Goal: Task Accomplishment & Management: Use online tool/utility

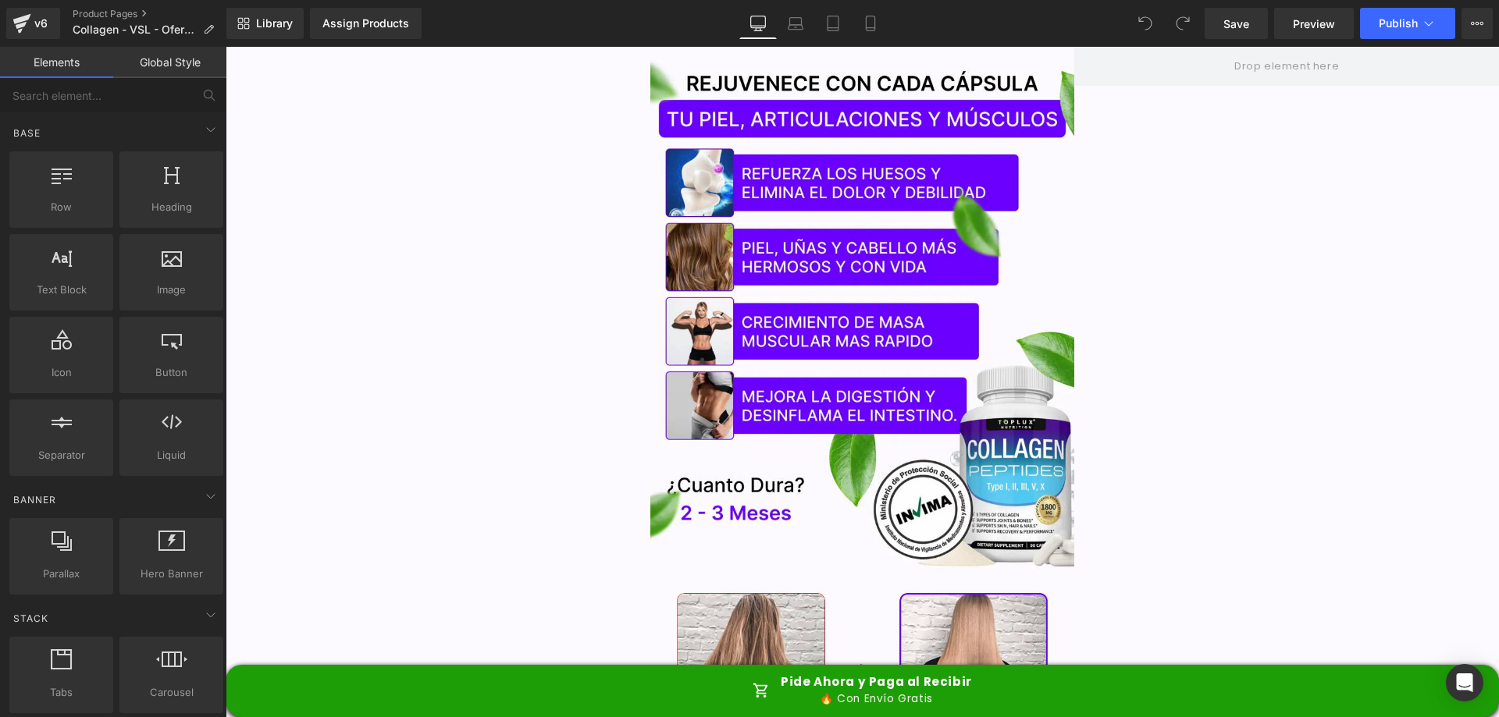
click at [155, 66] on link "Global Style" at bounding box center [169, 62] width 113 height 31
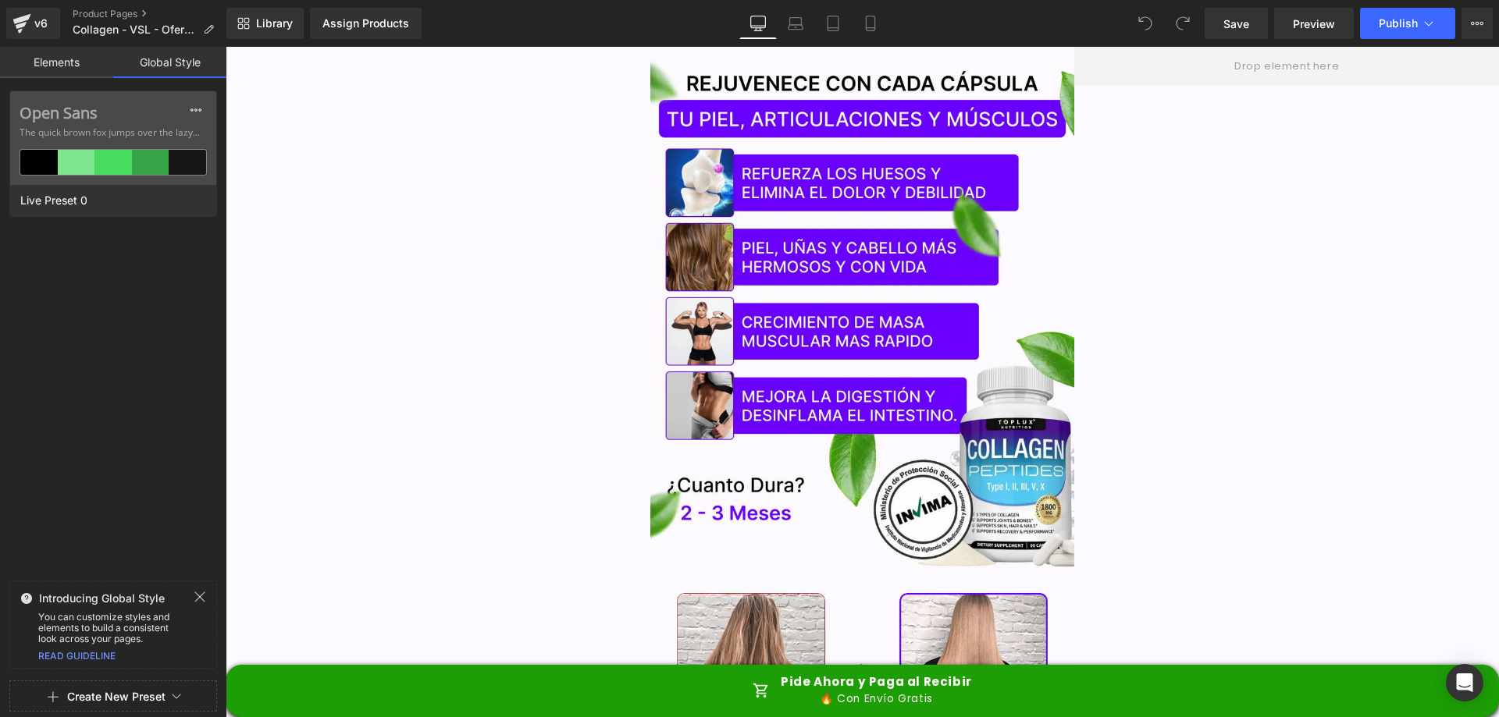
click at [41, 64] on link "Elements" at bounding box center [56, 62] width 113 height 31
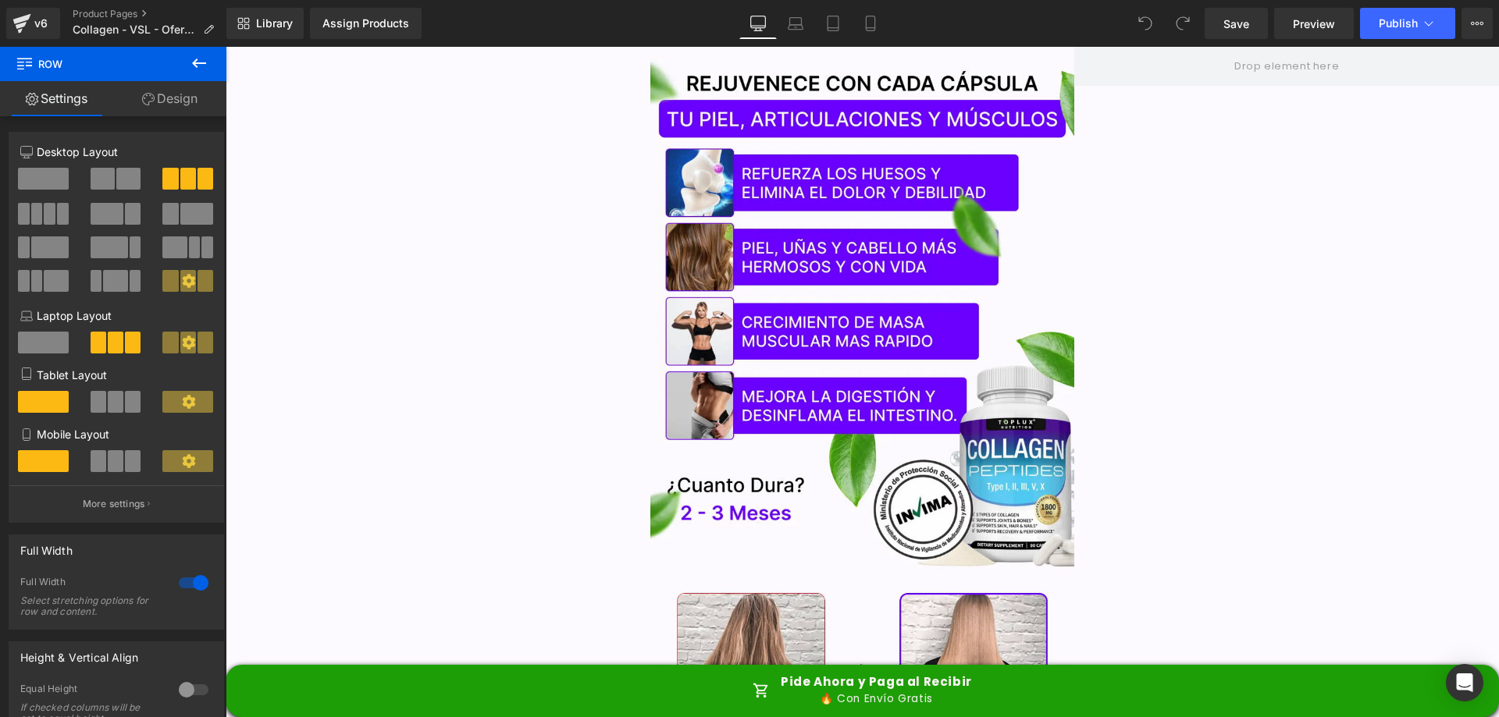
click at [207, 62] on icon at bounding box center [199, 63] width 19 height 19
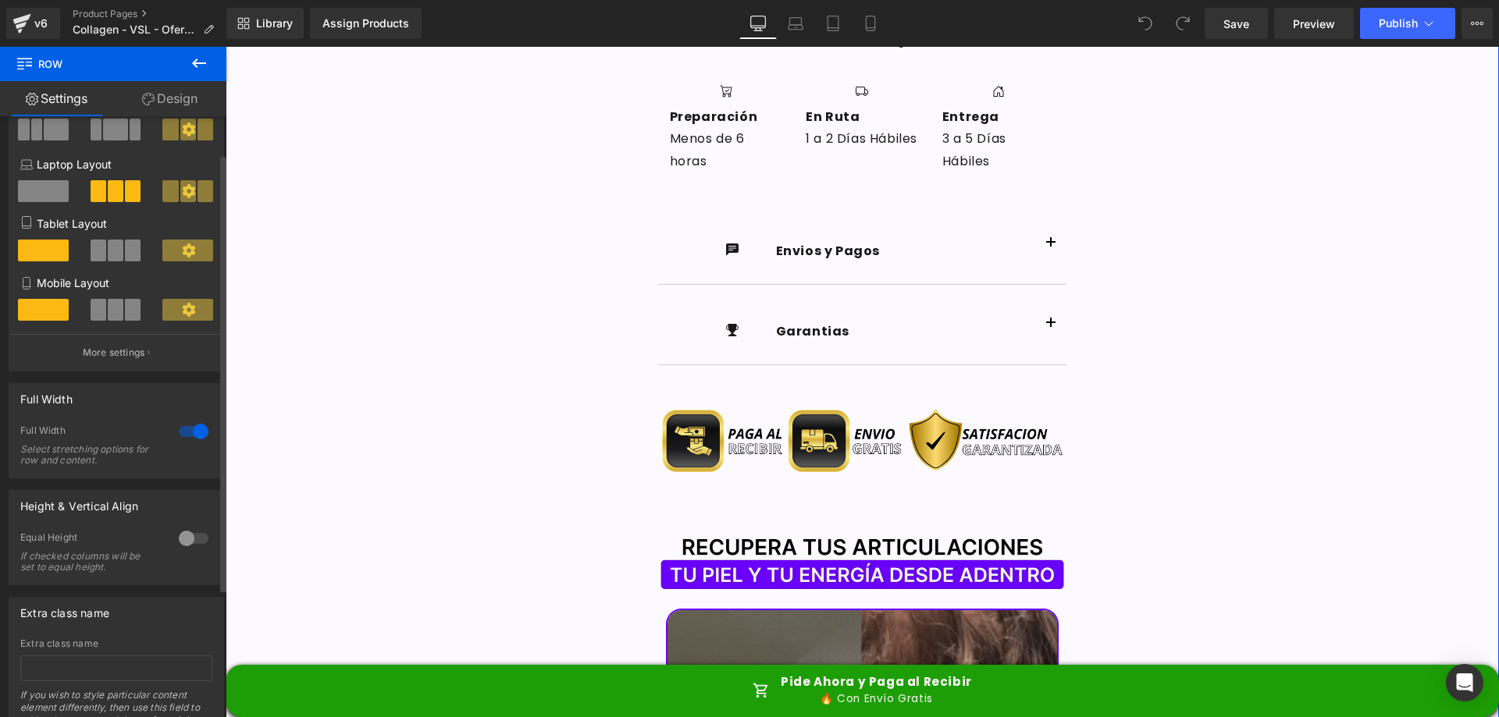
scroll to position [228, 0]
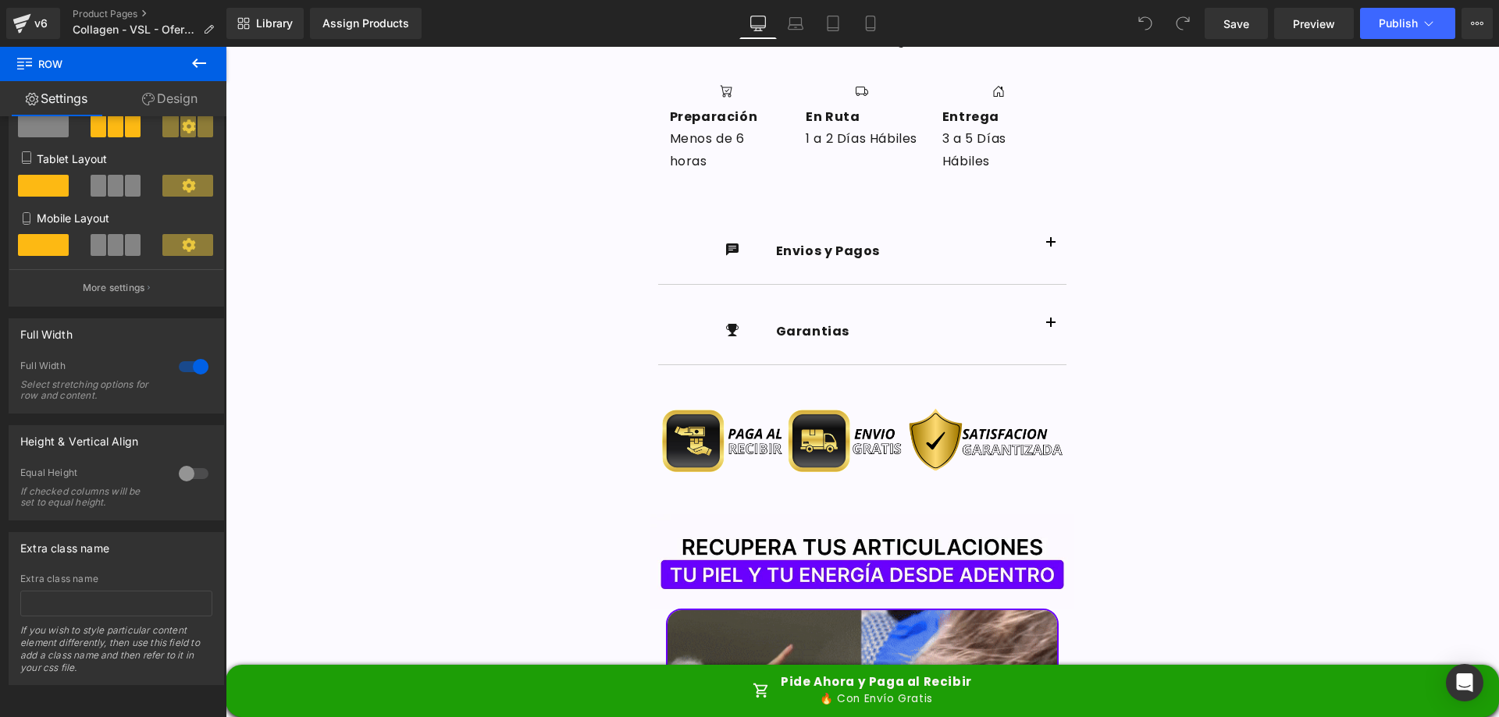
click at [198, 53] on button at bounding box center [199, 64] width 55 height 34
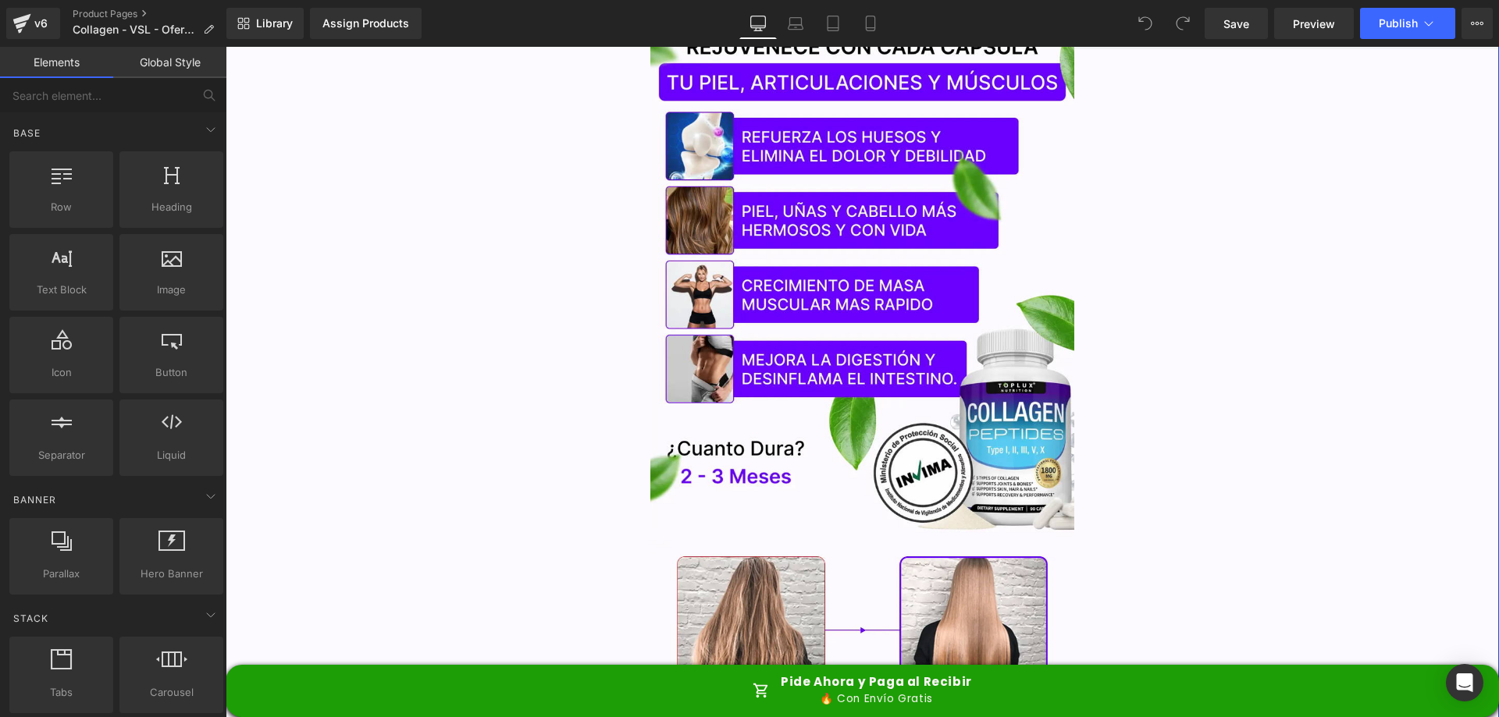
scroll to position [0, 0]
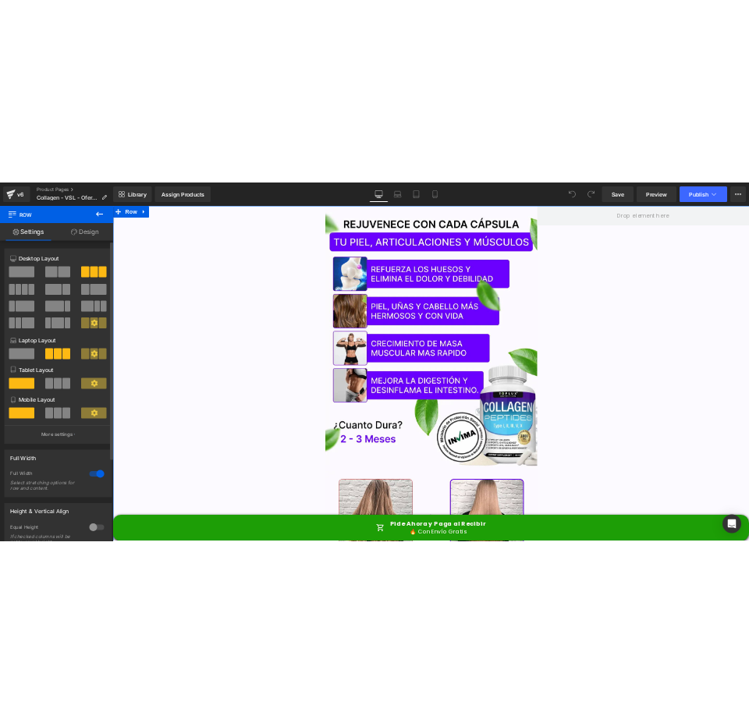
scroll to position [228, 0]
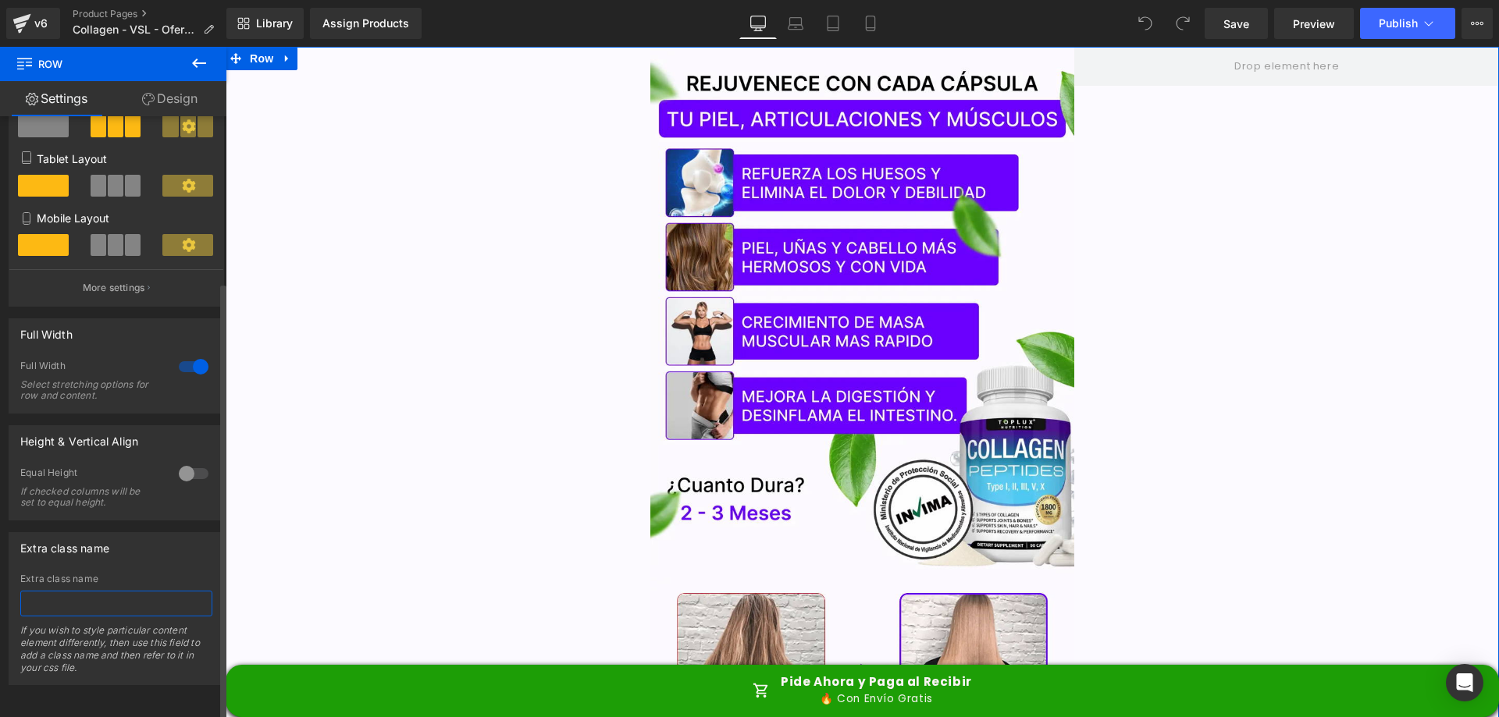
click at [108, 591] on input "text" at bounding box center [116, 604] width 192 height 26
click at [182, 98] on link "Design" at bounding box center [169, 98] width 113 height 35
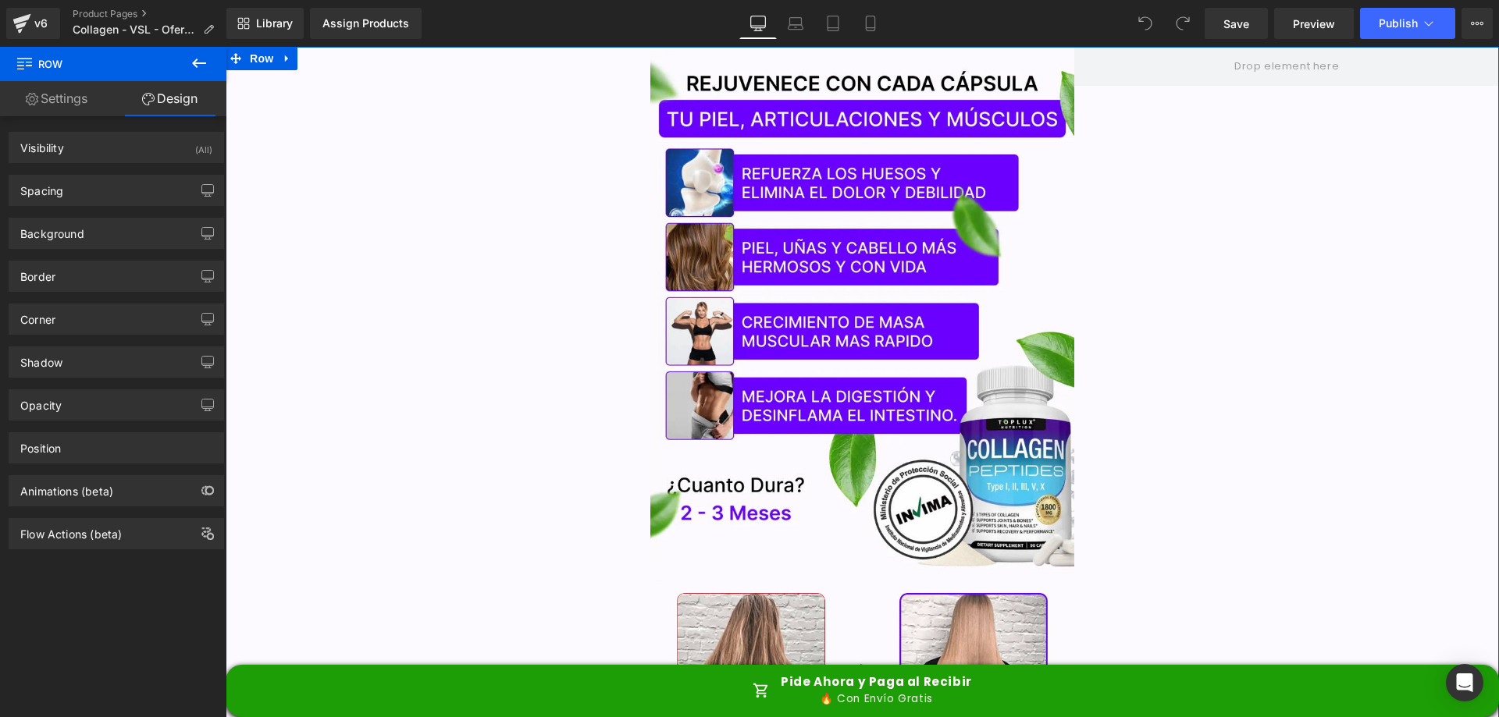
click at [68, 98] on link "Settings" at bounding box center [56, 98] width 113 height 35
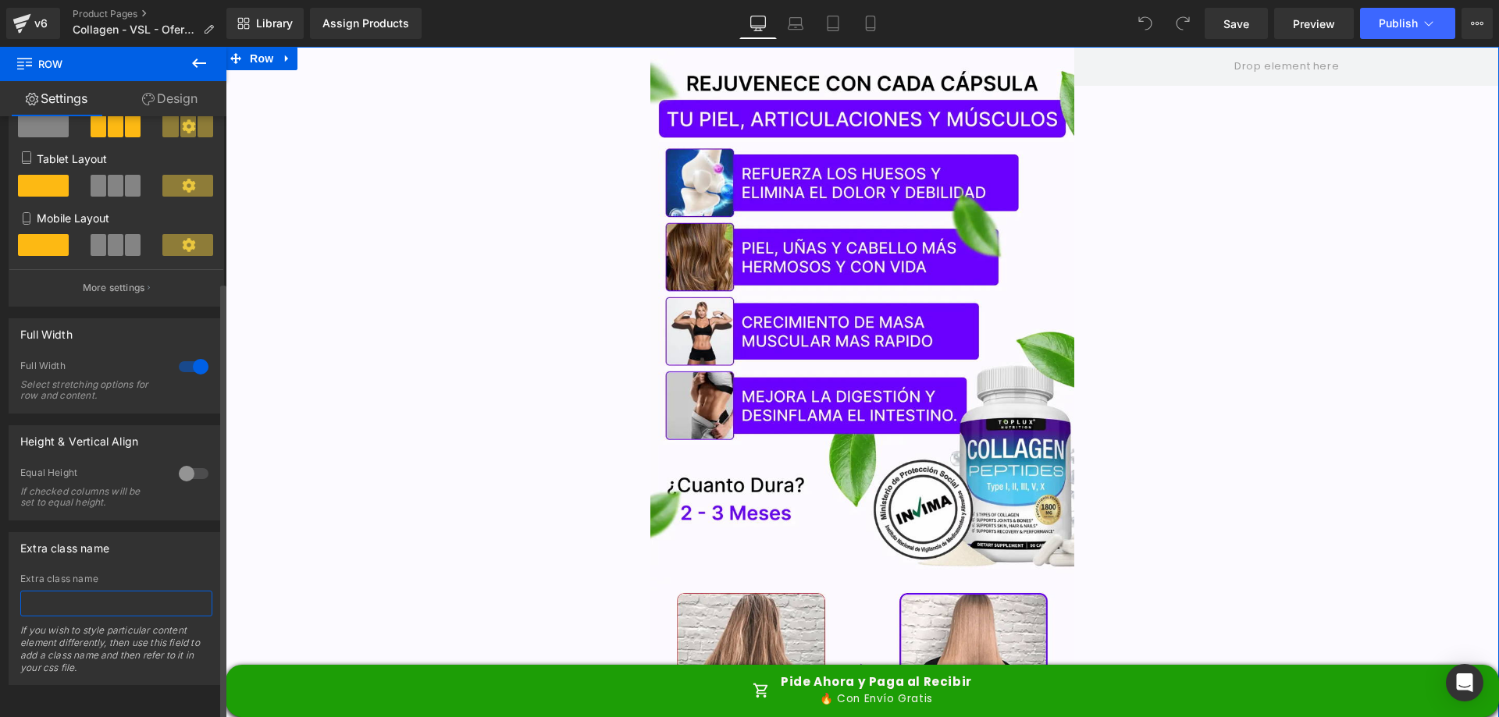
click at [115, 591] on input "text" at bounding box center [116, 604] width 192 height 26
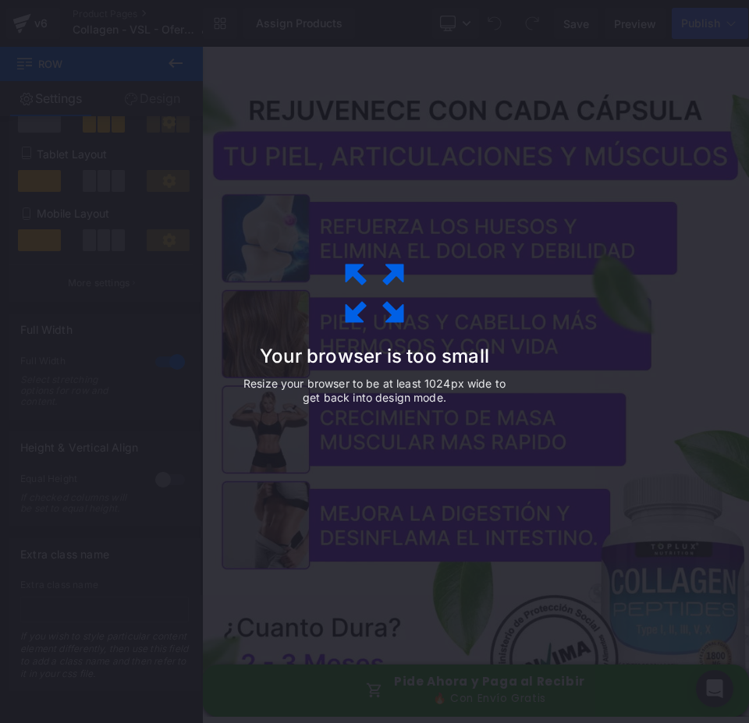
click at [591, 314] on div "Your browser is too small Resize your browser to be at least 1024px wide to get…" at bounding box center [374, 361] width 749 height 723
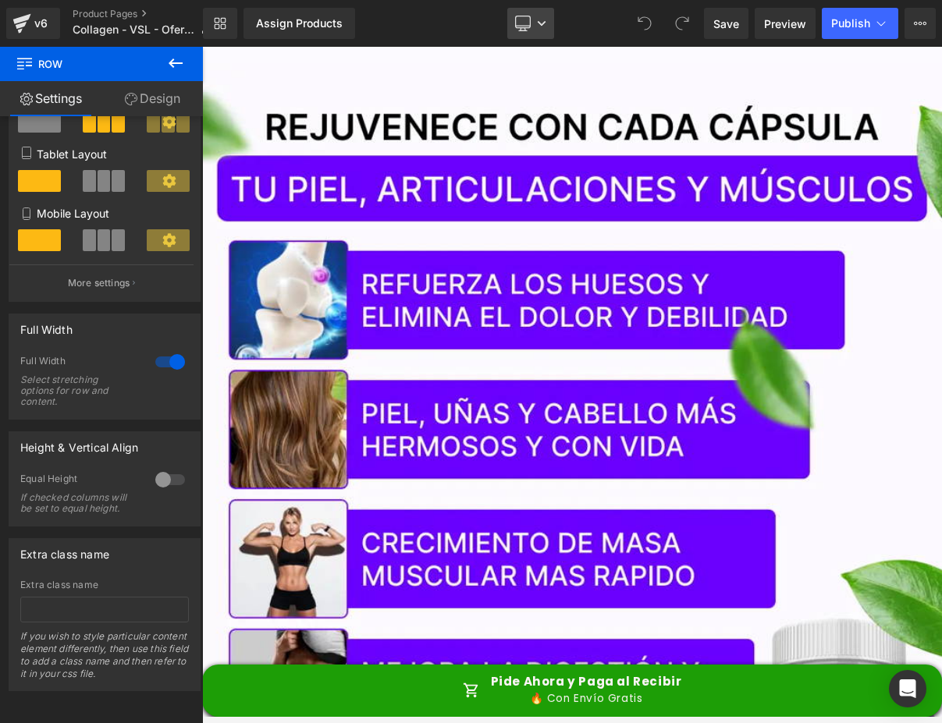
click at [539, 31] on link "Desktop" at bounding box center [530, 23] width 47 height 31
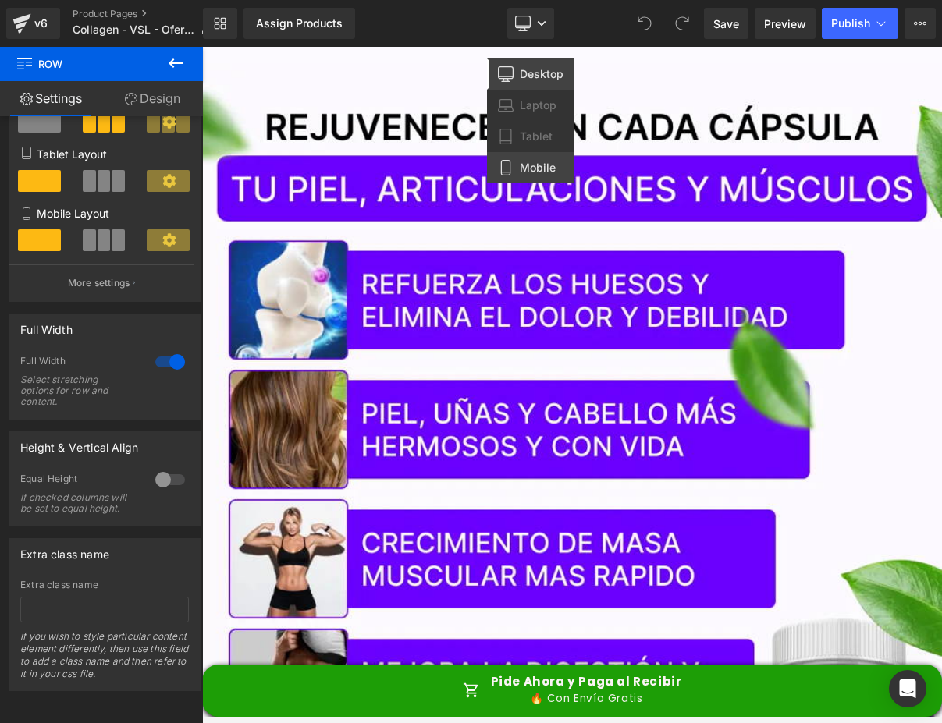
click at [528, 163] on span "Mobile" at bounding box center [538, 168] width 36 height 14
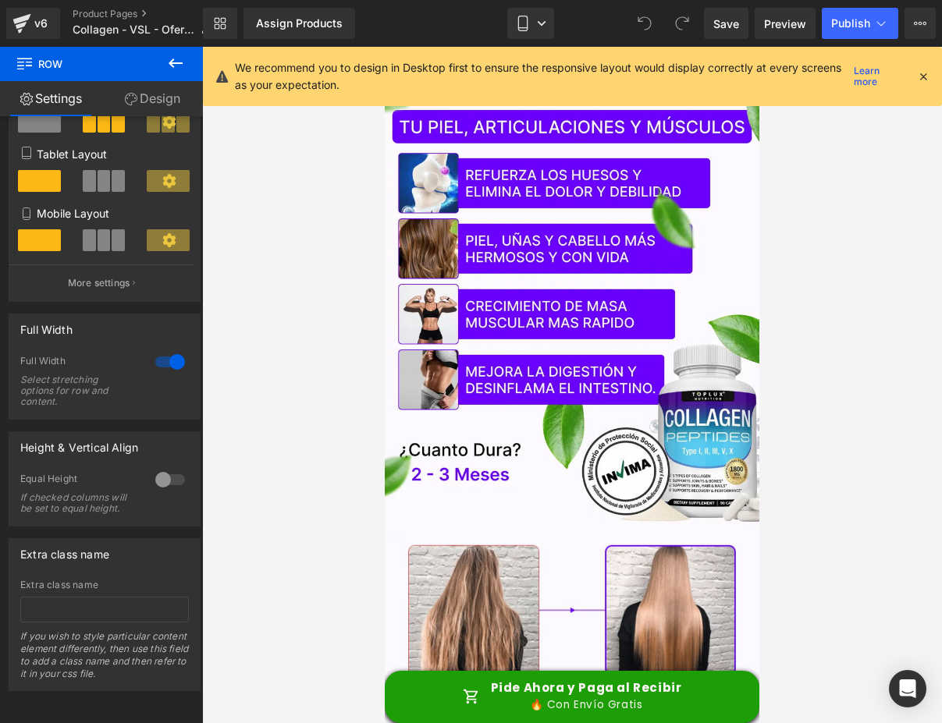
drag, startPoint x: 924, startPoint y: 74, endPoint x: 875, endPoint y: 115, distance: 63.8
click at [925, 74] on icon at bounding box center [923, 76] width 14 height 14
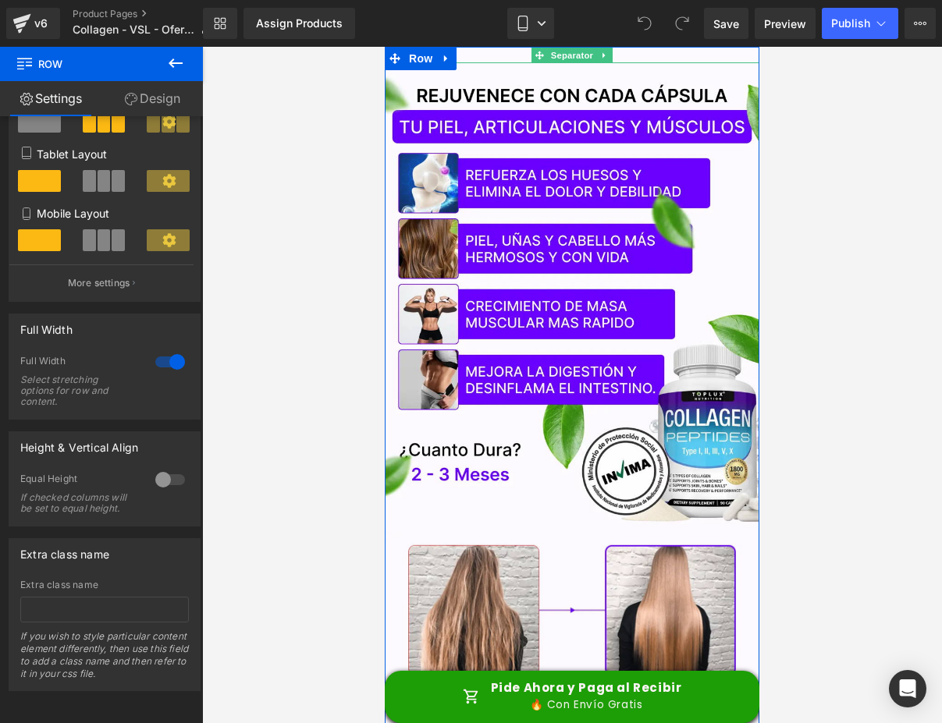
click at [667, 54] on div at bounding box center [572, 55] width 375 height 16
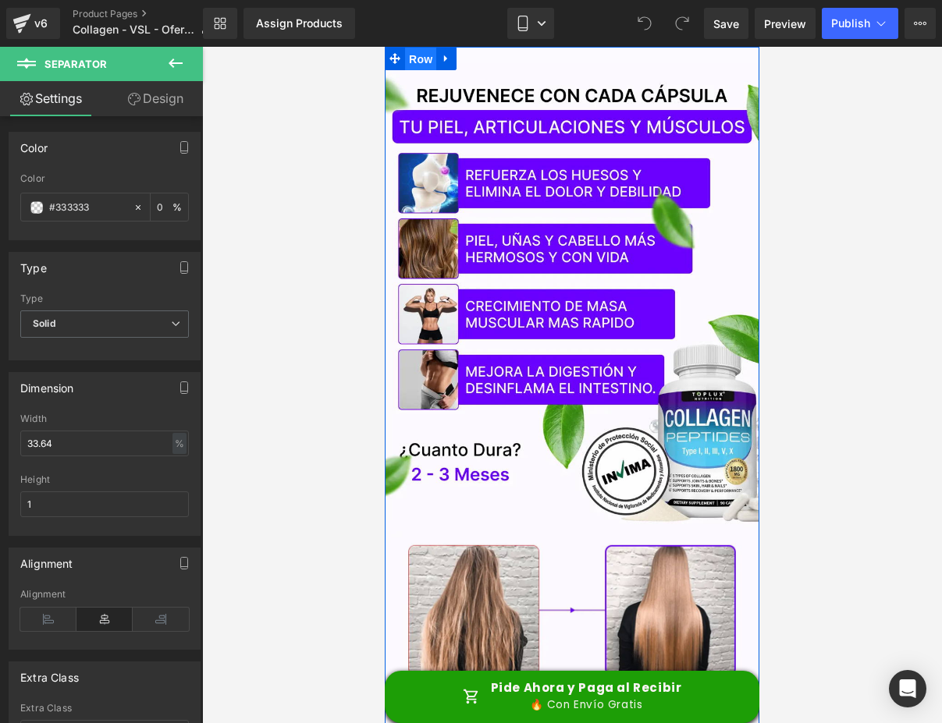
click at [409, 54] on span "Row" at bounding box center [420, 59] width 31 height 23
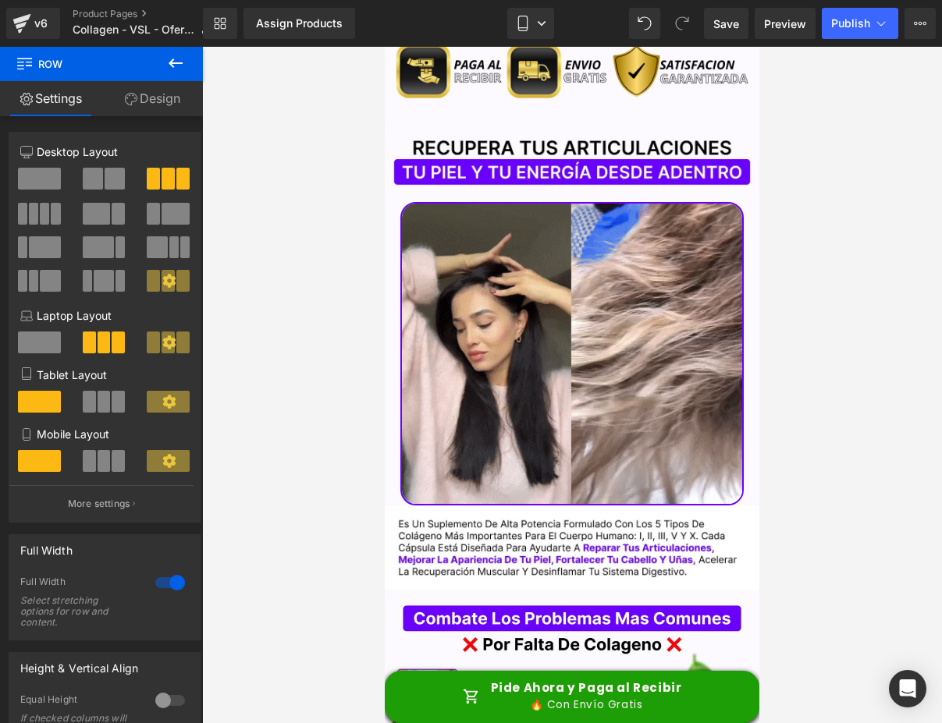
scroll to position [0, 0]
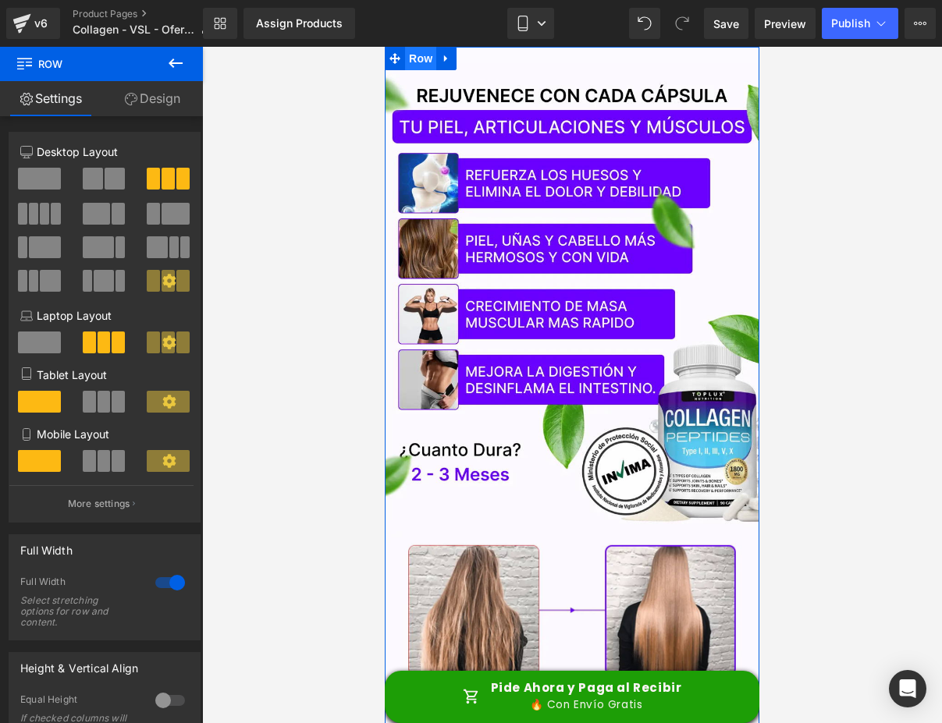
click at [421, 58] on span "Row" at bounding box center [420, 58] width 31 height 23
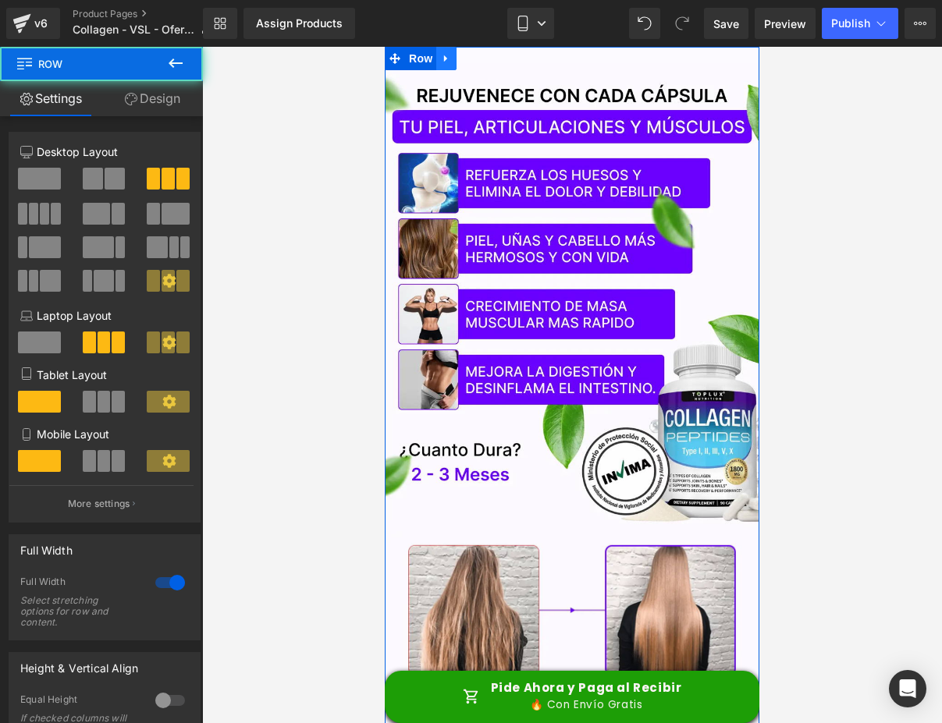
click at [441, 53] on icon at bounding box center [446, 59] width 11 height 12
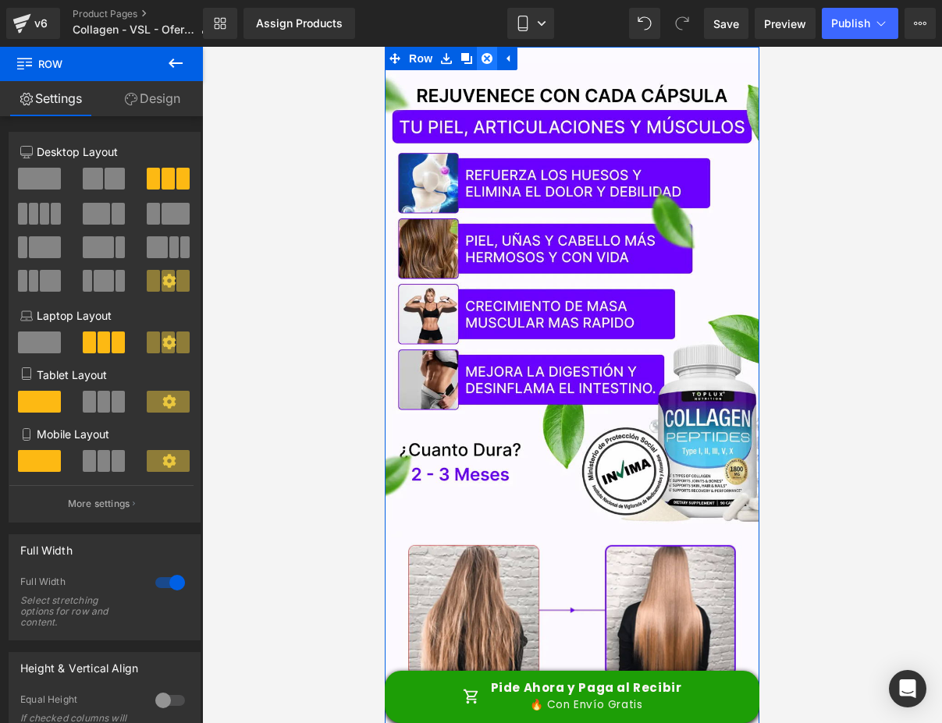
click at [482, 55] on icon at bounding box center [487, 58] width 11 height 11
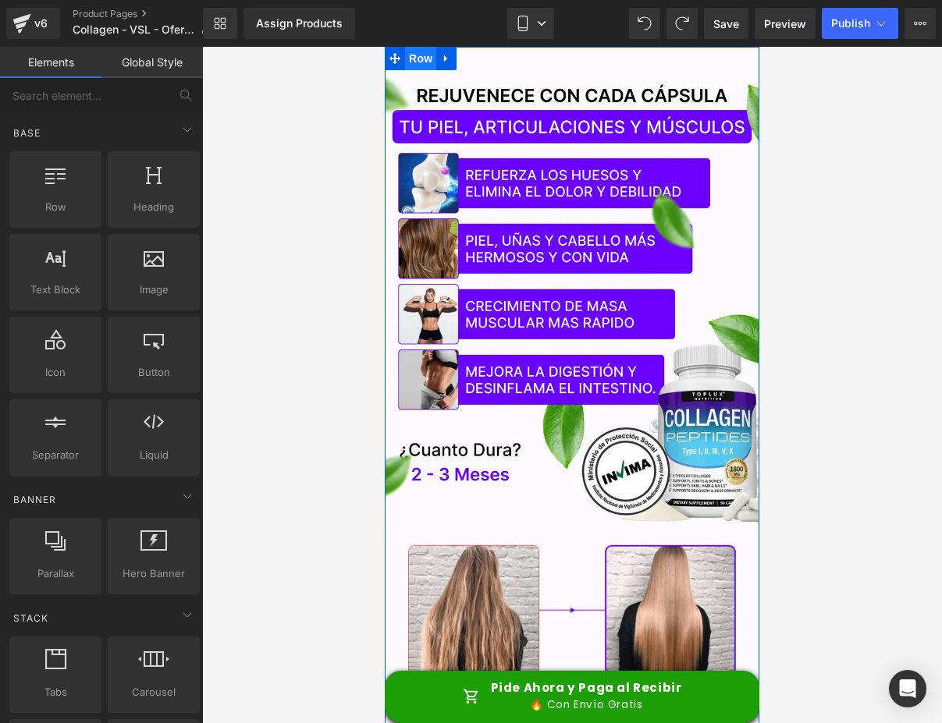
click at [405, 50] on span "Row" at bounding box center [420, 58] width 31 height 23
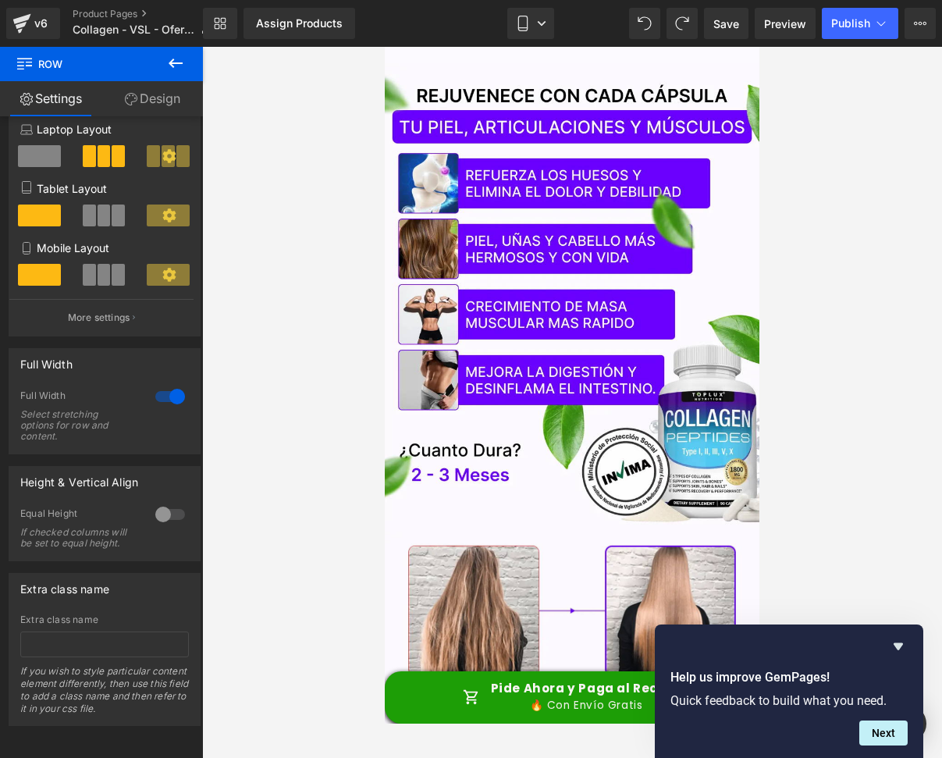
scroll to position [209, 0]
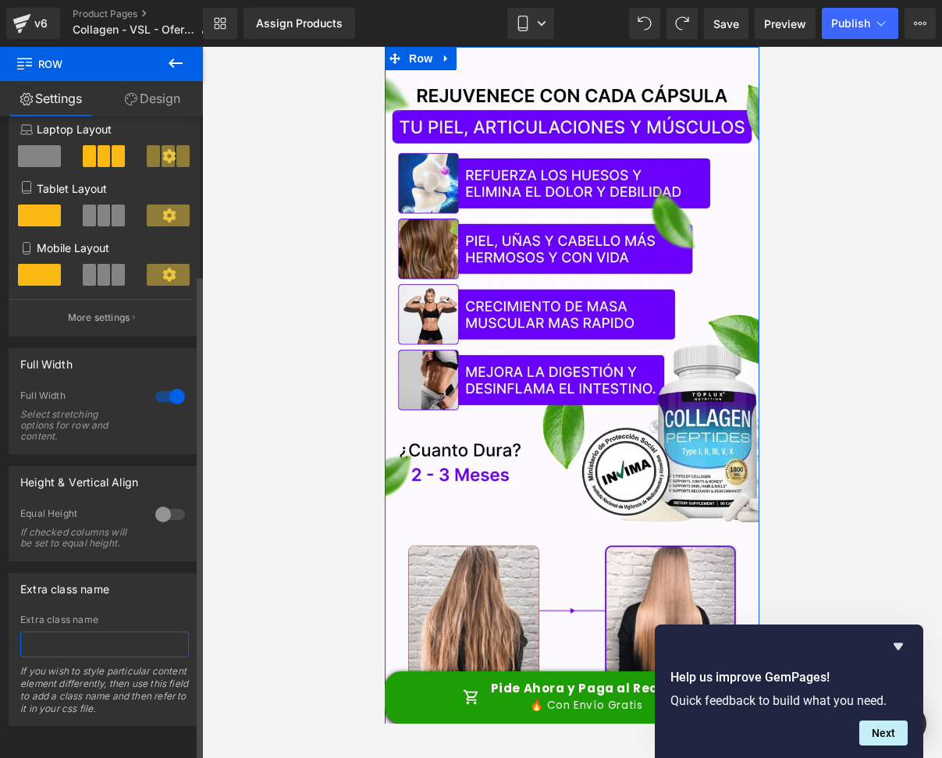
click at [112, 636] on input "text" at bounding box center [104, 644] width 169 height 26
paste input "reveal-after-vsl"
type input "reveal-after-vsl"
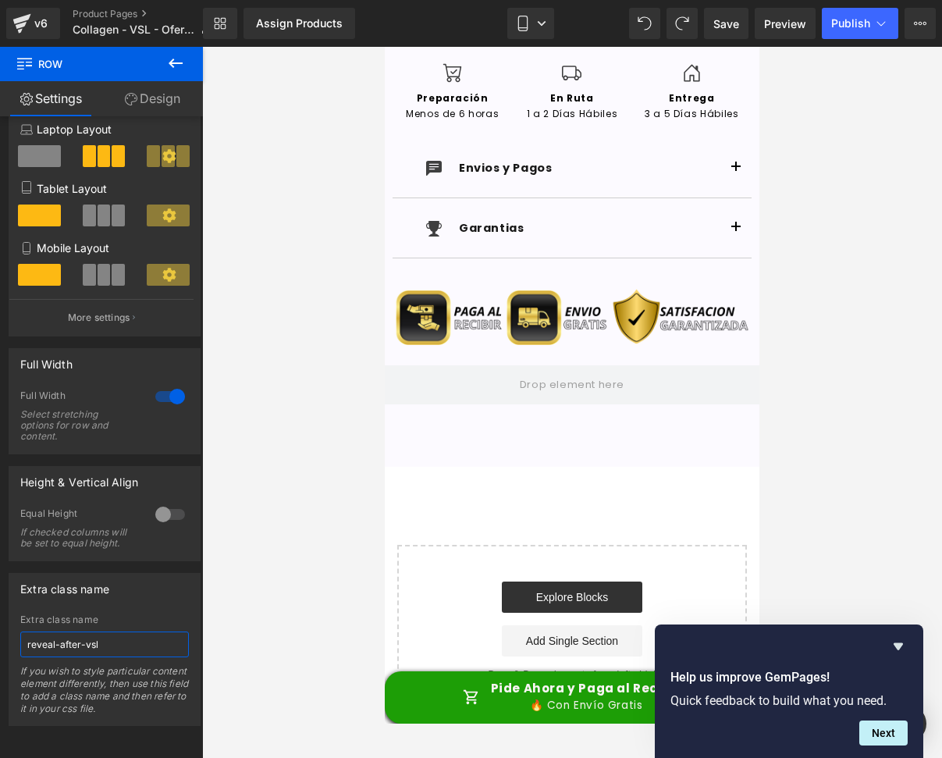
scroll to position [6095, 0]
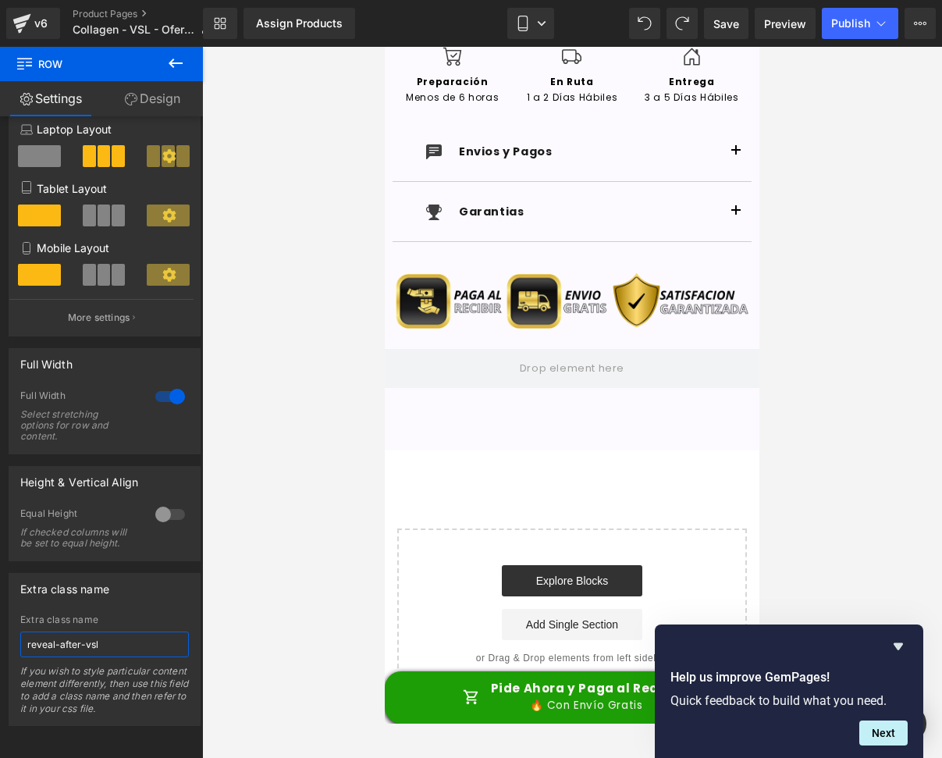
drag, startPoint x: 754, startPoint y: 93, endPoint x: 1093, endPoint y: 751, distance: 740.4
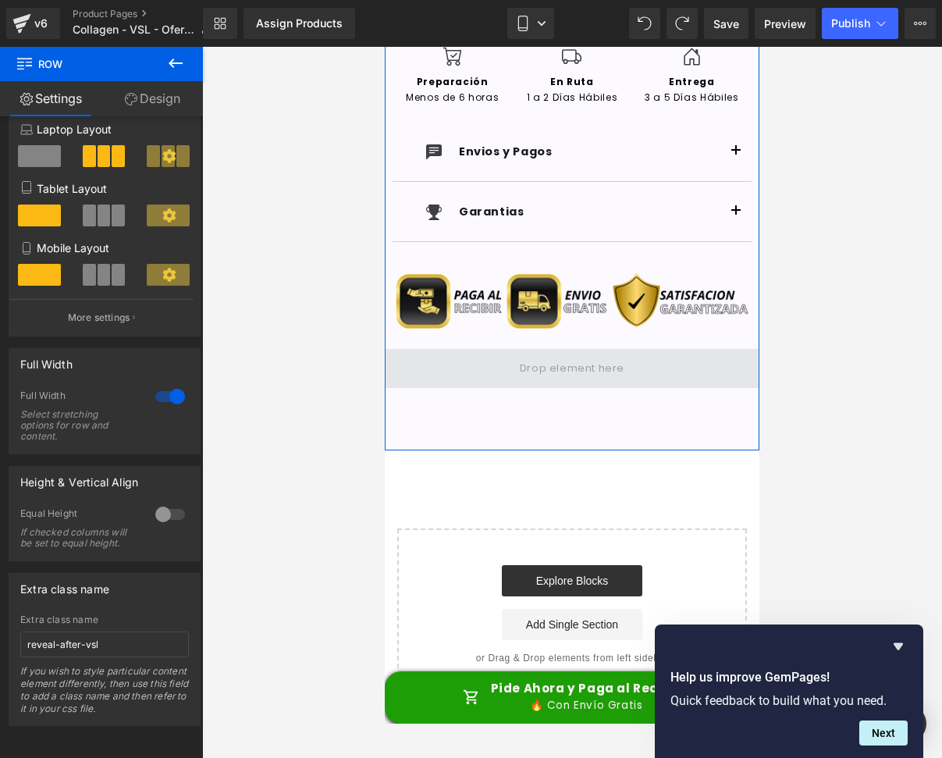
click at [602, 368] on span at bounding box center [572, 369] width 116 height 26
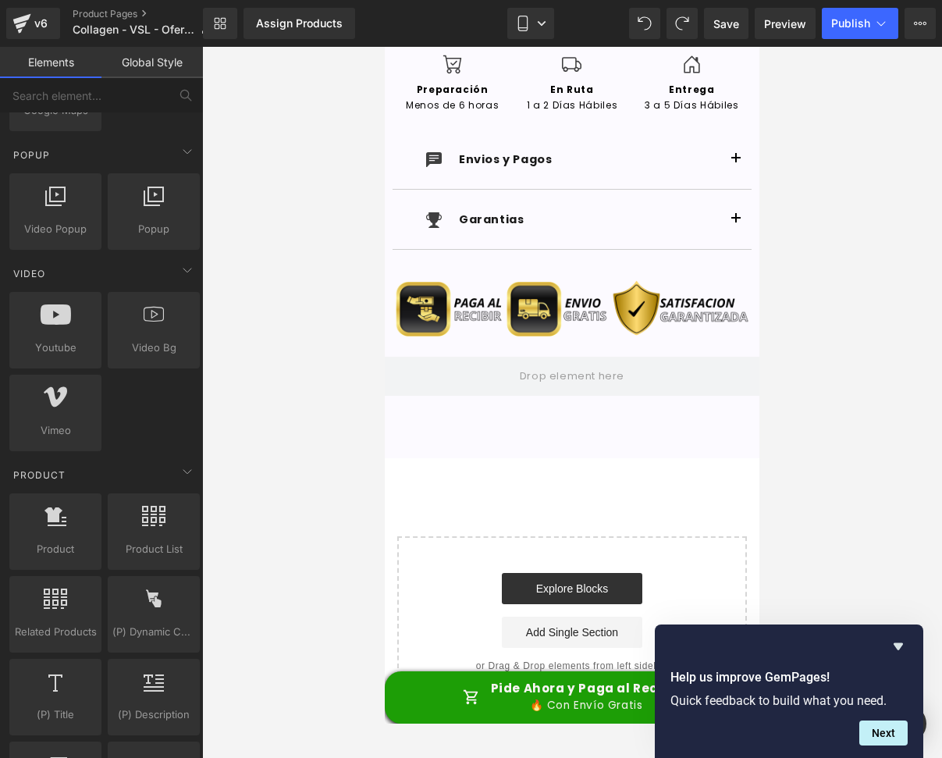
scroll to position [1015, 0]
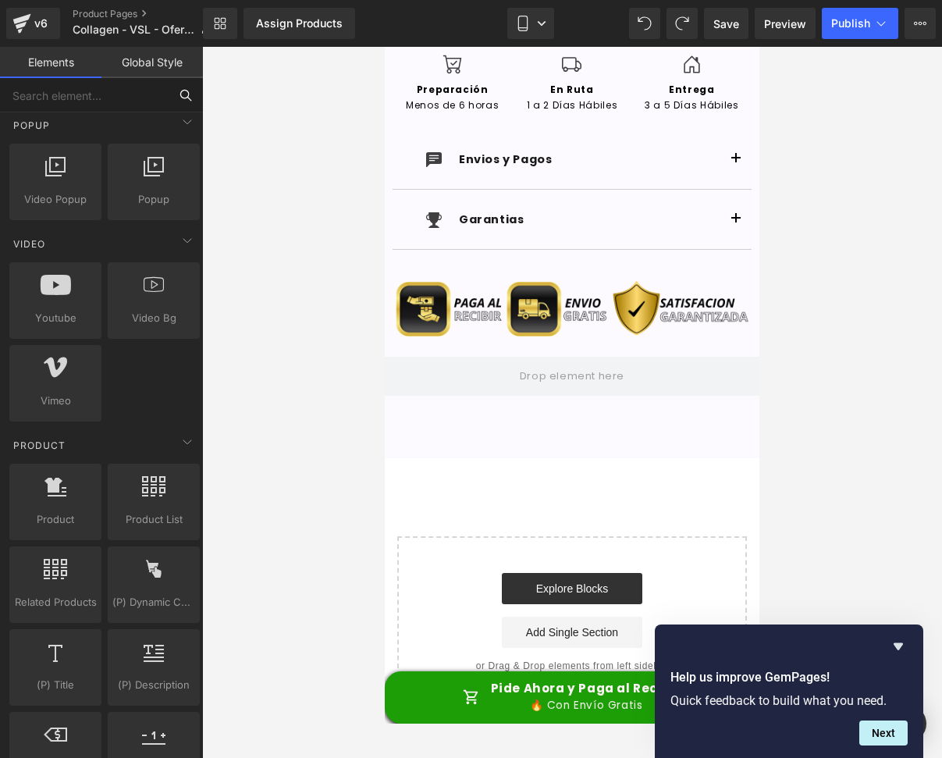
click at [104, 109] on input "text" at bounding box center [84, 95] width 169 height 34
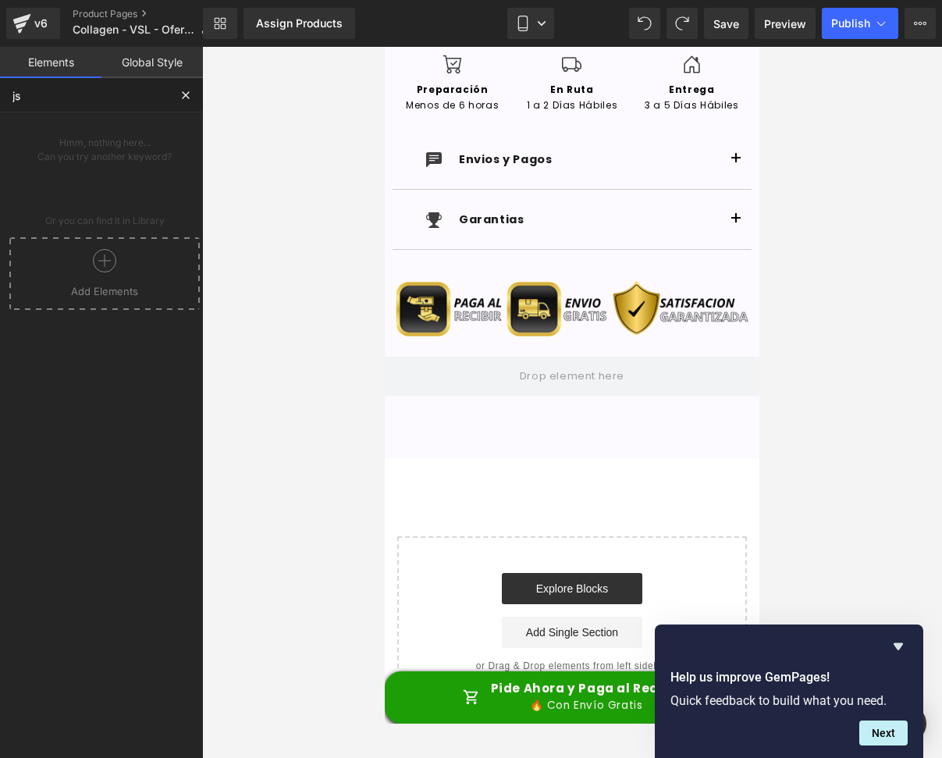
type input "j"
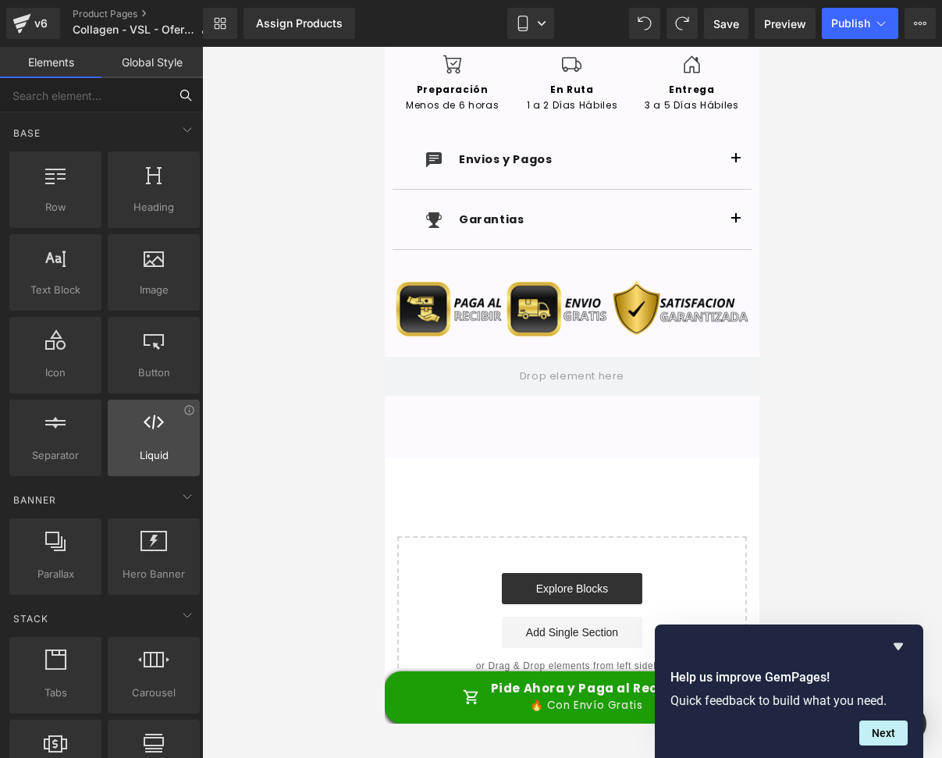
click at [142, 435] on div at bounding box center [153, 429] width 83 height 35
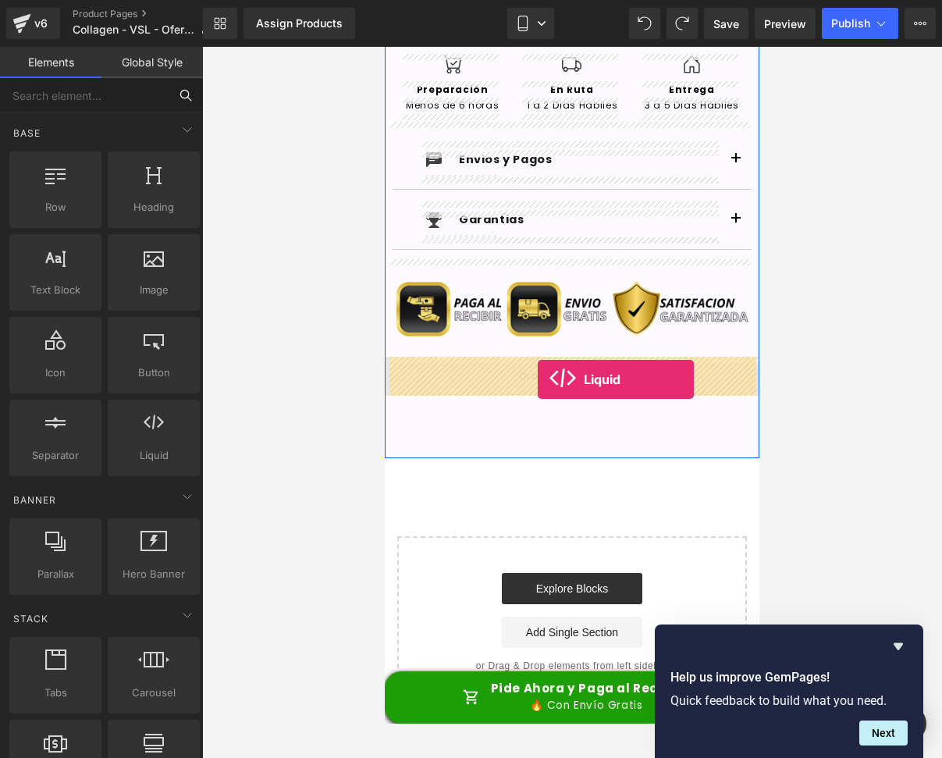
drag, startPoint x: 528, startPoint y: 486, endPoint x: 538, endPoint y: 379, distance: 107.3
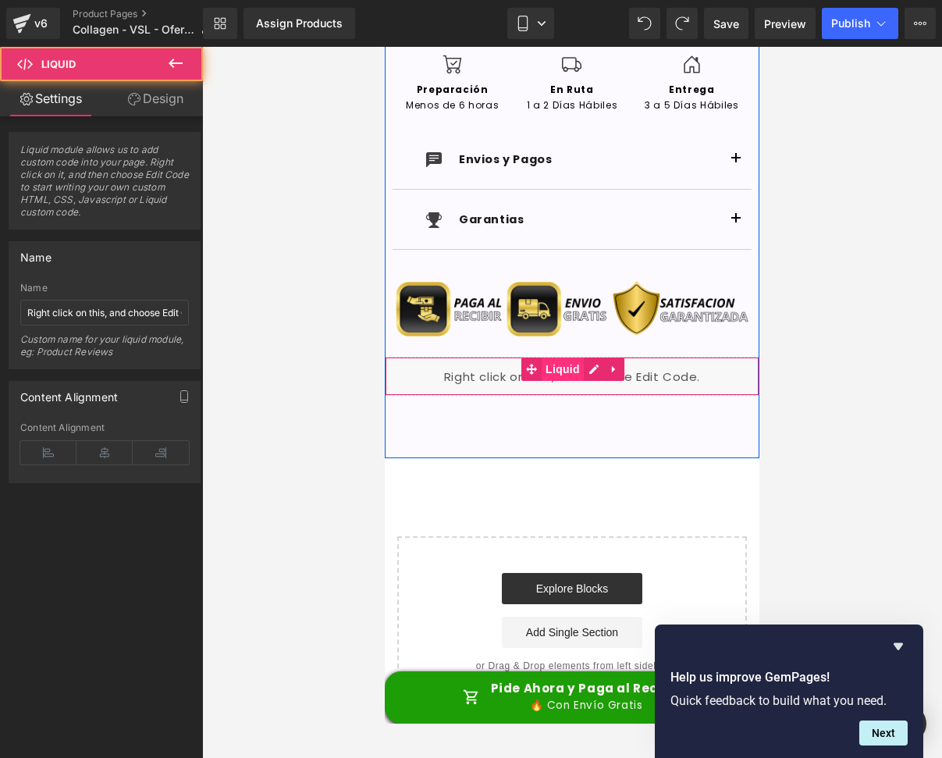
click at [553, 363] on span "Liquid" at bounding box center [563, 368] width 42 height 23
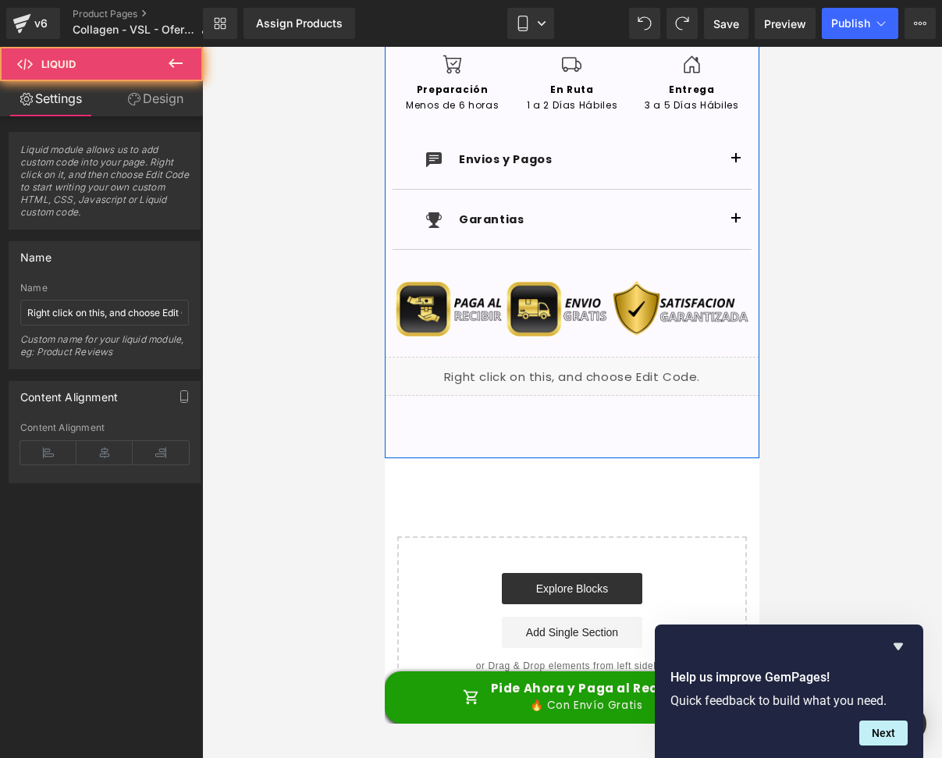
click at [594, 364] on div "Liquid" at bounding box center [572, 376] width 375 height 39
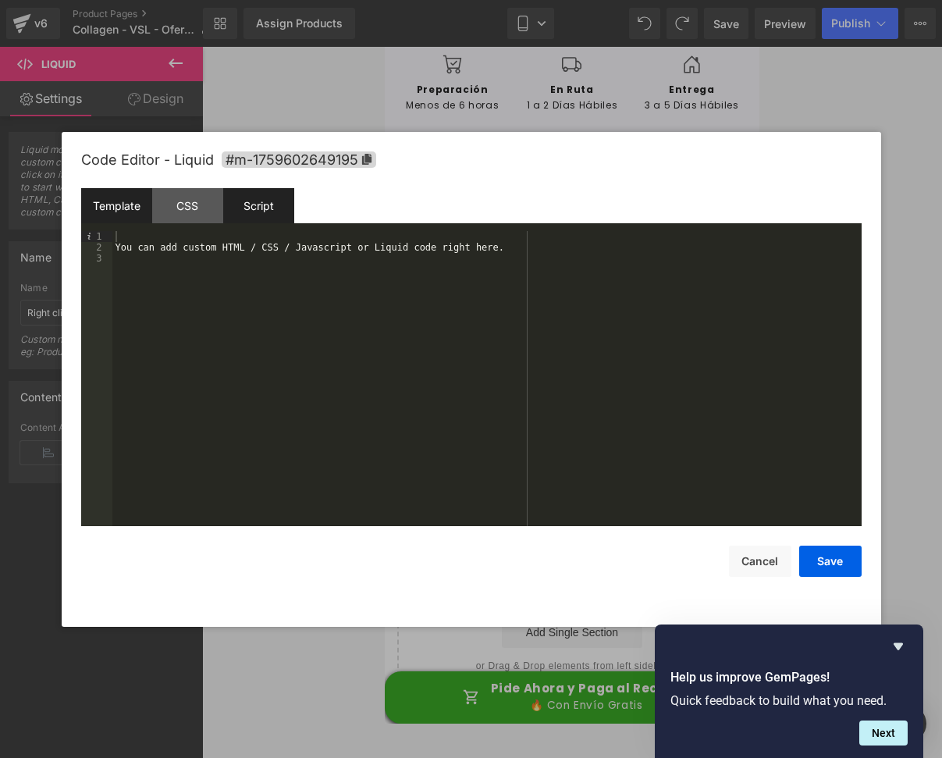
click at [249, 211] on div "Script" at bounding box center [258, 205] width 71 height 35
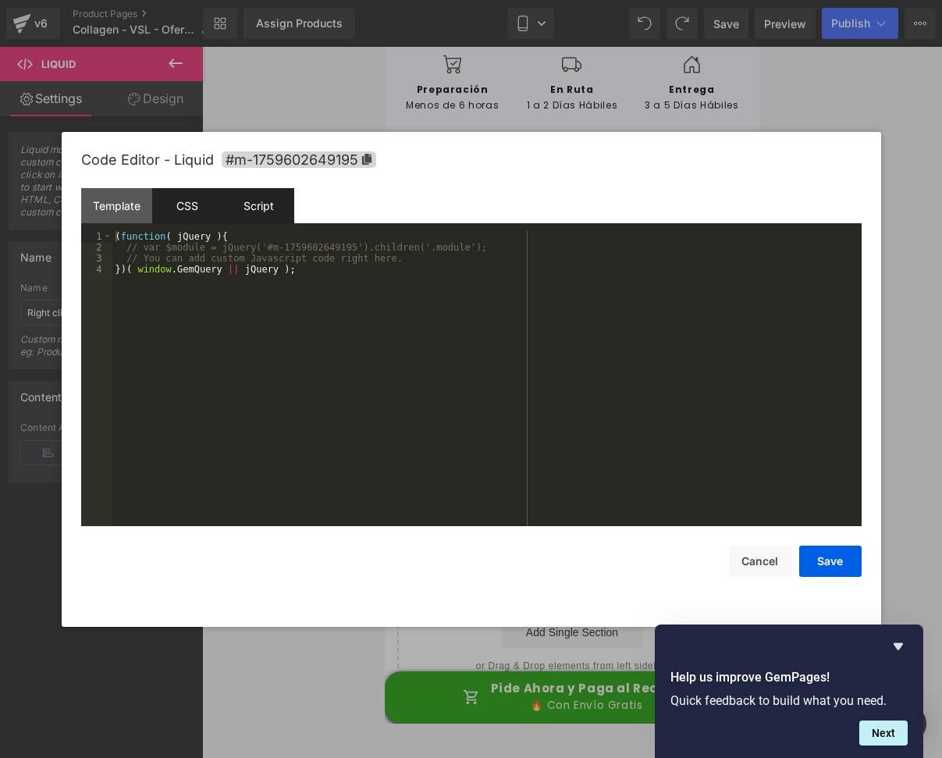
click at [176, 205] on div "CSS" at bounding box center [187, 205] width 71 height 35
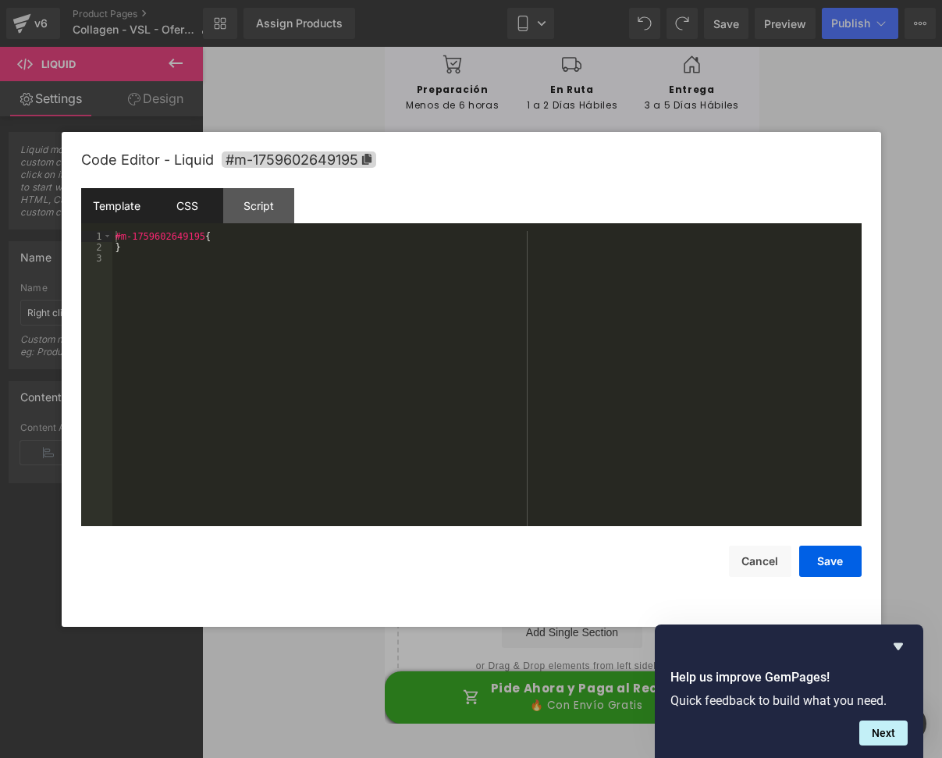
click at [112, 202] on div "Template" at bounding box center [116, 205] width 71 height 35
click at [198, 204] on div "CSS" at bounding box center [187, 205] width 71 height 35
click at [235, 241] on div "#m-1759602649195 { }" at bounding box center [486, 389] width 749 height 317
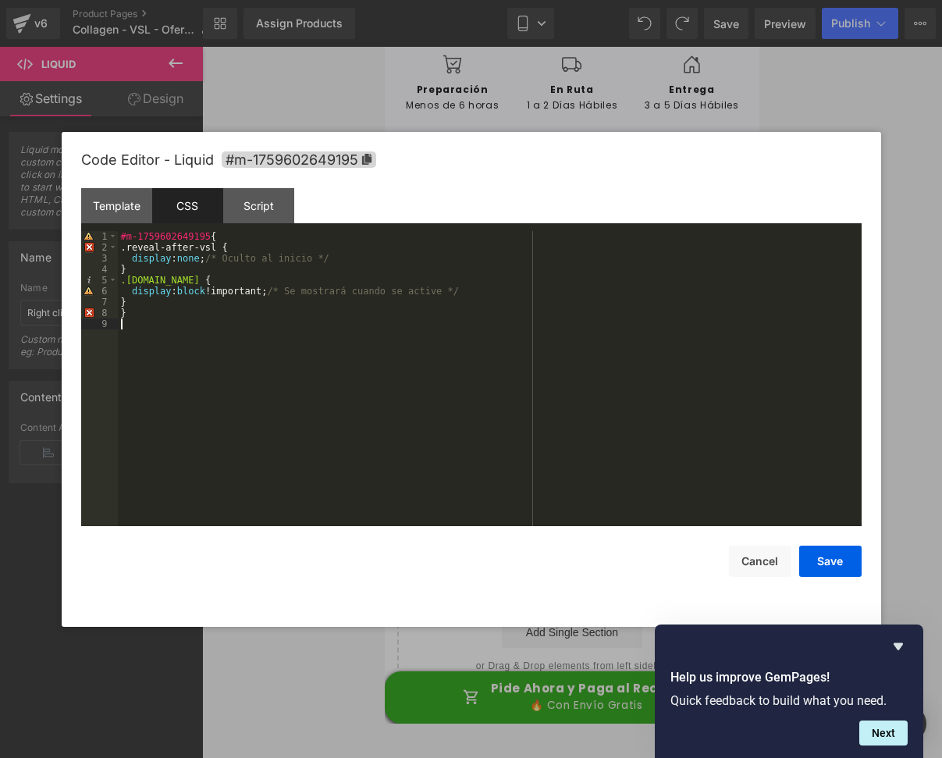
click at [128, 318] on div "#m-1759602649195 { .reveal-after-vsl { display : none ; /* Oculto al inicio */ …" at bounding box center [490, 389] width 744 height 317
click at [390, 177] on div "Code Editor - Liquid #m-1759602649195" at bounding box center [471, 160] width 780 height 56
click at [279, 202] on div "Script" at bounding box center [258, 205] width 71 height 35
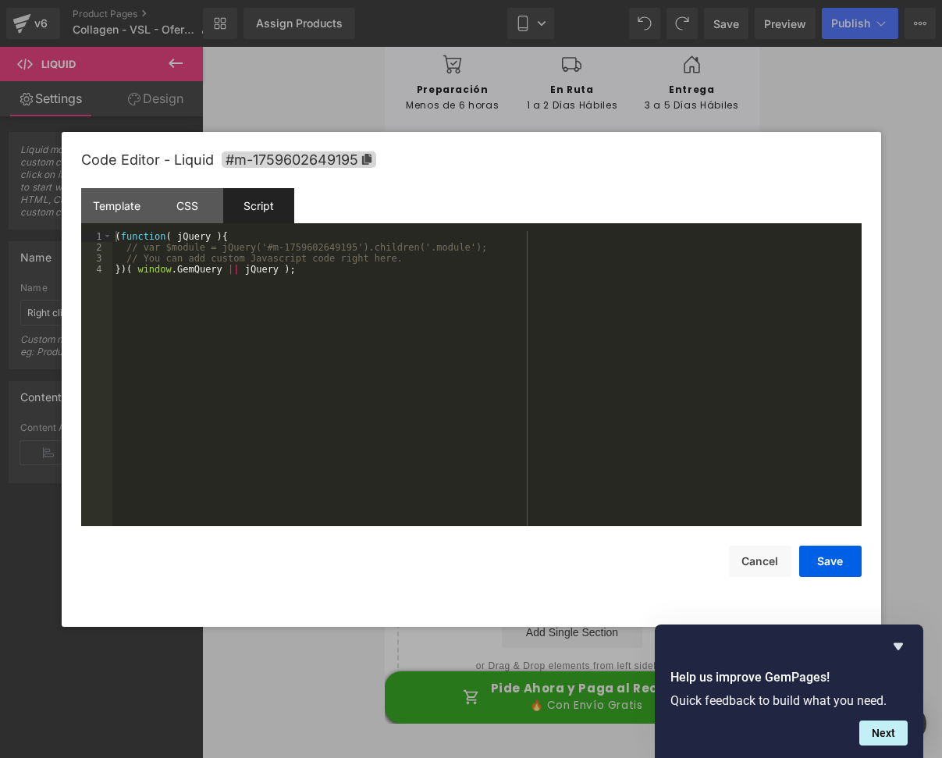
click at [290, 286] on div "( function ( jQuery ) { // var $module = jQuery('#m-1759602649195').children('.…" at bounding box center [486, 389] width 749 height 317
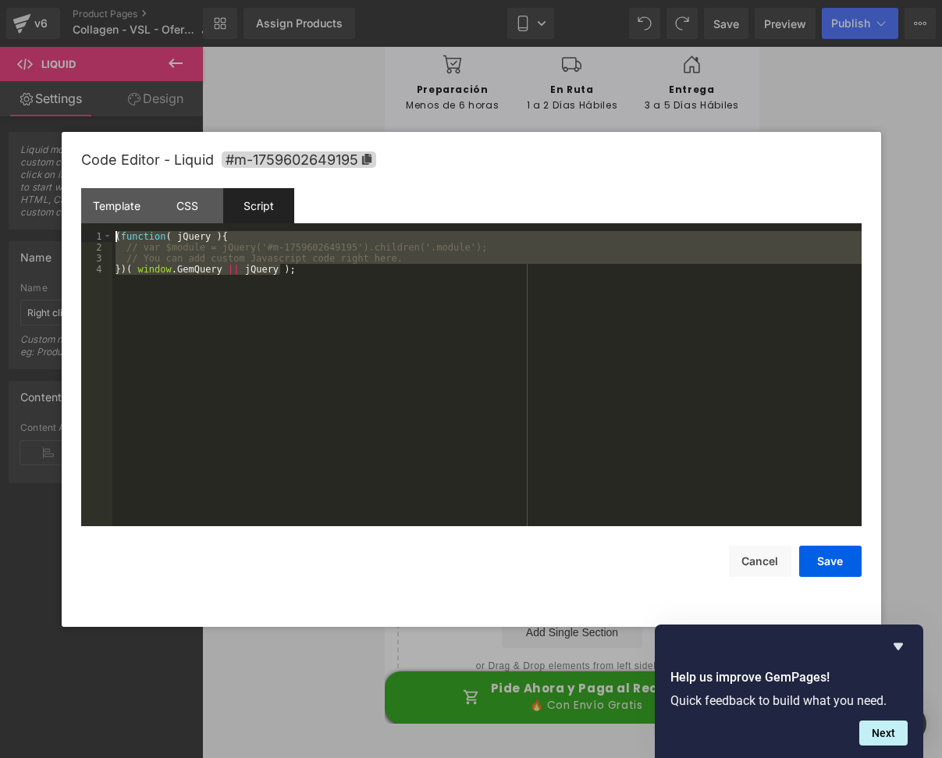
drag, startPoint x: 310, startPoint y: 275, endPoint x: 12, endPoint y: 226, distance: 301.4
click at [12, 226] on body "Liquid You are previewing how the will restyle your page. You can not edit Elem…" at bounding box center [471, 379] width 942 height 758
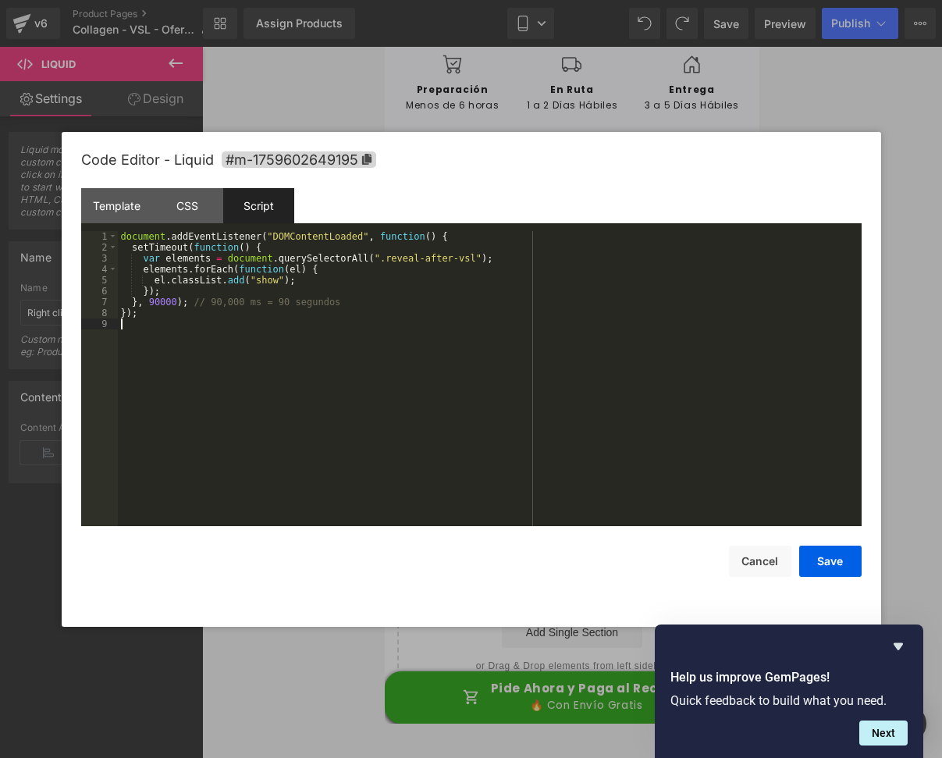
click at [298, 349] on div "document . addEventListener ( "DOMContentLoaded" , function ( ) { setTimeout ( …" at bounding box center [490, 389] width 744 height 317
click at [193, 199] on div "CSS" at bounding box center [187, 205] width 71 height 35
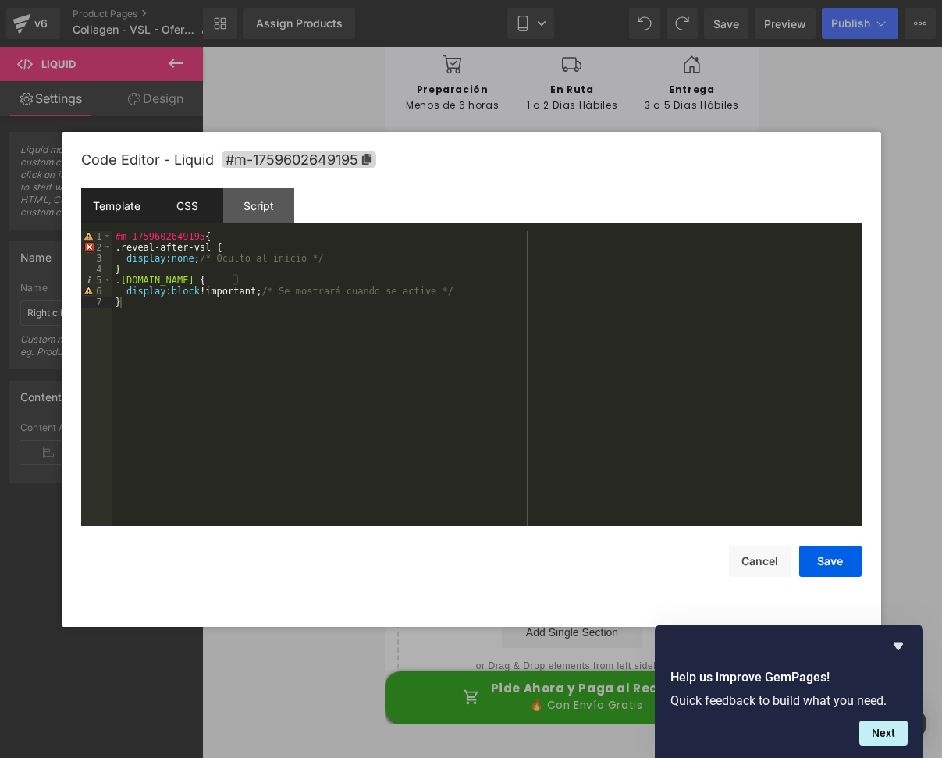
click at [108, 211] on div "Template" at bounding box center [116, 205] width 71 height 35
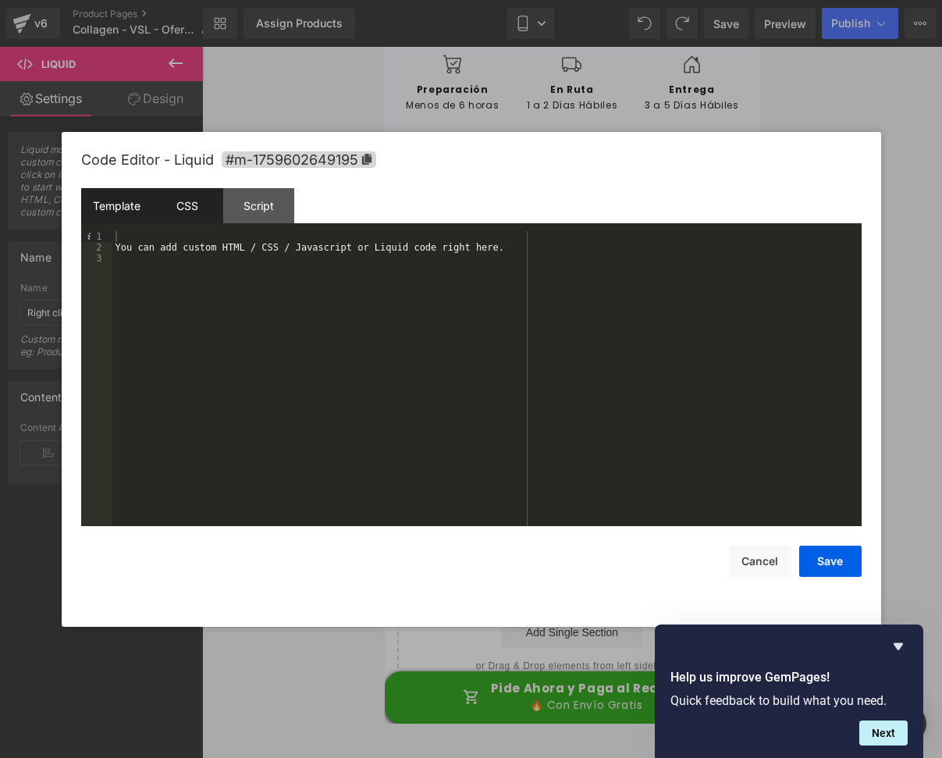
click at [197, 211] on div "CSS" at bounding box center [187, 205] width 71 height 35
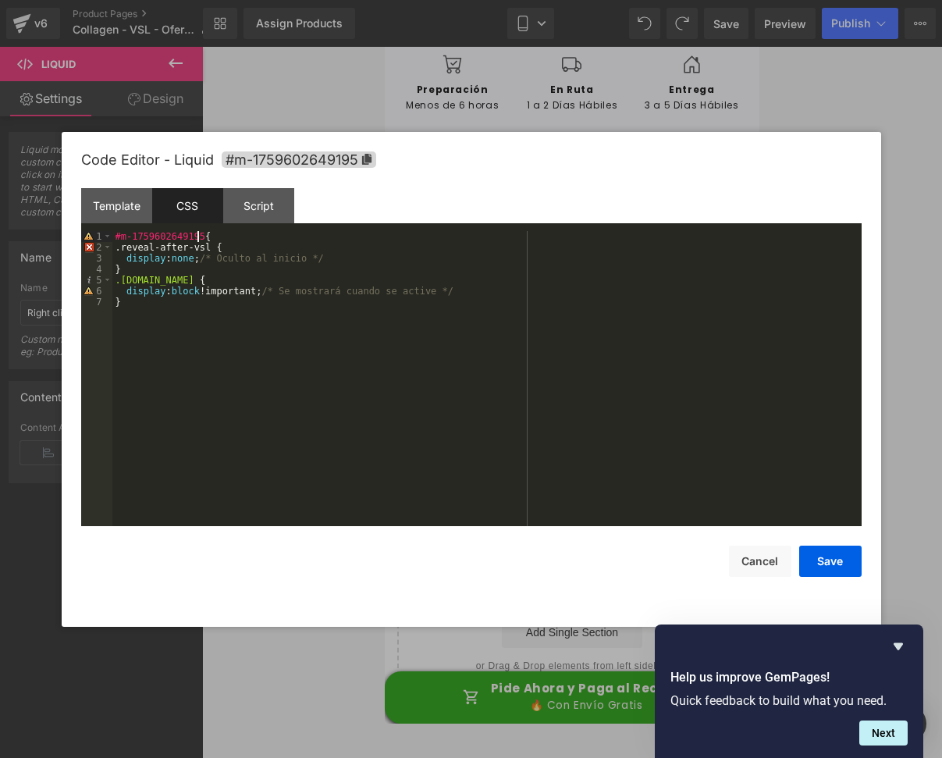
click at [197, 234] on div "#m-1759602649195 { .reveal-after-vsl { display : none ; /* Oculto al inicio */ …" at bounding box center [486, 389] width 749 height 317
click at [130, 304] on div "#m-1759602649195 { .reveal-after-vsl { display : none ; /* Oculto al inicio */ …" at bounding box center [486, 389] width 749 height 317
drag, startPoint x: 130, startPoint y: 305, endPoint x: 98, endPoint y: 304, distance: 32.0
click at [98, 304] on pre "1 2 3 4 5 6 7 #m-1759602649195 { .reveal-after-vsl { display : none ; /* Oculto…" at bounding box center [471, 378] width 780 height 295
drag, startPoint x: 121, startPoint y: 309, endPoint x: 115, endPoint y: 303, distance: 8.8
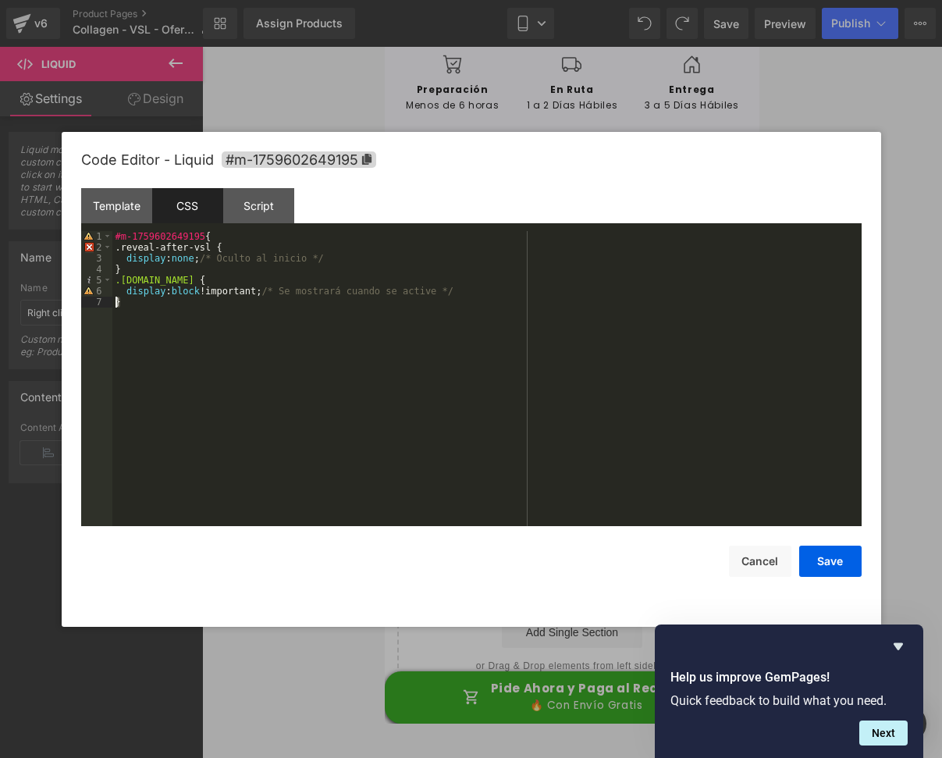
click at [115, 303] on div "#m-1759602649195 { .reveal-after-vsl { display : none ; /* Oculto al inicio */ …" at bounding box center [486, 389] width 749 height 317
click at [121, 317] on div "#m-1759602649195 { .reveal-after-vsl { display : none ; /* Oculto al inicio */ …" at bounding box center [486, 378] width 749 height 295
click at [157, 339] on div "#m-1759602649195 { .reveal-after-vsl { display : none ; /* Oculto al inicio */ …" at bounding box center [486, 389] width 749 height 317
click at [849, 561] on button "Save" at bounding box center [830, 561] width 62 height 31
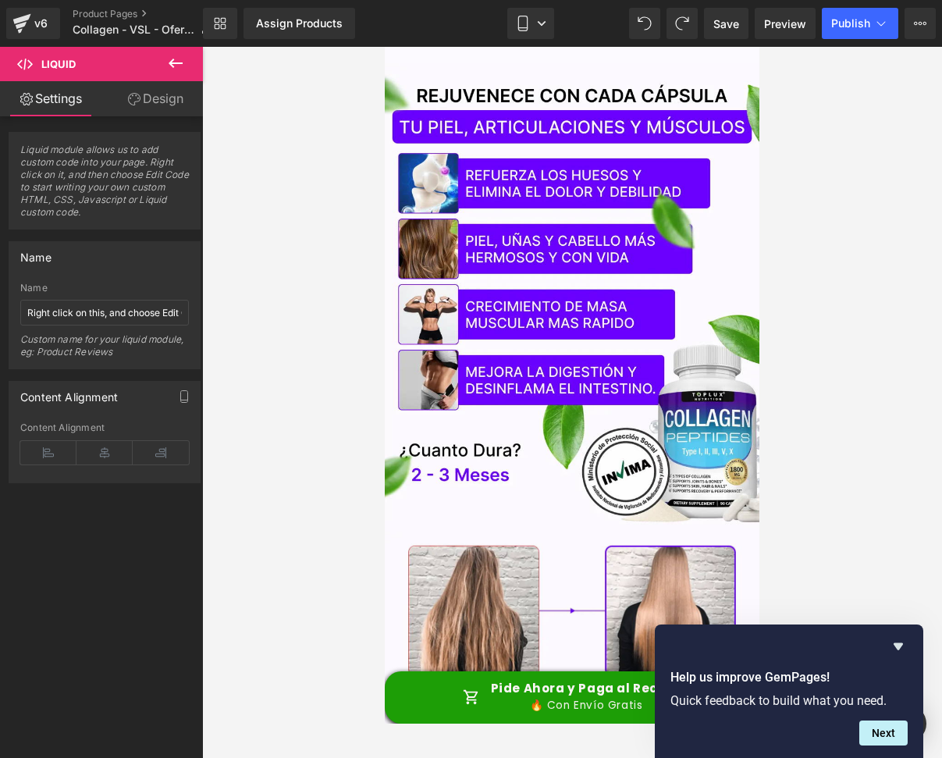
drag, startPoint x: 752, startPoint y: 500, endPoint x: 1156, endPoint y: 48, distance: 605.8
click at [859, 17] on span "Publish" at bounding box center [850, 23] width 39 height 12
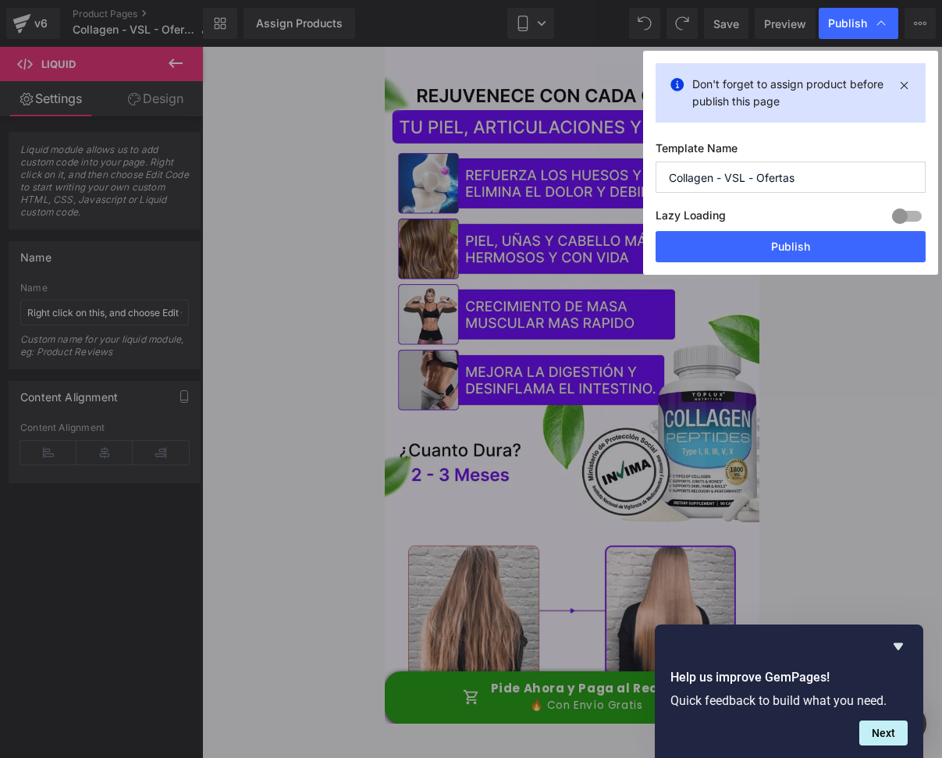
click at [773, 177] on input "Collagen - VSL - Ofertas" at bounding box center [791, 177] width 270 height 31
click at [846, 187] on input "Collagen - VSL - Ofertas" at bounding box center [791, 177] width 270 height 31
click at [908, 85] on icon at bounding box center [904, 85] width 18 height 19
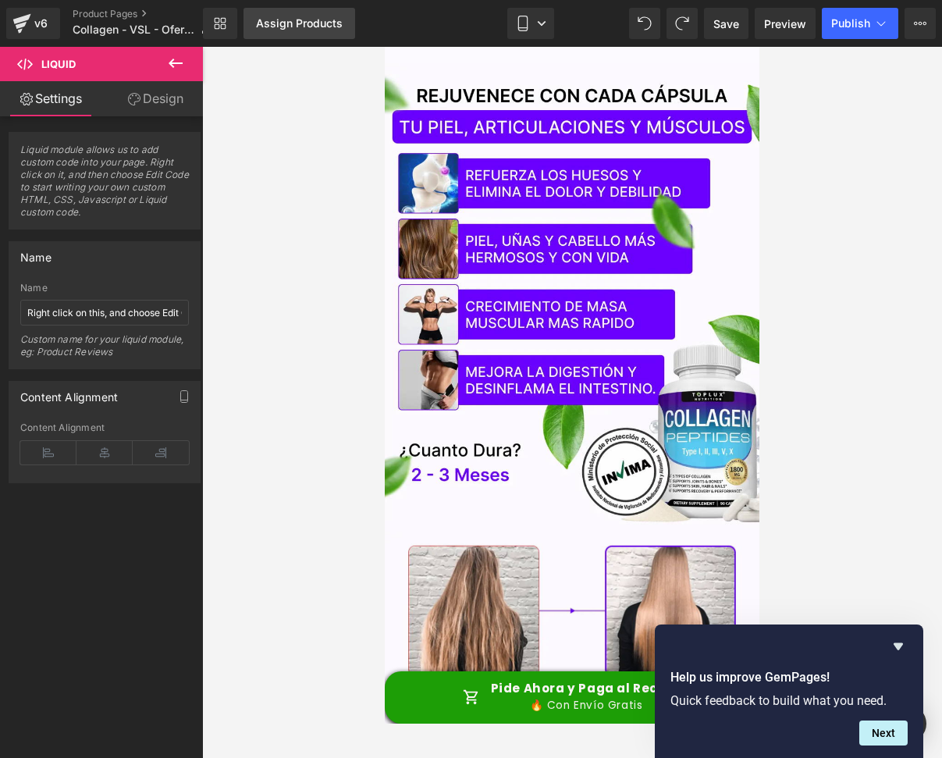
click at [324, 27] on div "Assign Products" at bounding box center [299, 23] width 87 height 12
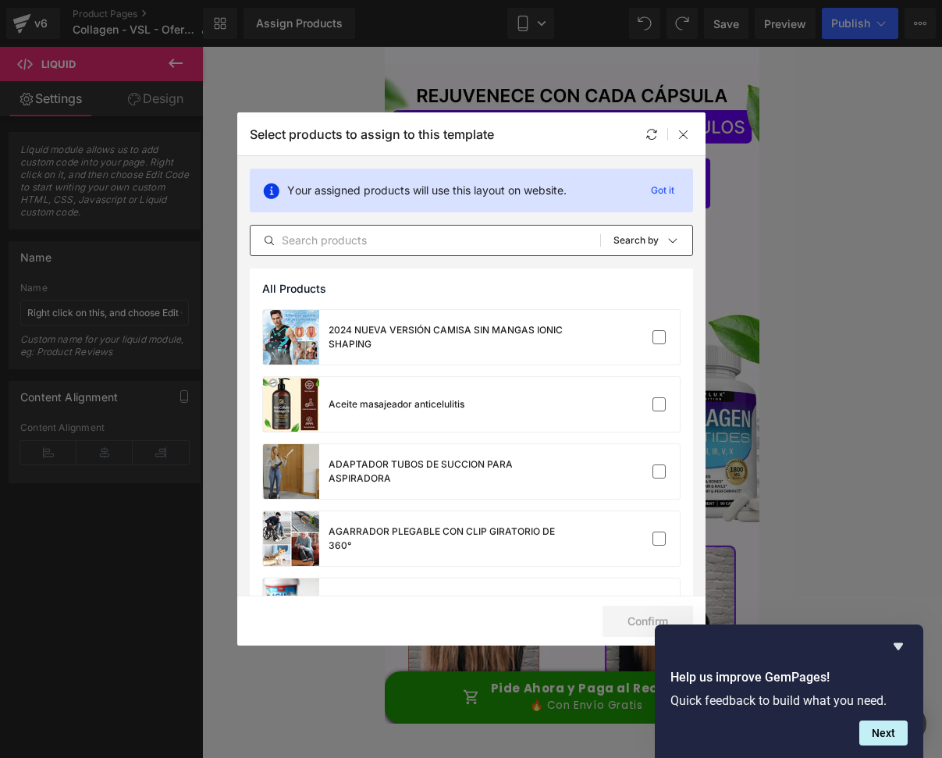
click at [422, 244] on input "text" at bounding box center [426, 240] width 350 height 19
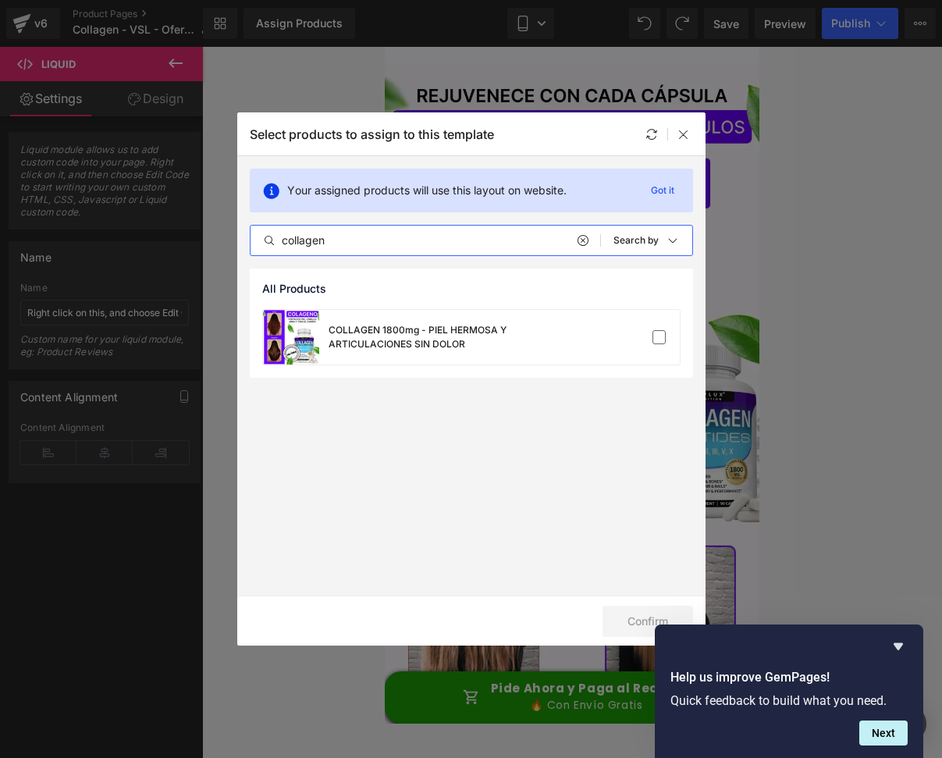
drag, startPoint x: 435, startPoint y: 247, endPoint x: 118, endPoint y: 229, distance: 317.4
click at [118, 229] on div "Select products to assign to this template Your assigned products will use this…" at bounding box center [471, 379] width 942 height 758
type input "VSL"
click at [408, 341] on div "VSL - COLLAGEN 1800mg - PIEL HERMOSA Y ARTICULACIONES SIN DOLOR (Copia)" at bounding box center [446, 337] width 234 height 28
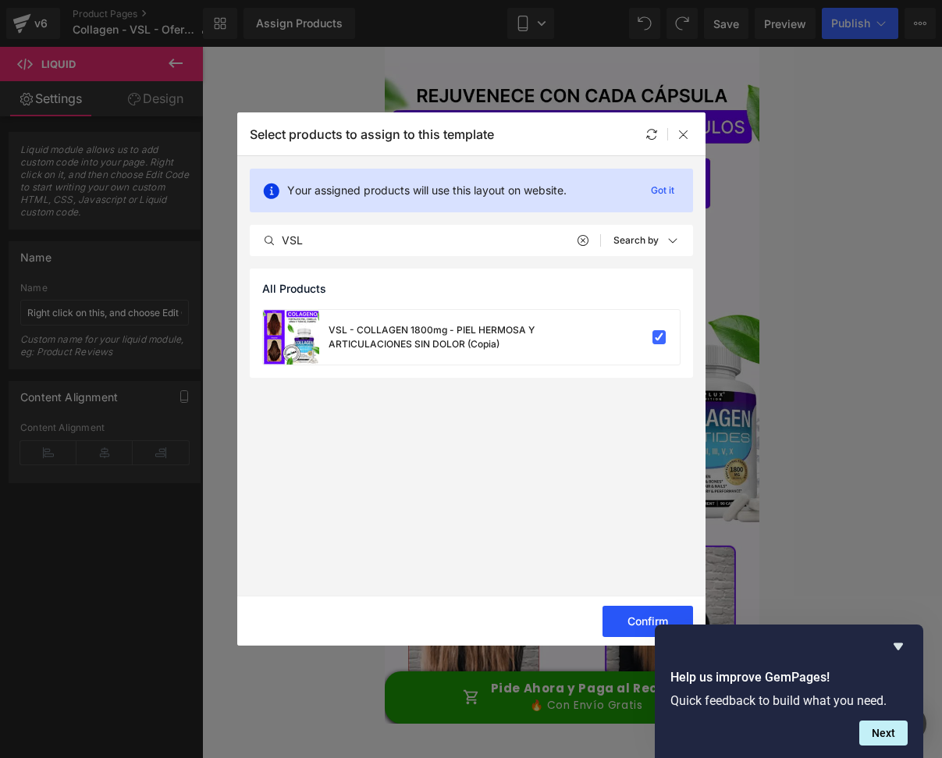
click at [631, 623] on button "Confirm" at bounding box center [648, 621] width 91 height 31
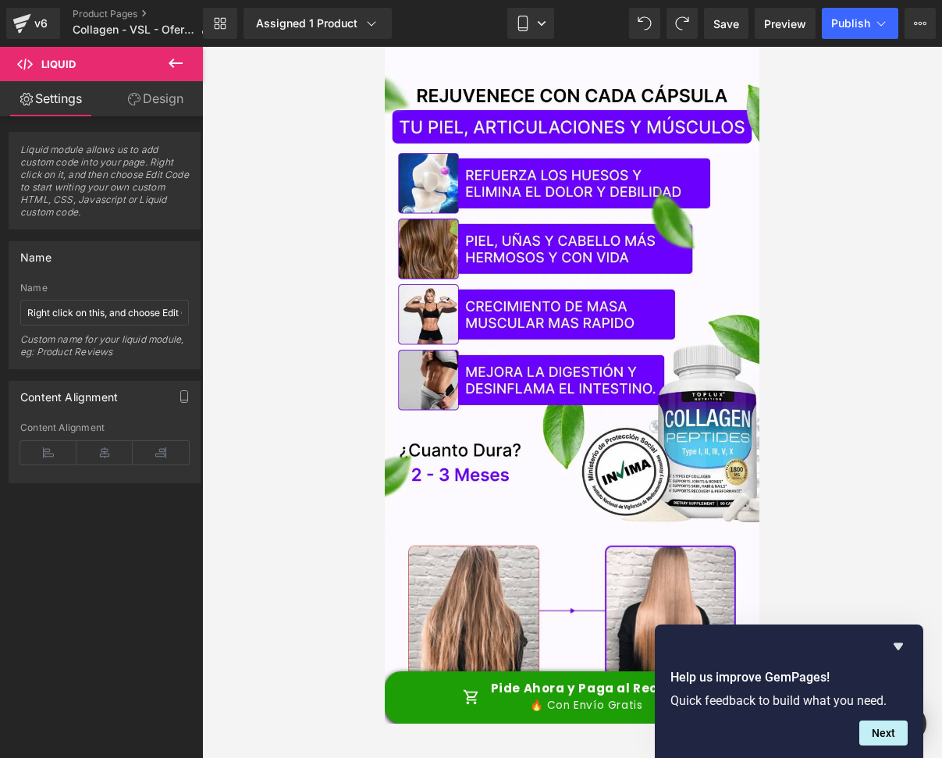
drag, startPoint x: 754, startPoint y: 102, endPoint x: 1162, endPoint y: 66, distance: 409.8
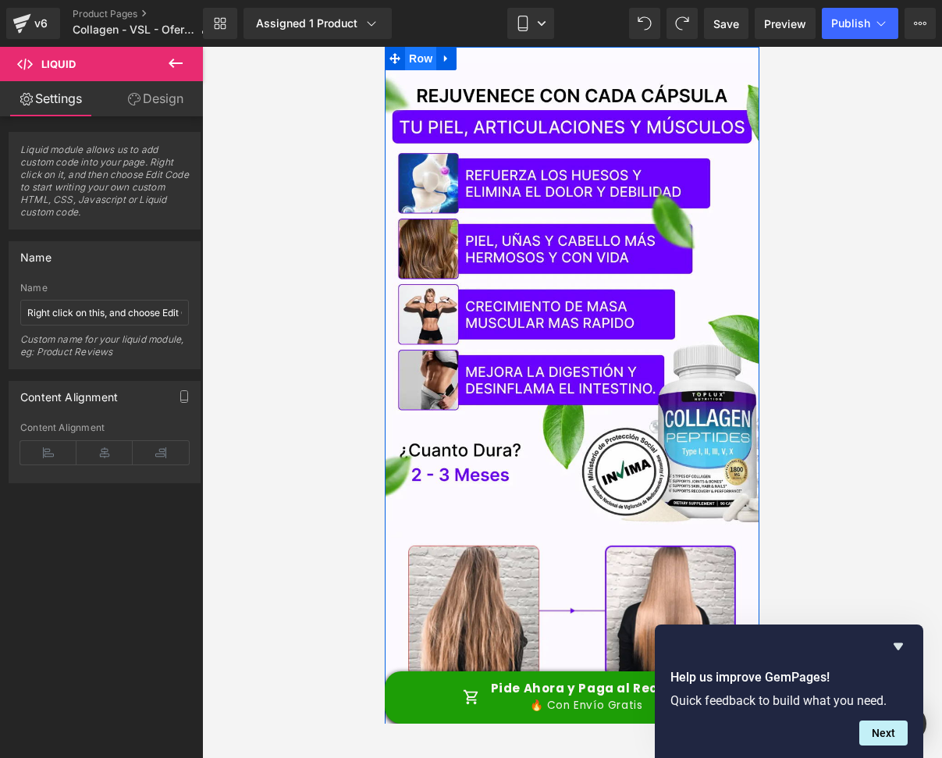
click at [417, 59] on span "Row" at bounding box center [420, 58] width 31 height 23
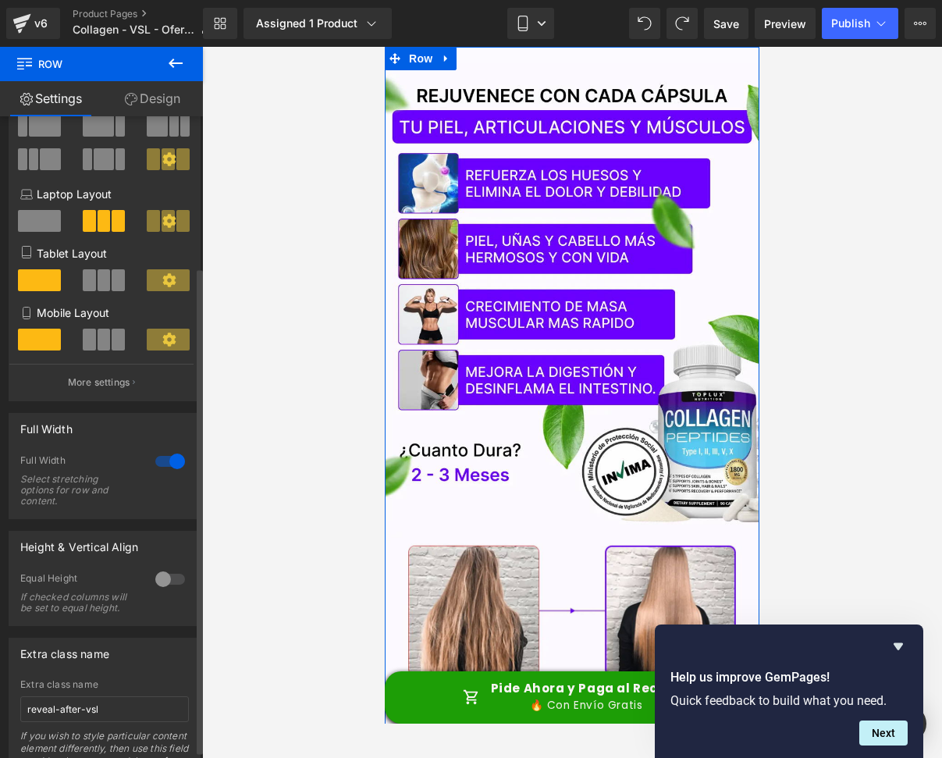
scroll to position [209, 0]
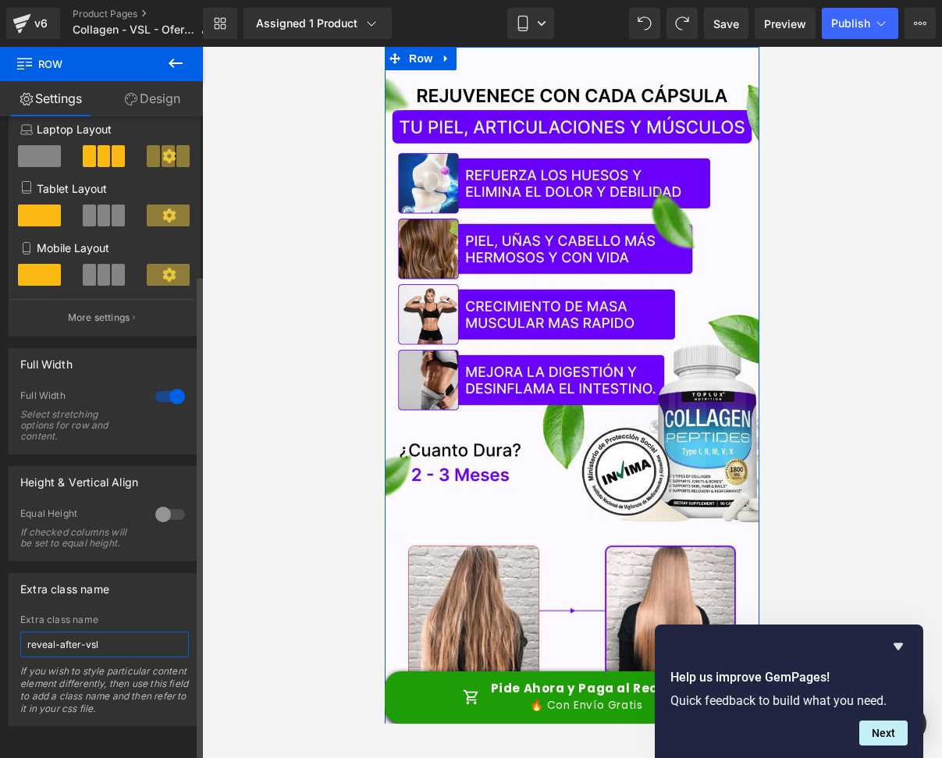
click at [113, 631] on input "reveal-after-vsl" at bounding box center [104, 644] width 169 height 26
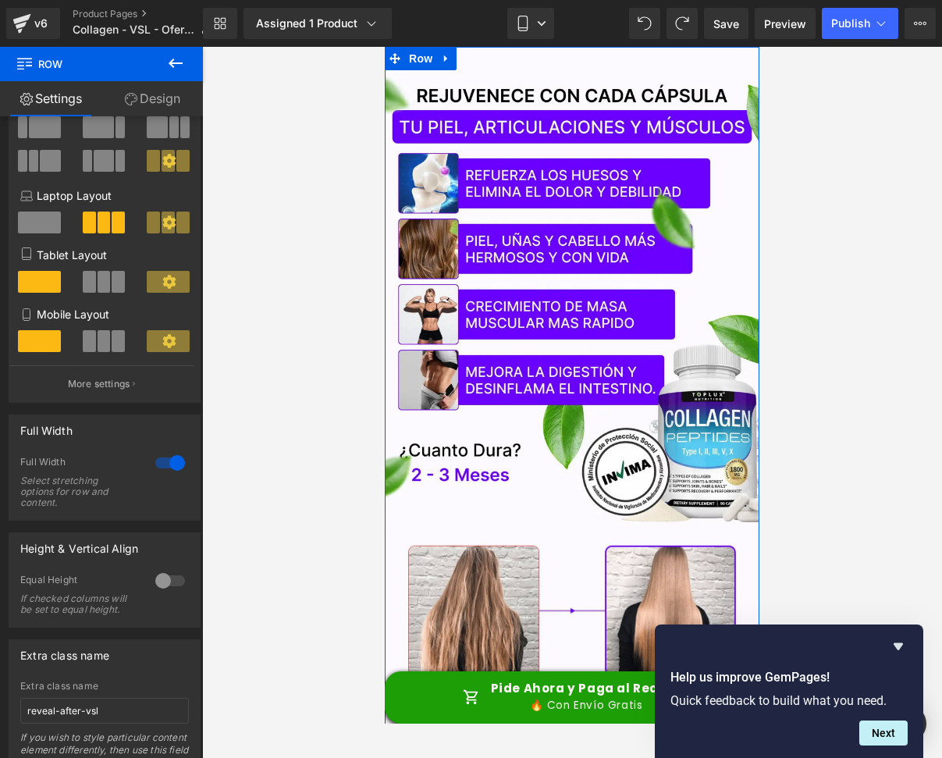
scroll to position [0, 0]
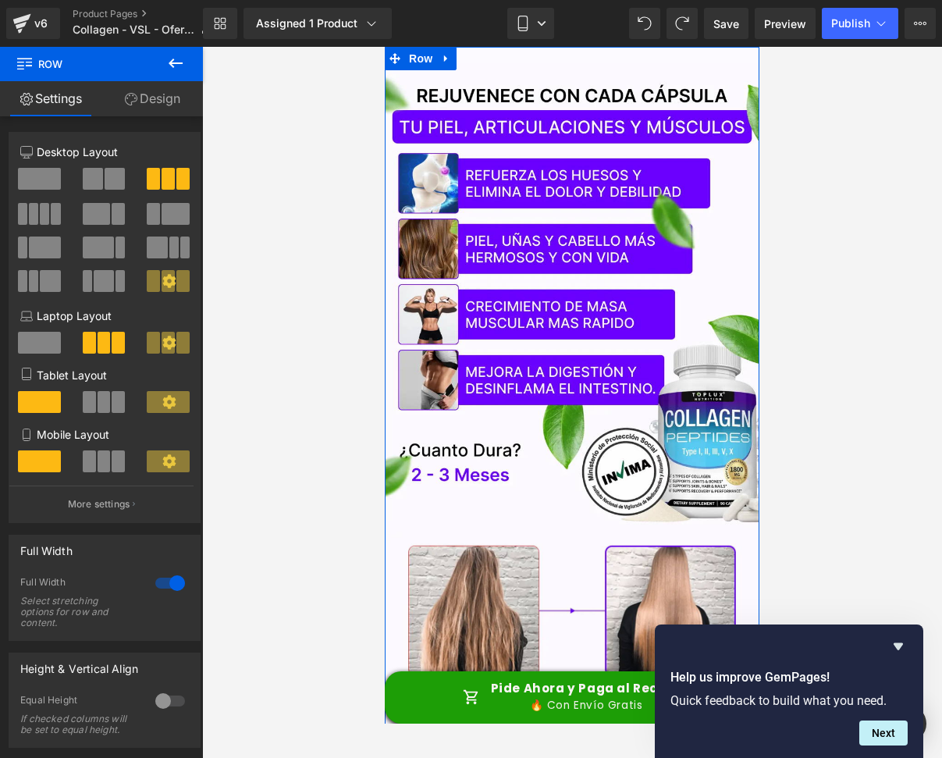
click at [153, 97] on link "Design" at bounding box center [151, 98] width 101 height 35
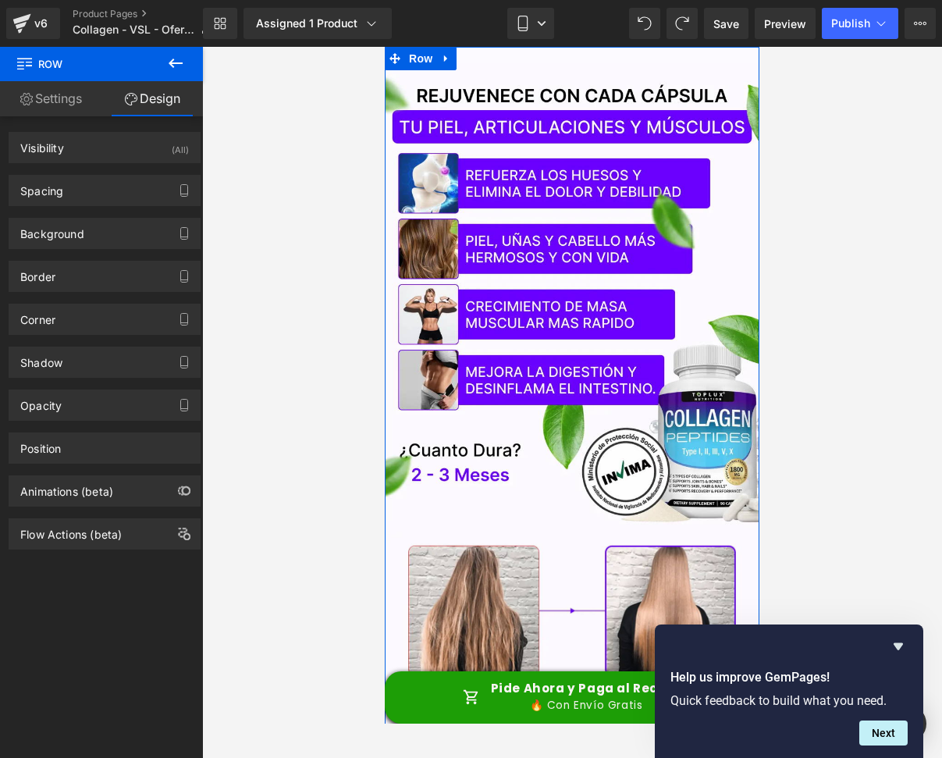
click at [70, 100] on link "Settings" at bounding box center [50, 98] width 101 height 35
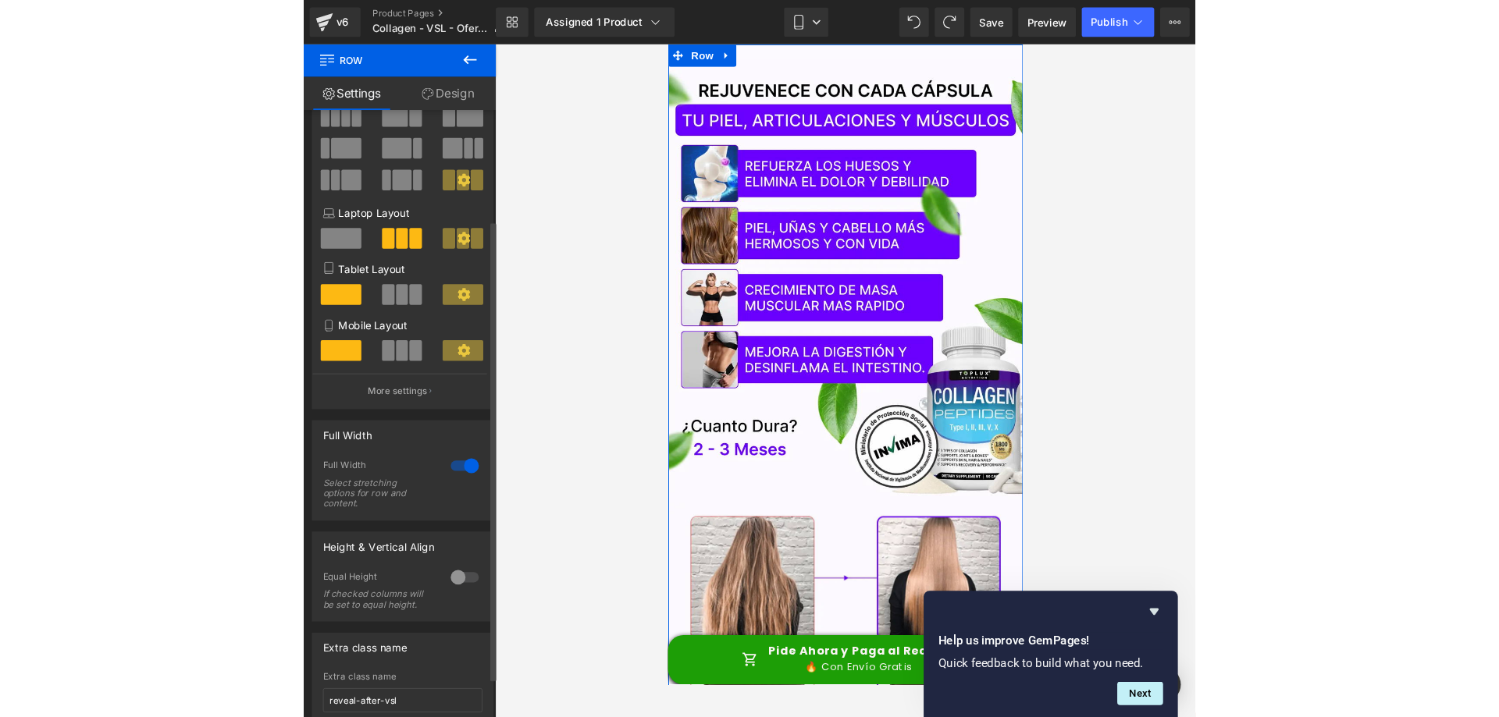
scroll to position [209, 0]
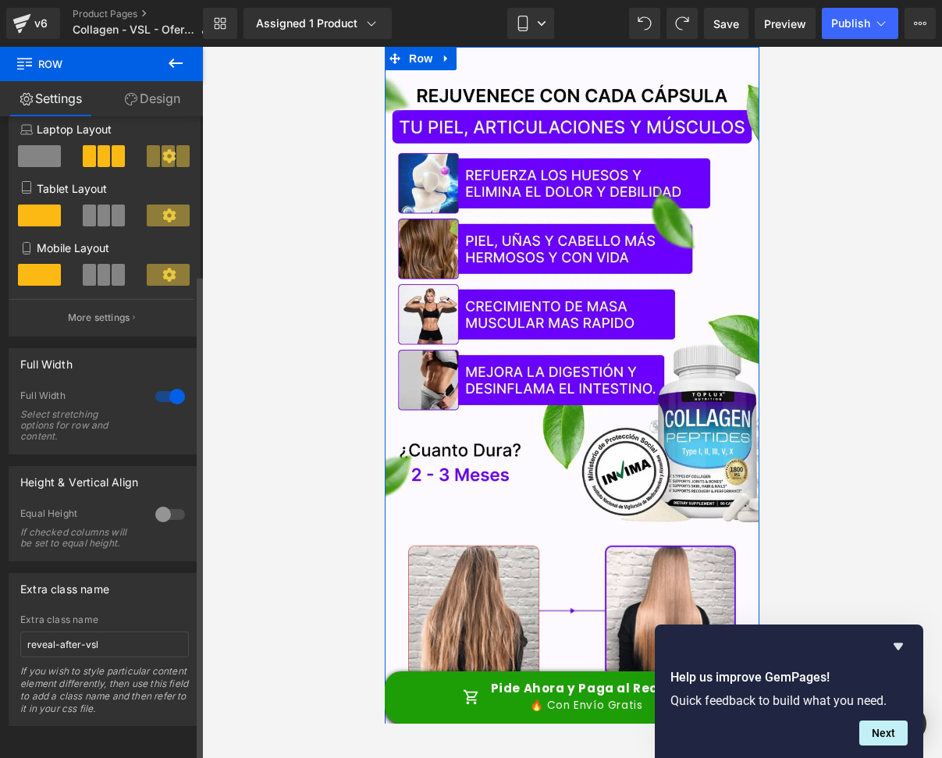
click at [112, 589] on div "Extra class name" at bounding box center [104, 589] width 190 height 30
drag, startPoint x: 108, startPoint y: 631, endPoint x: 5, endPoint y: 626, distance: 103.1
click at [5, 626] on div "Extra class name reveal-after-vsl Extra class name reveal-after-vsl If you wish…" at bounding box center [105, 643] width 210 height 165
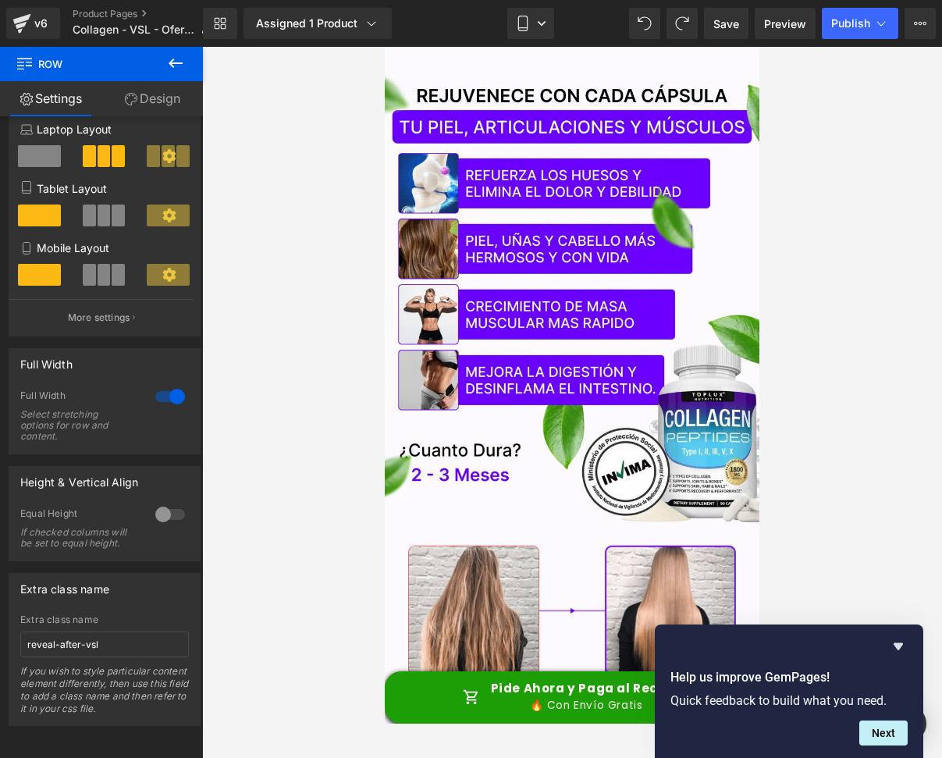
click at [805, 200] on div at bounding box center [572, 402] width 740 height 711
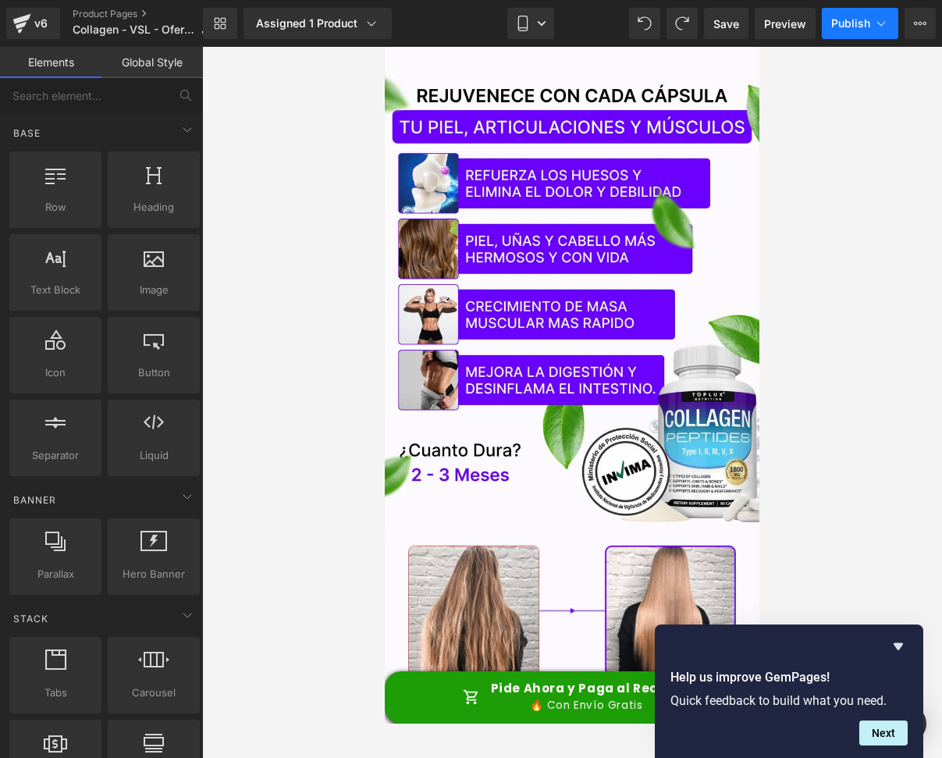
click at [882, 30] on icon at bounding box center [881, 24] width 16 height 16
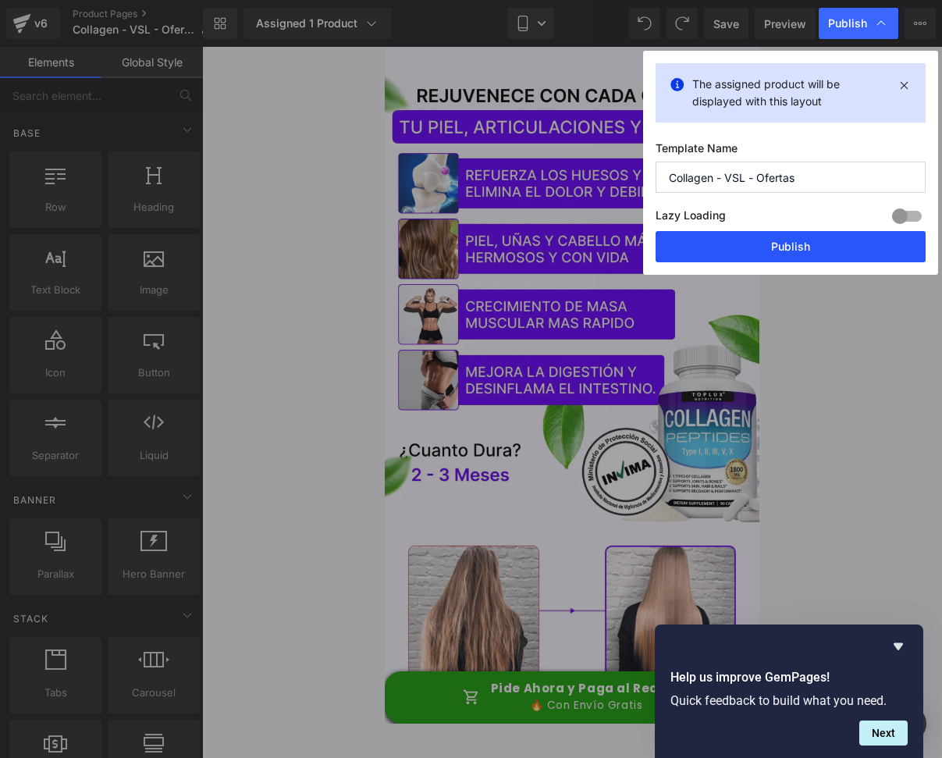
click at [739, 247] on button "Publish" at bounding box center [791, 246] width 270 height 31
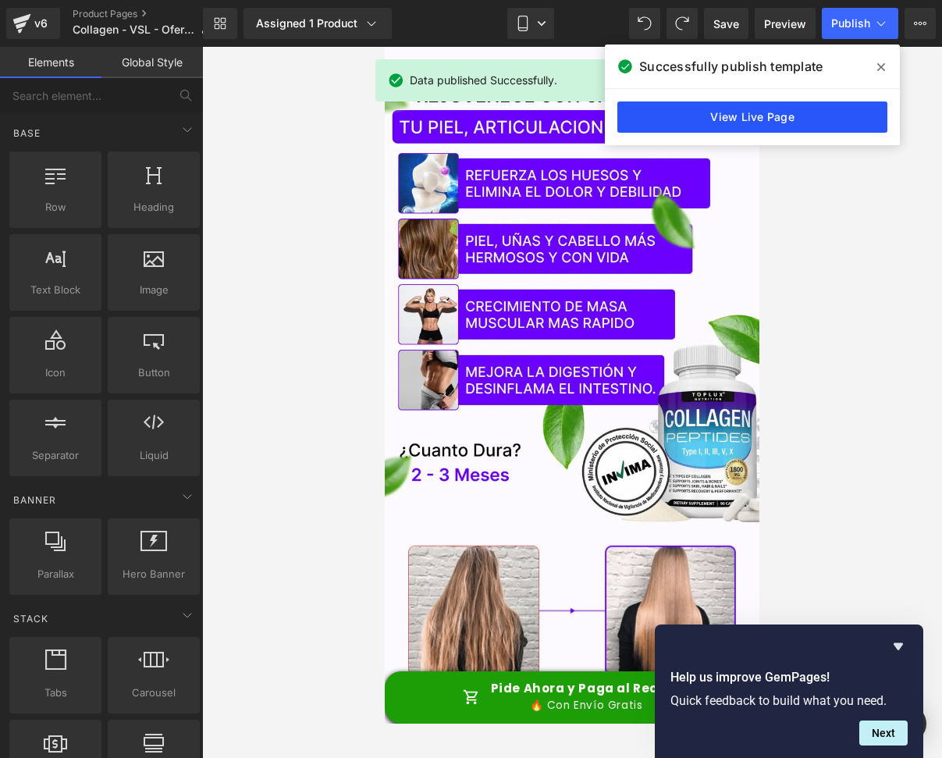
click at [756, 122] on link "View Live Page" at bounding box center [752, 116] width 270 height 31
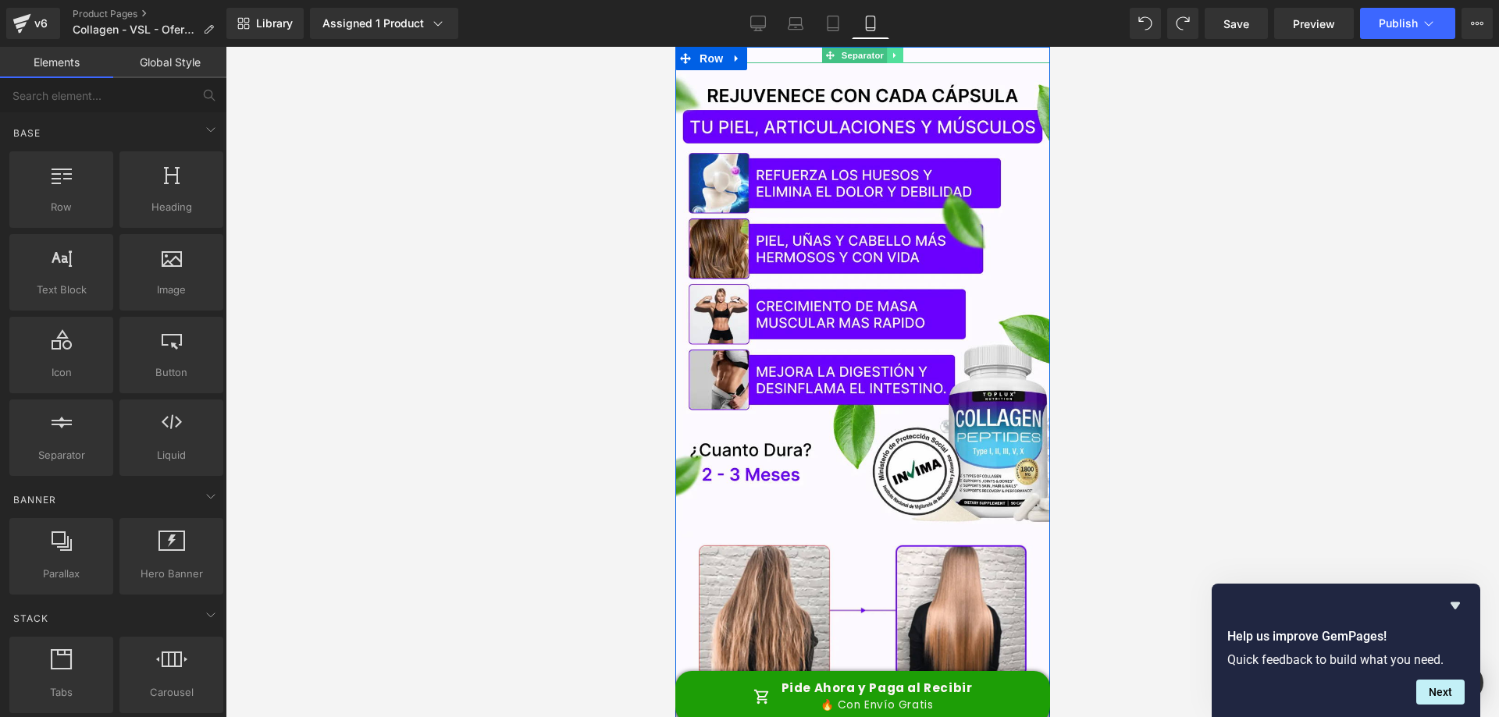
click at [886, 55] on link at bounding box center [894, 55] width 16 height 19
click at [773, 52] on div at bounding box center [861, 55] width 375 height 16
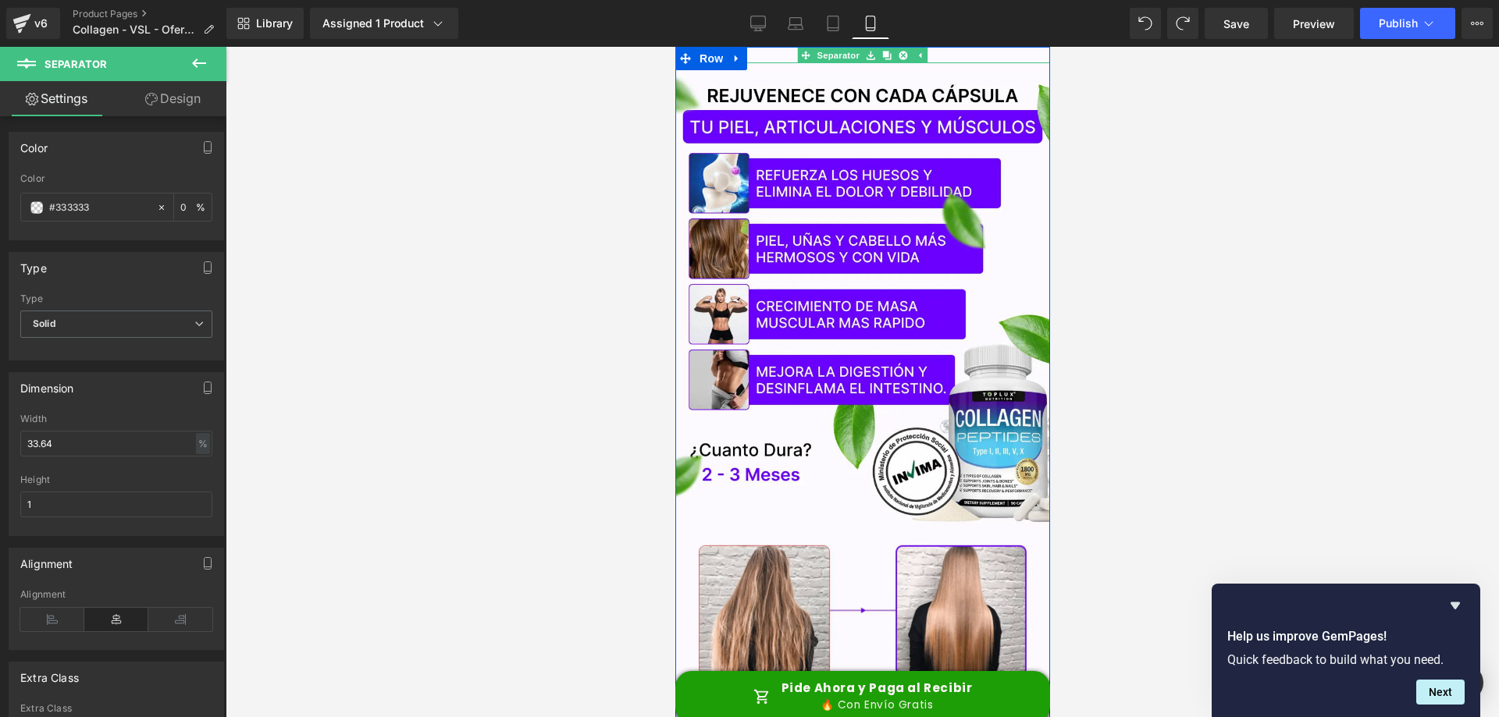
drag, startPoint x: 768, startPoint y: 55, endPoint x: 1043, endPoint y: 112, distance: 280.6
click at [768, 55] on div at bounding box center [861, 55] width 375 height 16
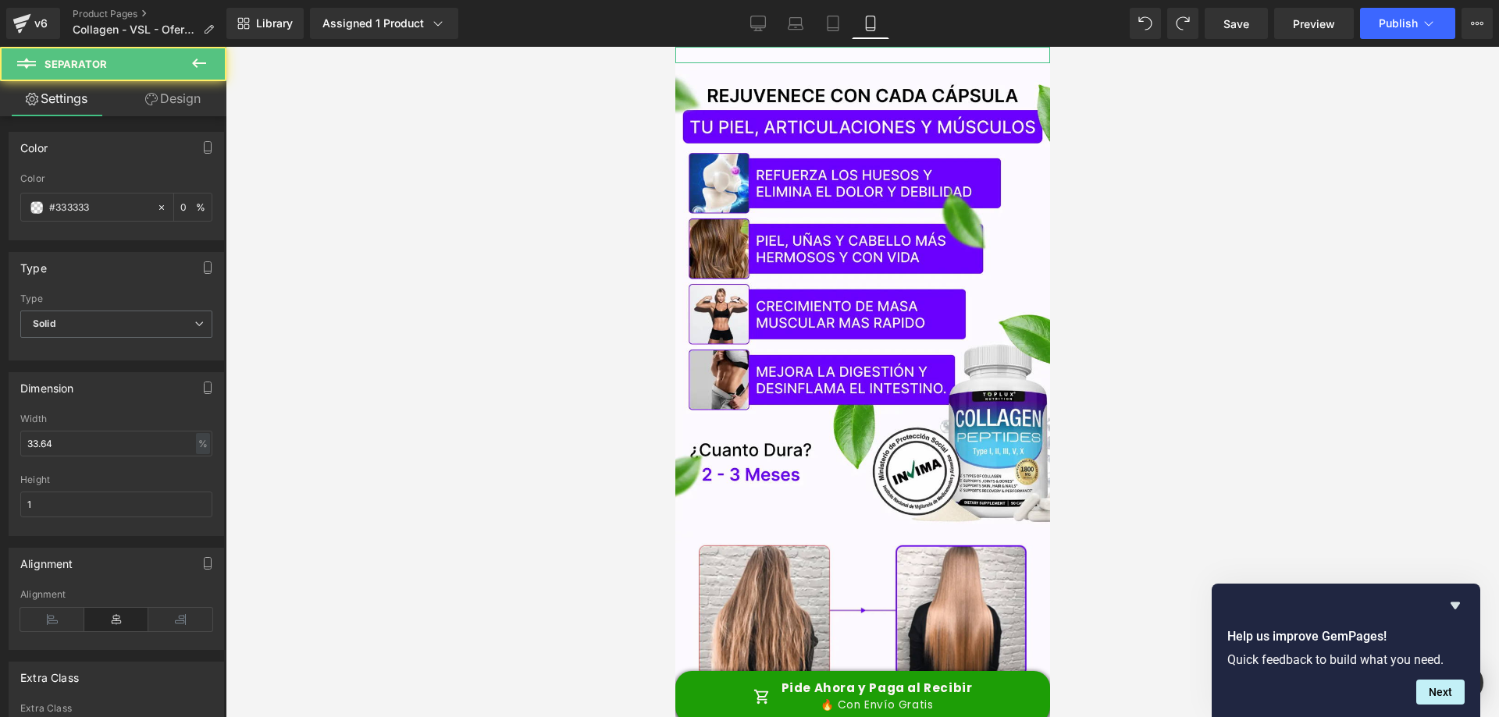
click at [172, 93] on link "Design" at bounding box center [172, 98] width 113 height 35
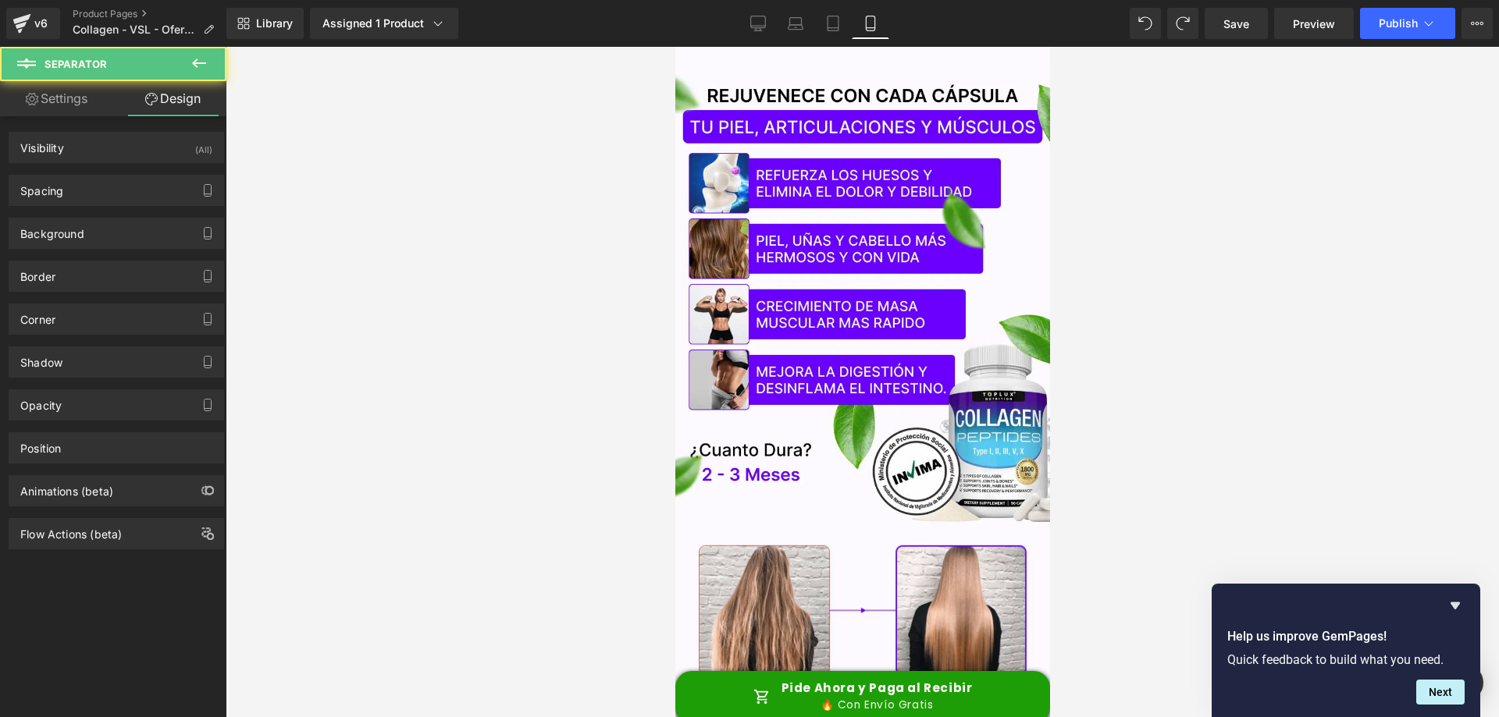
click at [202, 60] on icon at bounding box center [199, 63] width 19 height 19
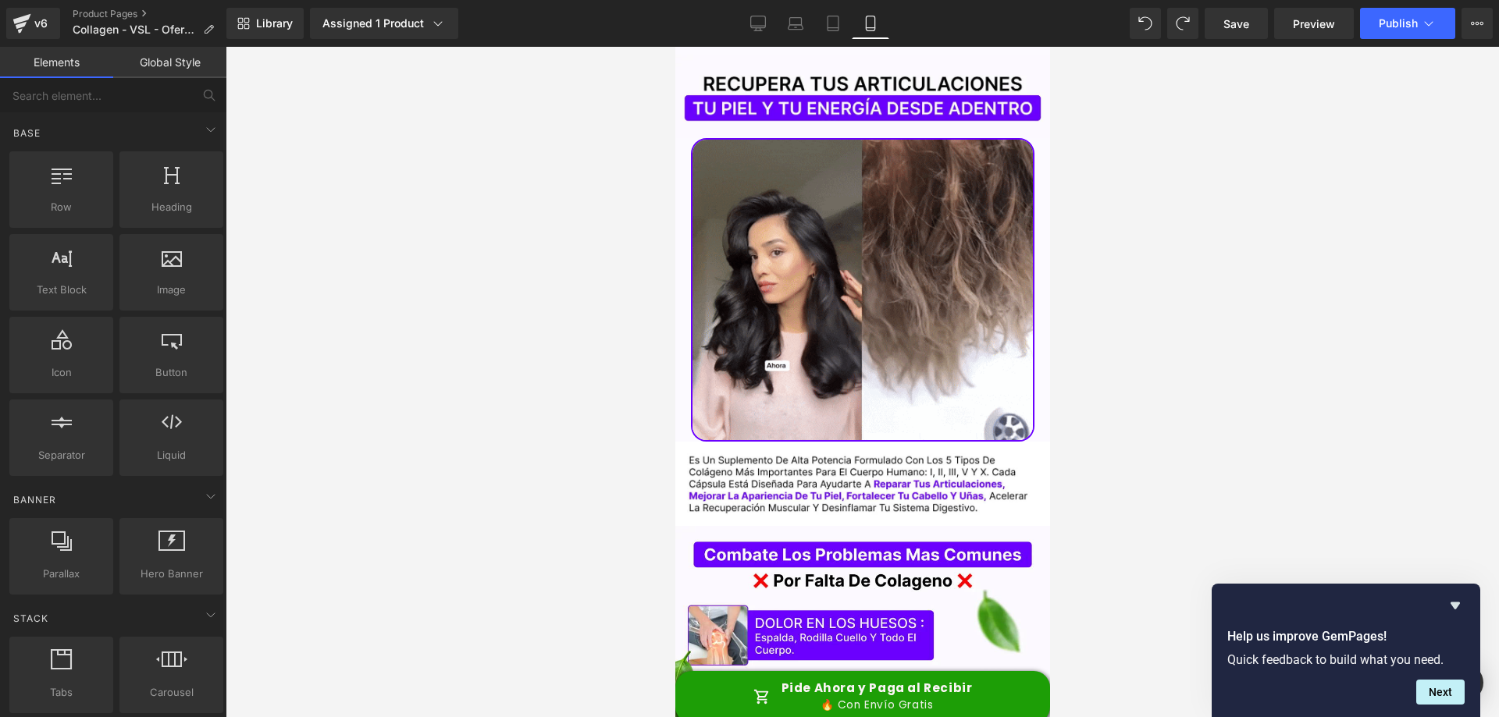
scroll to position [6095, 0]
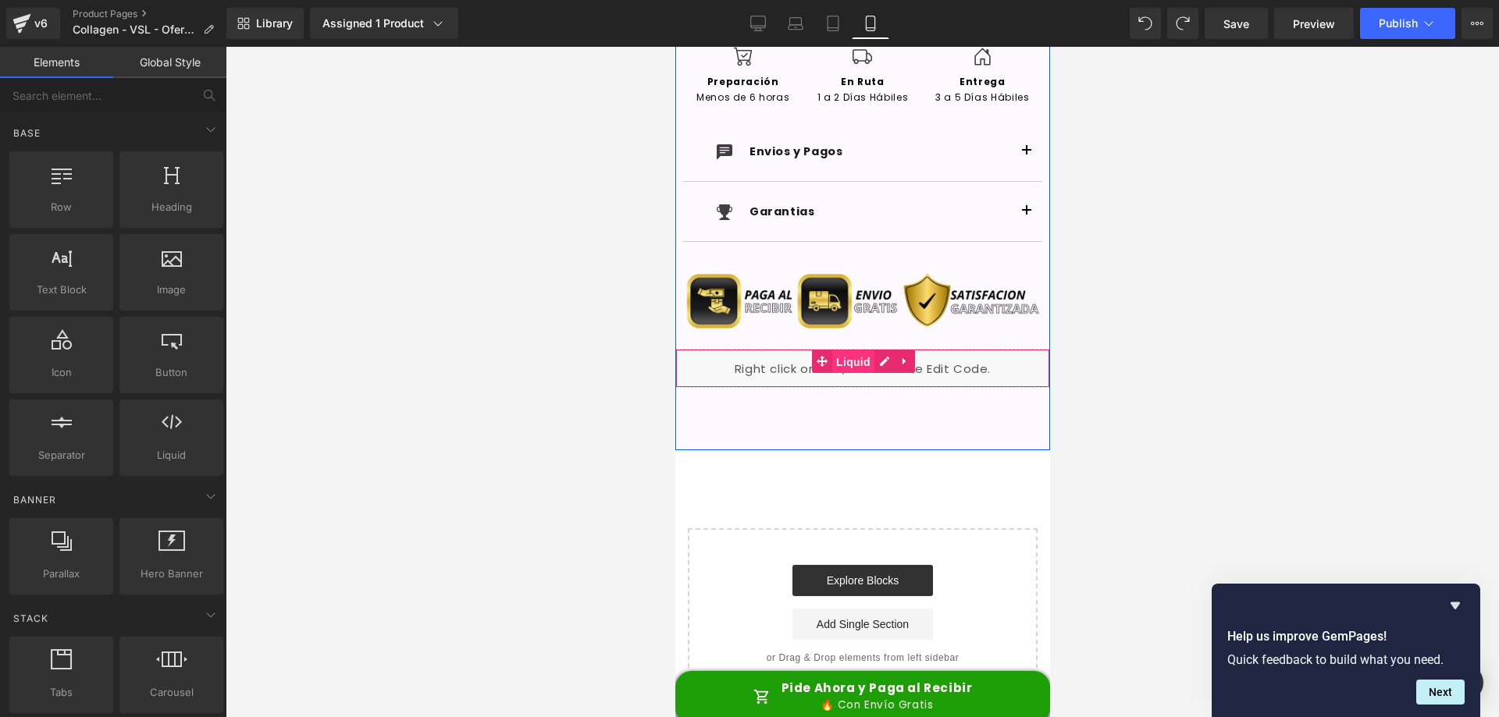
click at [854, 365] on span "Liquid" at bounding box center [852, 361] width 42 height 23
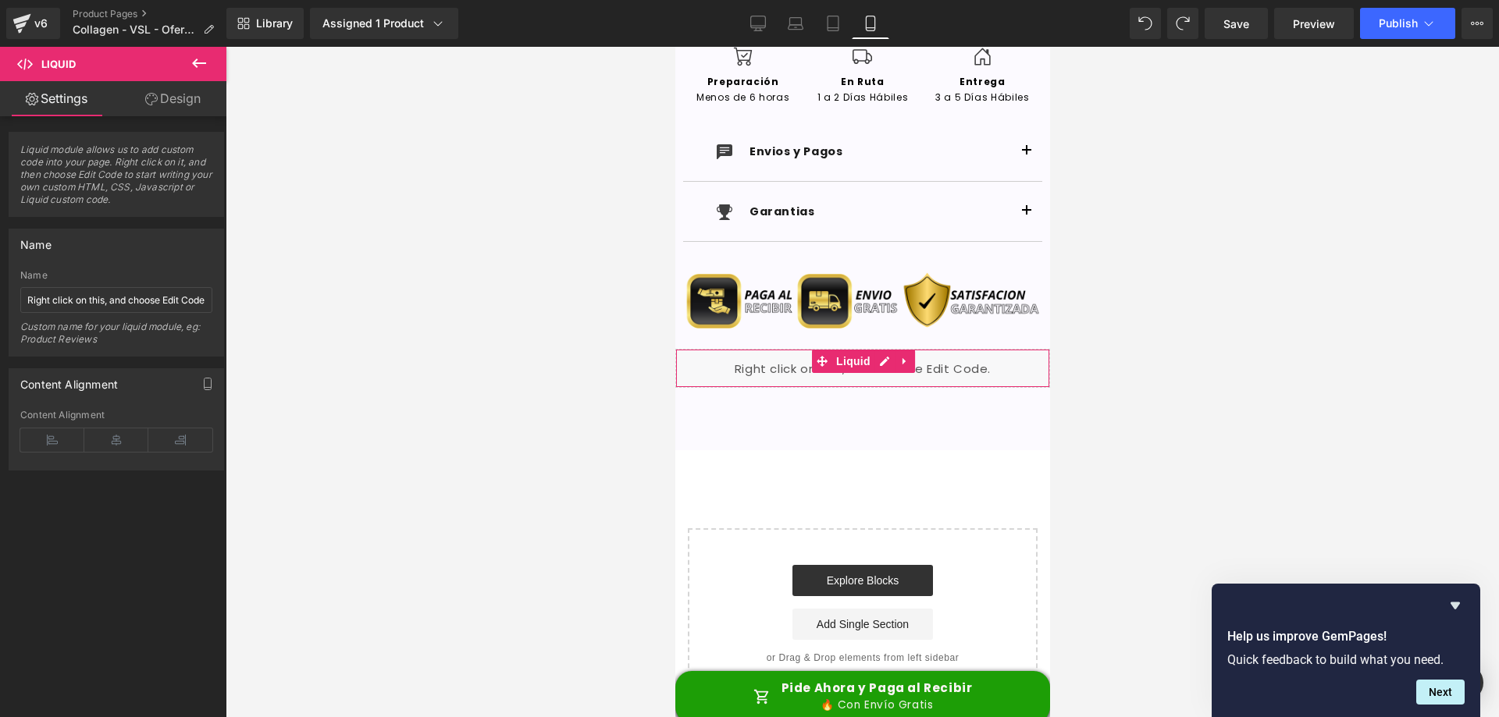
click at [161, 99] on link "Design" at bounding box center [172, 98] width 113 height 35
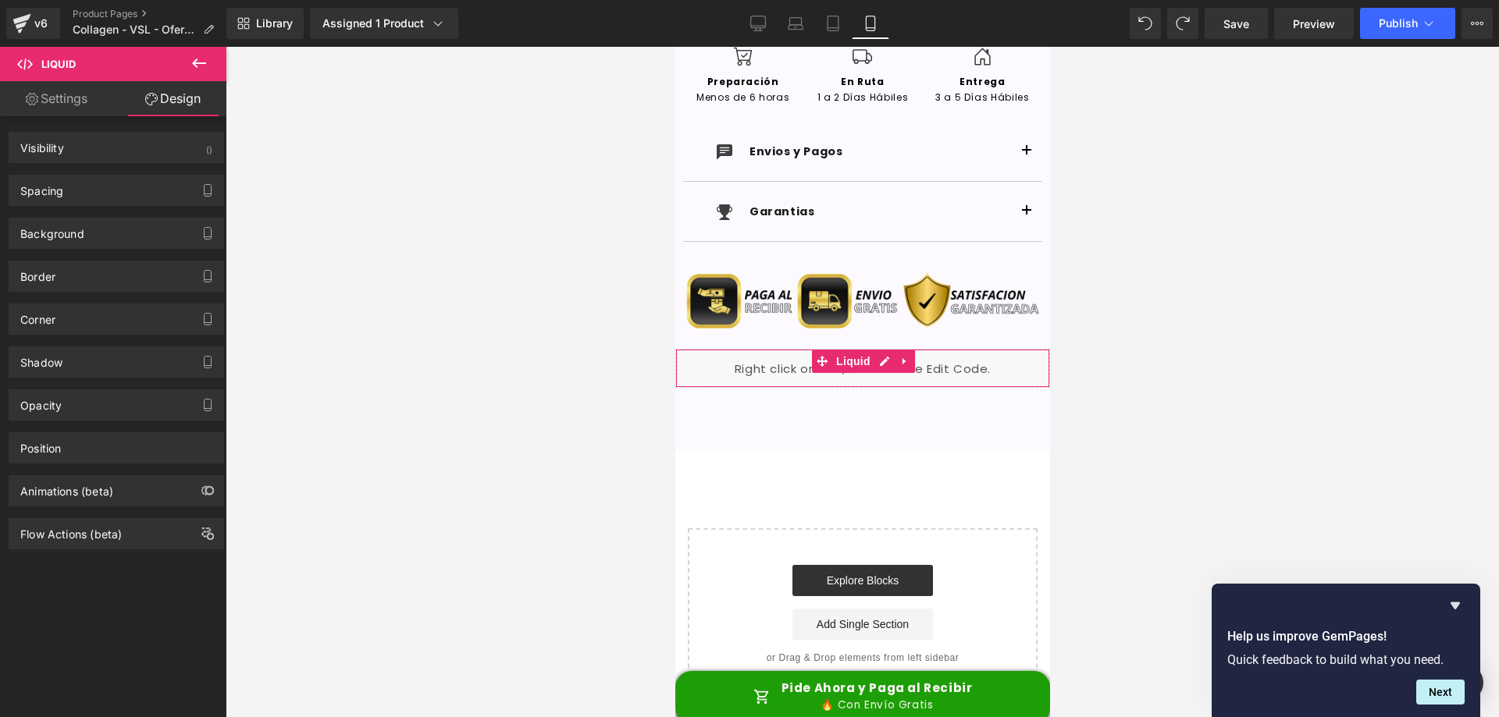
click at [50, 114] on link "Settings" at bounding box center [56, 98] width 113 height 35
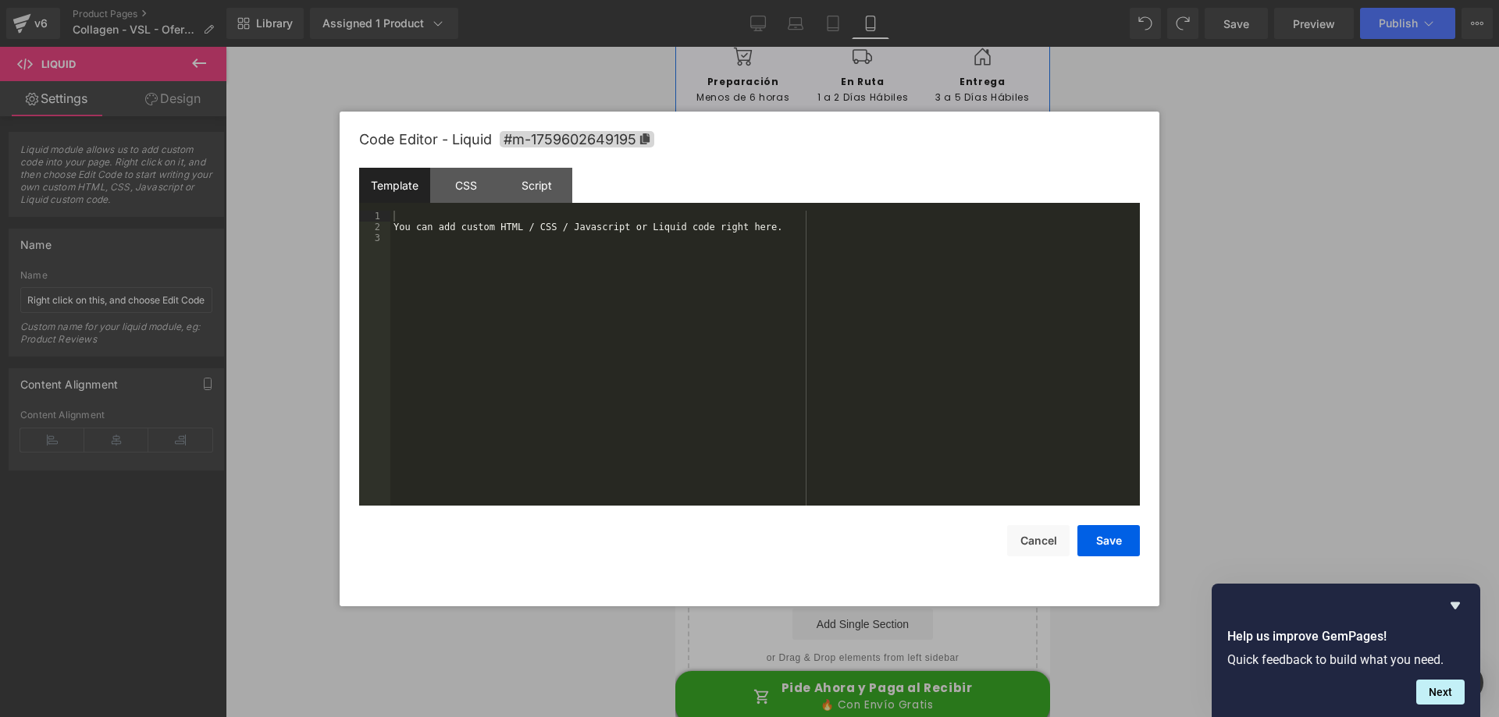
click at [883, 357] on div "Liquid" at bounding box center [861, 368] width 375 height 39
click at [468, 183] on div "CSS" at bounding box center [465, 185] width 71 height 35
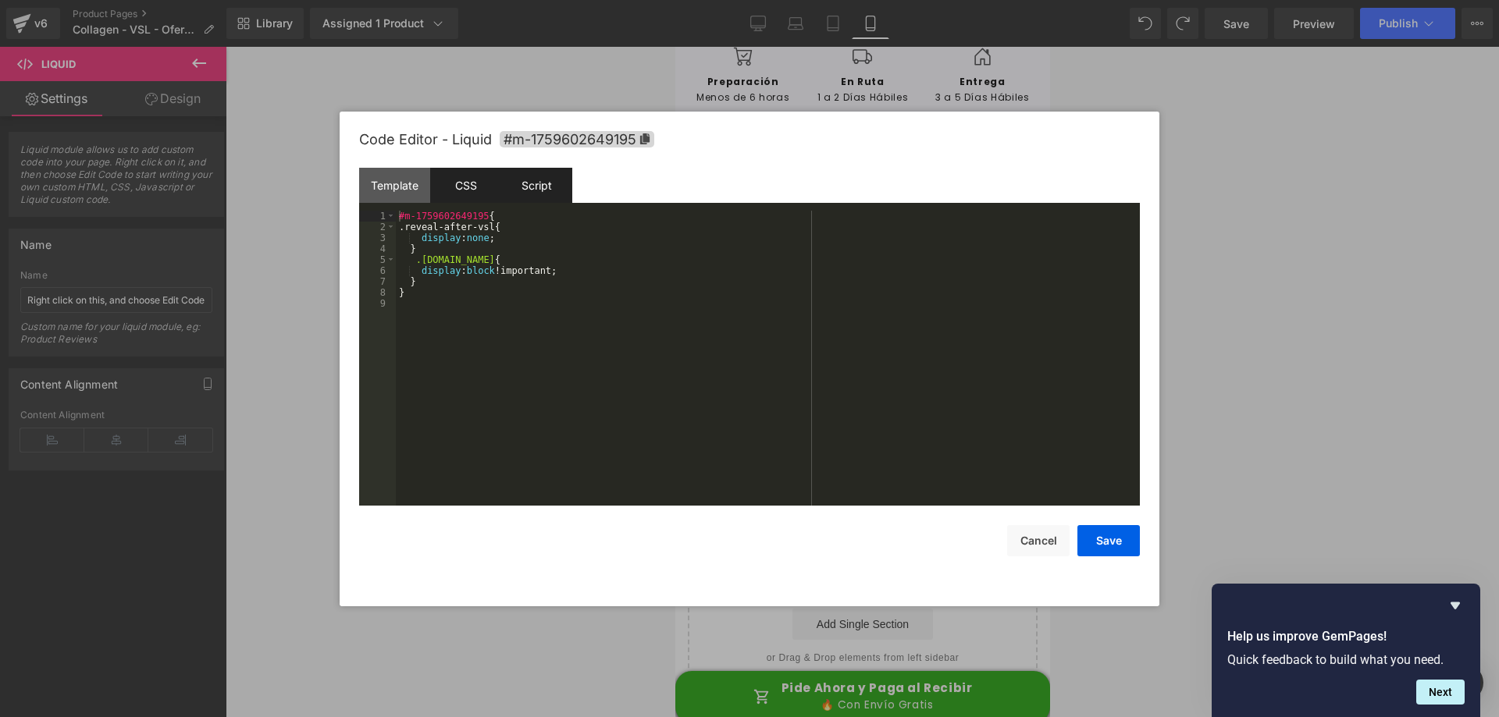
click at [529, 190] on div "Script" at bounding box center [536, 185] width 71 height 35
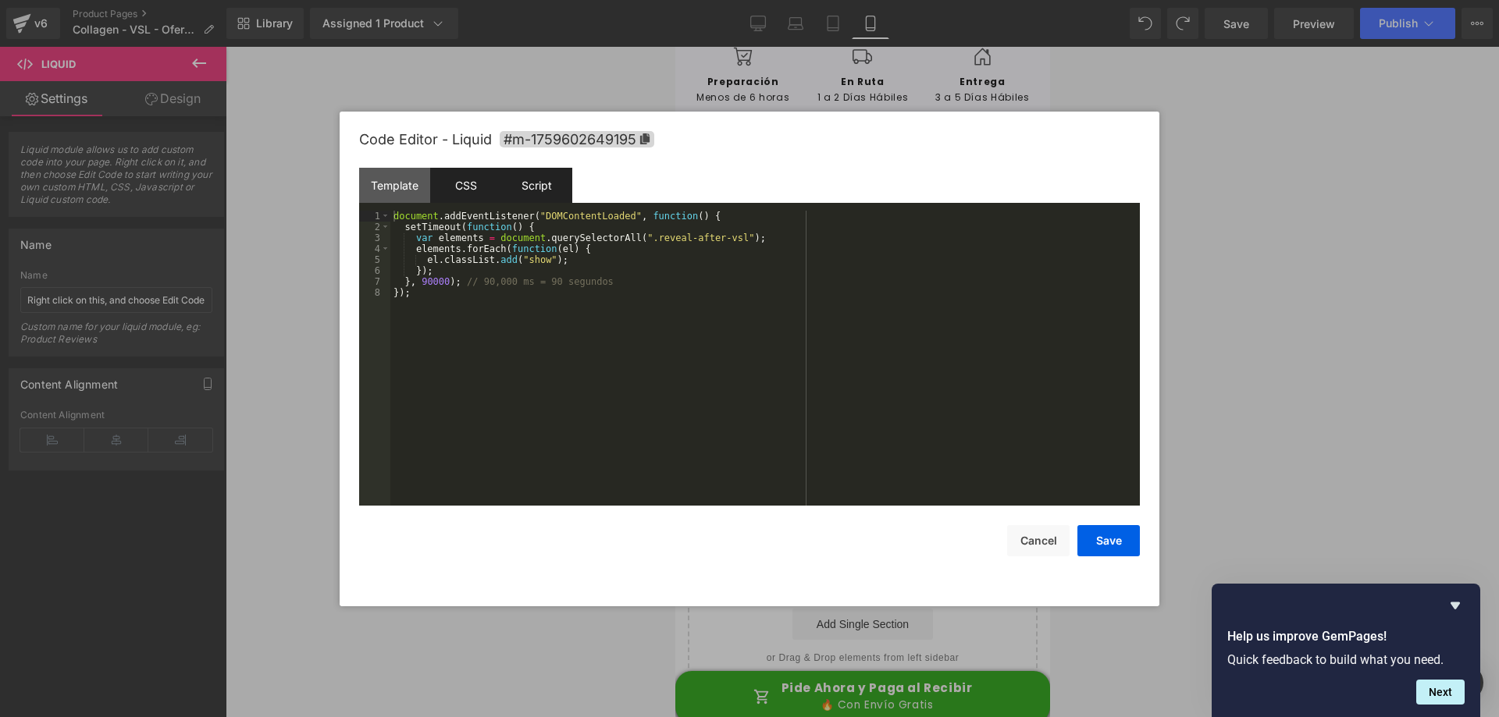
click at [445, 194] on div "CSS" at bounding box center [465, 185] width 71 height 35
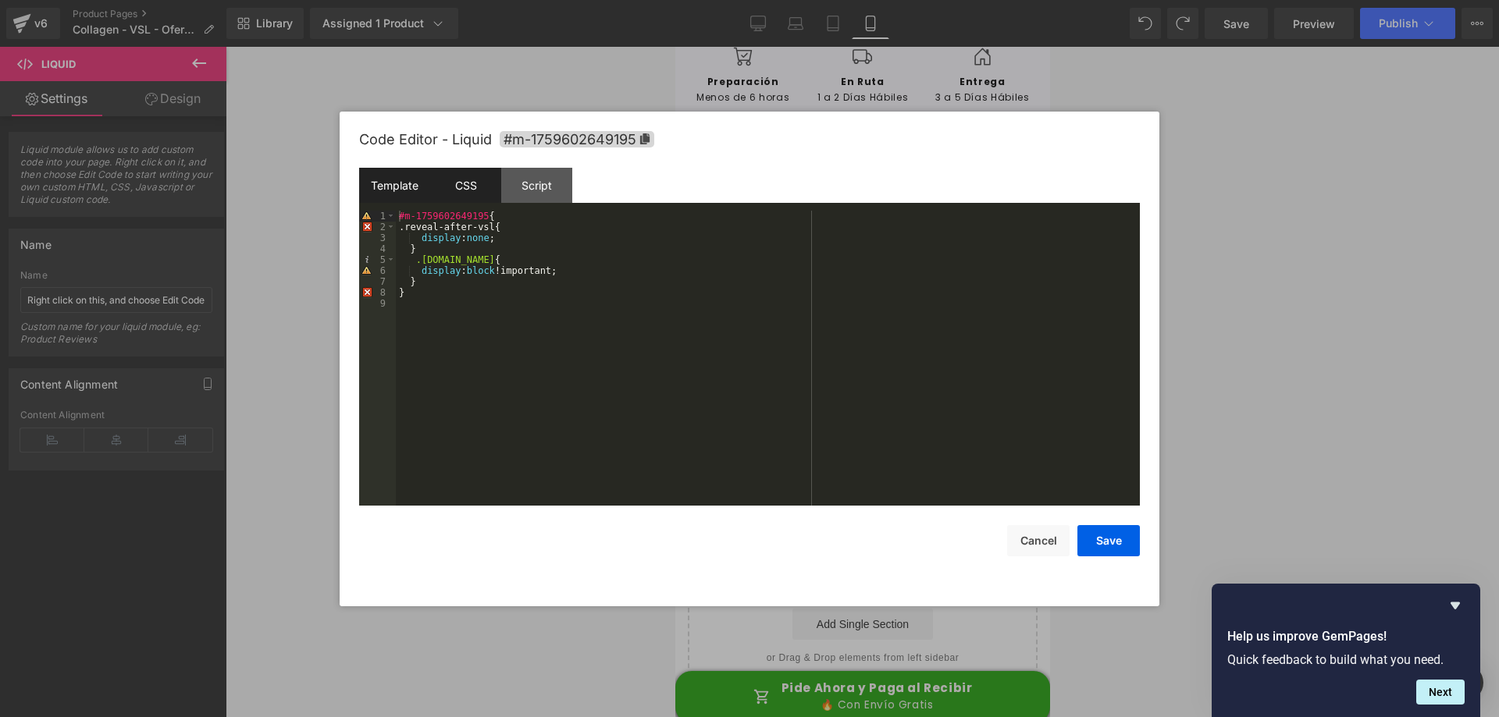
click at [395, 194] on div "Template" at bounding box center [394, 185] width 71 height 35
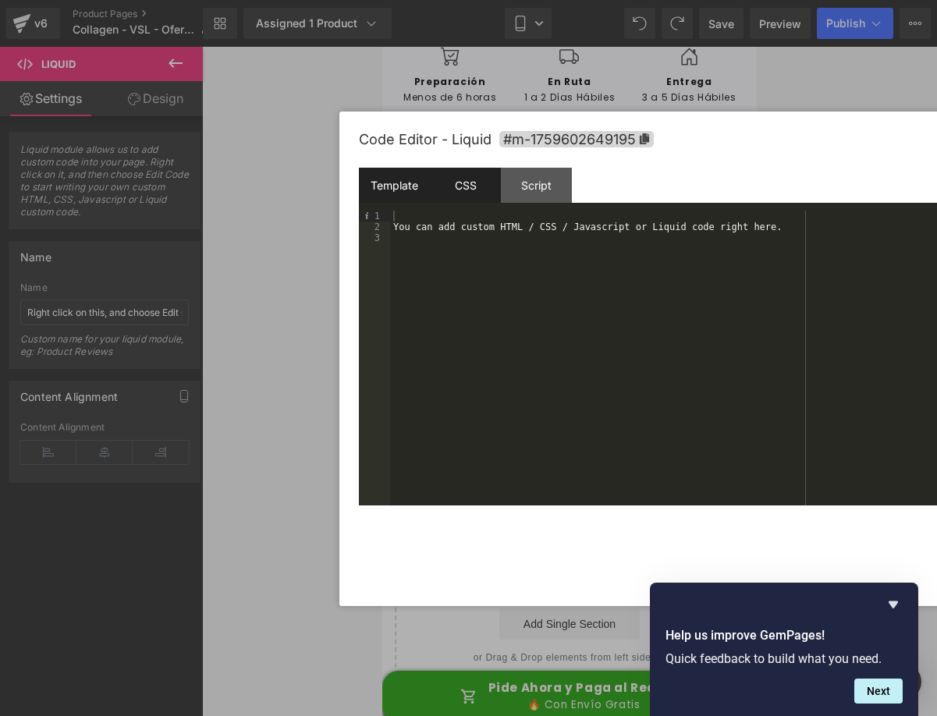
click at [479, 180] on div "CSS" at bounding box center [465, 185] width 71 height 35
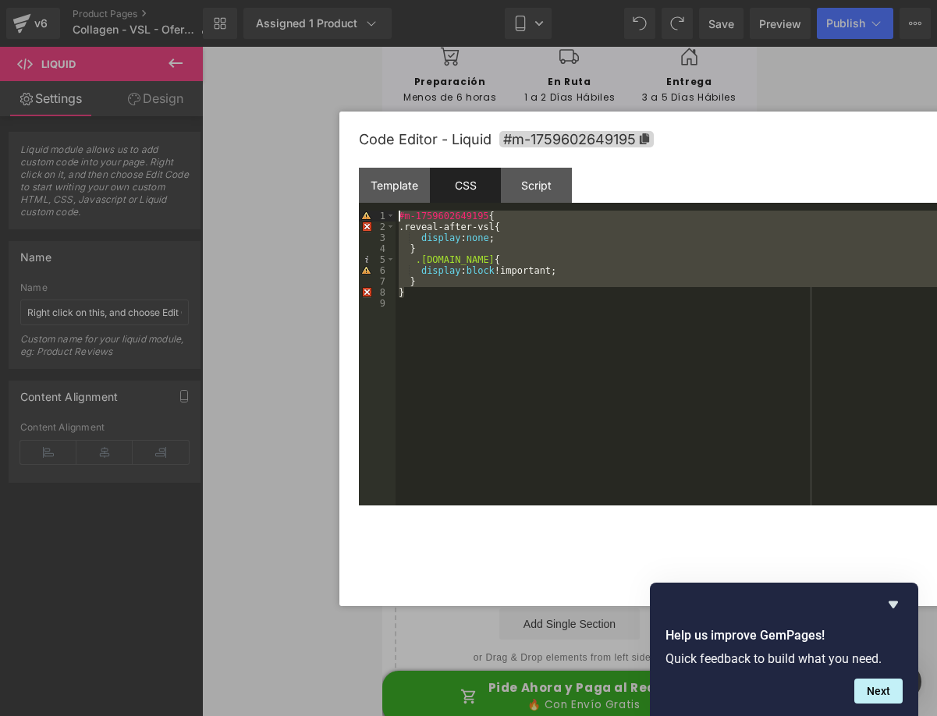
drag, startPoint x: 462, startPoint y: 287, endPoint x: 356, endPoint y: 193, distance: 142.1
click at [356, 193] on div "Code Editor - Liquid #m-1759602649195 Template CSS Script Data 1 2 3 You can ad…" at bounding box center [749, 359] width 819 height 495
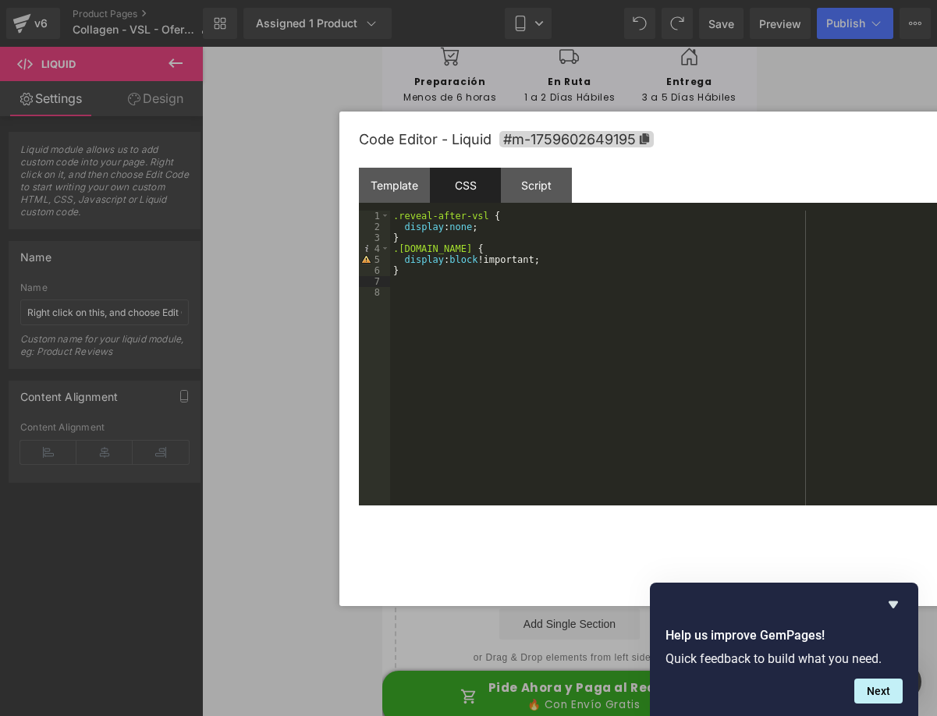
click at [502, 283] on div ".reveal-after-vsl { display : none ; } .[DOMAIN_NAME] { display : block !import…" at bounding box center [764, 369] width 749 height 317
click at [541, 183] on div "Script" at bounding box center [536, 185] width 71 height 35
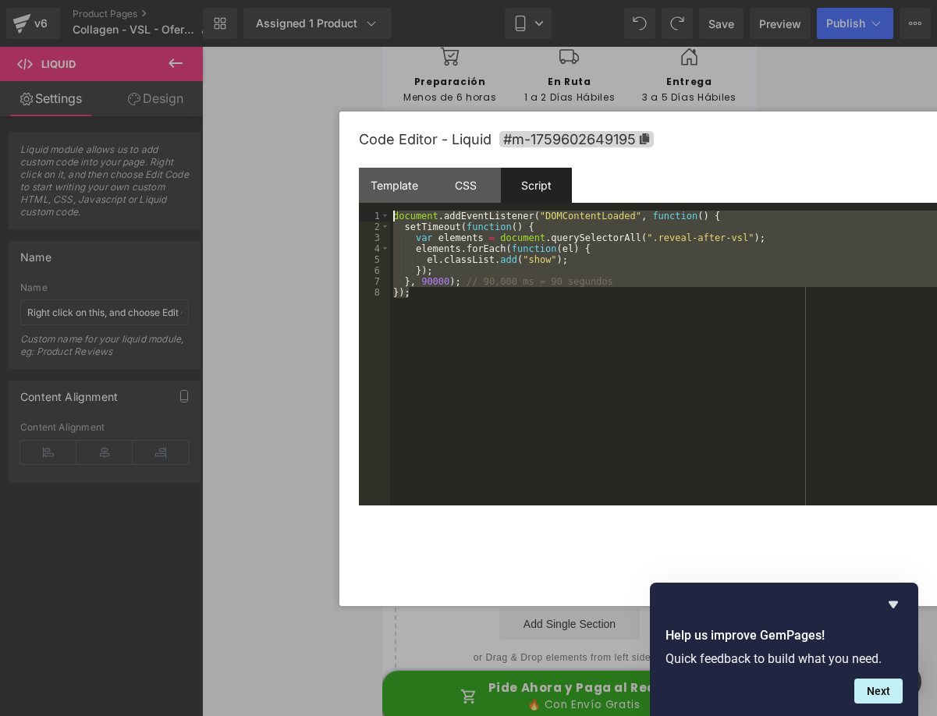
drag, startPoint x: 511, startPoint y: 307, endPoint x: 313, endPoint y: 204, distance: 223.1
click at [313, 204] on body "Liquid You are previewing how the will restyle your page. You can not edit Elem…" at bounding box center [468, 358] width 937 height 716
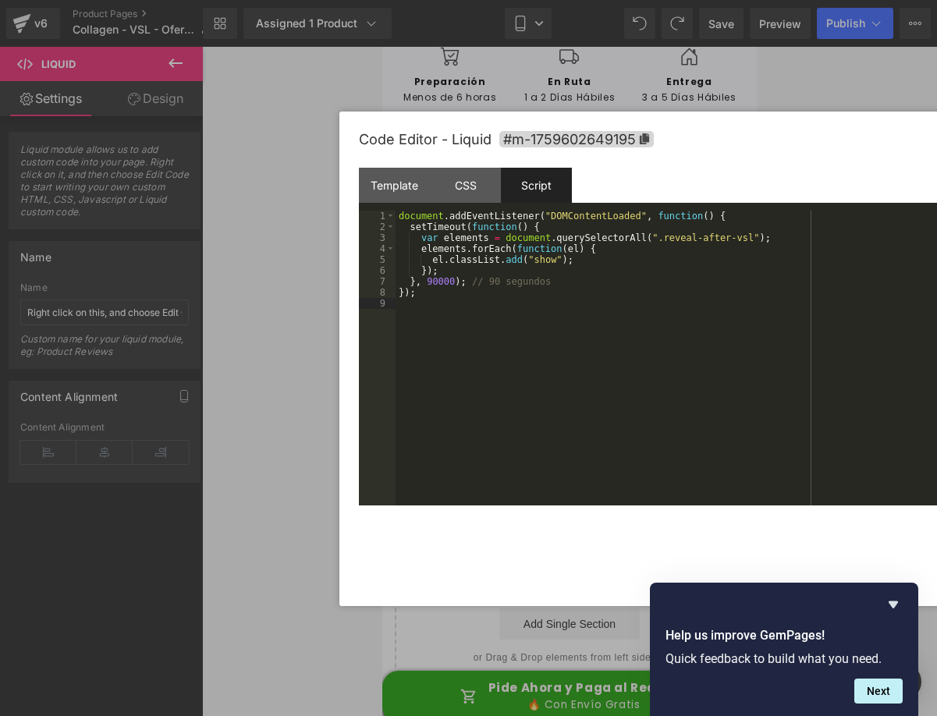
click at [778, 161] on div "Code Editor - Liquid #m-1759602649195" at bounding box center [749, 140] width 780 height 56
click at [924, 548] on div "Save Cancel" at bounding box center [749, 531] width 780 height 51
click at [802, 542] on div "Save Cancel" at bounding box center [749, 531] width 780 height 51
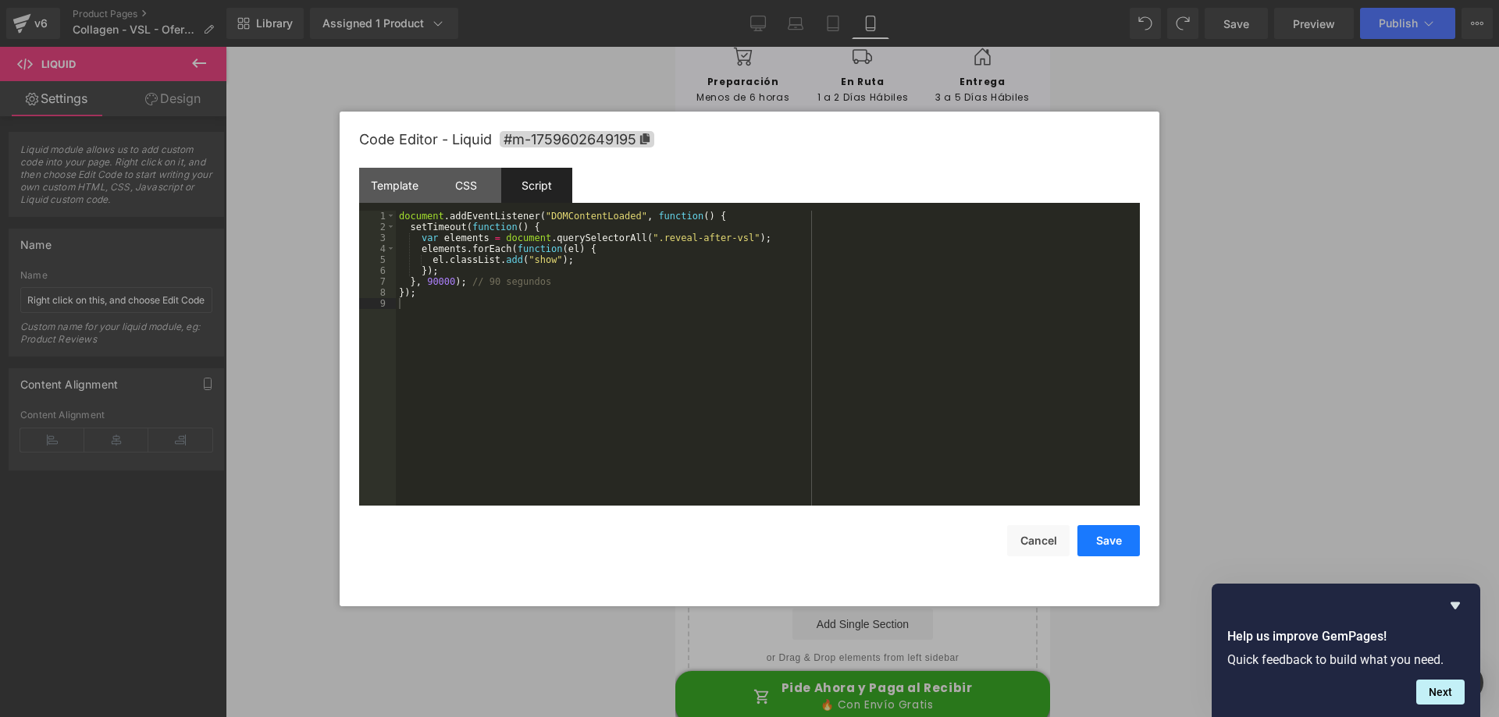
click at [1121, 549] on button "Save" at bounding box center [1108, 540] width 62 height 31
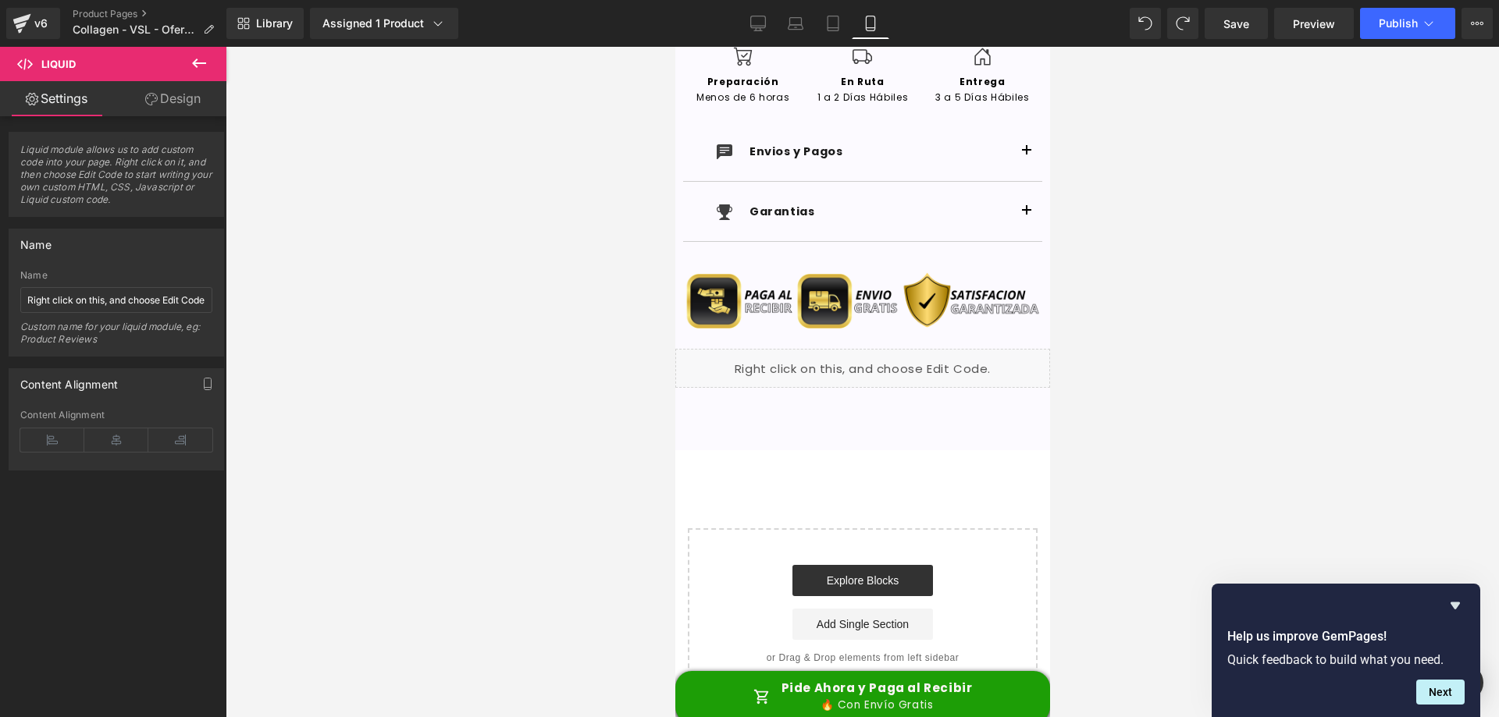
click at [1465, 606] on div "Help us improve GemPages! Quick feedback to build what you need. Next" at bounding box center [1345, 650] width 268 height 133
click at [1457, 606] on icon "Hide survey" at bounding box center [1454, 606] width 9 height 7
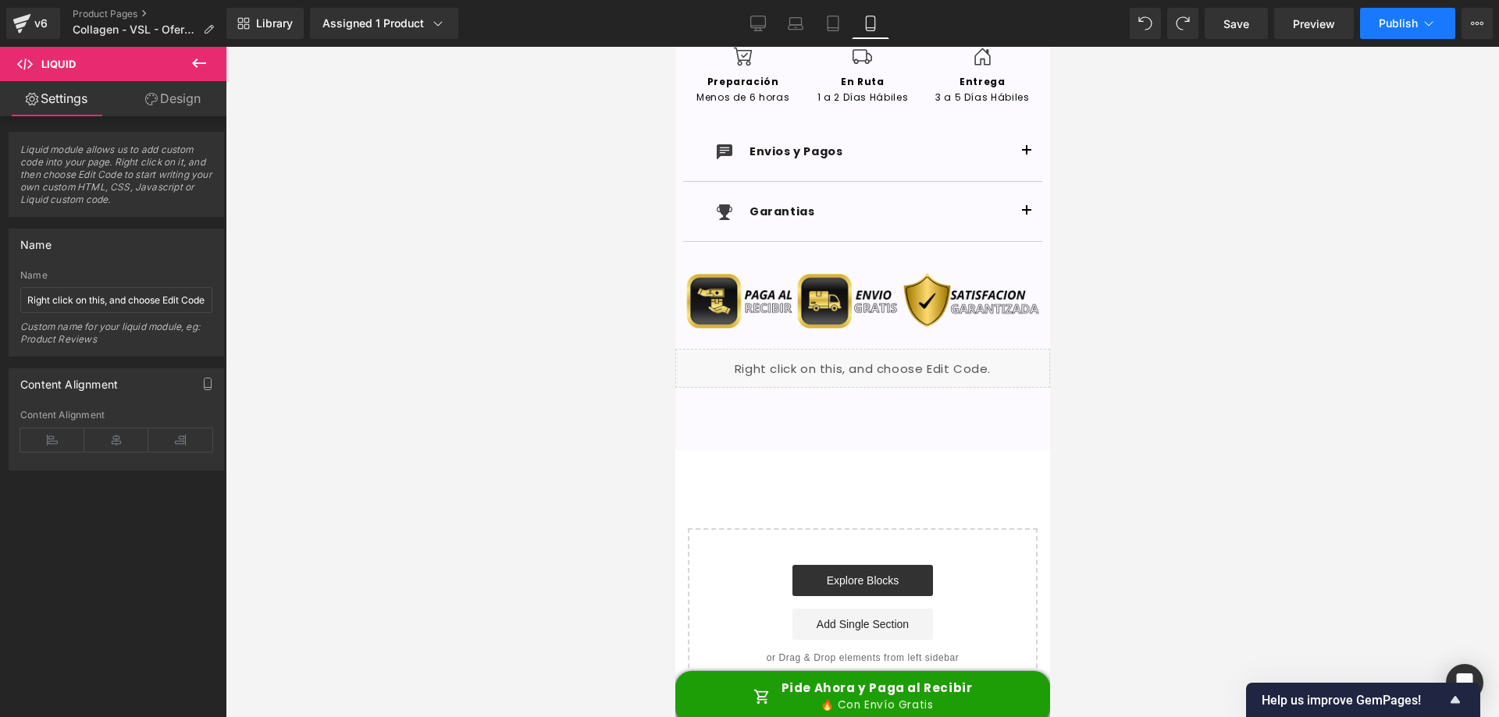
click at [1415, 29] on span "Publish" at bounding box center [1397, 23] width 39 height 12
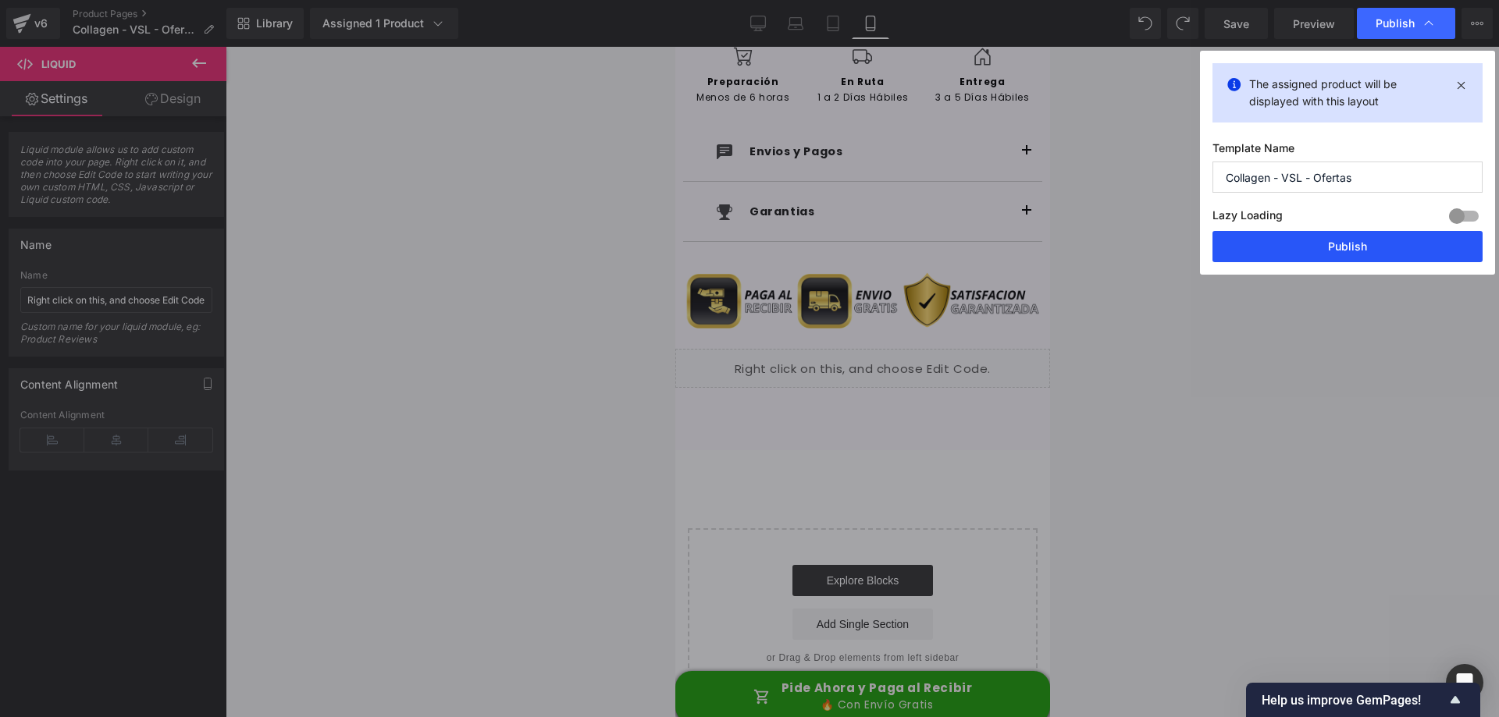
click at [1304, 247] on button "Publish" at bounding box center [1347, 246] width 270 height 31
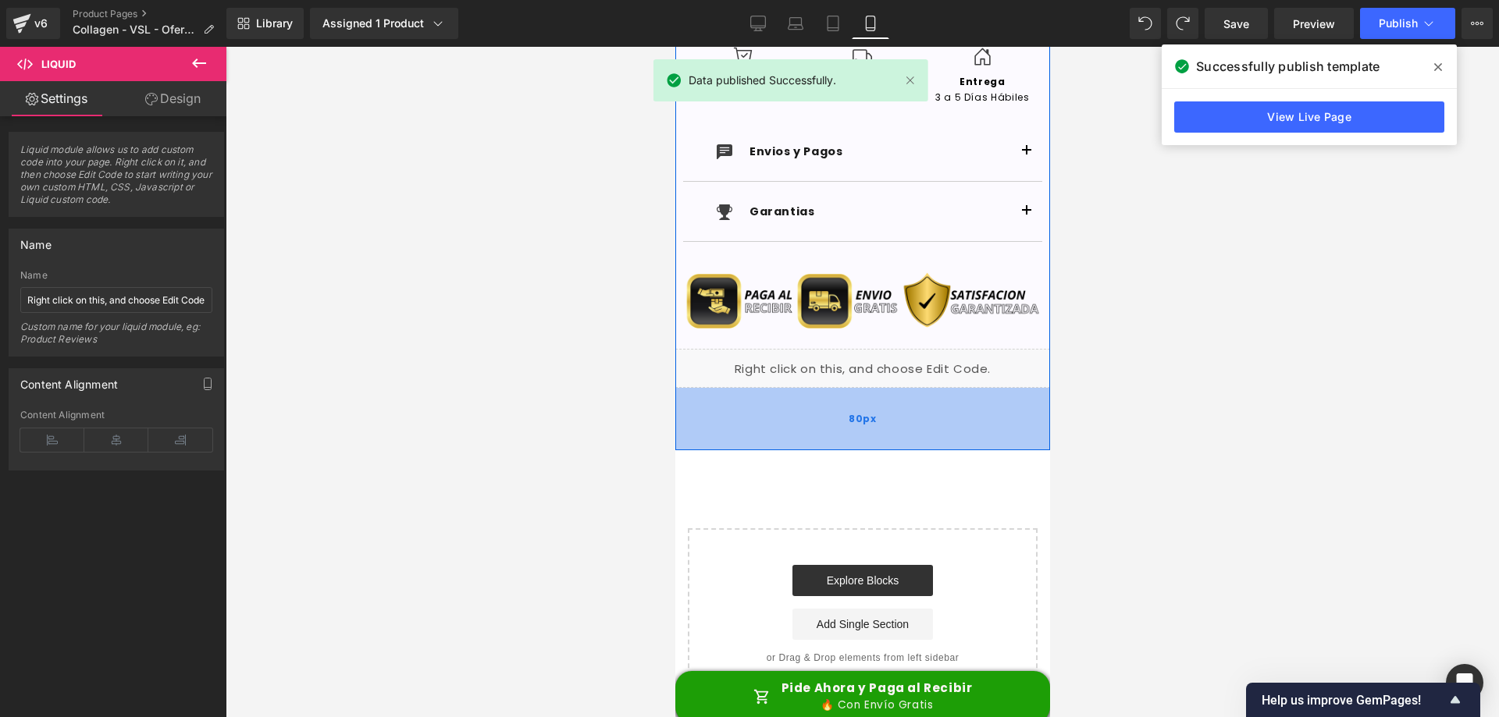
click at [724, 421] on div "80px" at bounding box center [861, 419] width 375 height 62
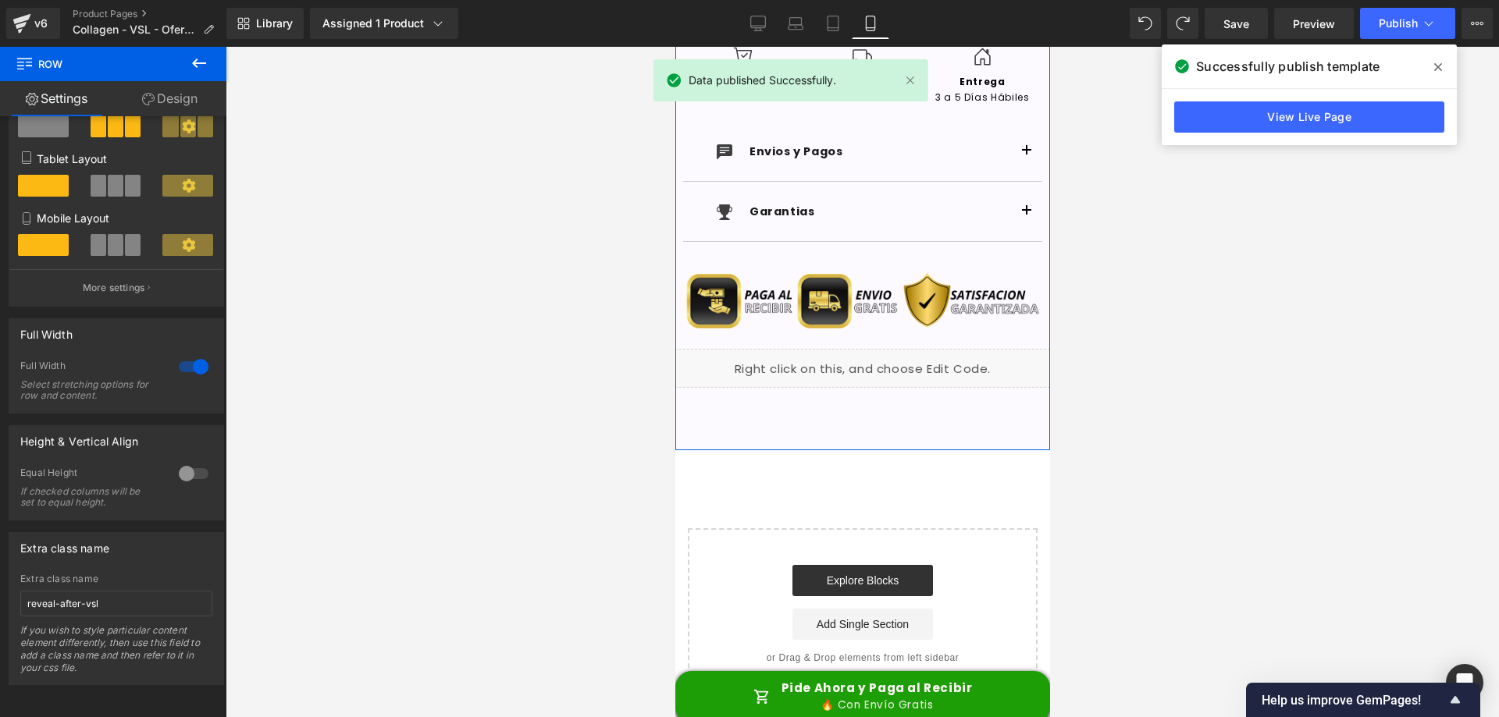
scroll to position [228, 0]
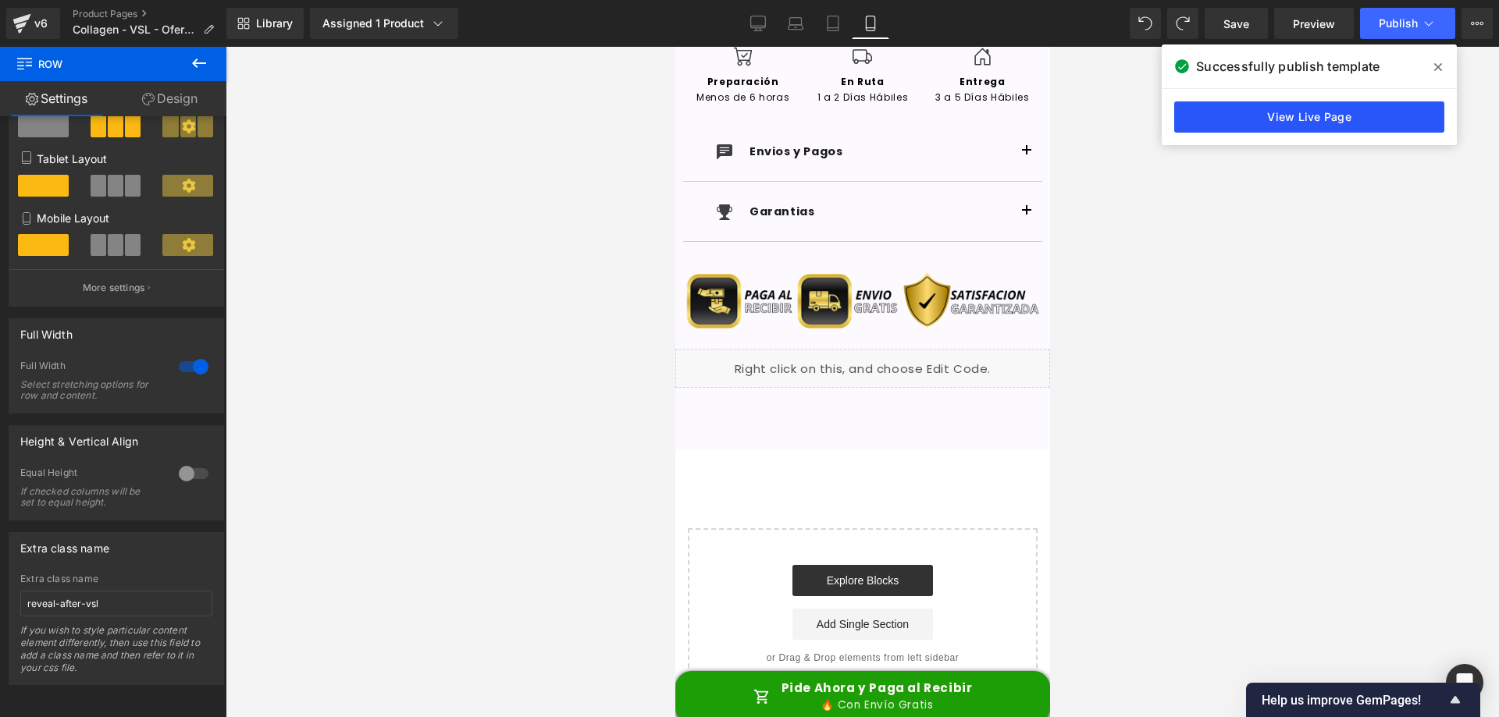
click at [1301, 117] on link "View Live Page" at bounding box center [1309, 116] width 270 height 31
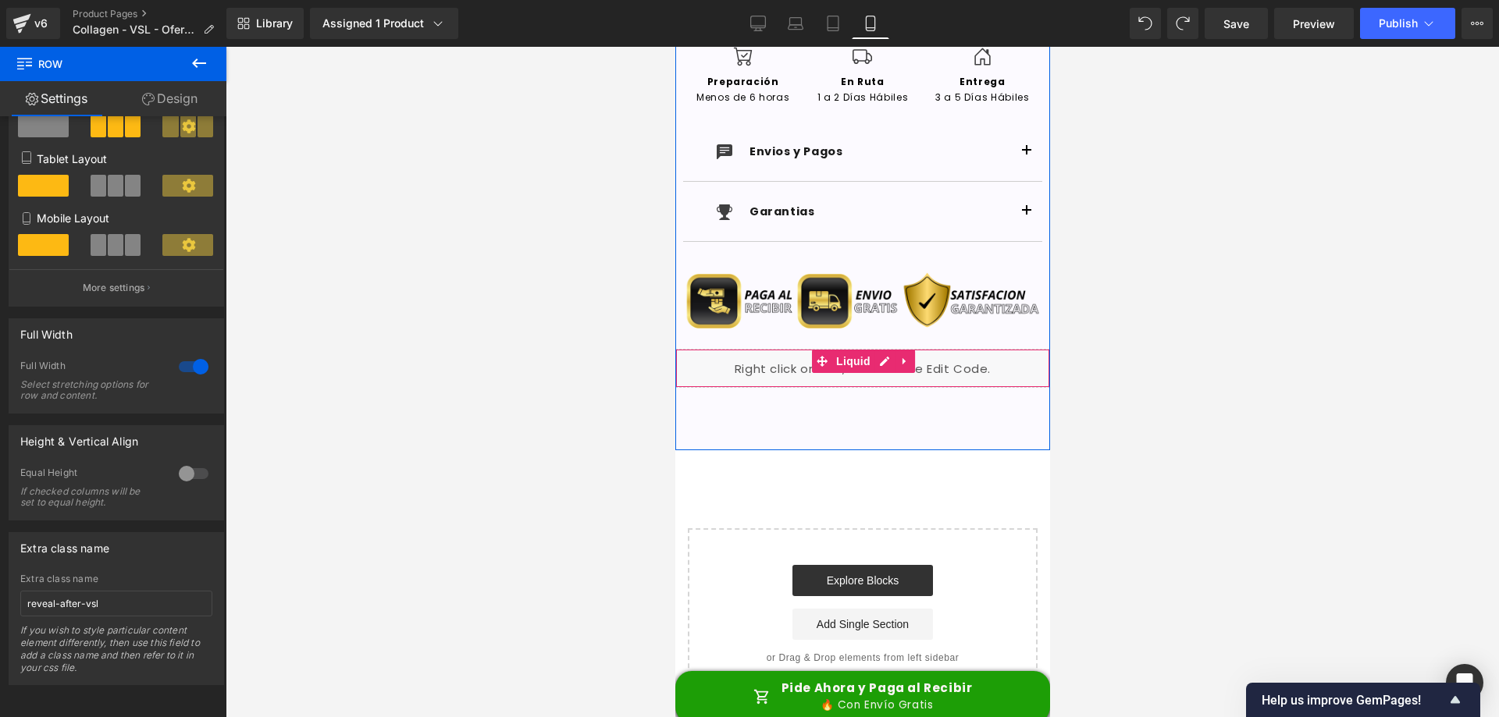
click at [789, 370] on div "Liquid" at bounding box center [861, 368] width 375 height 39
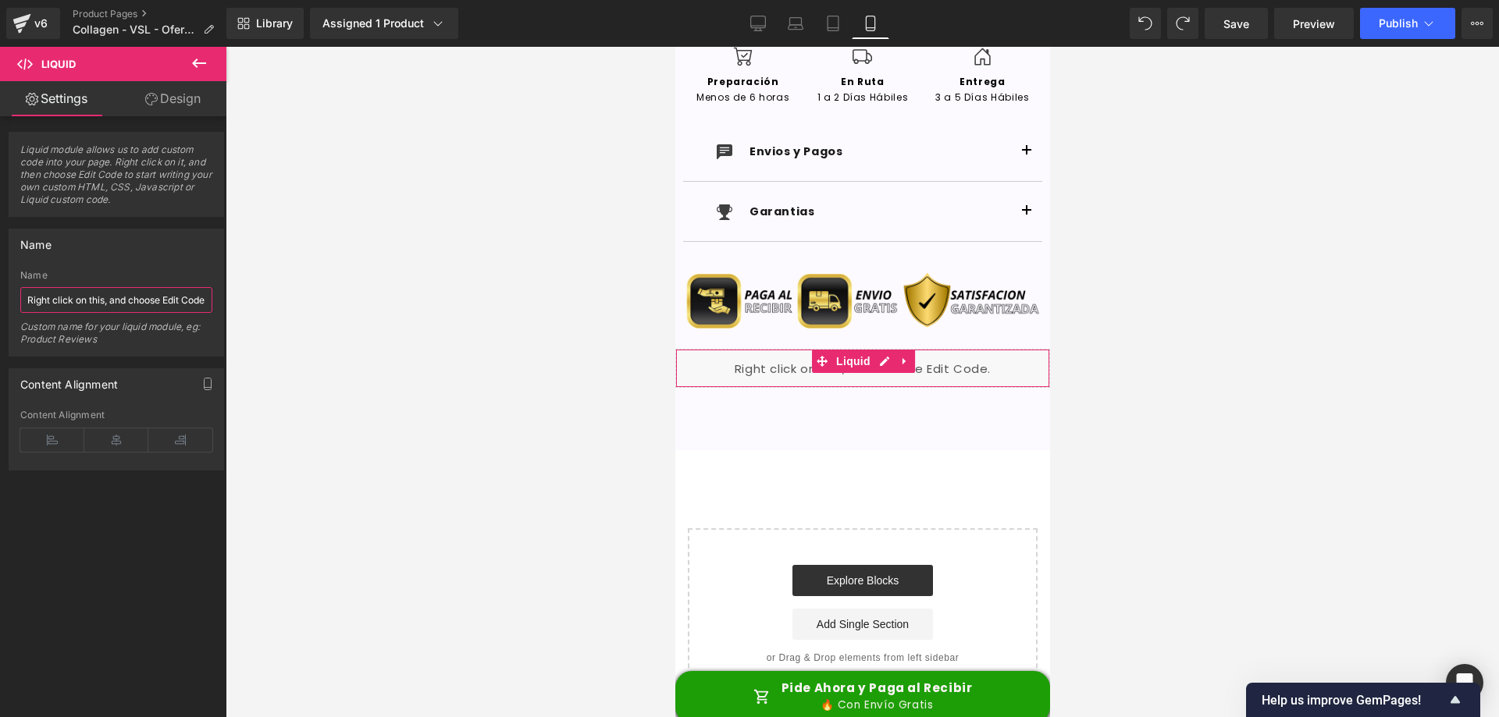
click at [101, 297] on input "Right click on this, and choose Edit Code." at bounding box center [116, 300] width 192 height 26
drag, startPoint x: 23, startPoint y: 298, endPoint x: 519, endPoint y: 291, distance: 496.4
click at [519, 291] on div "Liquid You are previewing how the will restyle your page. You can not edit Elem…" at bounding box center [749, 372] width 1499 height 744
paste input "document.addEventListener("DOMContentLoaded", function() { setTimeout(function(…"
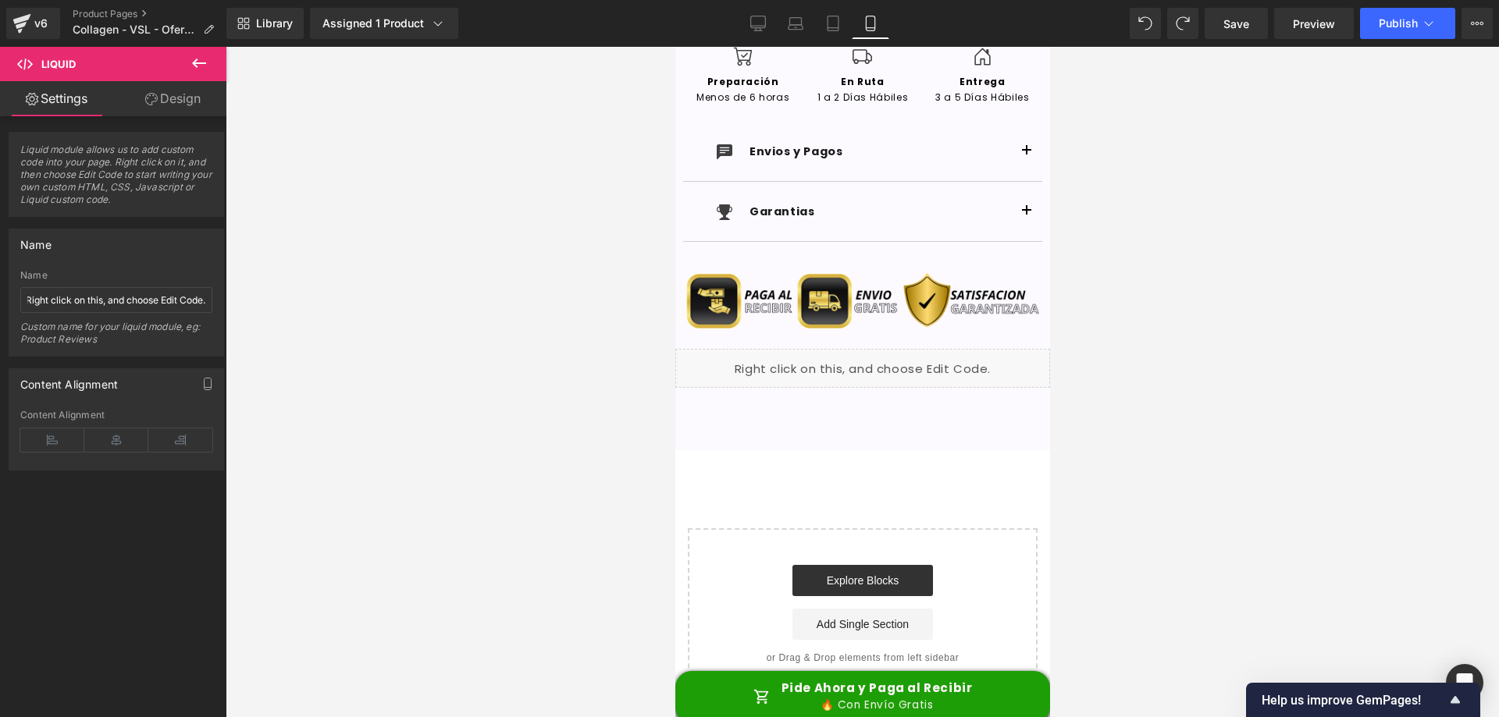
scroll to position [0, 0]
drag, startPoint x: 148, startPoint y: 301, endPoint x: 123, endPoint y: 303, distance: 25.0
click at [148, 301] on input "Right click on this, and choose Edit Code." at bounding box center [116, 300] width 192 height 26
click at [33, 300] on input "Right click on this, and choose Edit Code." at bounding box center [116, 300] width 192 height 26
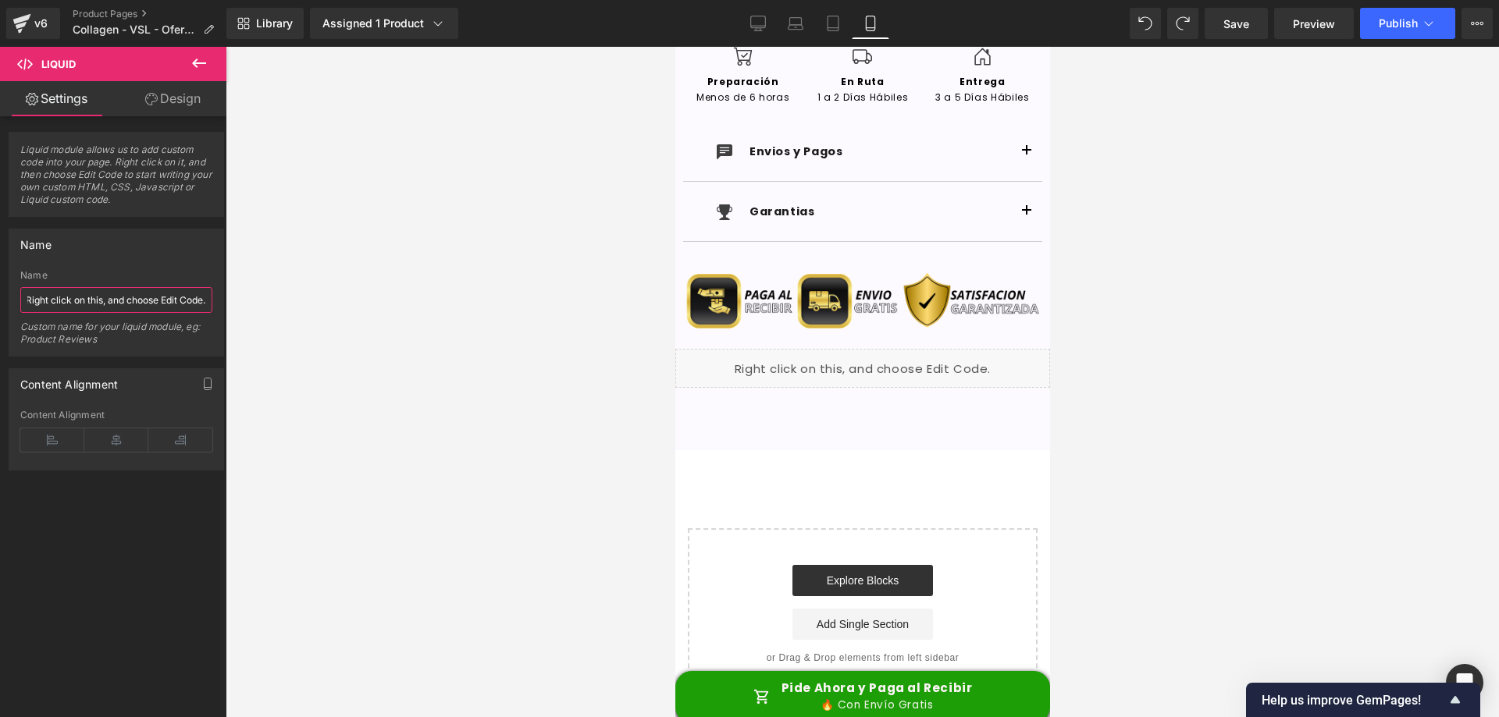
drag, startPoint x: 29, startPoint y: 300, endPoint x: 462, endPoint y: 298, distance: 433.2
click at [462, 298] on div "Liquid You are previewing how the will restyle your page. You can not edit Elem…" at bounding box center [749, 372] width 1499 height 744
paste input "reveal-after-vsl"
type input "reveal-after-vsl"
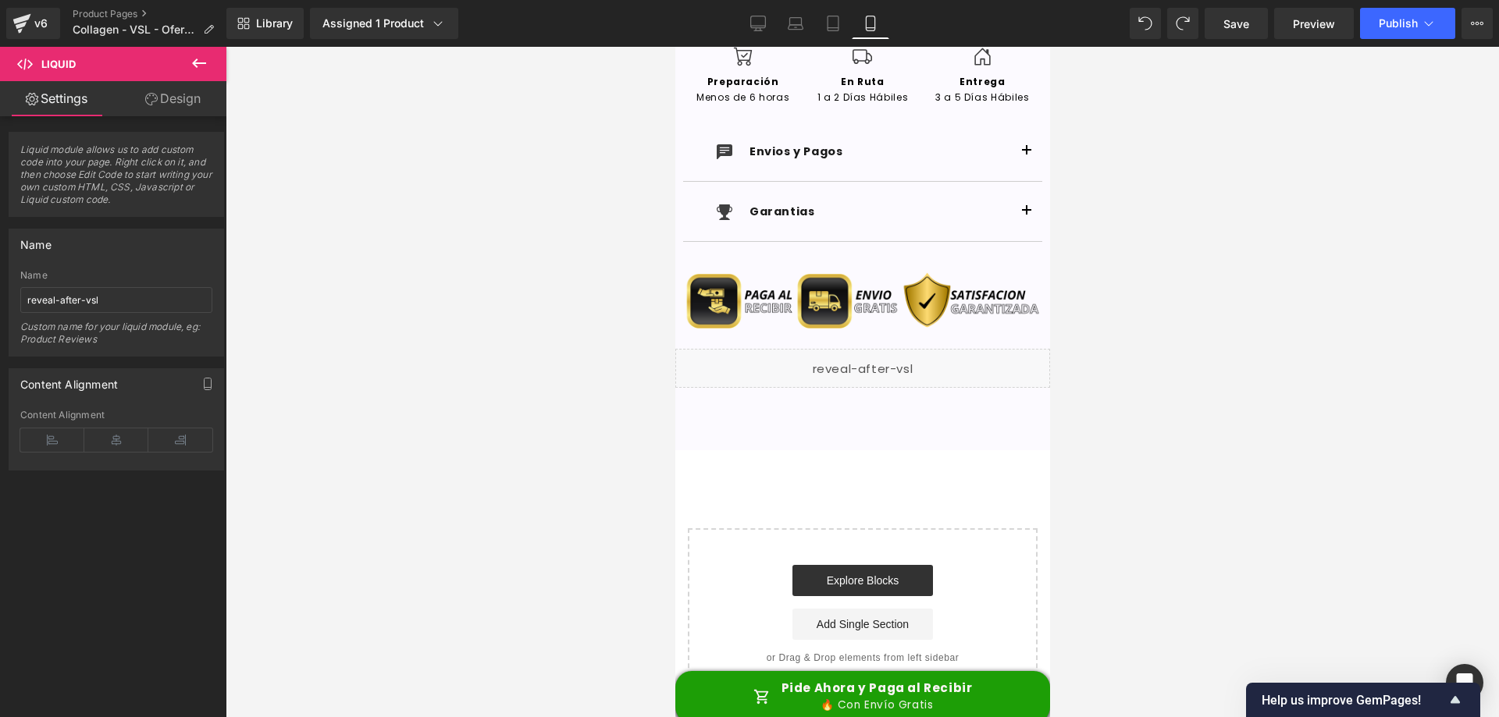
click at [123, 255] on div "Name" at bounding box center [116, 244] width 214 height 30
click at [208, 104] on link "Design" at bounding box center [172, 98] width 113 height 35
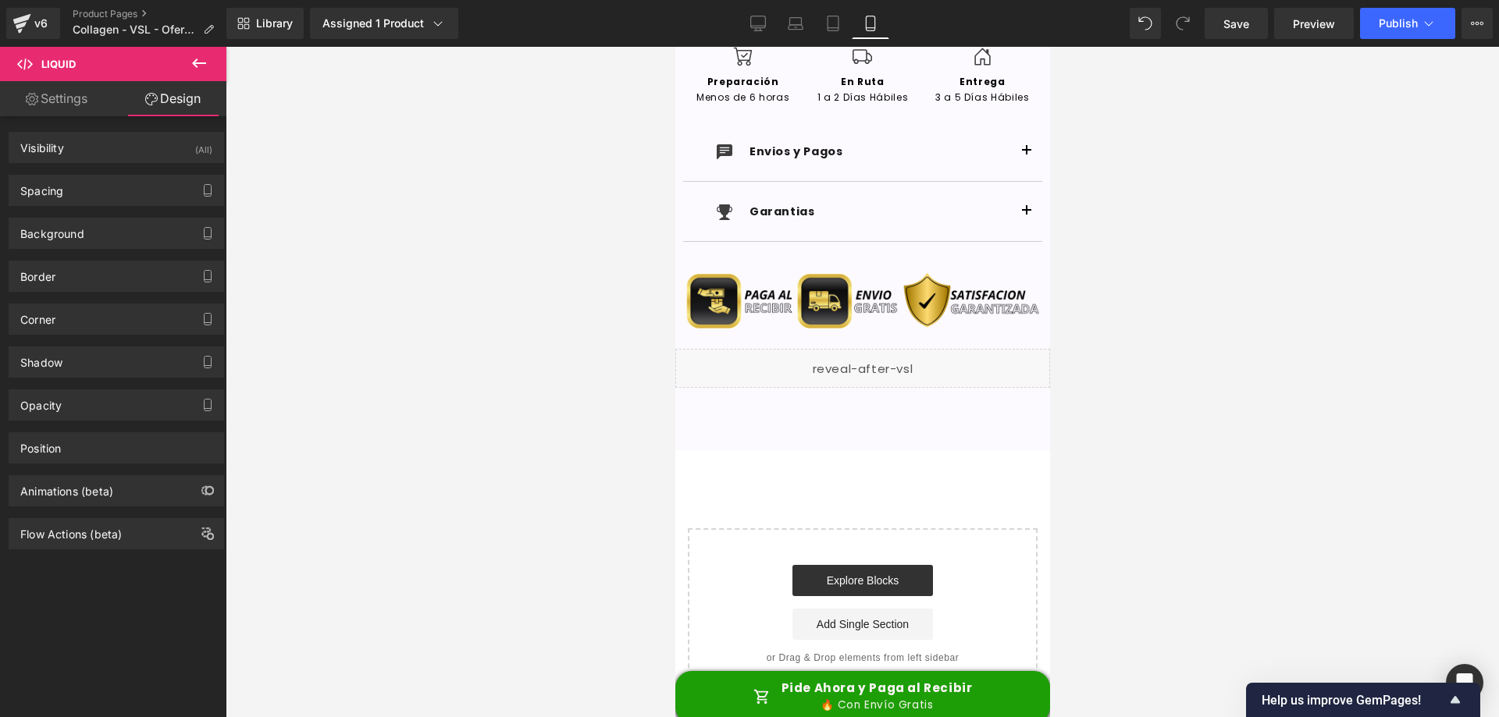
click at [845, 368] on span "Liquid" at bounding box center [854, 361] width 34 height 19
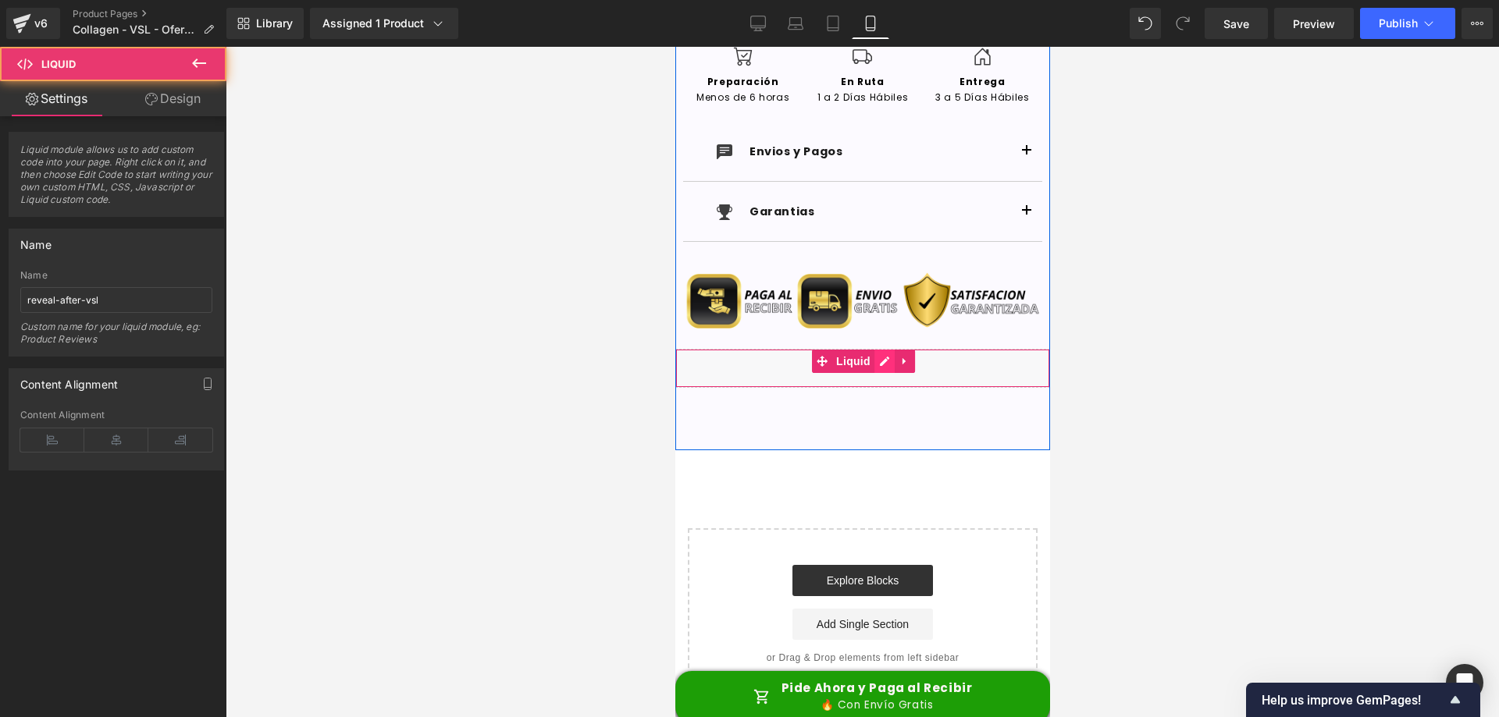
click at [869, 358] on div "Liquid" at bounding box center [861, 368] width 375 height 39
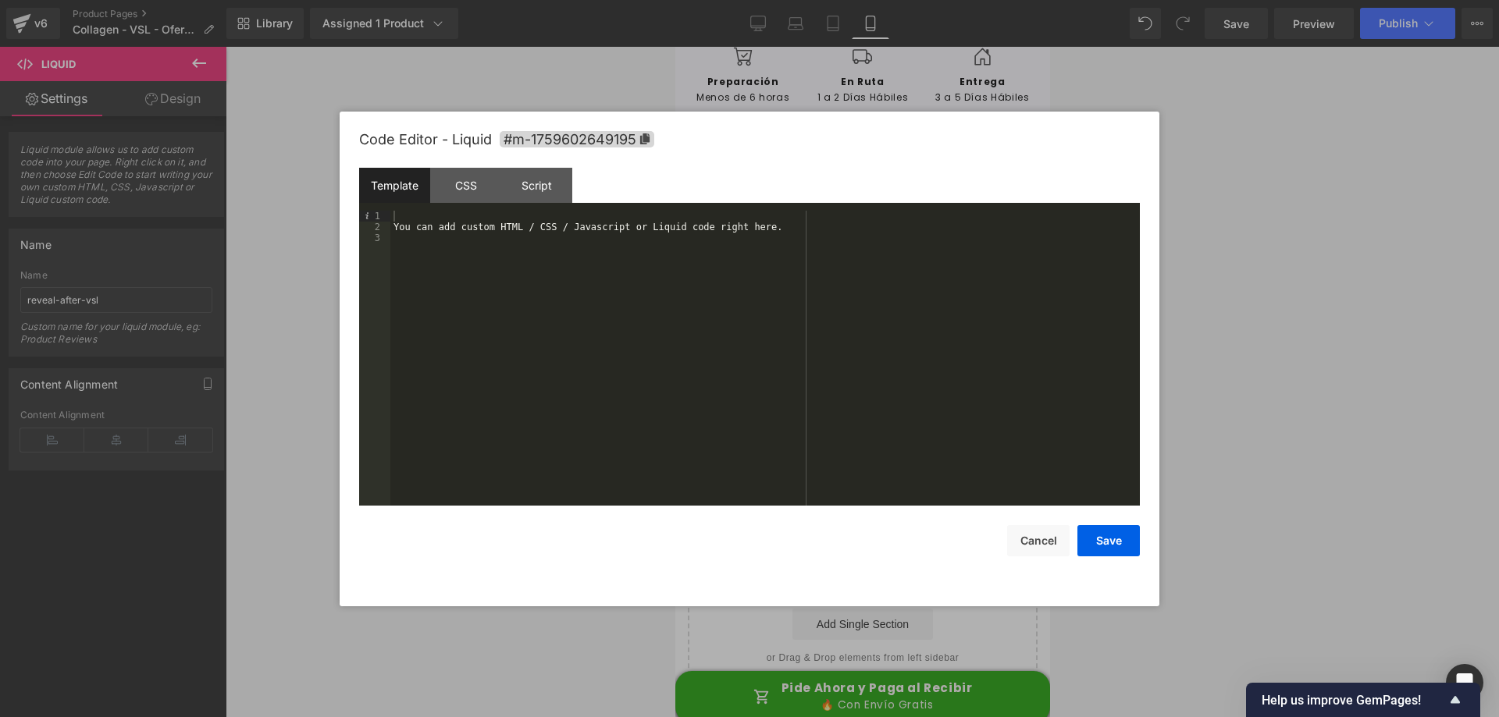
click at [664, 246] on div "You can add custom HTML / CSS / Javascript or Liquid code right here." at bounding box center [764, 369] width 749 height 317
click at [977, 131] on div "Code Editor - Liquid #m-1759602649195" at bounding box center [749, 140] width 780 height 56
click at [450, 189] on div "CSS" at bounding box center [465, 185] width 71 height 35
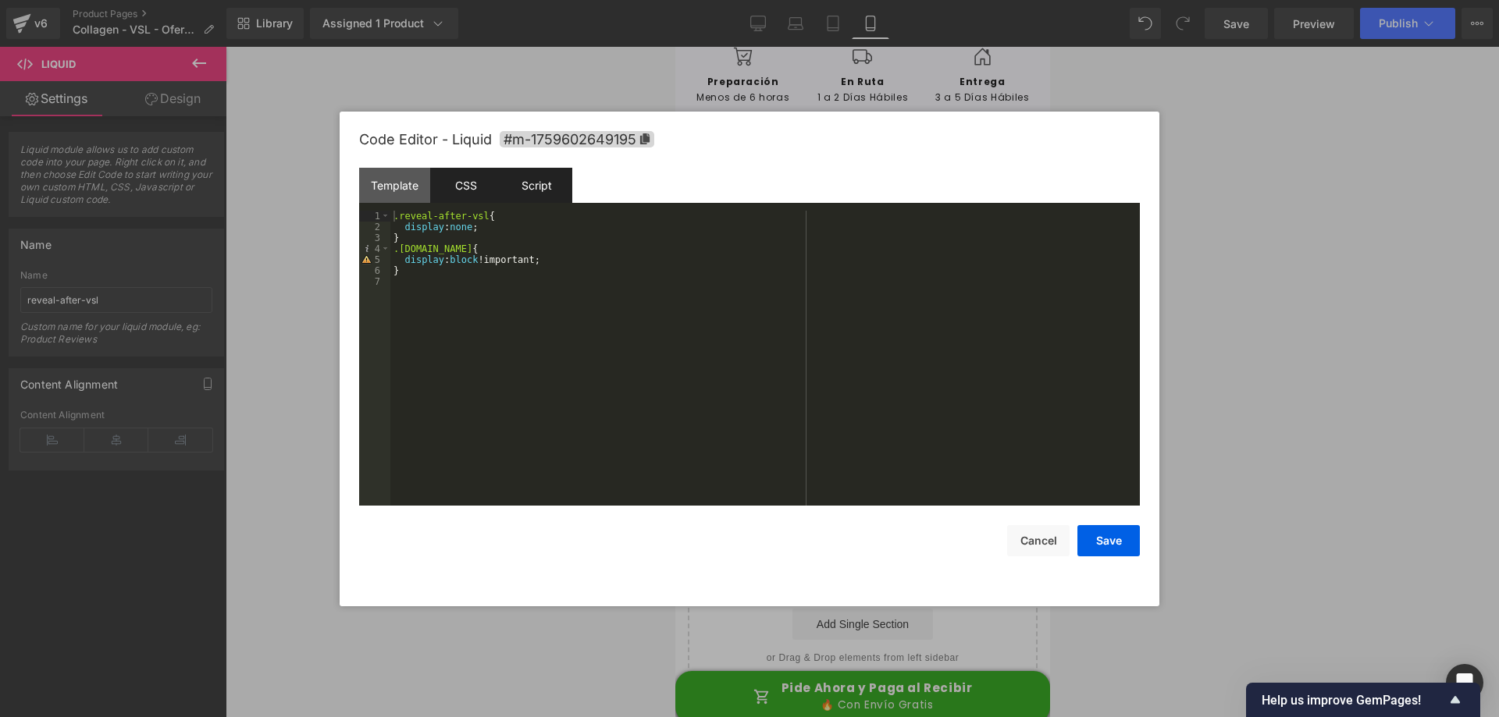
click at [553, 180] on div "Script" at bounding box center [536, 185] width 71 height 35
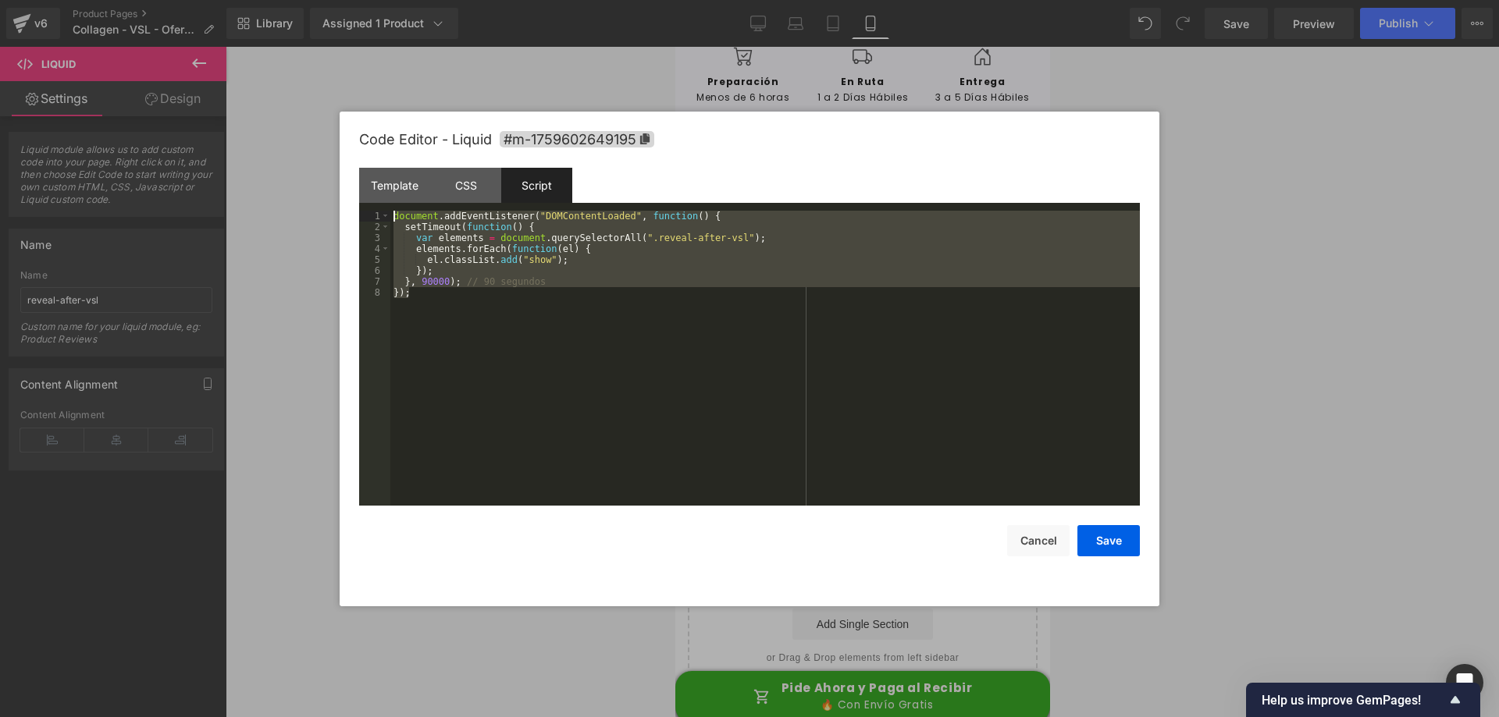
drag, startPoint x: 403, startPoint y: 212, endPoint x: 330, endPoint y: 166, distance: 85.5
click at [330, 166] on body "Liquid You are previewing how the will restyle your page. You can not edit Elem…" at bounding box center [749, 358] width 1499 height 717
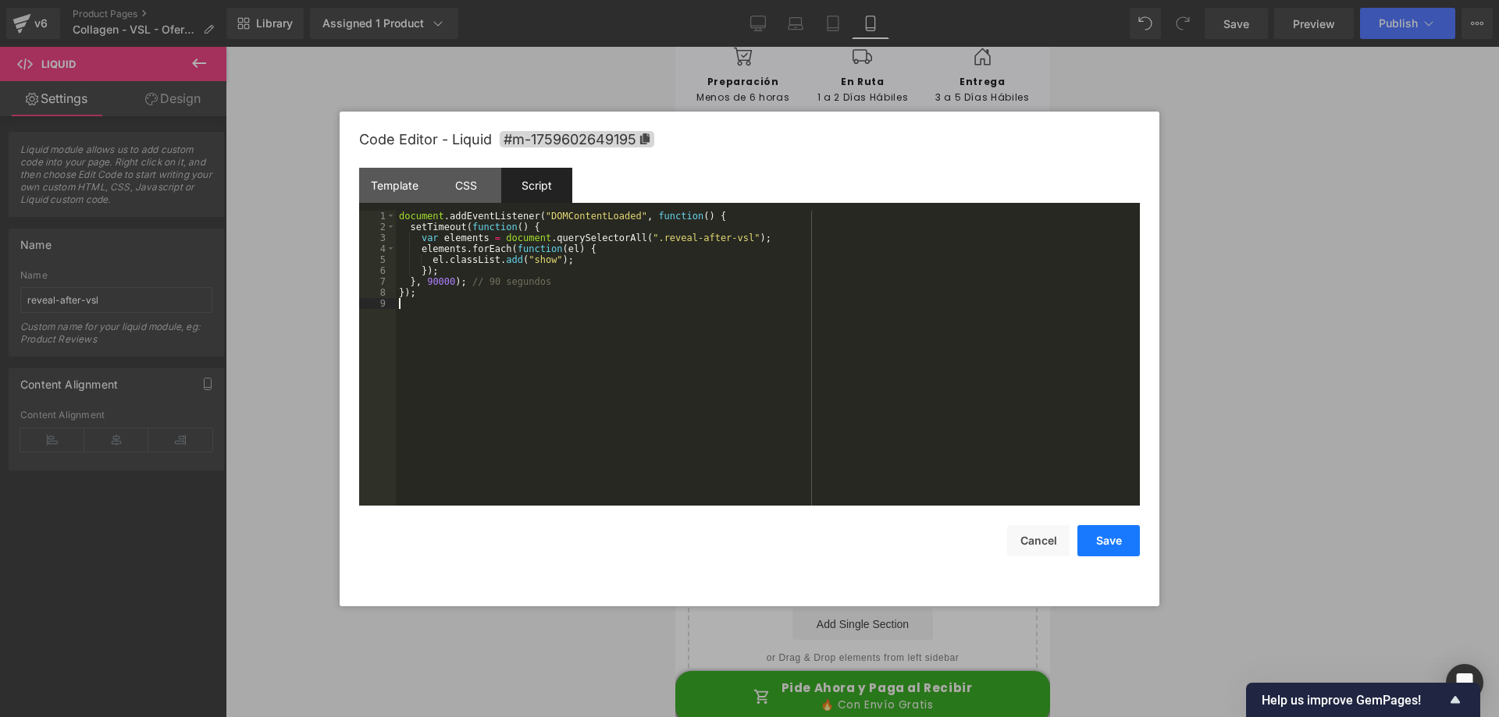
click at [1113, 550] on button "Save" at bounding box center [1108, 540] width 62 height 31
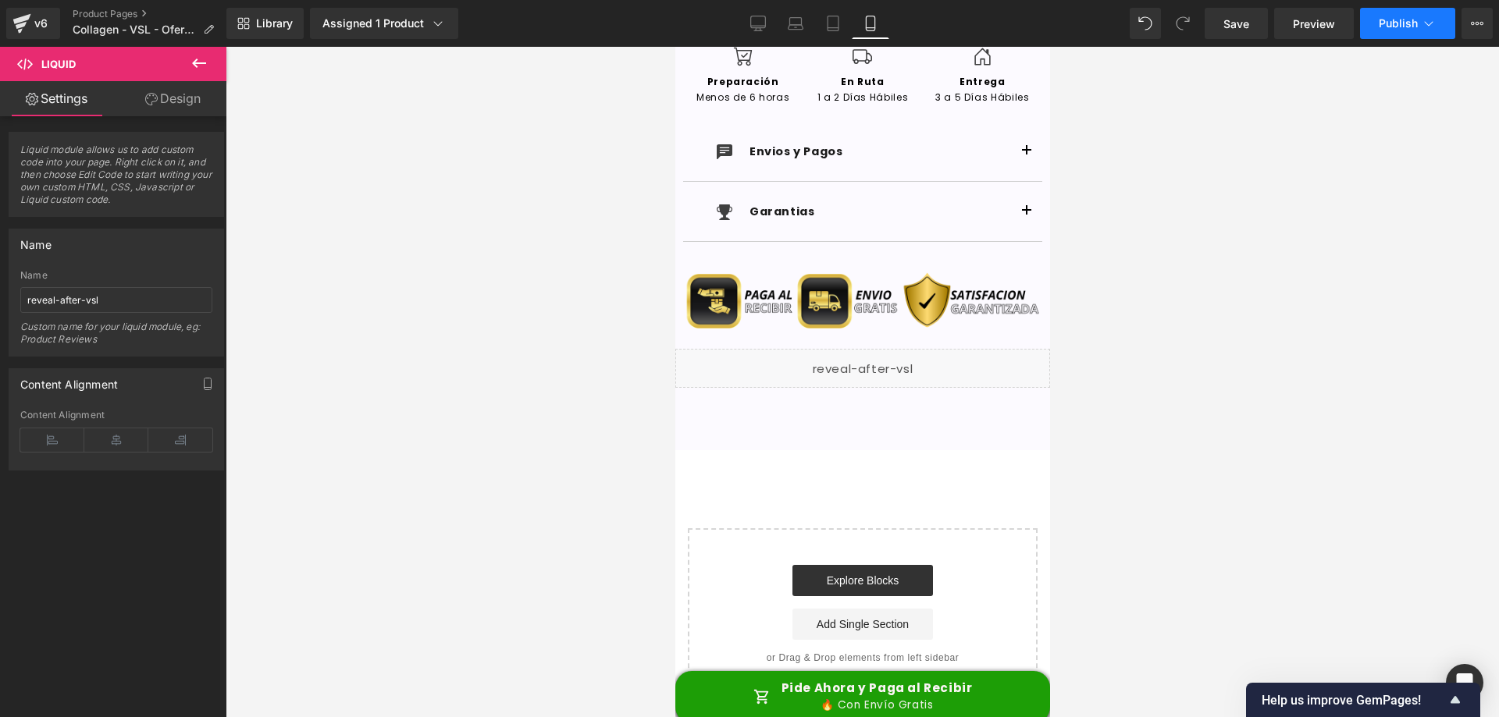
click at [1399, 31] on button "Publish" at bounding box center [1407, 23] width 95 height 31
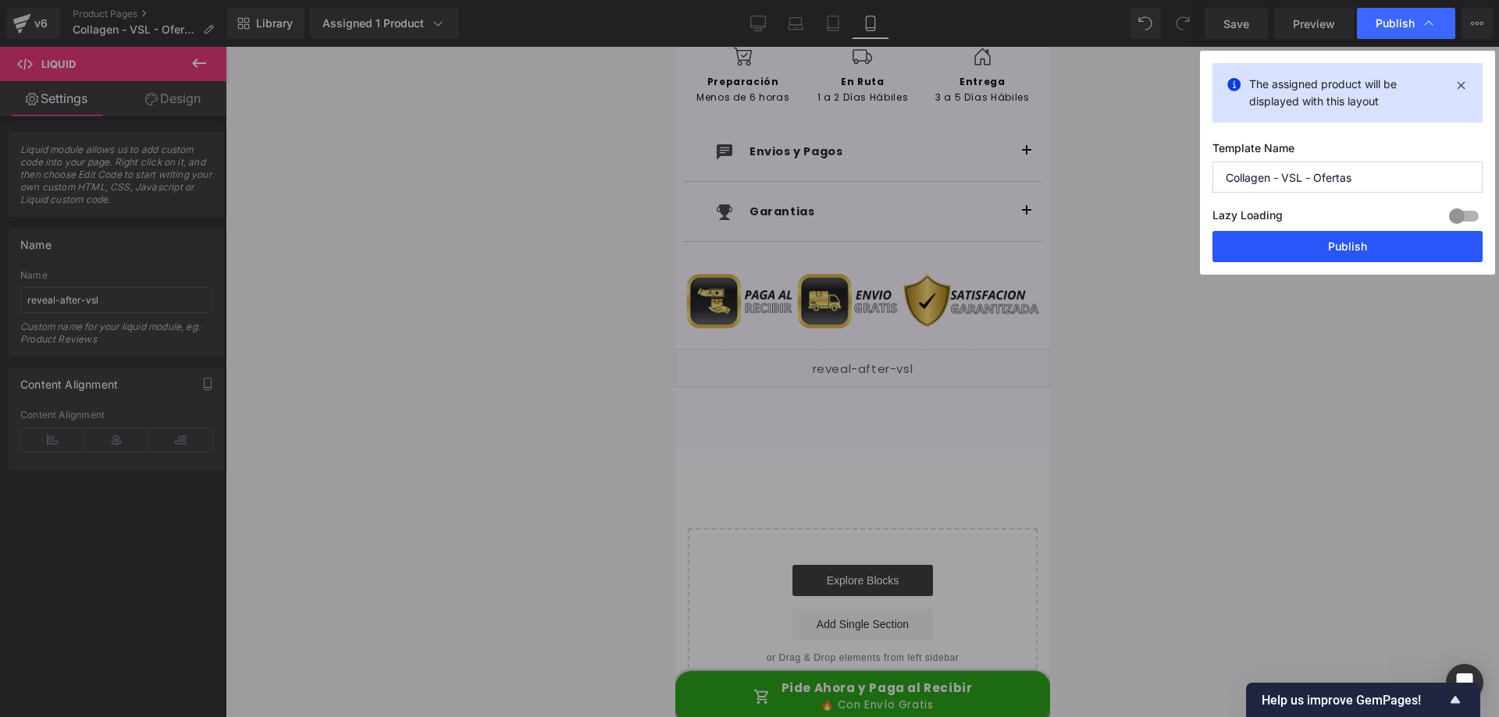
click at [1267, 251] on button "Publish" at bounding box center [1347, 246] width 270 height 31
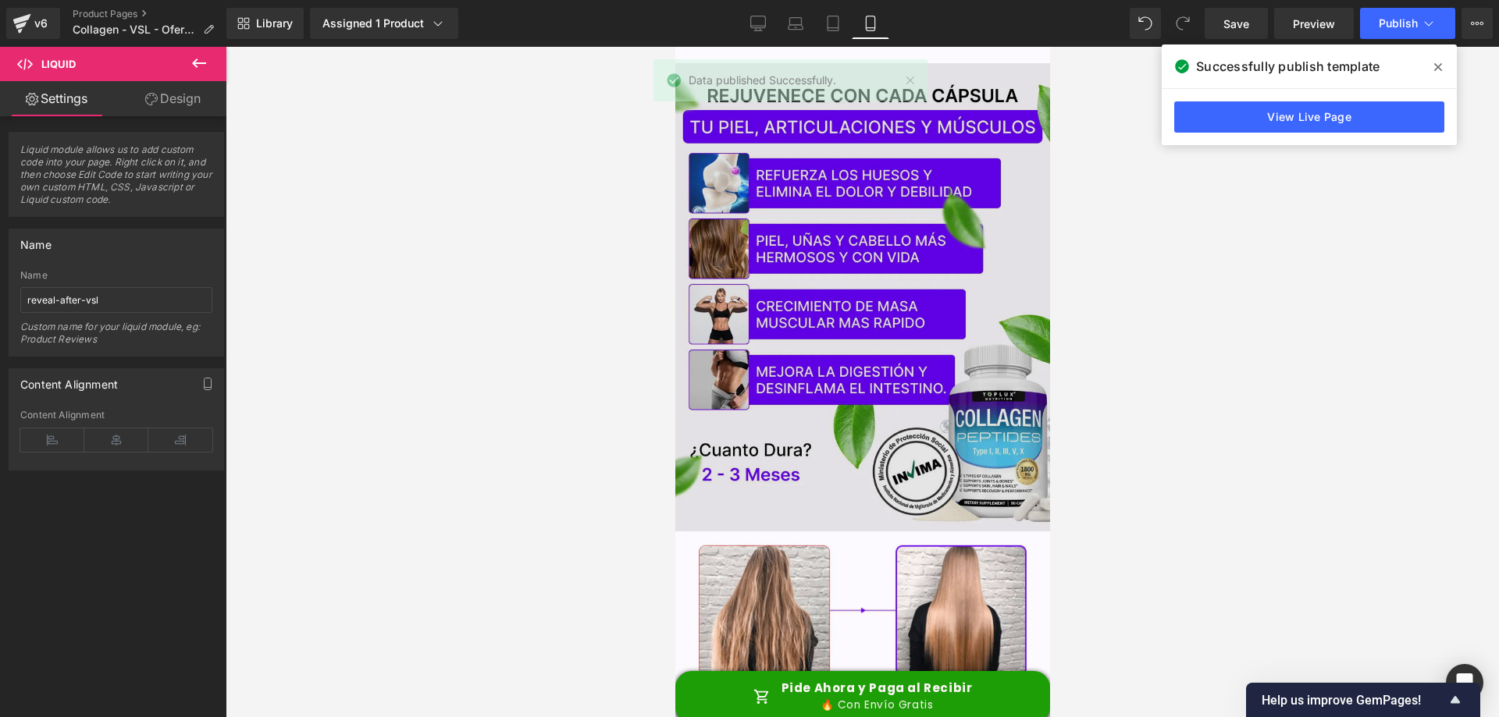
click at [909, 198] on img at bounding box center [861, 297] width 375 height 468
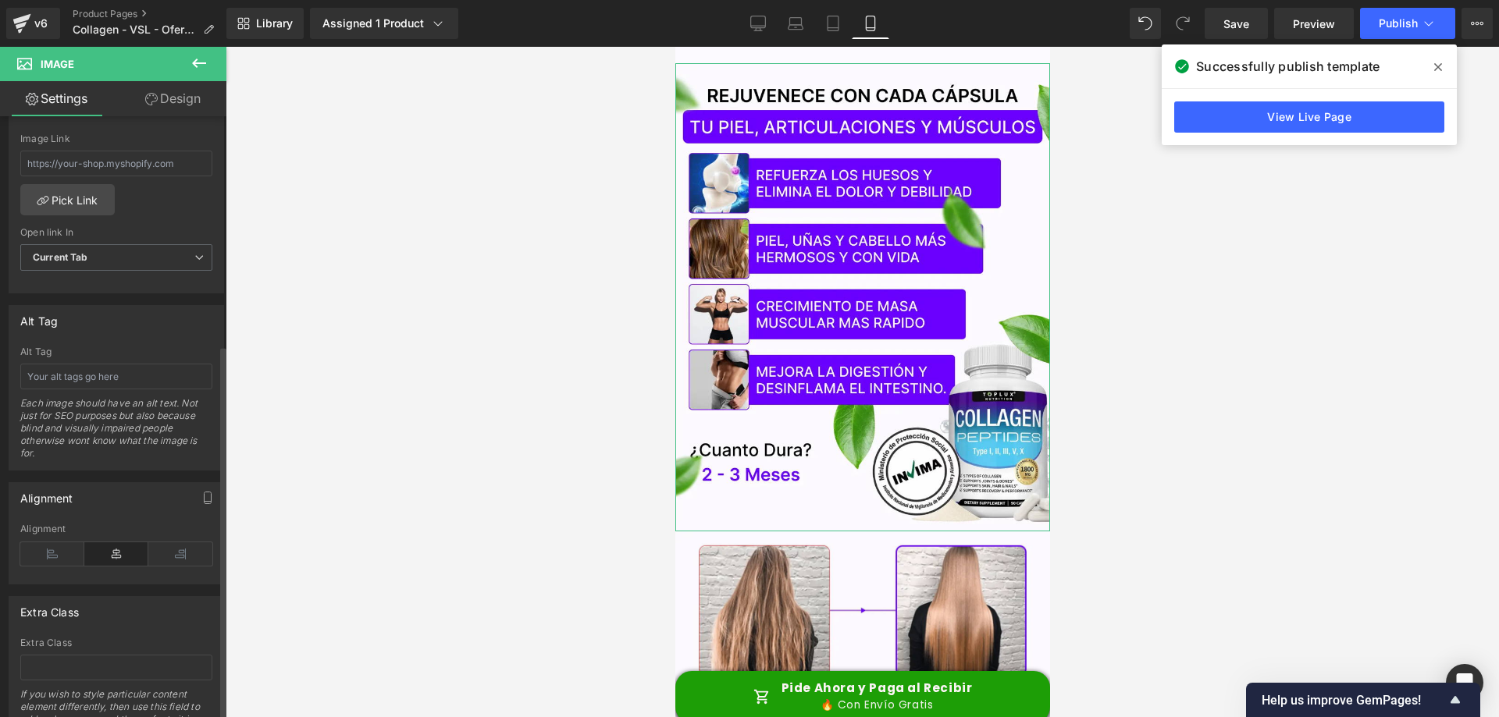
scroll to position [785, 0]
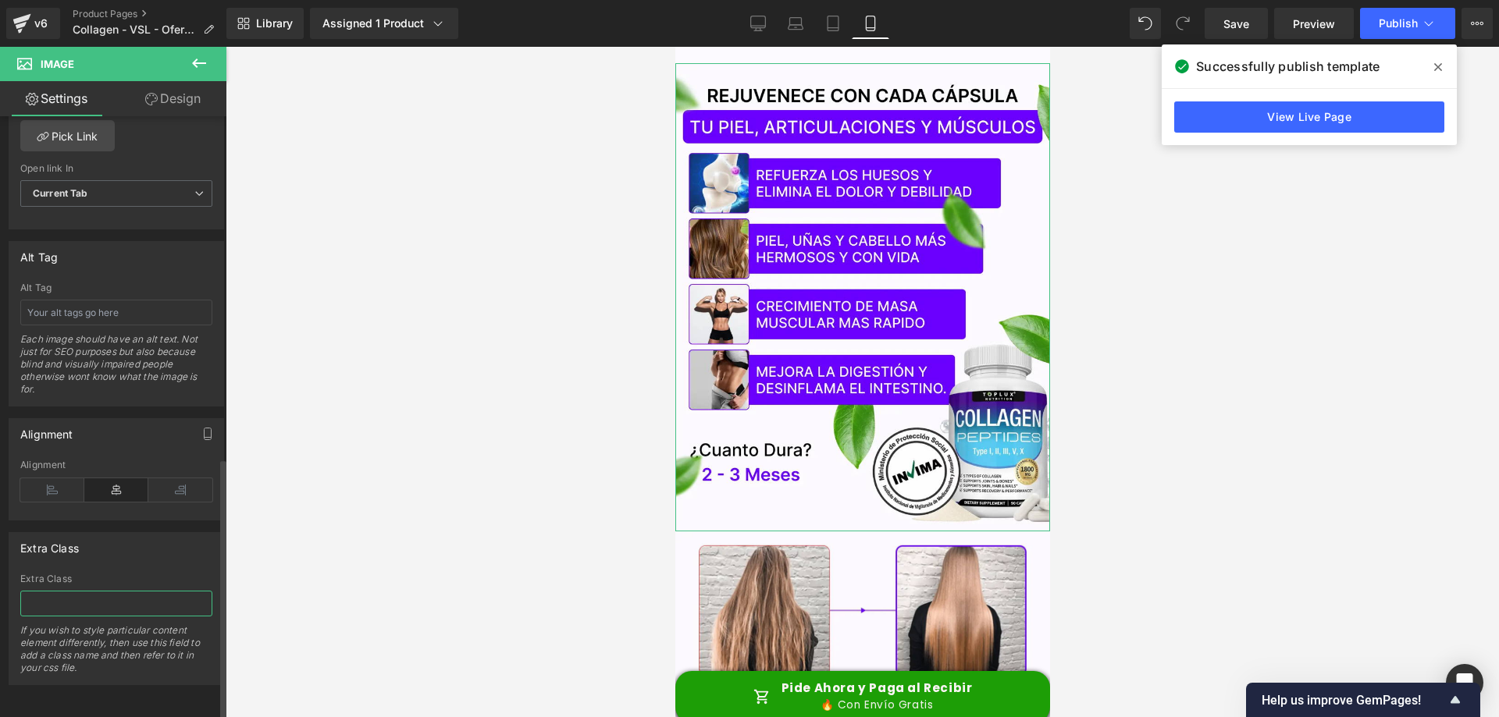
click at [80, 591] on input "text" at bounding box center [116, 604] width 192 height 26
paste input "document.addEventListener("DOMContentLoaded", function() { setTimeout(function(…"
type input "document.addEventListener("DOMContentLoaded", function() { setTimeout(function(…"
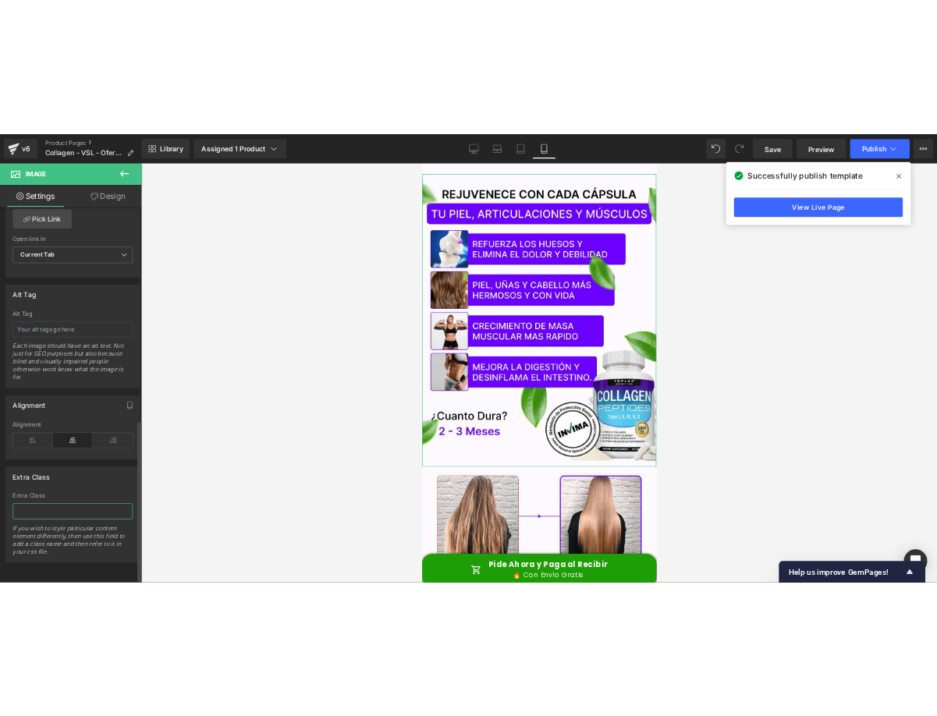
scroll to position [0, 0]
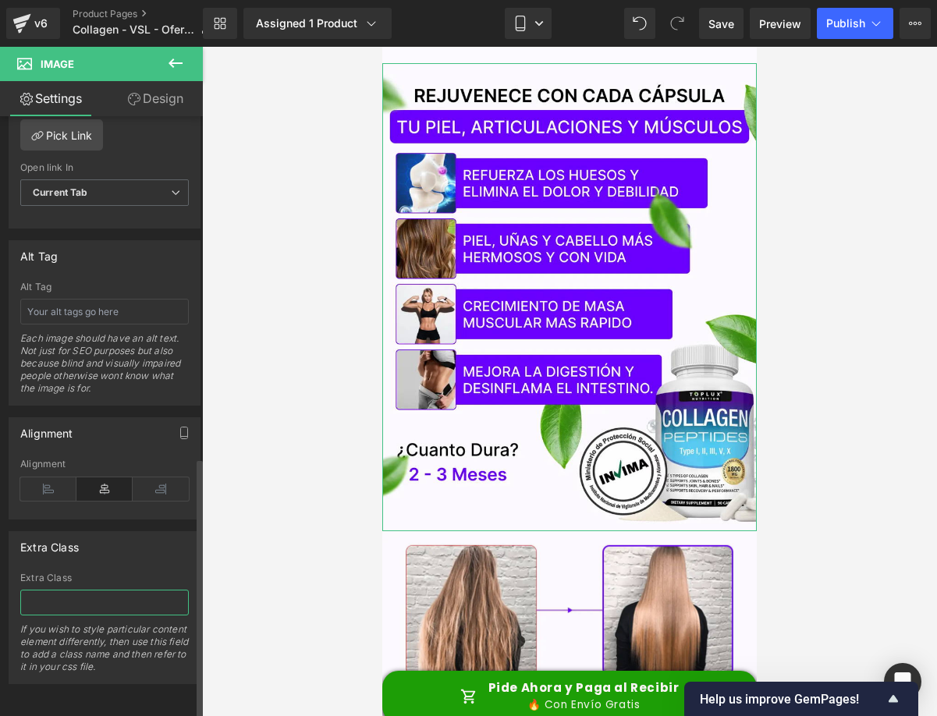
click at [72, 590] on input "text" at bounding box center [104, 603] width 169 height 26
paste input "reveal-after-vsl"
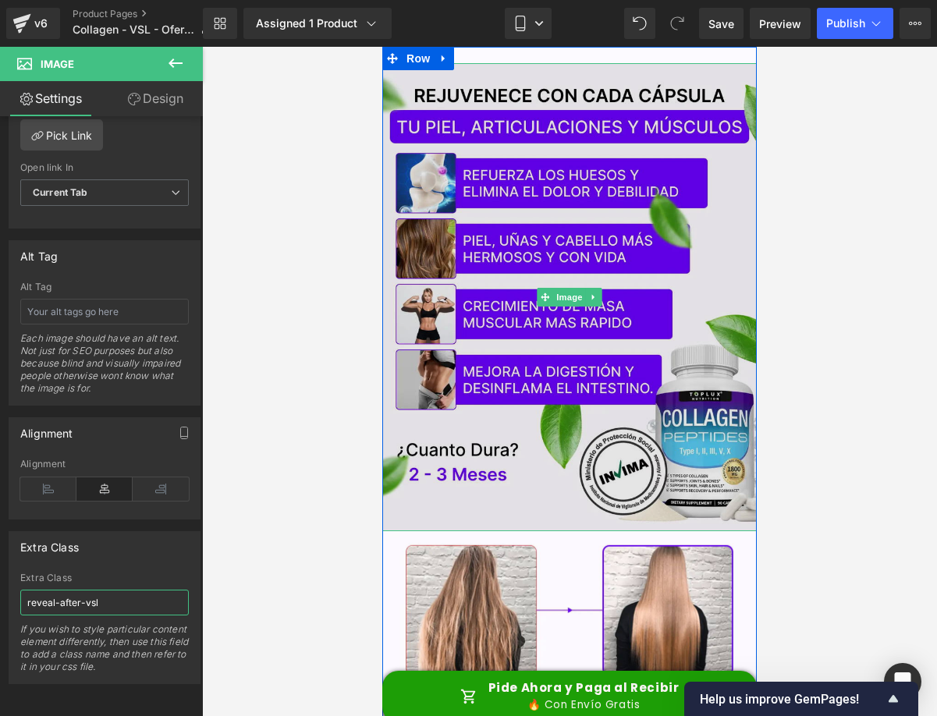
type input "reveal-after-vsl"
click at [583, 307] on img at bounding box center [569, 297] width 375 height 468
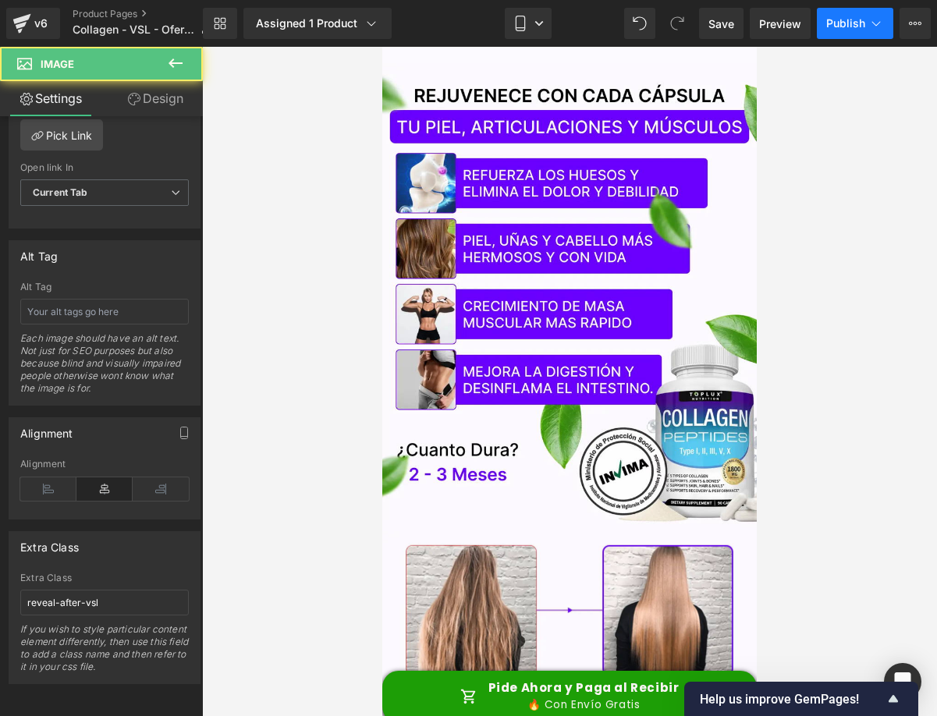
click at [873, 20] on icon at bounding box center [877, 24] width 16 height 16
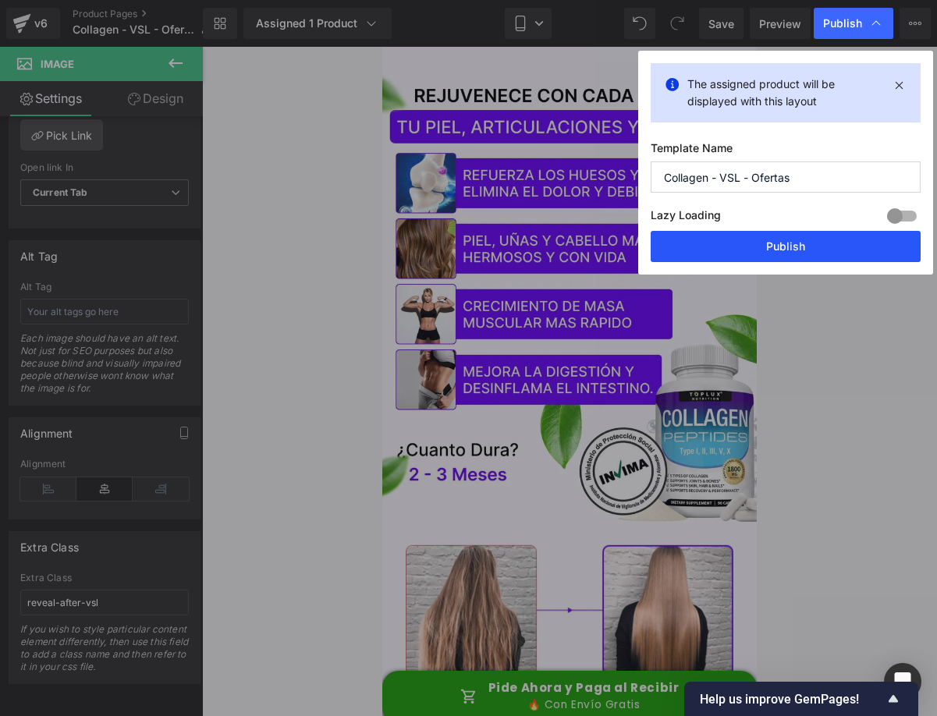
click at [747, 256] on button "Publish" at bounding box center [786, 246] width 270 height 31
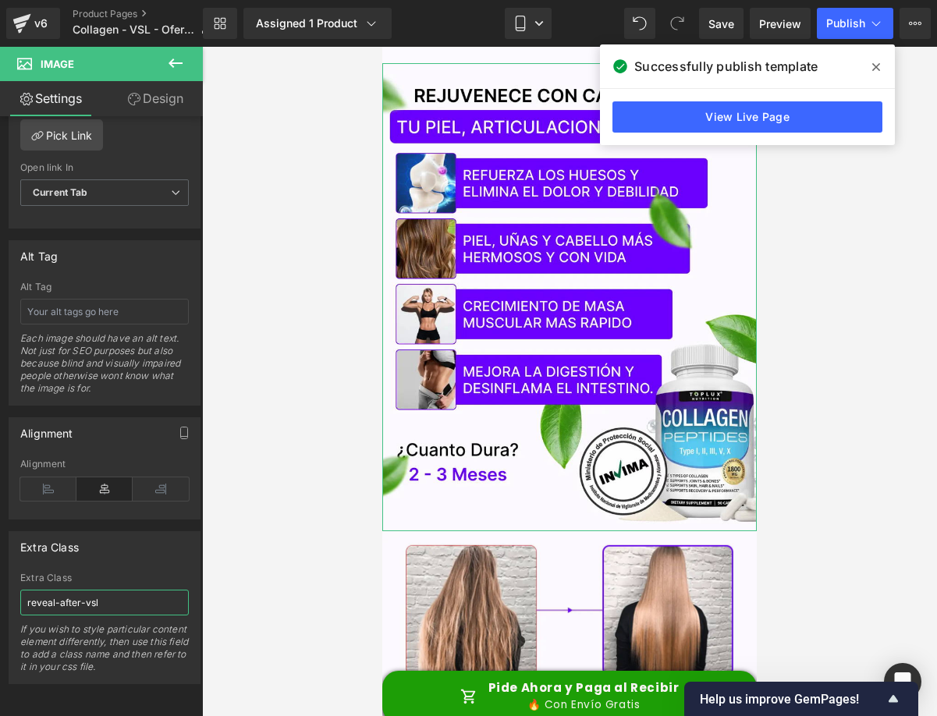
drag, startPoint x: 108, startPoint y: 596, endPoint x: -1, endPoint y: 583, distance: 109.3
click at [0, 583] on html "Liquid You are previewing how the will restyle your page. You can not edit Elem…" at bounding box center [468, 358] width 937 height 716
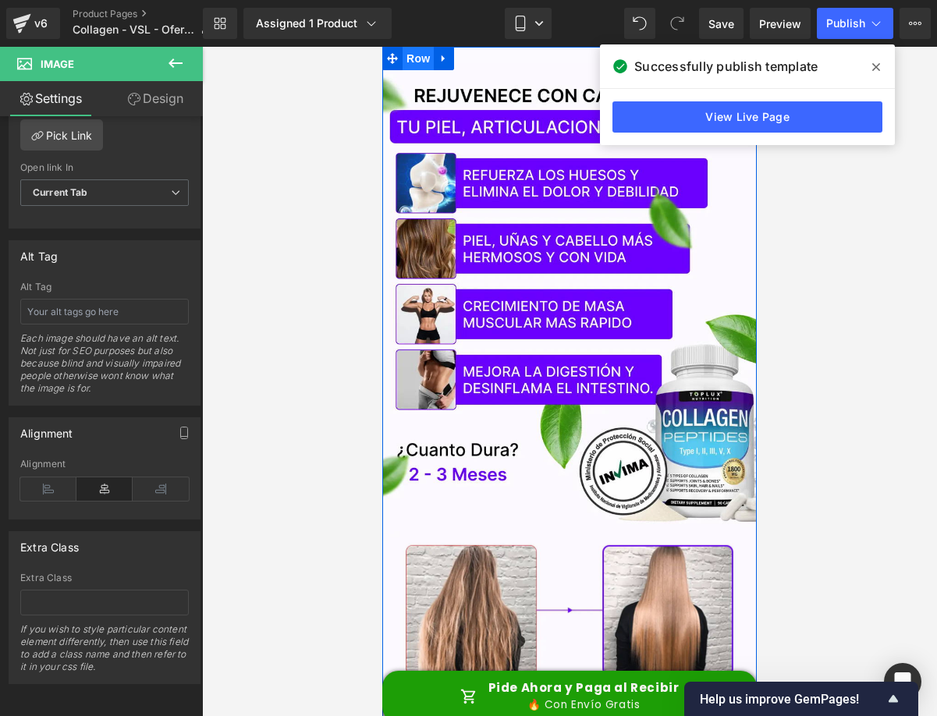
click at [403, 55] on span "Row" at bounding box center [418, 58] width 31 height 23
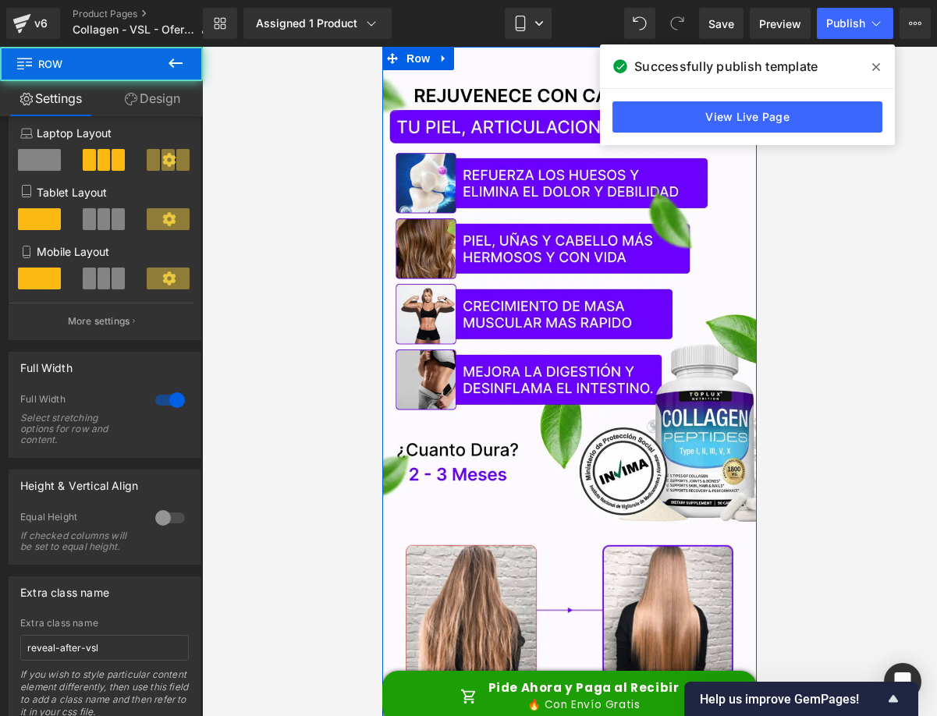
scroll to position [251, 0]
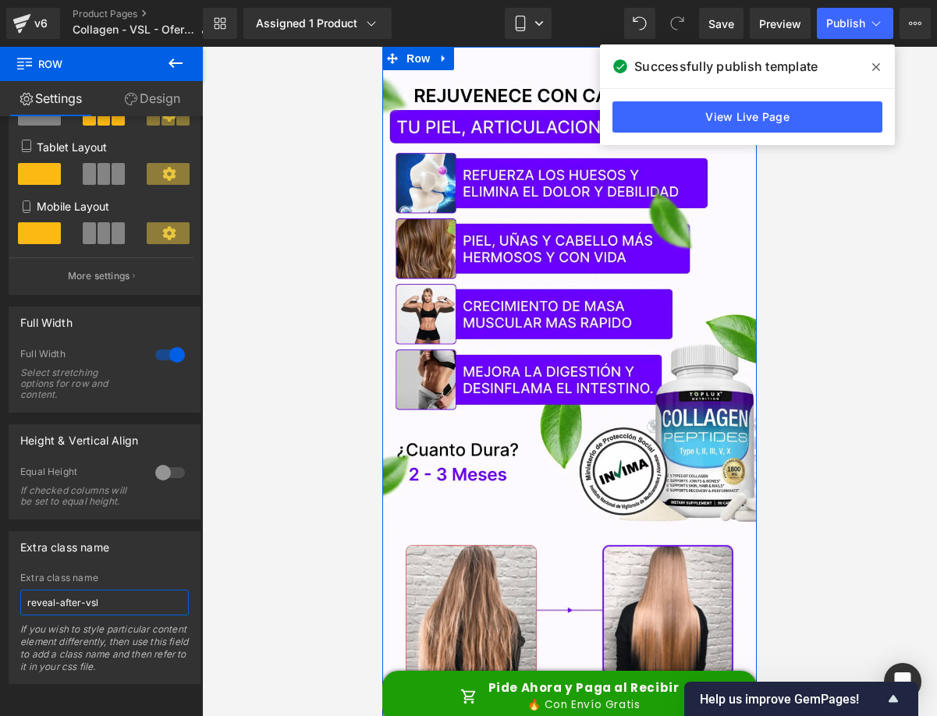
drag, startPoint x: 114, startPoint y: 592, endPoint x: -1, endPoint y: 594, distance: 114.7
click at [0, 594] on html "Row You are previewing how the will restyle your page. You can not edit Element…" at bounding box center [468, 358] width 937 height 716
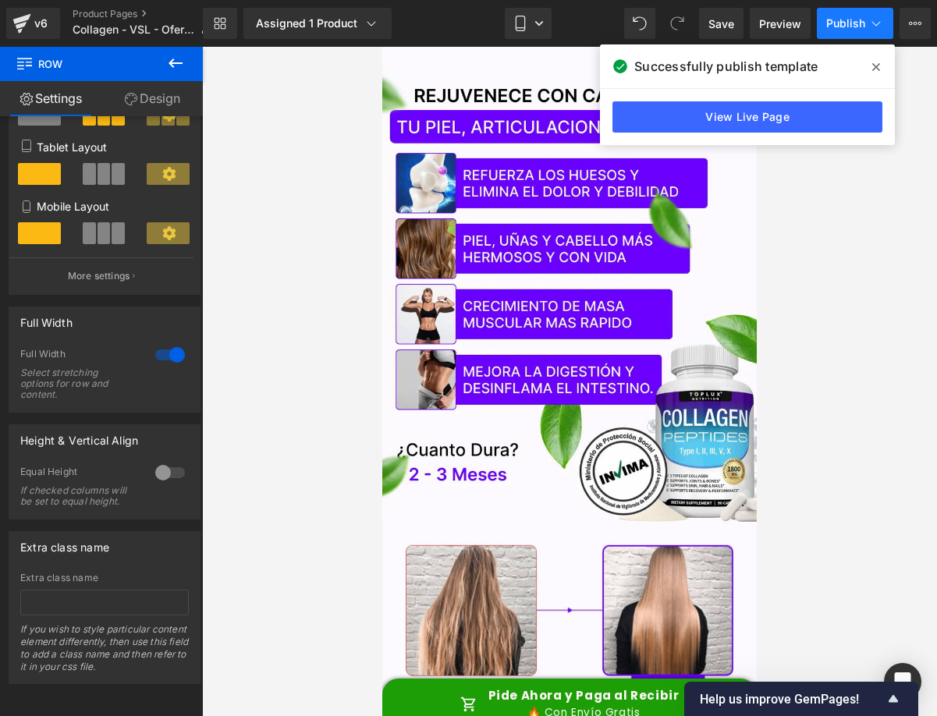
click at [864, 20] on span "Publish" at bounding box center [846, 23] width 39 height 12
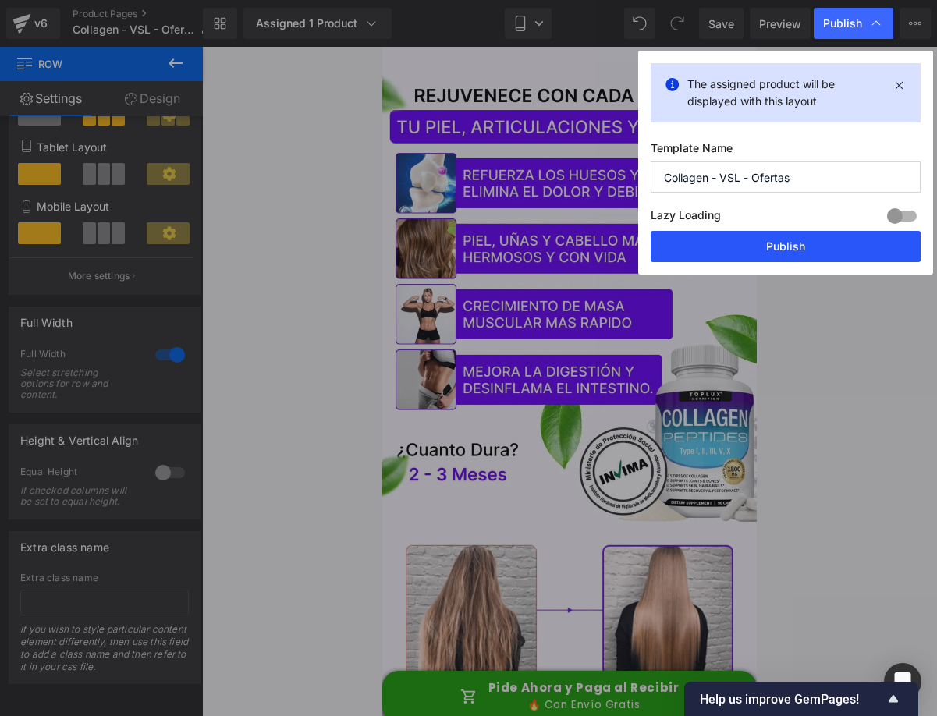
click at [709, 253] on button "Publish" at bounding box center [786, 246] width 270 height 31
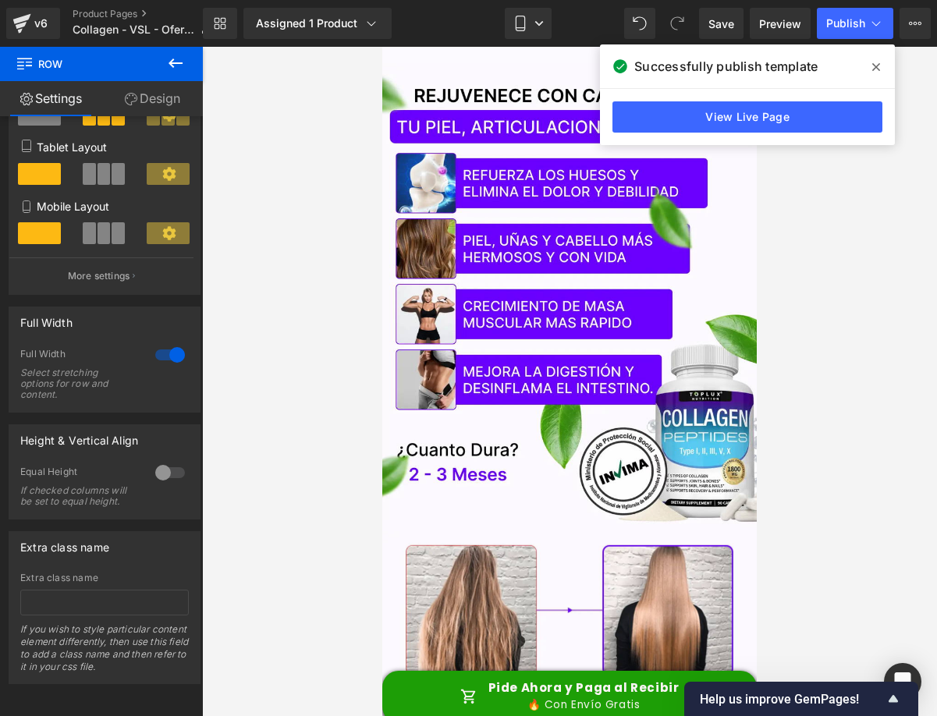
click at [773, 120] on link "View Live Page" at bounding box center [748, 116] width 270 height 31
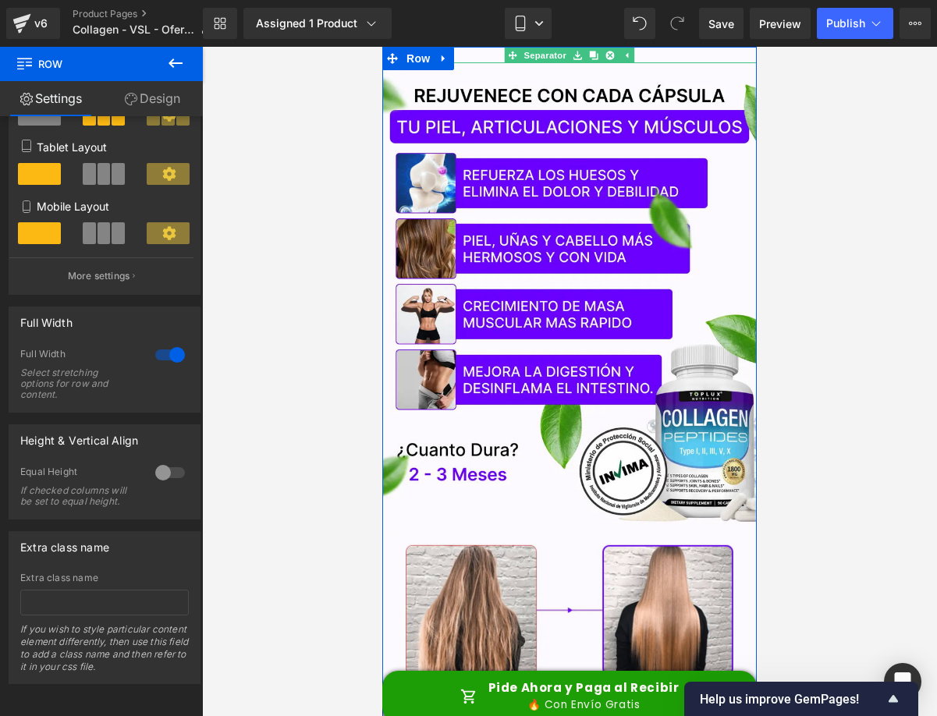
click at [475, 55] on div at bounding box center [569, 55] width 375 height 16
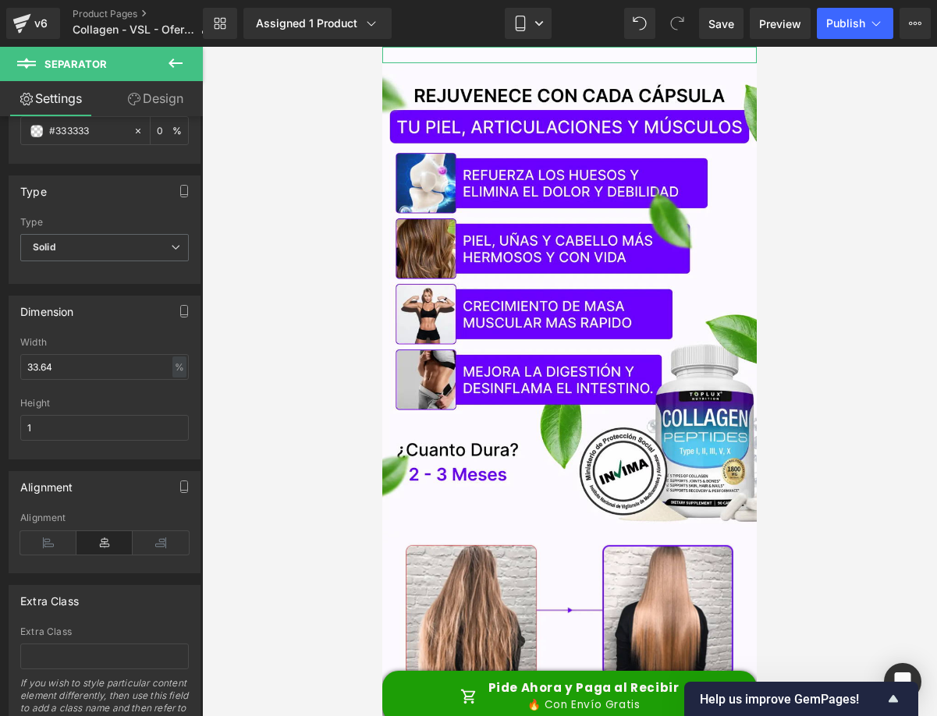
scroll to position [0, 0]
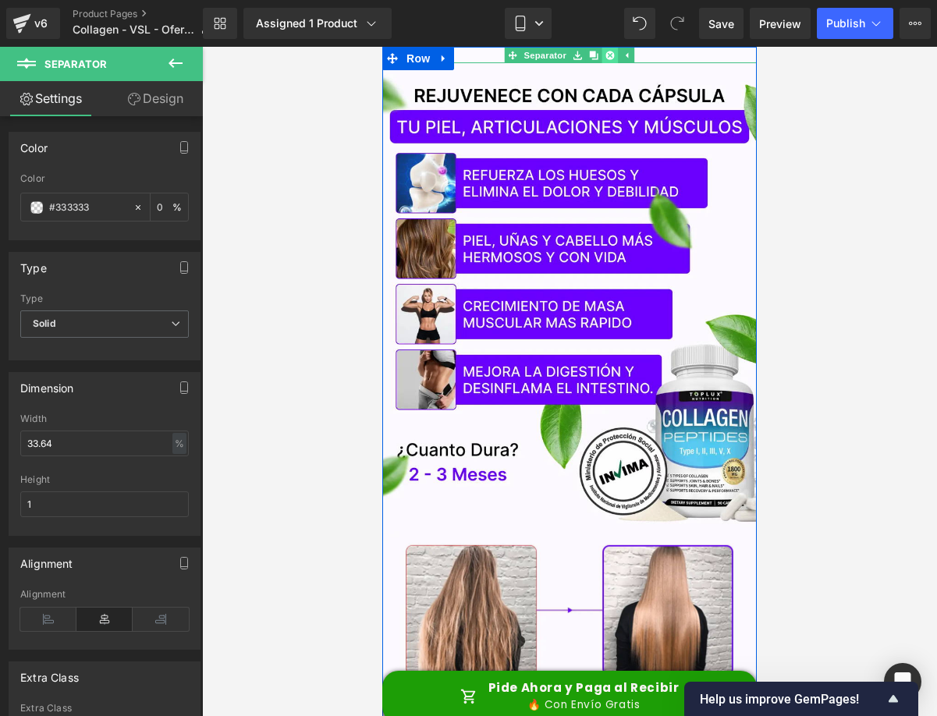
click at [606, 53] on icon at bounding box center [610, 55] width 9 height 9
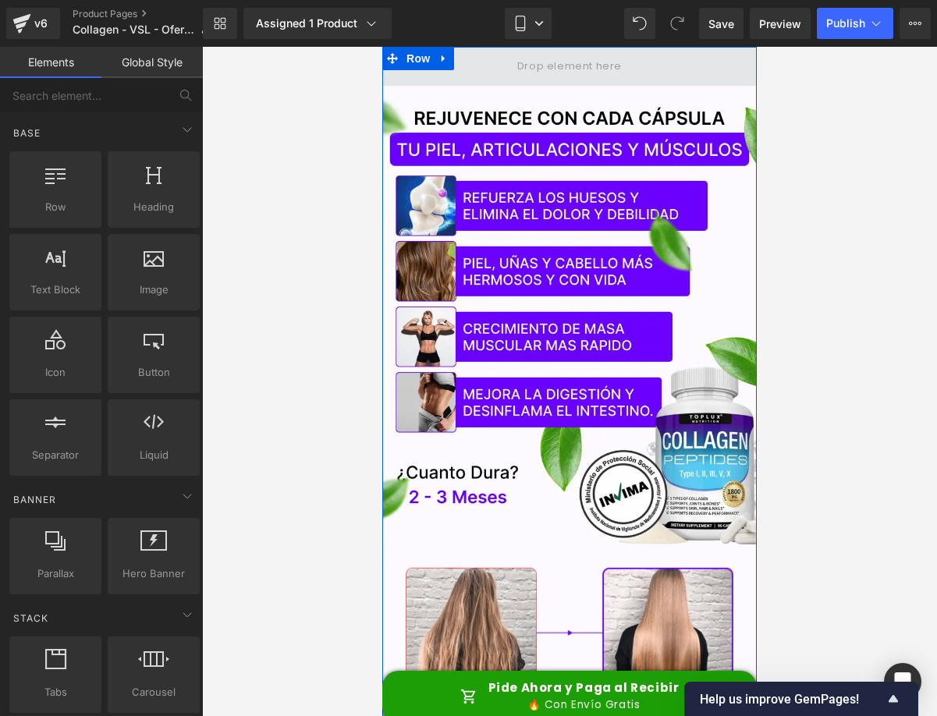
click at [613, 69] on span at bounding box center [570, 66] width 116 height 26
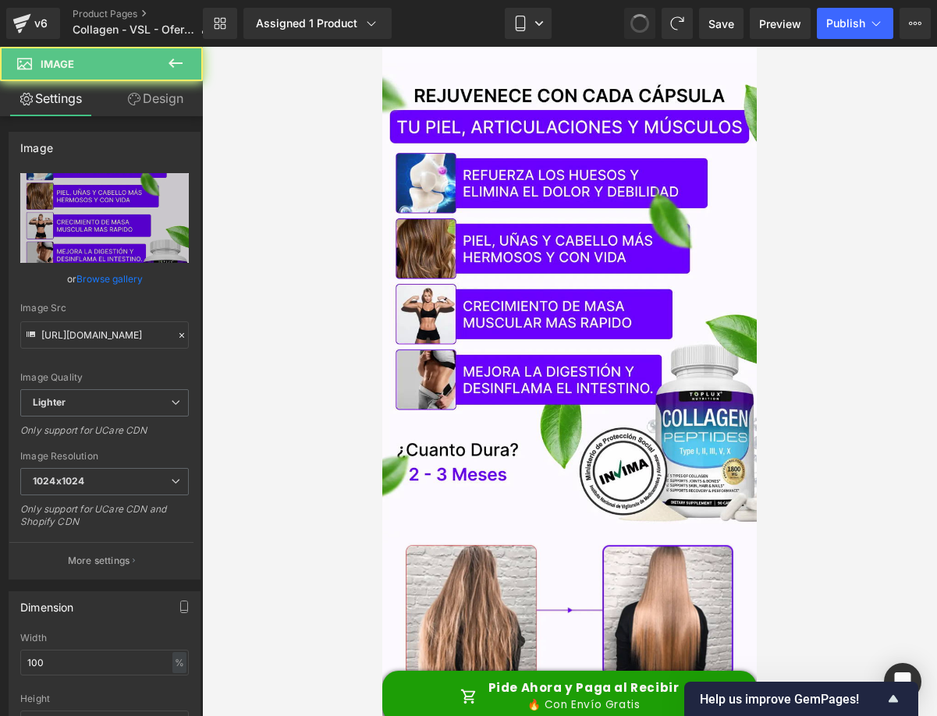
click at [642, 22] on span at bounding box center [640, 23] width 27 height 27
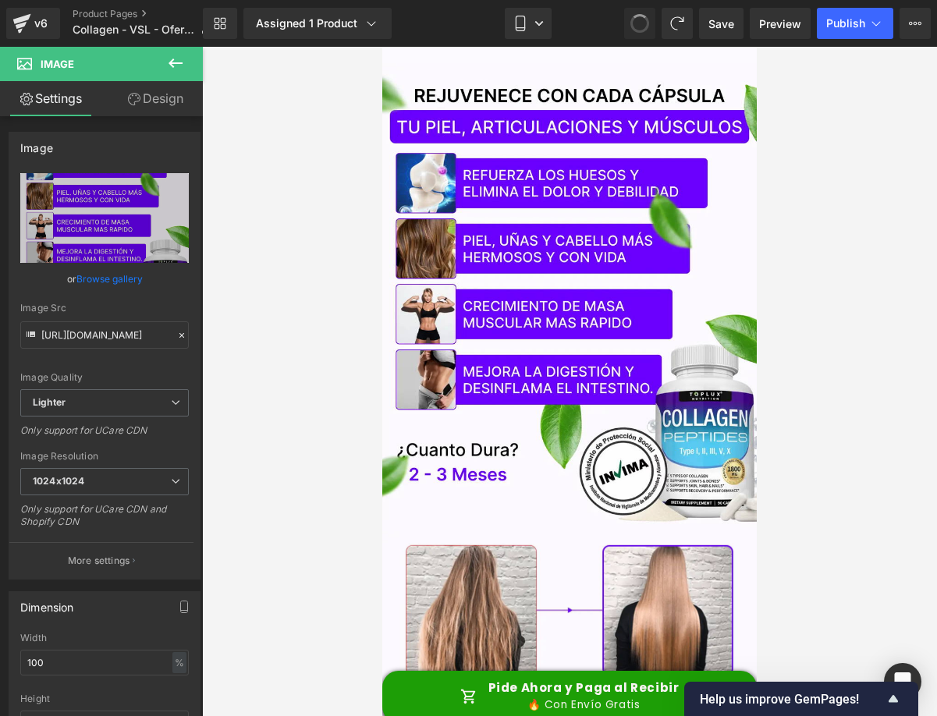
click at [642, 22] on span at bounding box center [639, 23] width 23 height 23
click at [642, 22] on span at bounding box center [640, 23] width 19 height 19
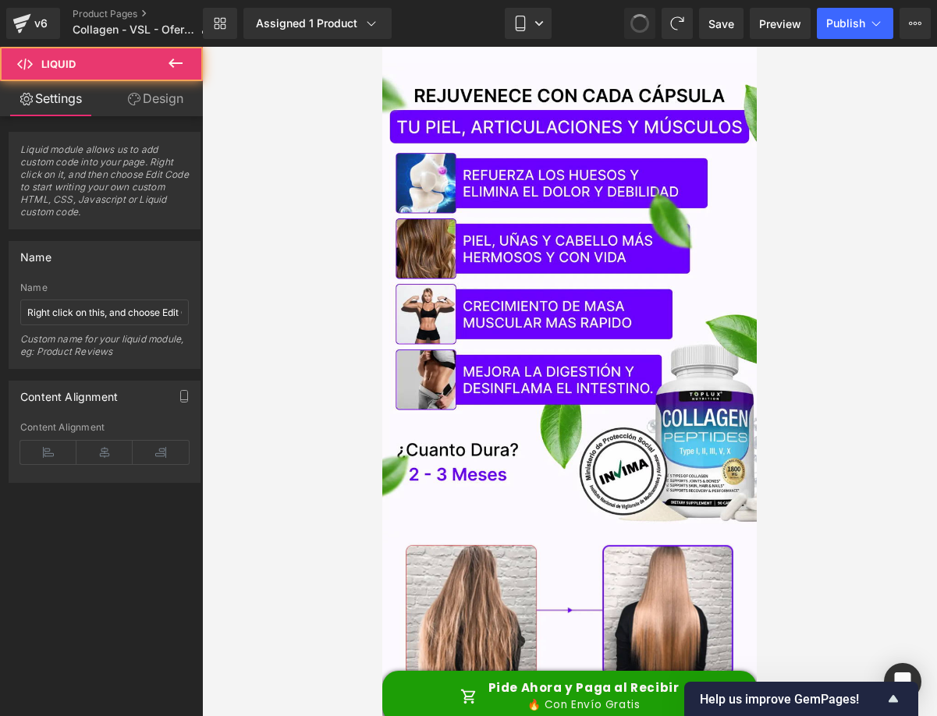
click at [642, 22] on span at bounding box center [640, 23] width 27 height 27
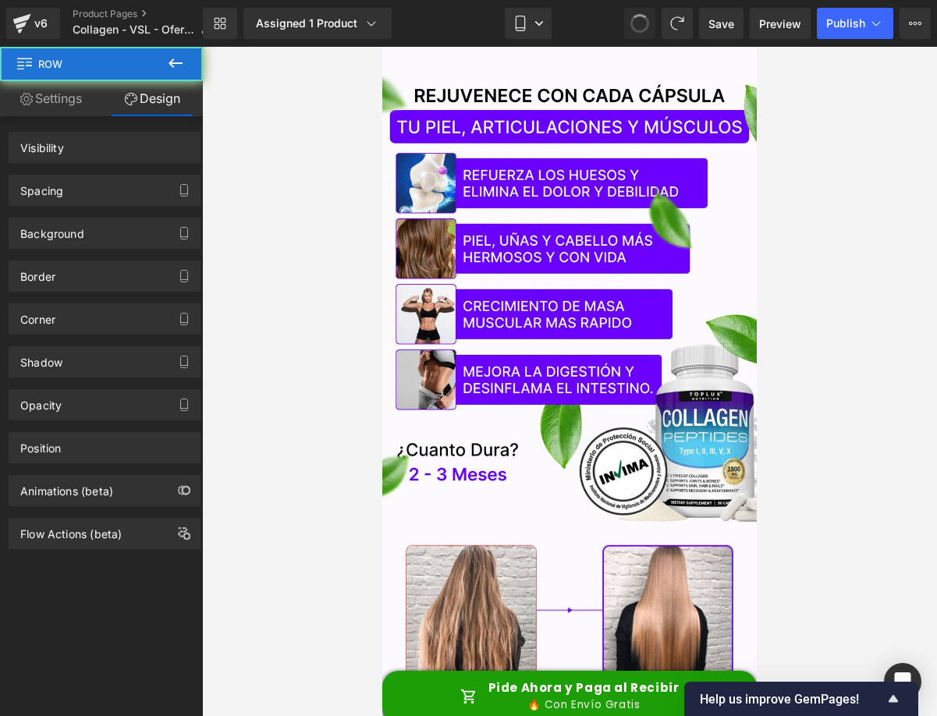
click at [642, 22] on span at bounding box center [640, 23] width 27 height 27
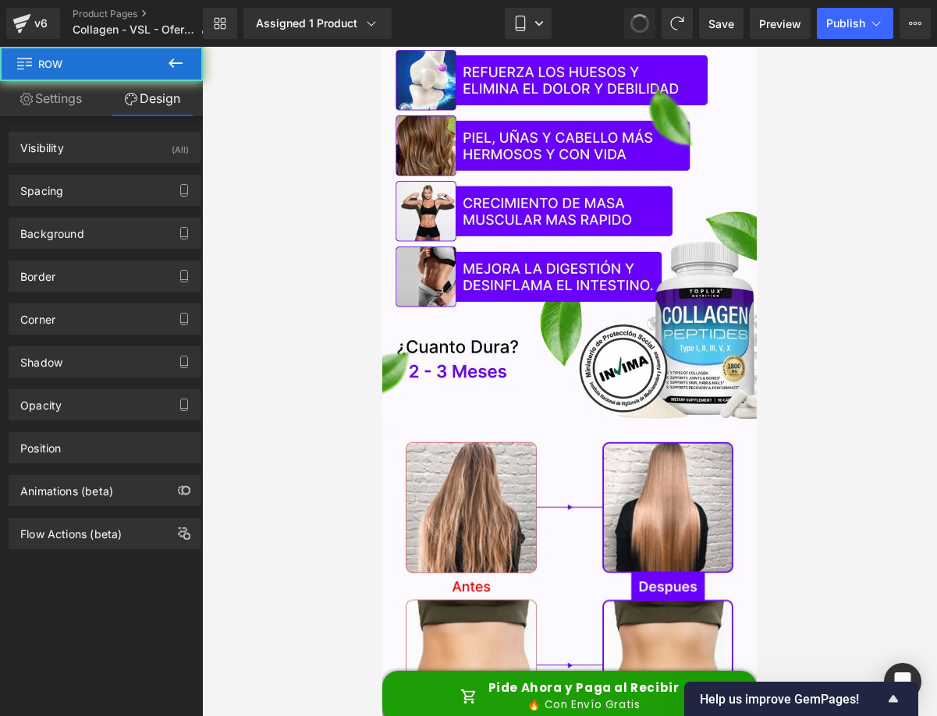
click at [642, 22] on span at bounding box center [640, 23] width 19 height 19
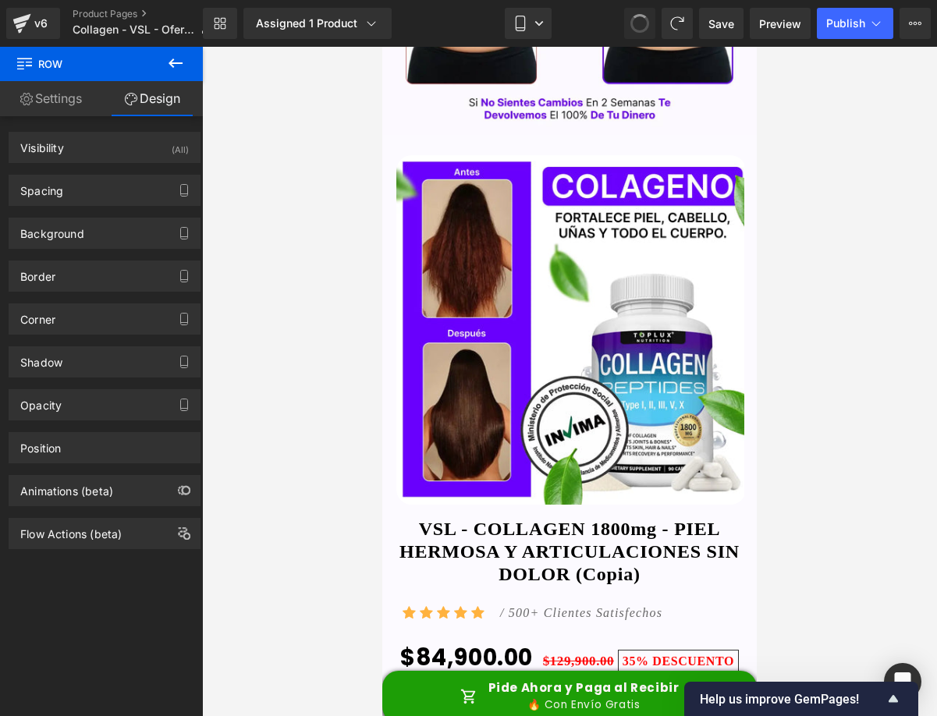
click at [642, 22] on span at bounding box center [639, 23] width 25 height 25
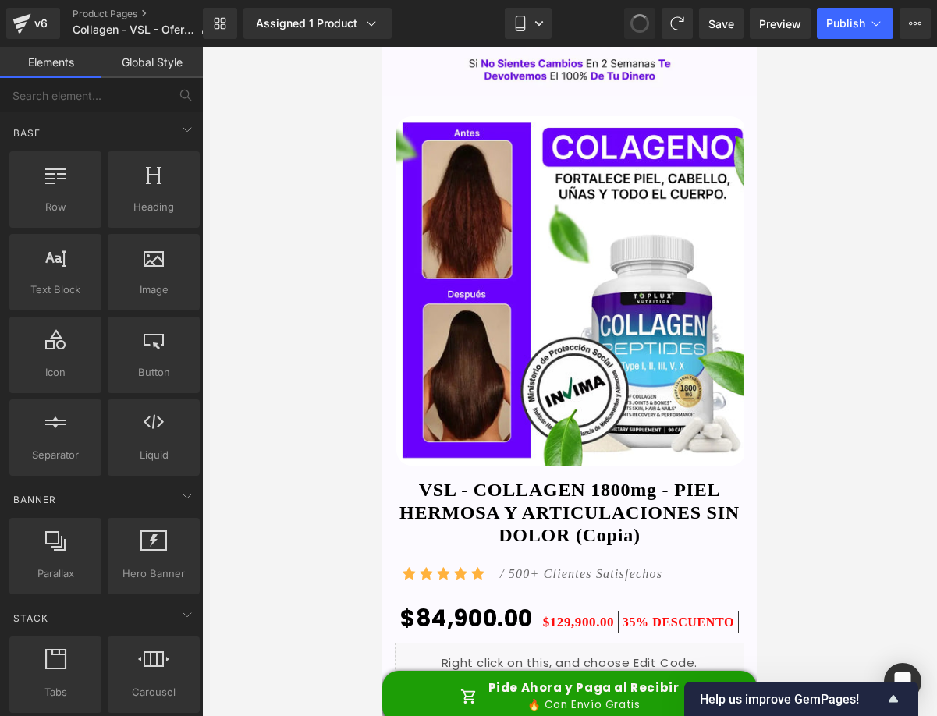
click at [642, 22] on span at bounding box center [640, 23] width 27 height 27
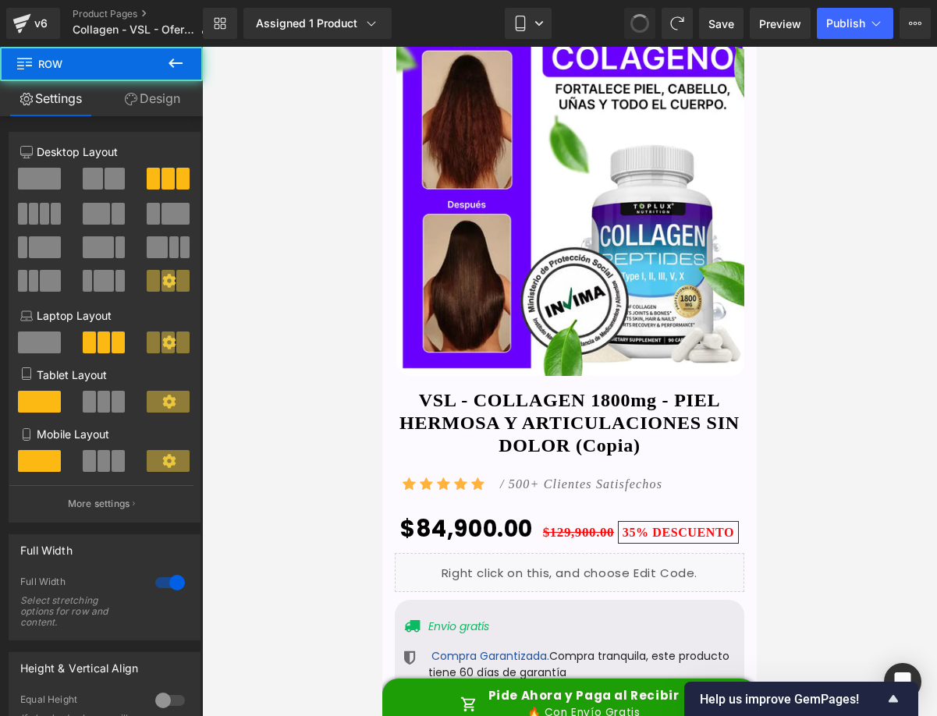
click at [642, 22] on span at bounding box center [639, 23] width 25 height 25
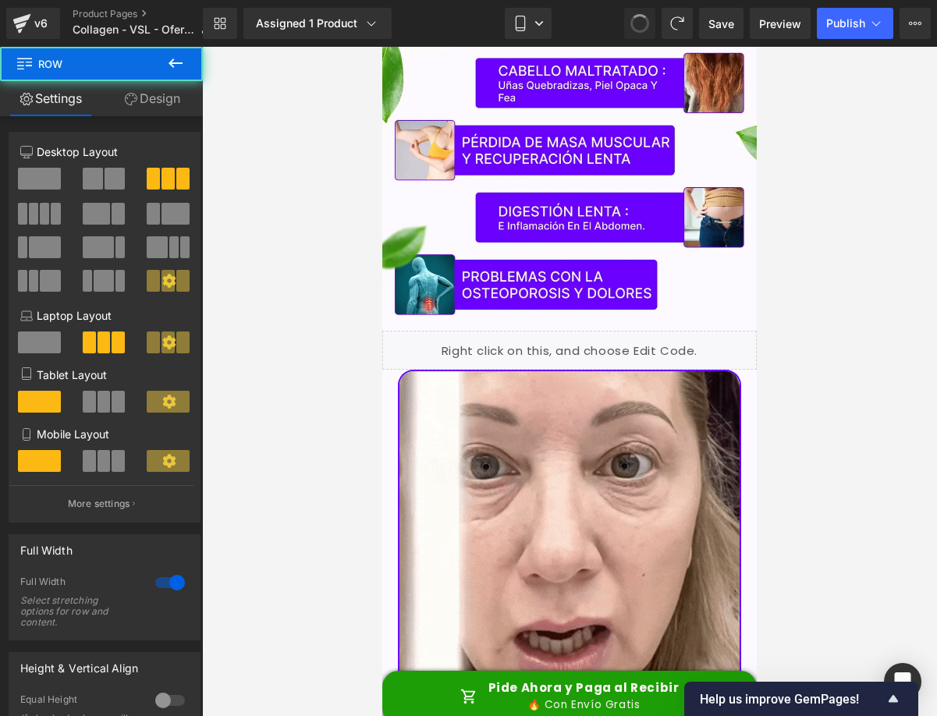
click at [642, 22] on span at bounding box center [640, 23] width 27 height 27
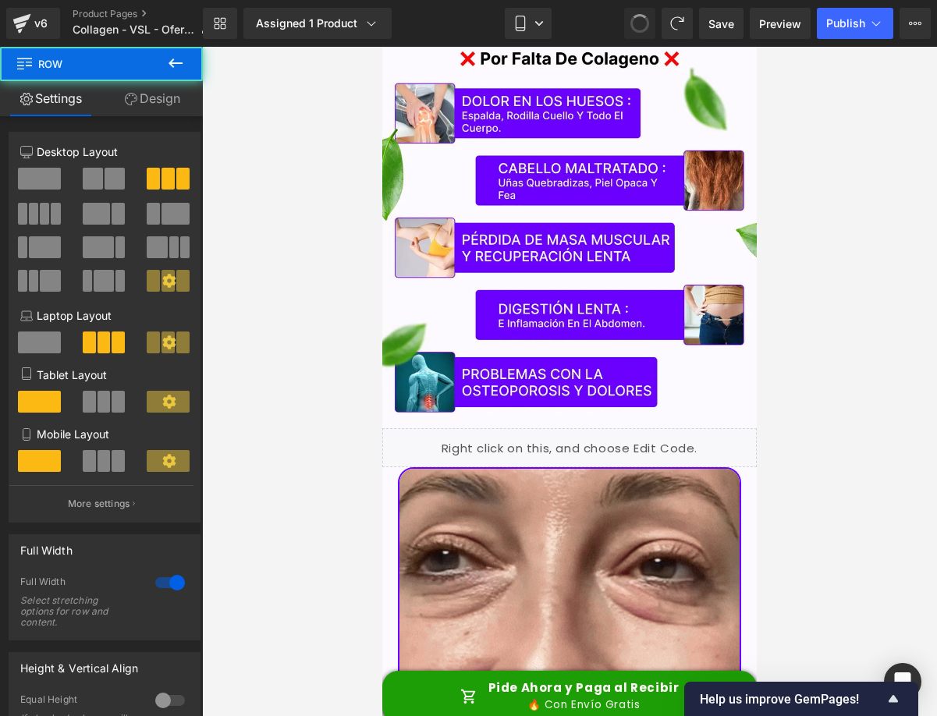
click at [642, 22] on span at bounding box center [640, 23] width 19 height 19
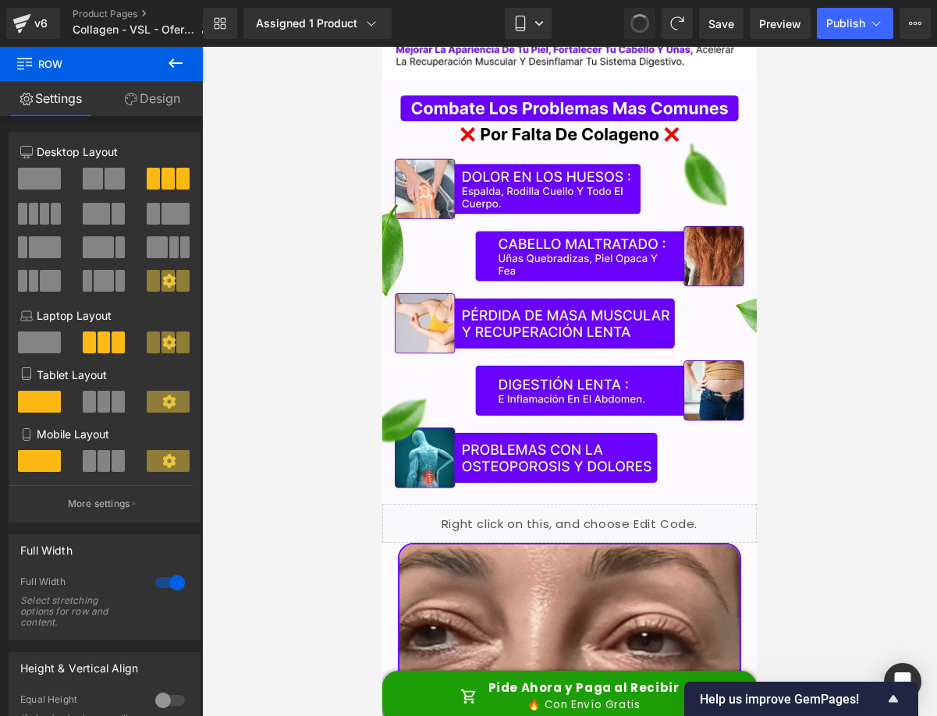
click at [642, 22] on span at bounding box center [640, 23] width 20 height 20
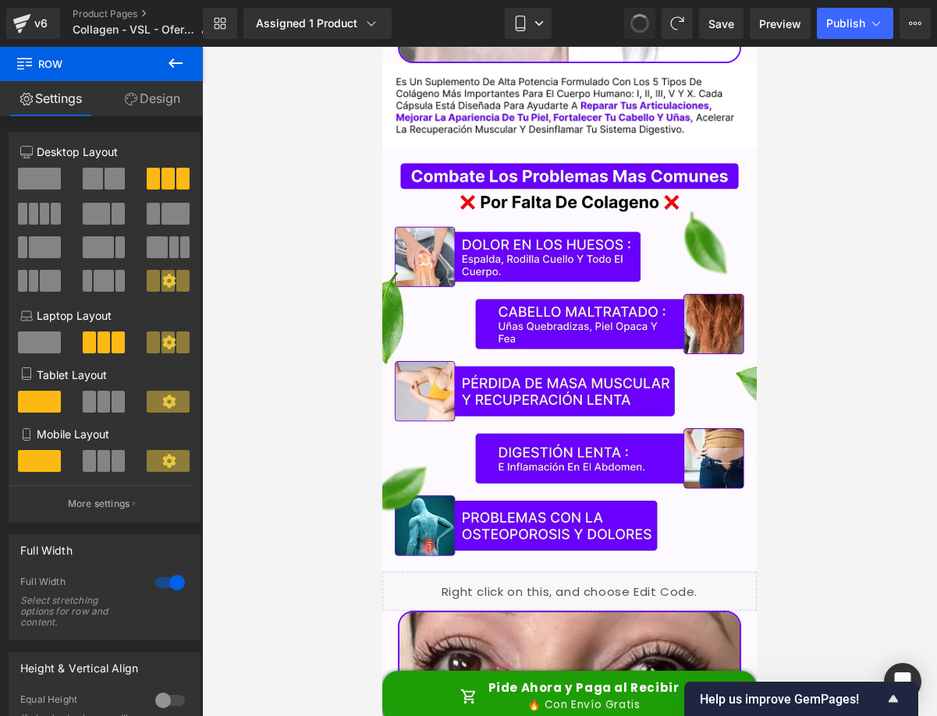
click at [642, 22] on span at bounding box center [640, 23] width 20 height 20
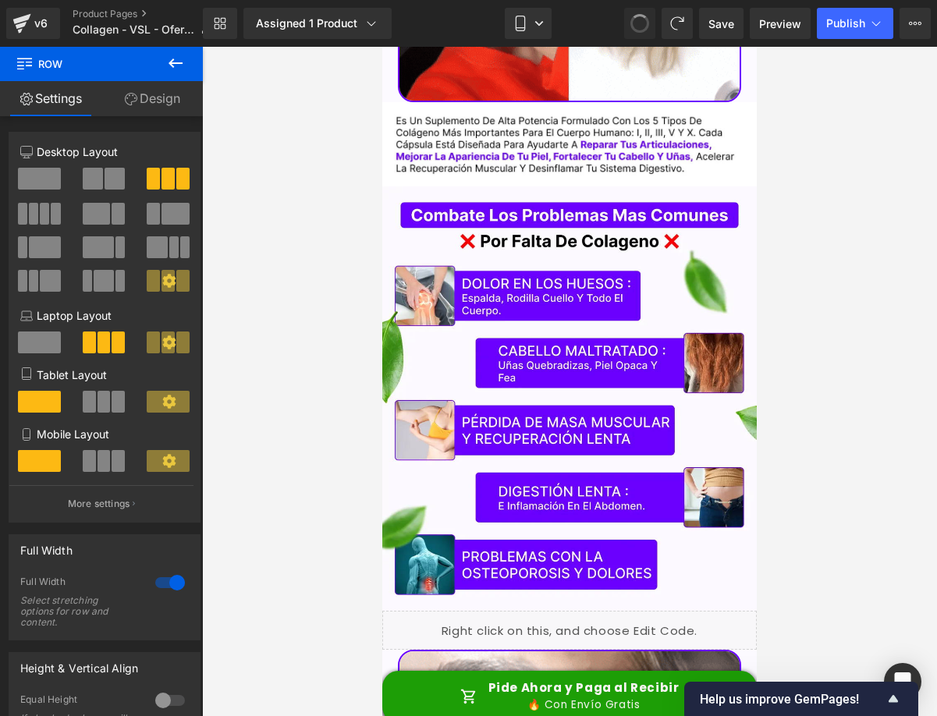
click at [642, 22] on span at bounding box center [639, 23] width 25 height 25
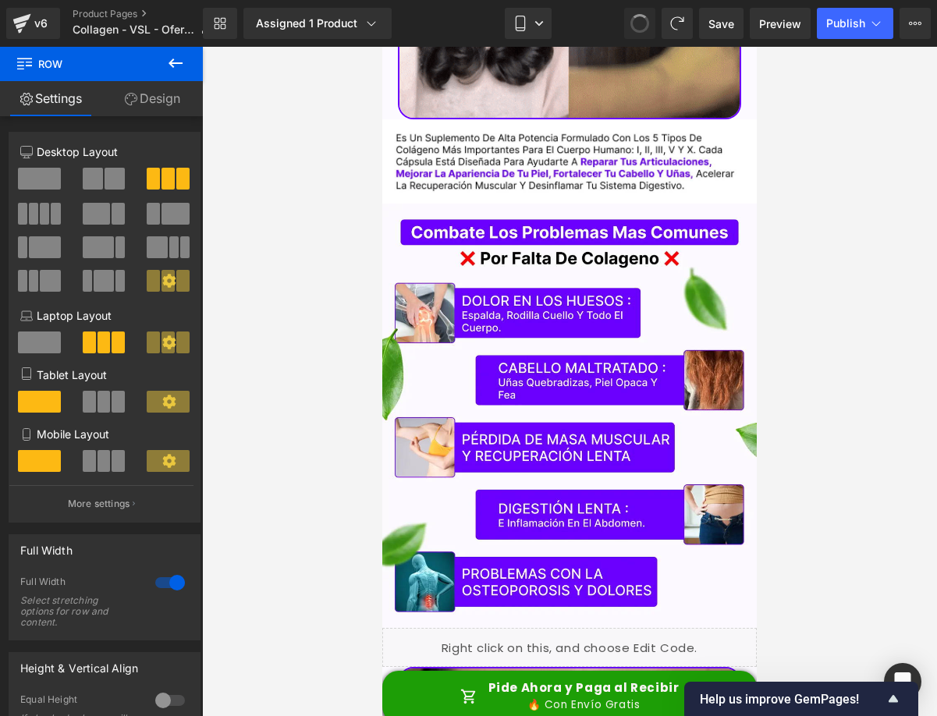
click at [642, 22] on span at bounding box center [640, 24] width 26 height 26
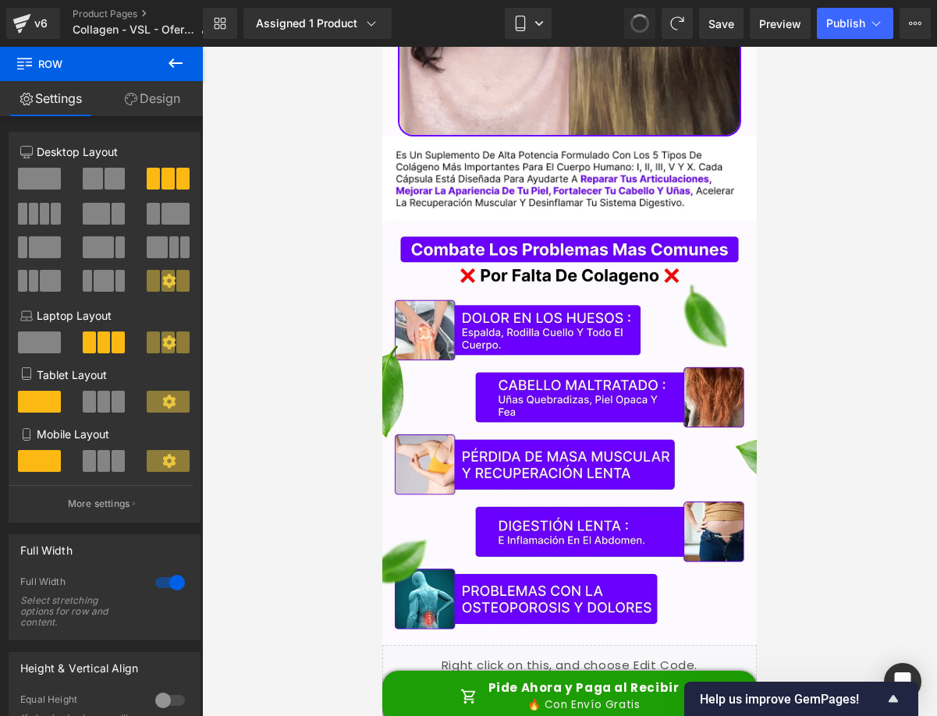
click at [642, 22] on span at bounding box center [640, 23] width 22 height 22
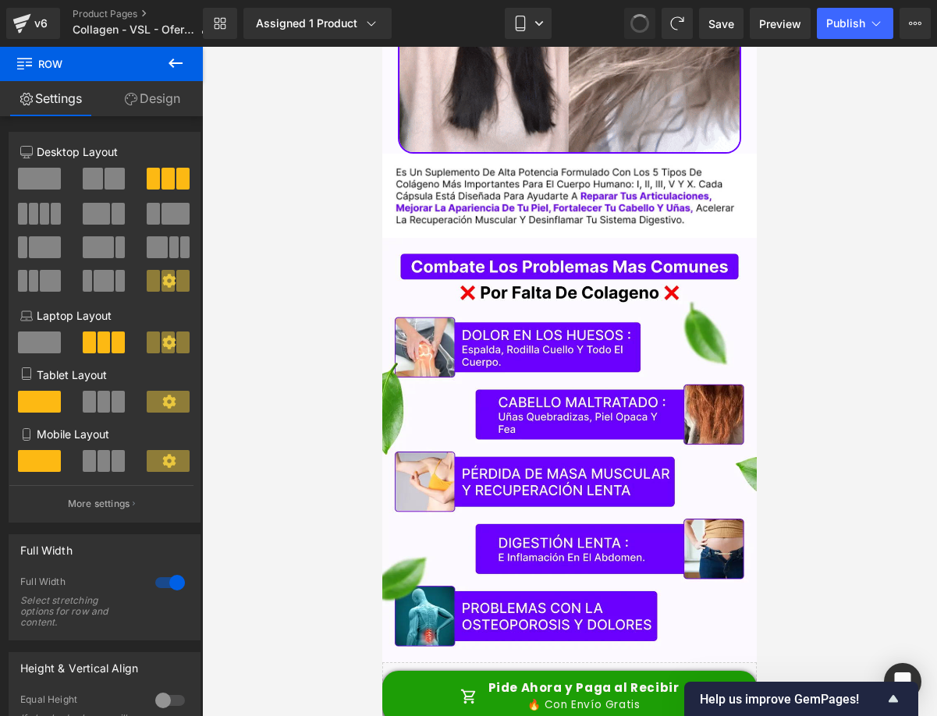
click at [642, 22] on span at bounding box center [640, 24] width 26 height 26
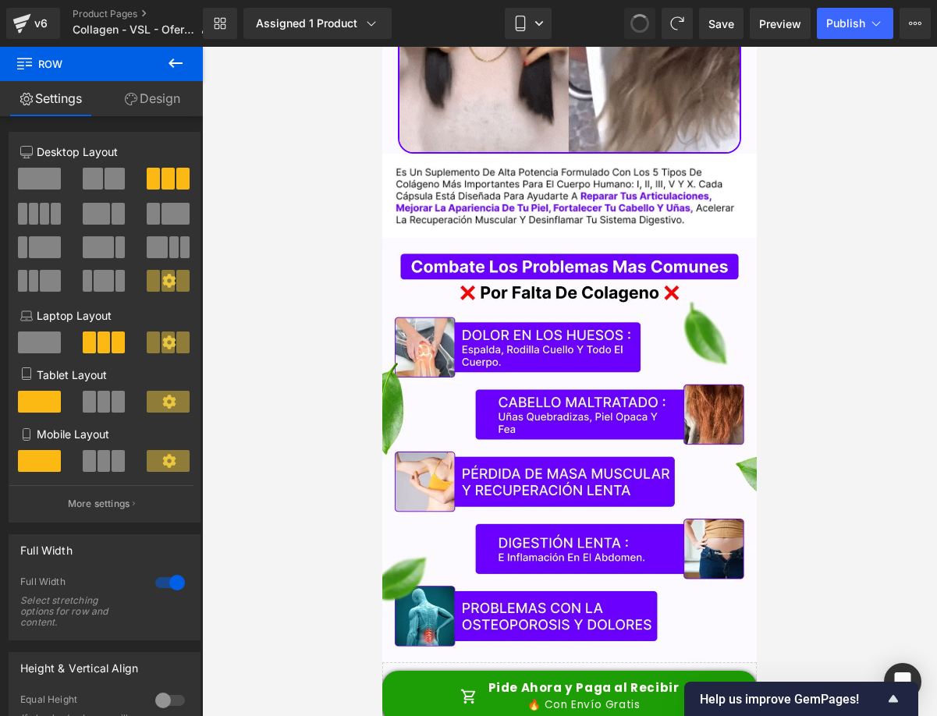
click at [642, 22] on span at bounding box center [640, 24] width 26 height 26
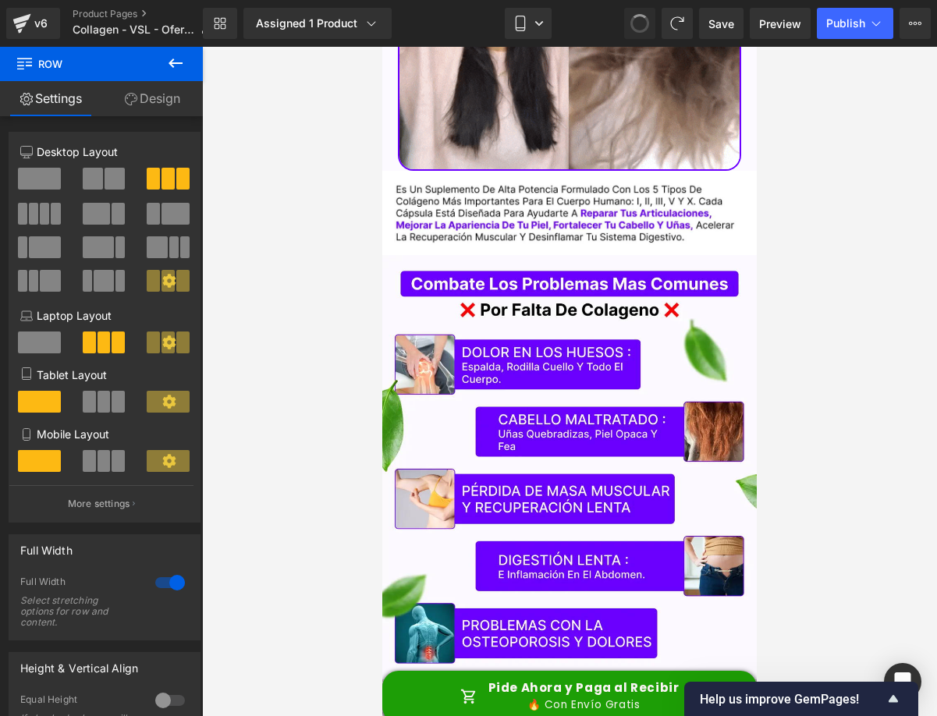
click at [642, 22] on span at bounding box center [640, 23] width 19 height 19
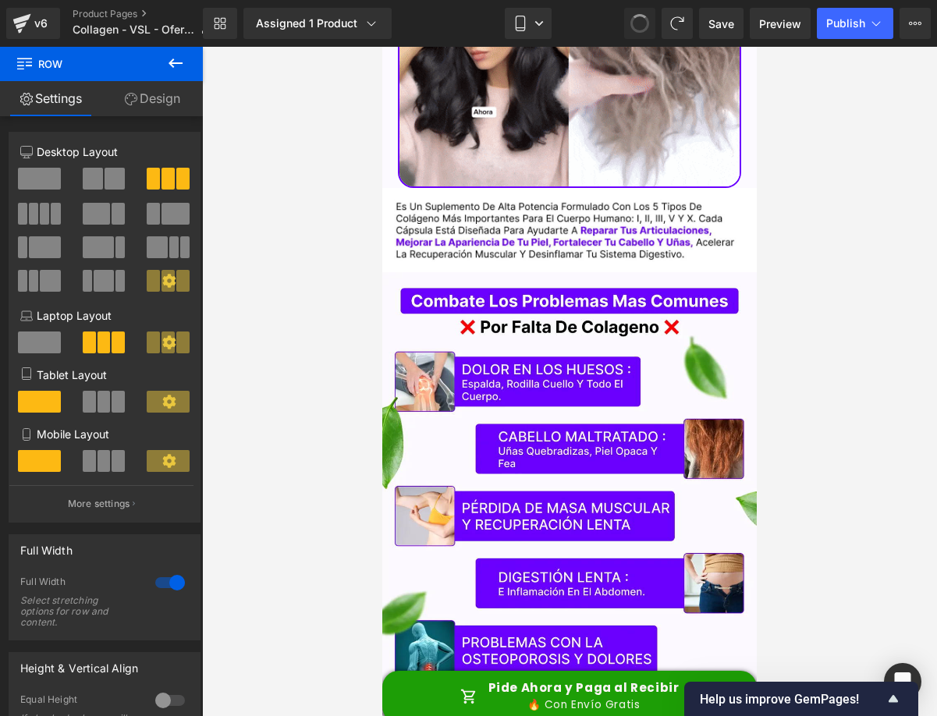
click at [642, 22] on span at bounding box center [640, 23] width 20 height 20
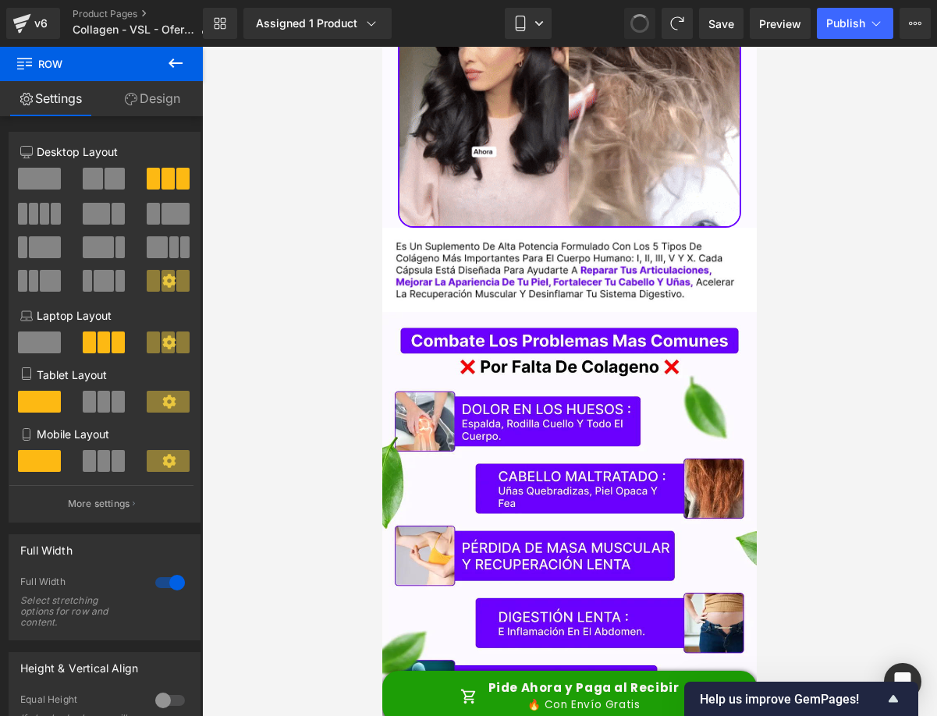
click at [642, 22] on span at bounding box center [640, 23] width 22 height 22
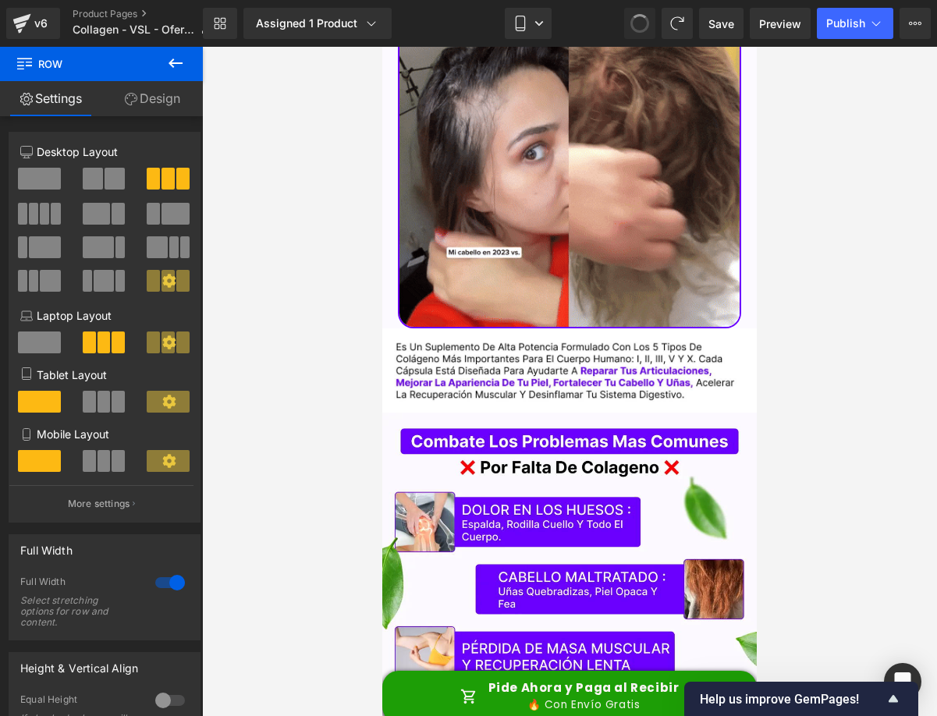
click at [642, 22] on span at bounding box center [640, 23] width 20 height 20
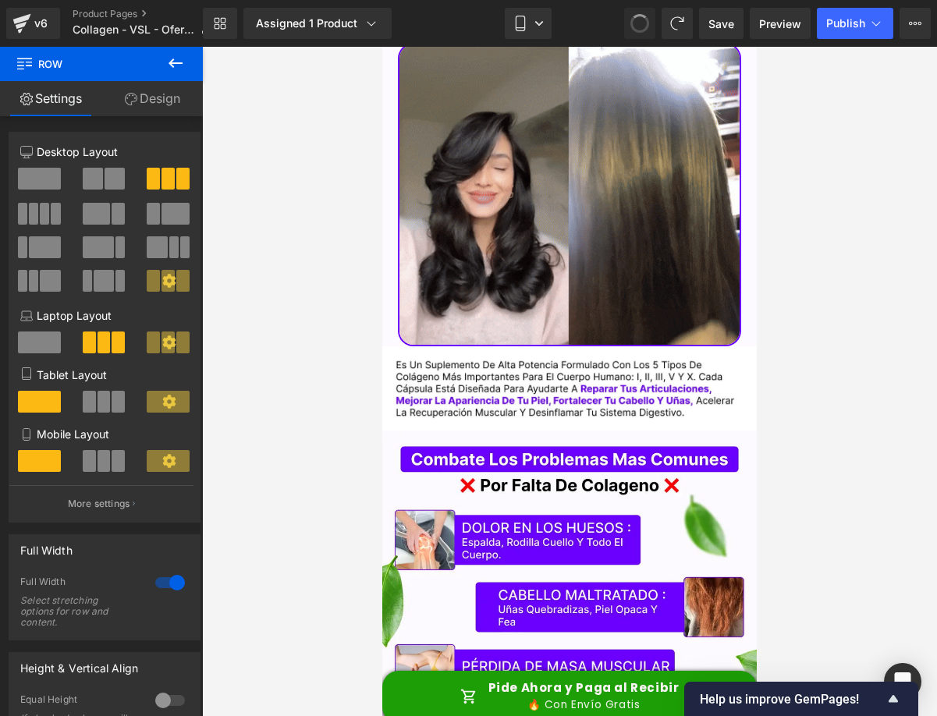
click at [642, 22] on span at bounding box center [639, 23] width 23 height 23
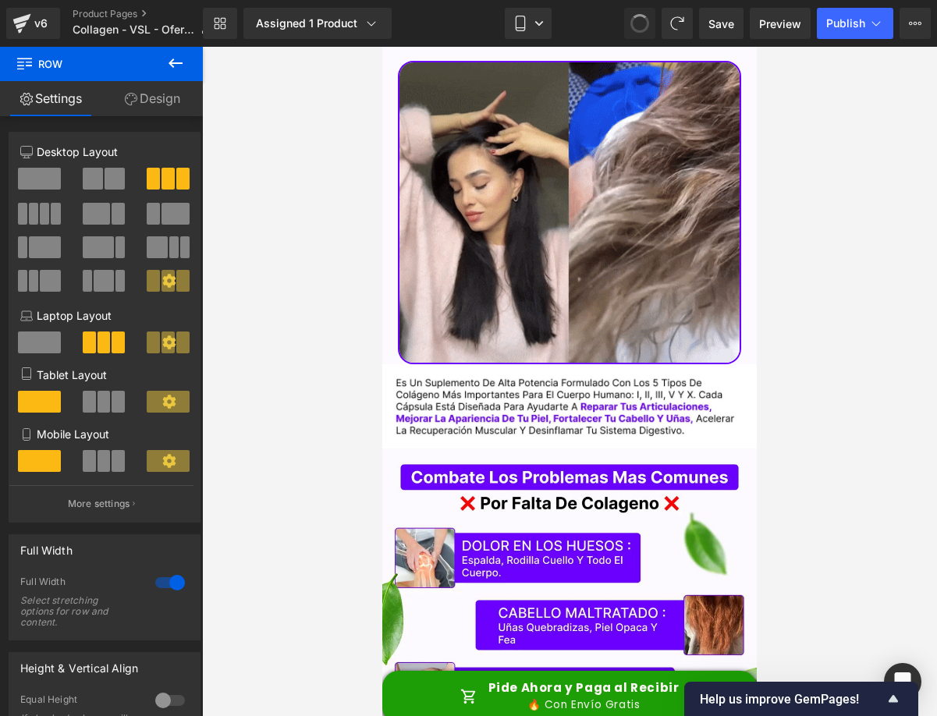
click at [642, 22] on span at bounding box center [640, 23] width 22 height 22
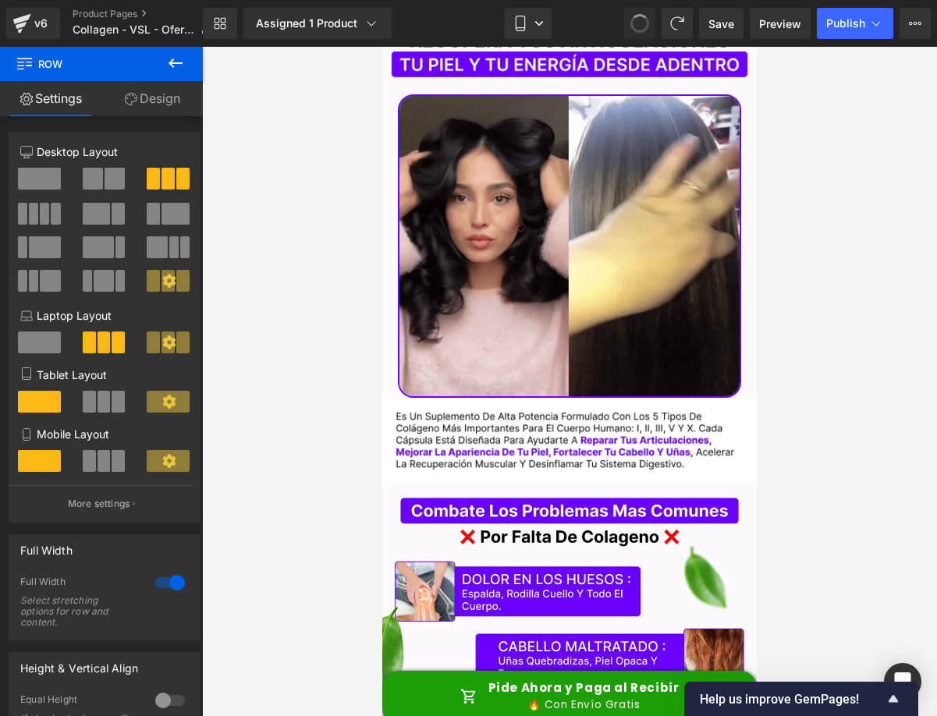
click at [642, 22] on span at bounding box center [640, 23] width 22 height 22
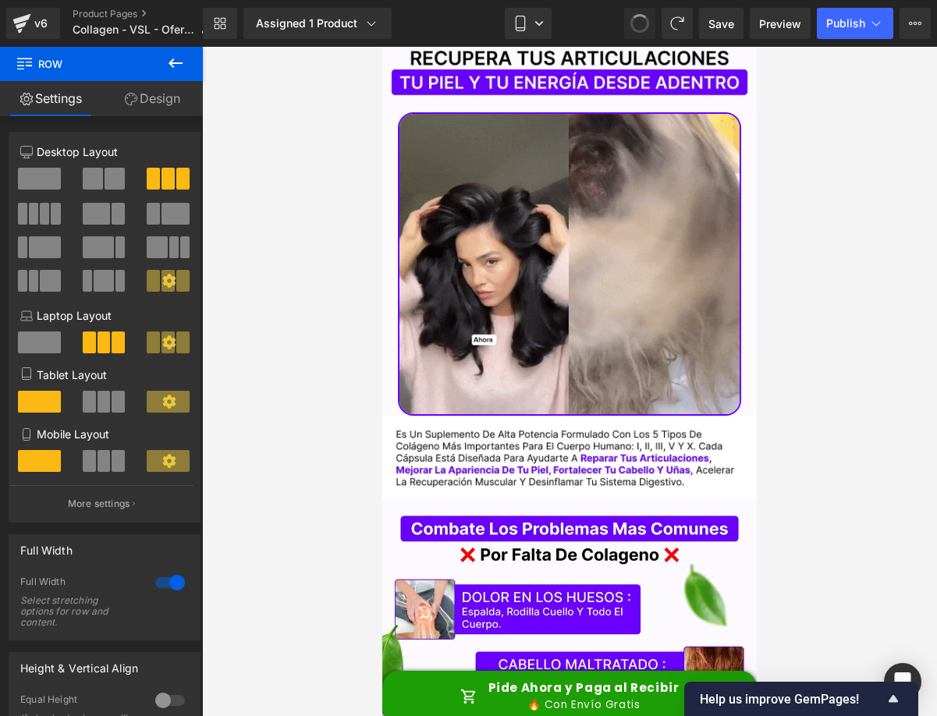
click at [642, 22] on span at bounding box center [640, 23] width 22 height 22
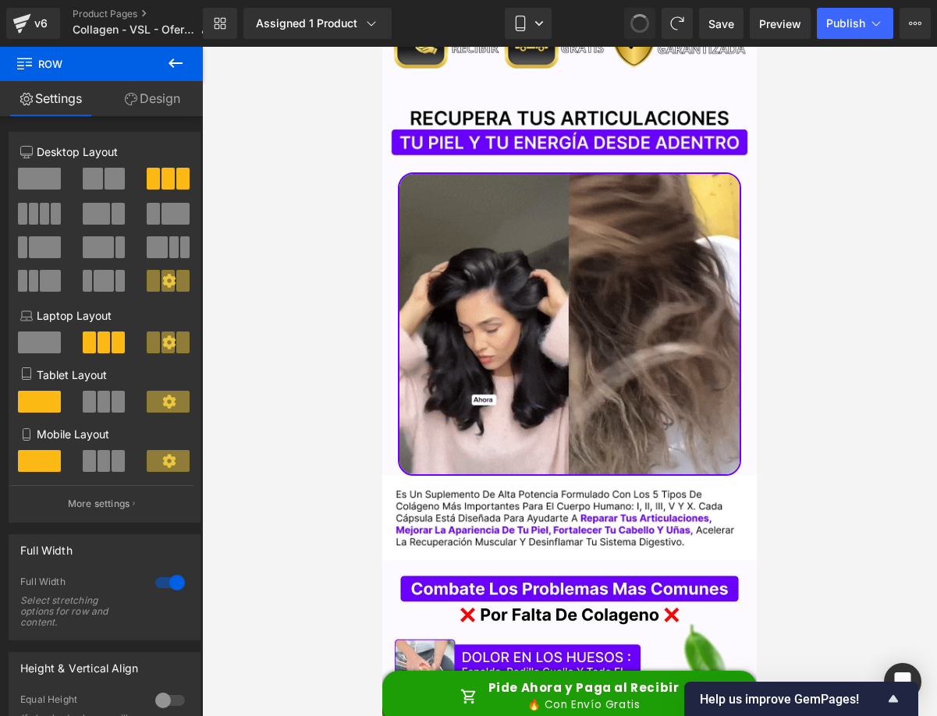
click at [642, 22] on span at bounding box center [640, 23] width 19 height 19
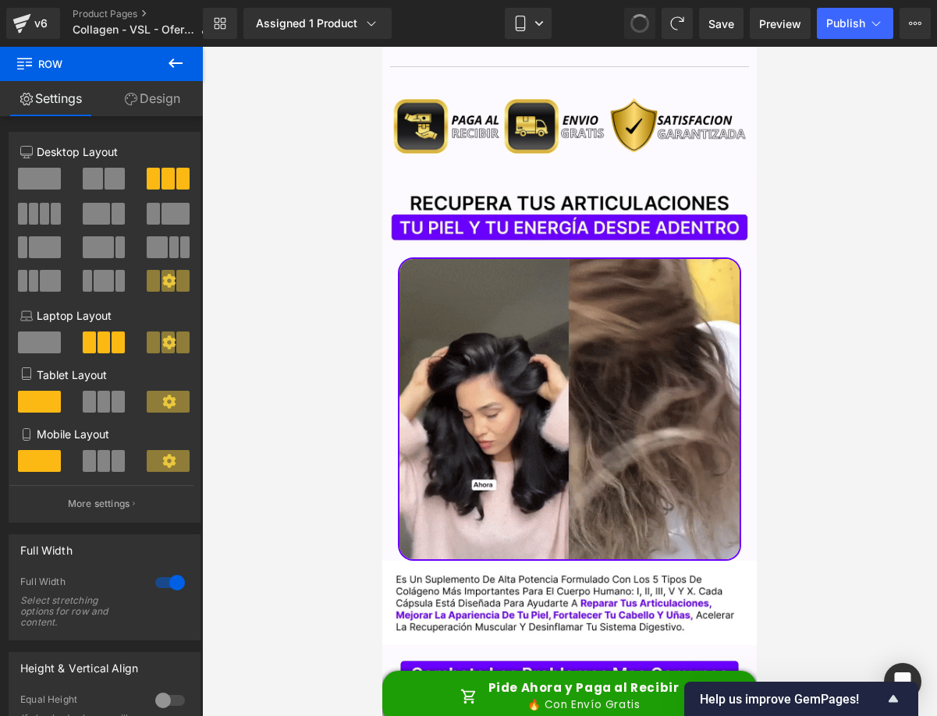
click at [642, 22] on span at bounding box center [640, 23] width 20 height 20
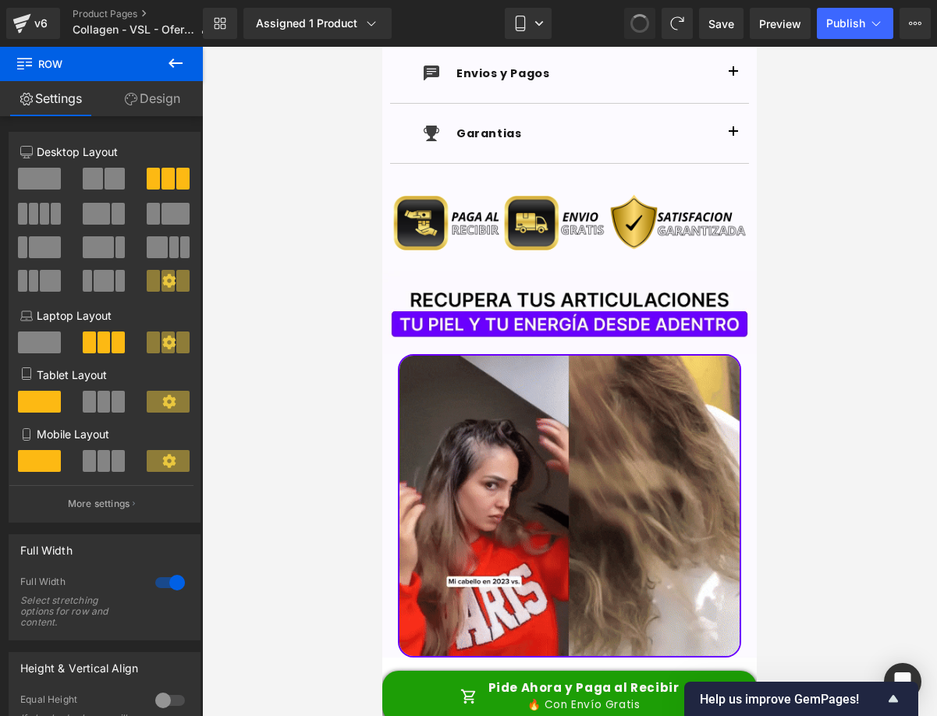
click at [642, 22] on span at bounding box center [640, 23] width 19 height 19
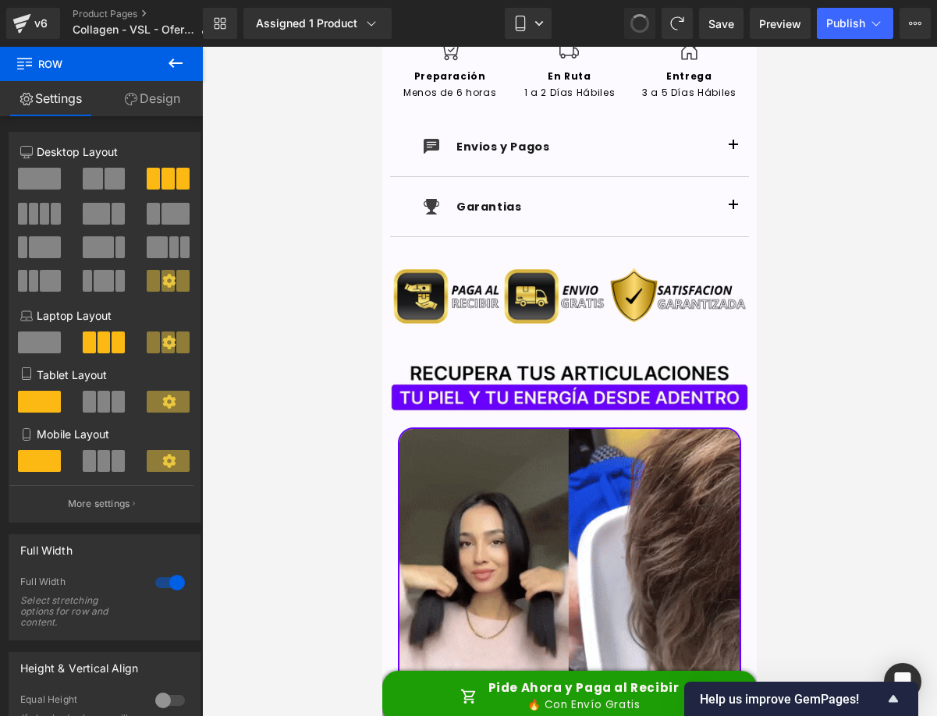
click at [642, 22] on span at bounding box center [639, 23] width 25 height 25
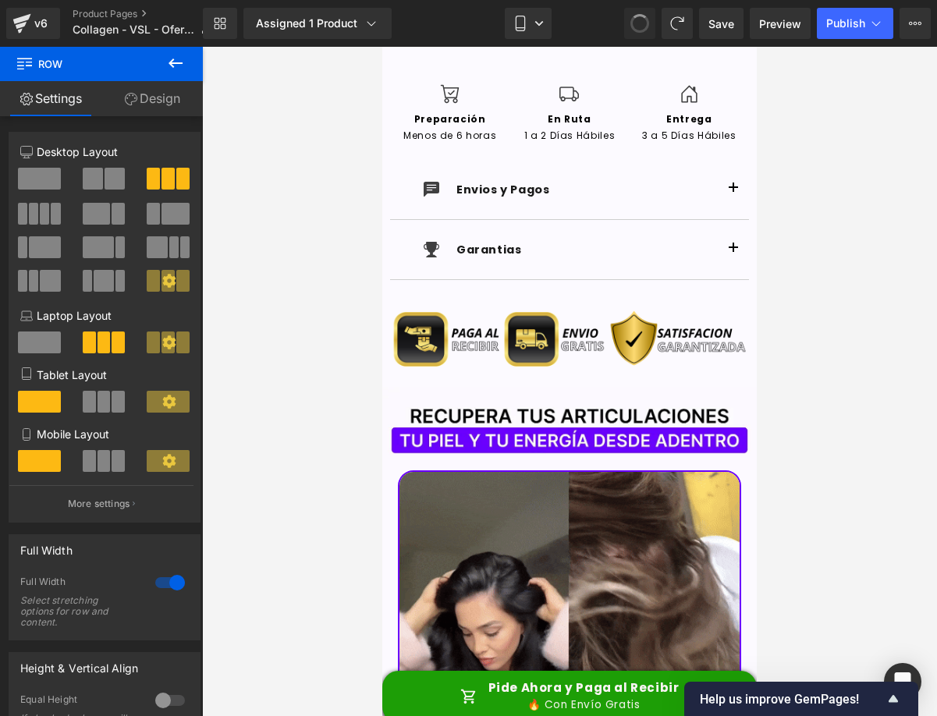
click at [642, 22] on span at bounding box center [640, 23] width 19 height 19
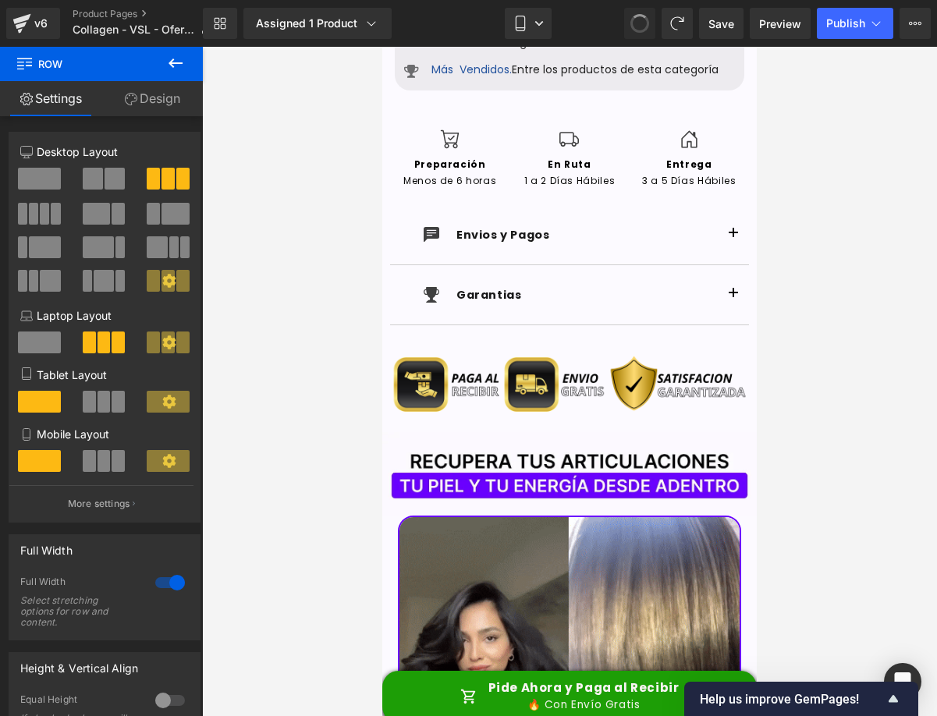
click at [642, 22] on span at bounding box center [640, 24] width 26 height 26
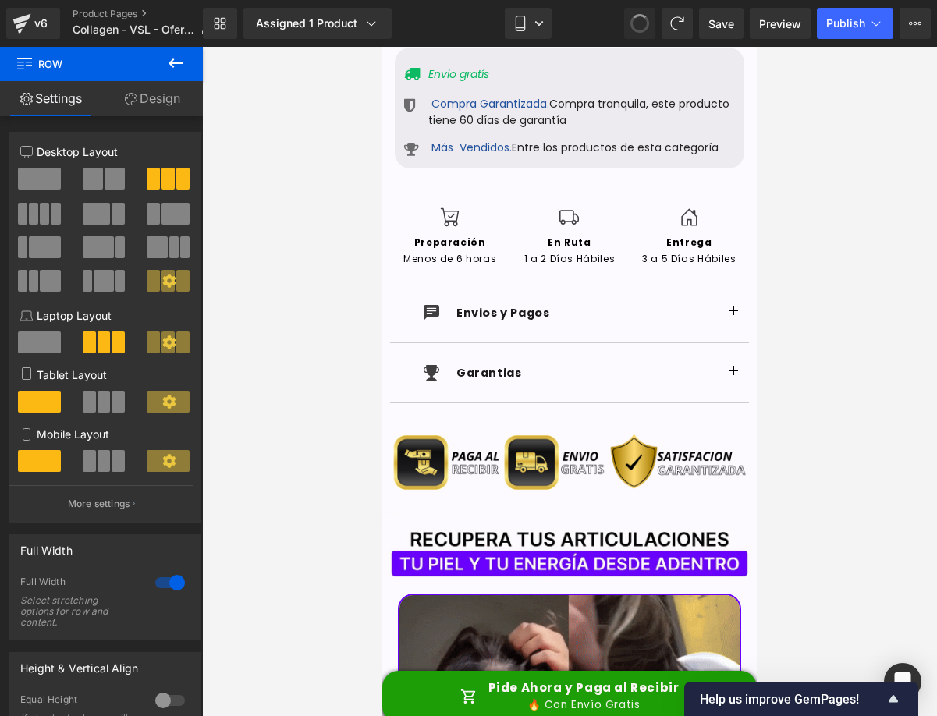
click at [642, 22] on span at bounding box center [640, 23] width 19 height 19
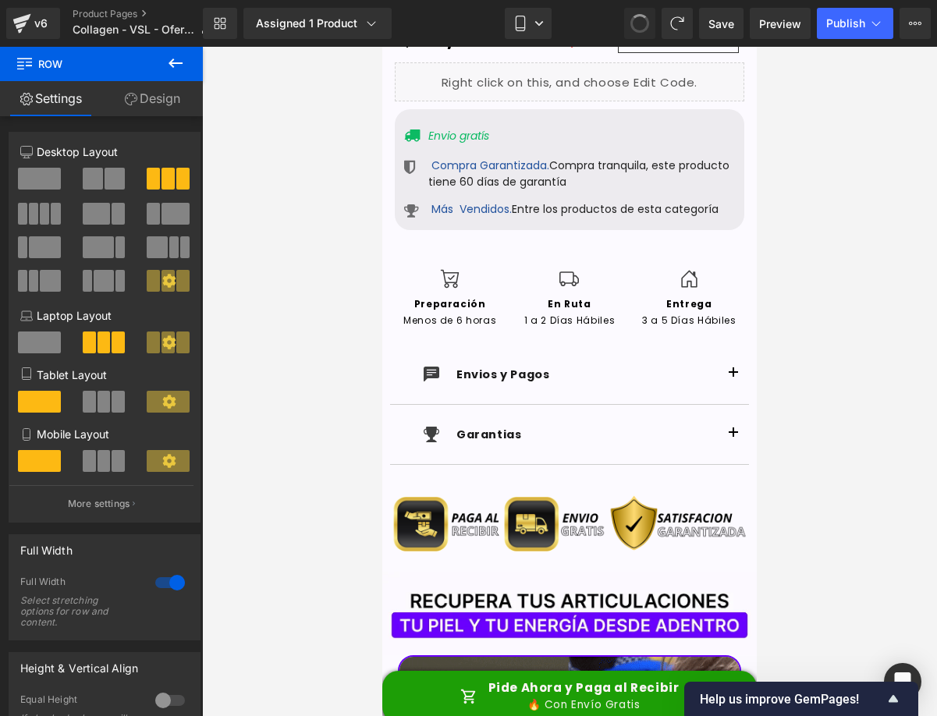
click at [642, 22] on span at bounding box center [640, 23] width 19 height 19
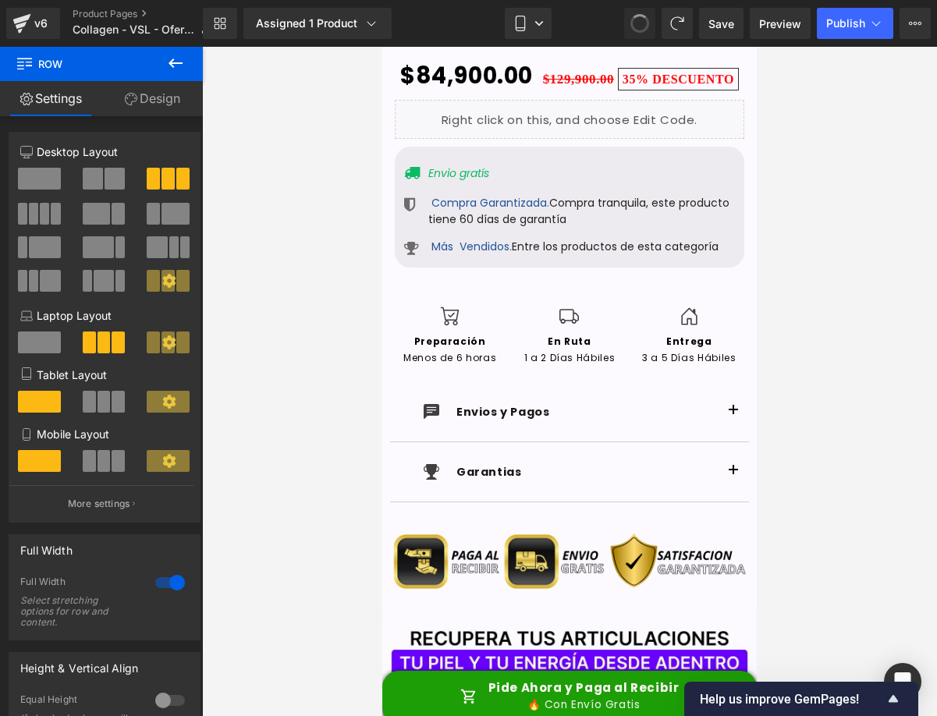
click at [642, 22] on span at bounding box center [640, 23] width 27 height 27
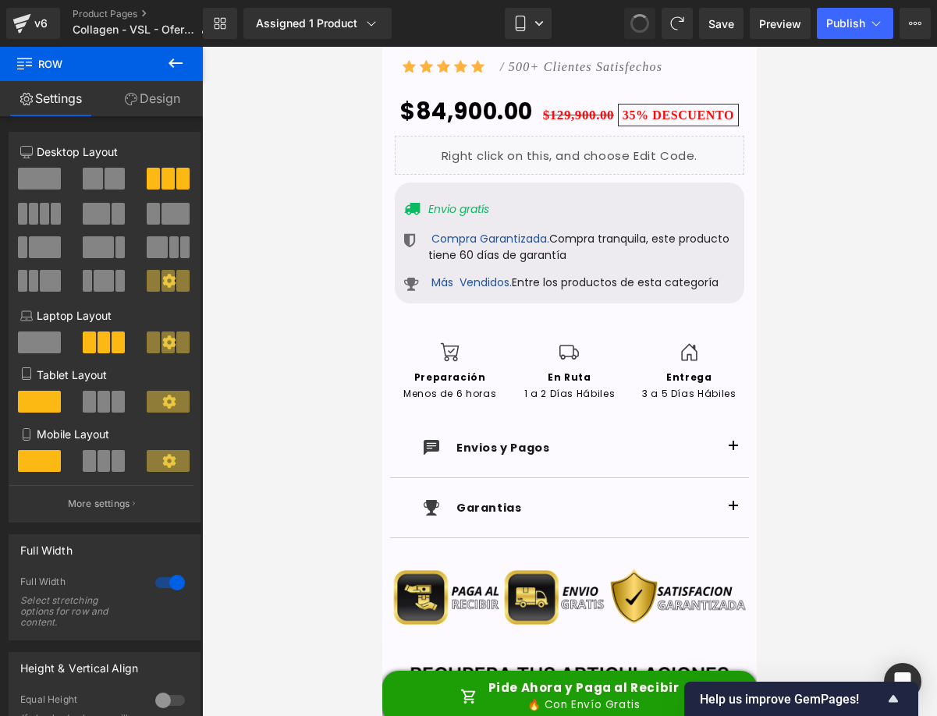
click at [642, 22] on span at bounding box center [640, 23] width 20 height 20
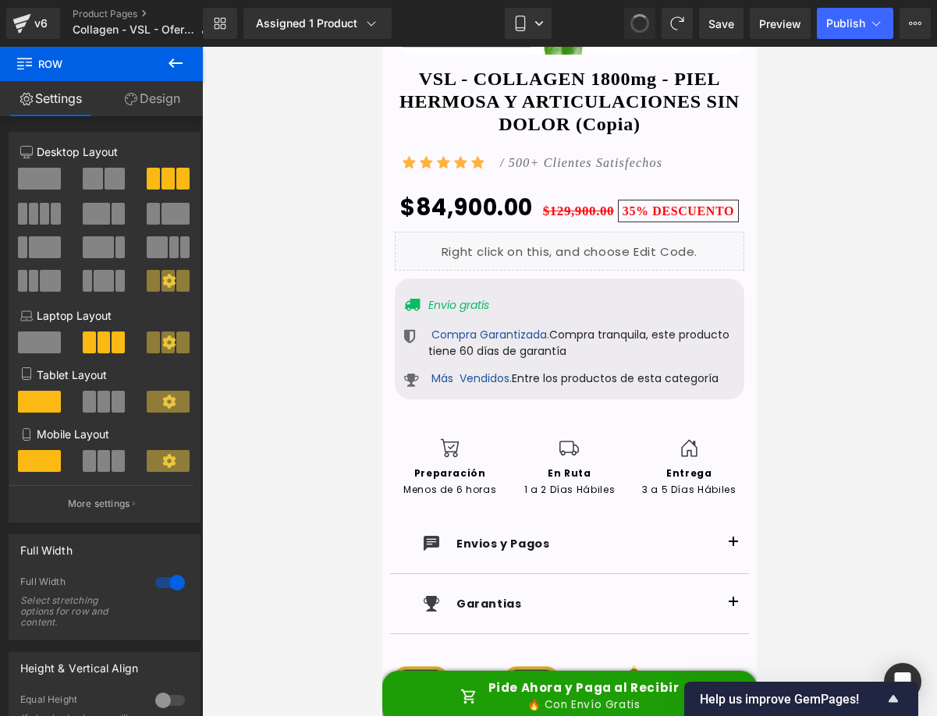
click at [642, 22] on span at bounding box center [639, 23] width 25 height 25
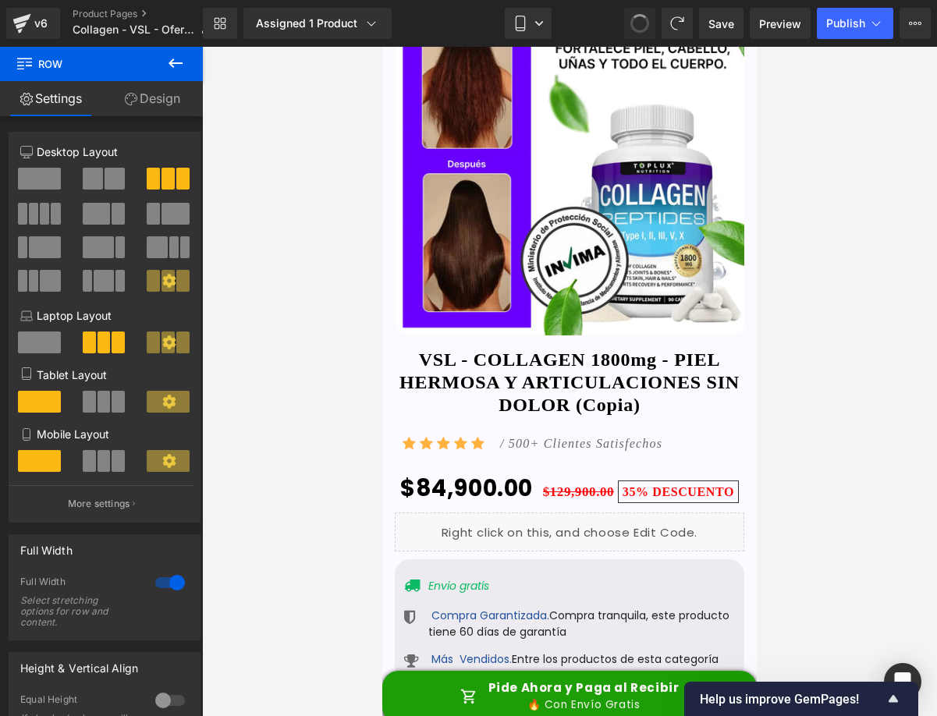
click at [642, 22] on span at bounding box center [640, 23] width 22 height 22
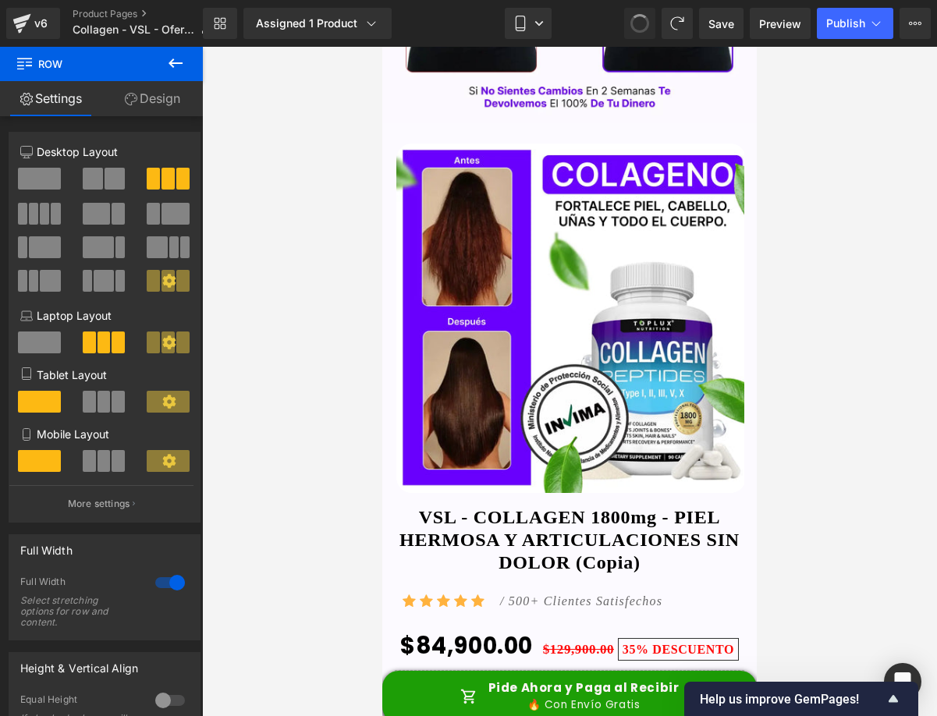
click at [642, 22] on span at bounding box center [640, 23] width 27 height 27
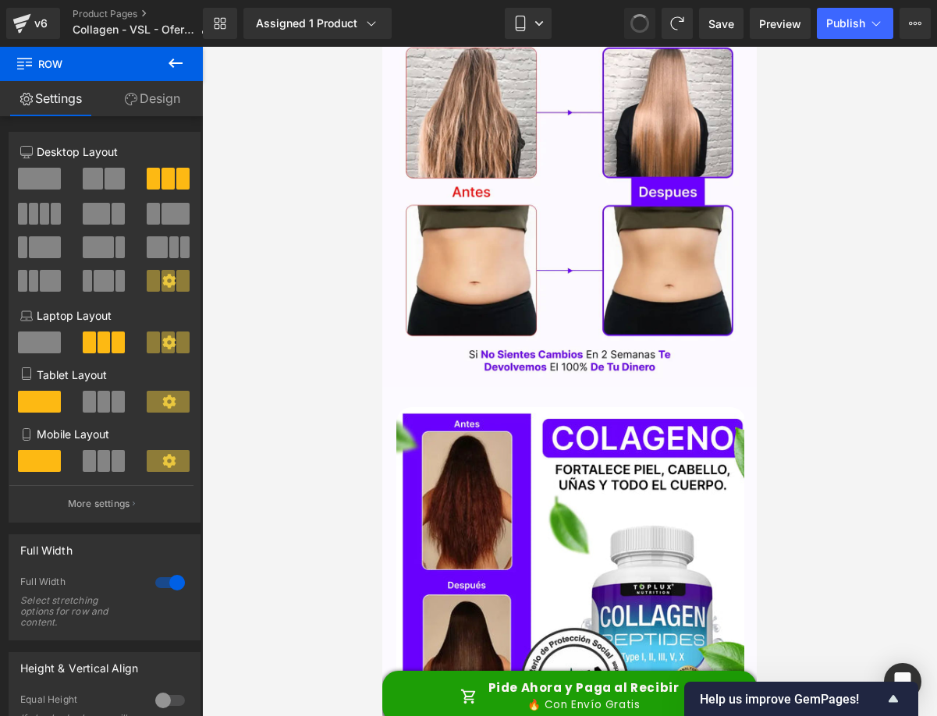
click at [642, 22] on span at bounding box center [640, 23] width 20 height 20
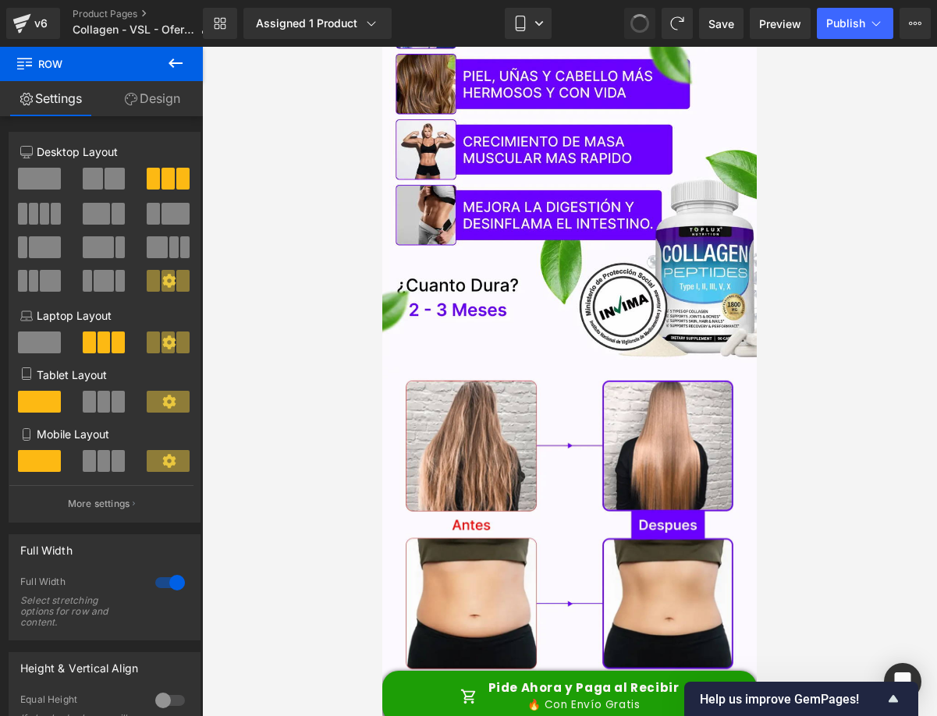
click at [642, 22] on span at bounding box center [640, 23] width 27 height 27
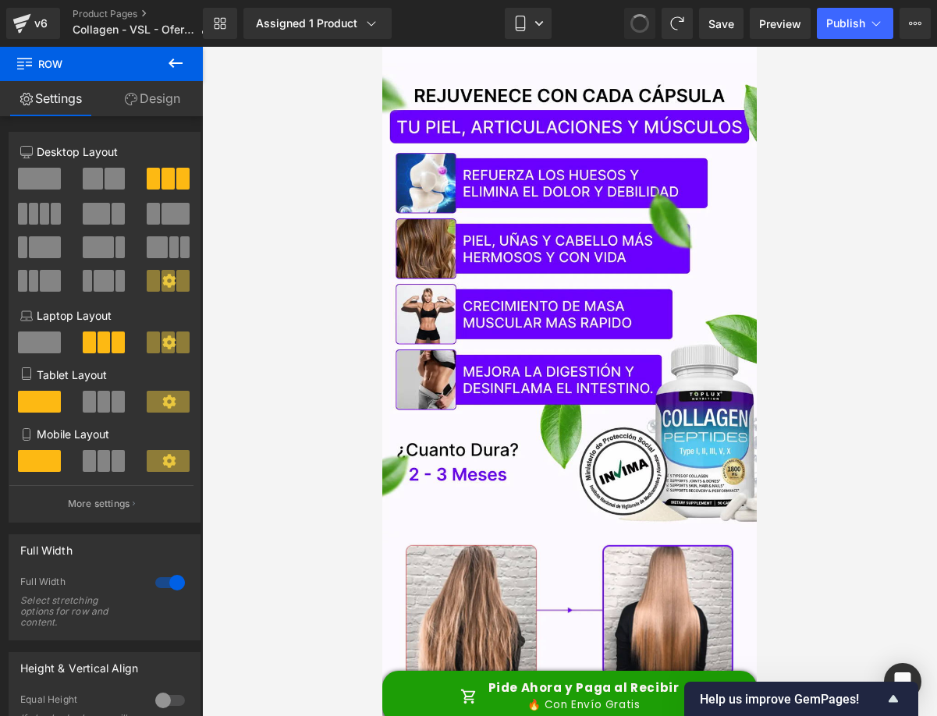
click at [642, 22] on span at bounding box center [640, 23] width 27 height 27
click at [642, 22] on span at bounding box center [640, 24] width 26 height 26
click at [642, 22] on span at bounding box center [640, 23] width 20 height 20
click at [642, 22] on span at bounding box center [640, 23] width 27 height 27
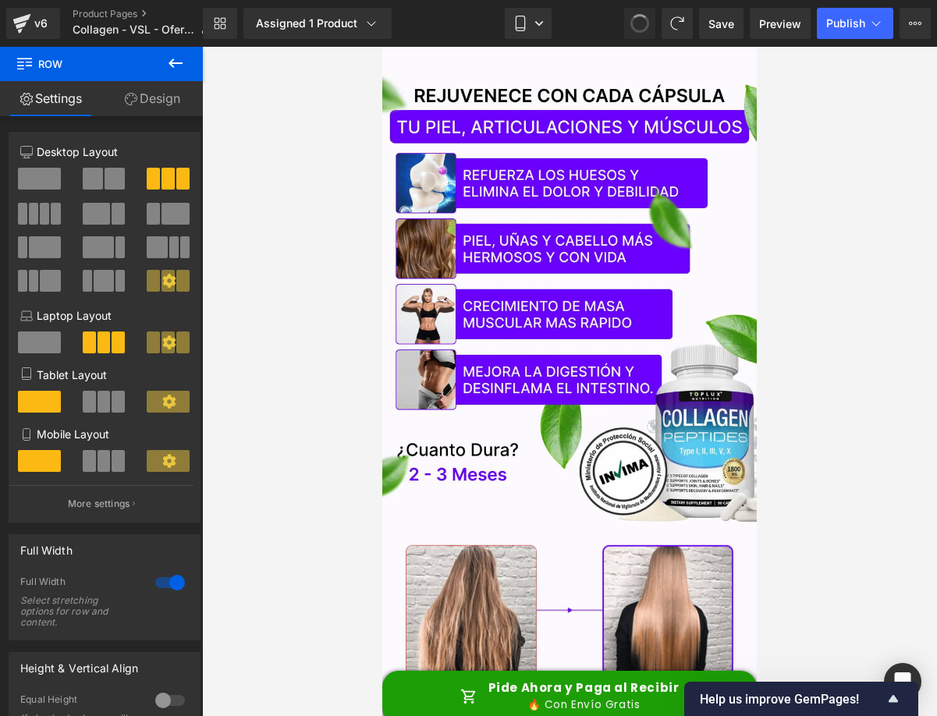
click at [642, 22] on span at bounding box center [640, 23] width 20 height 20
click at [851, 22] on span "Publish" at bounding box center [846, 23] width 39 height 12
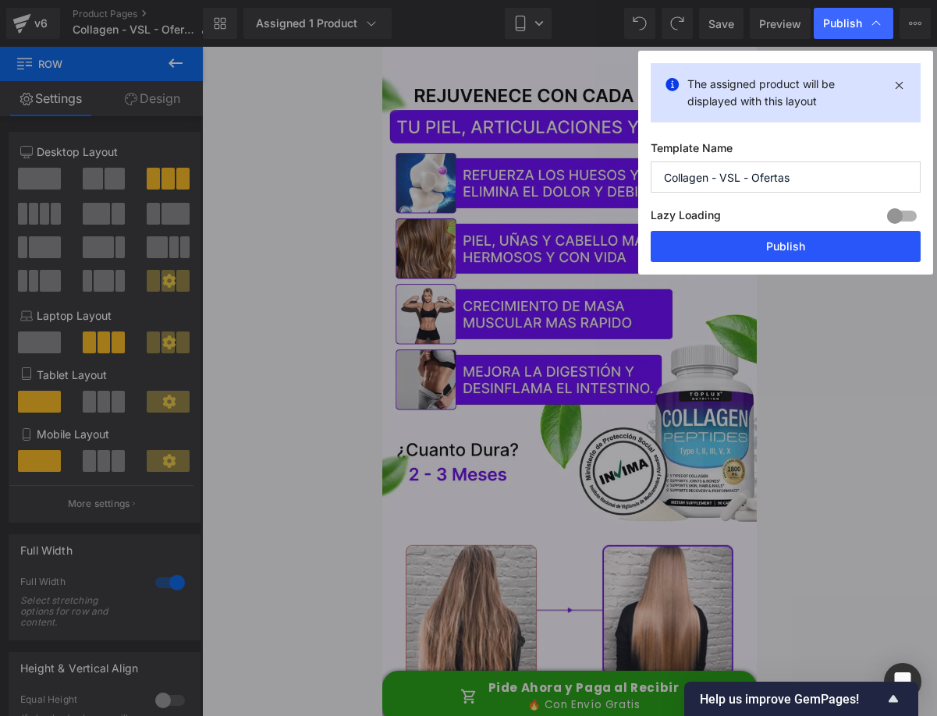
click at [771, 252] on button "Publish" at bounding box center [786, 246] width 270 height 31
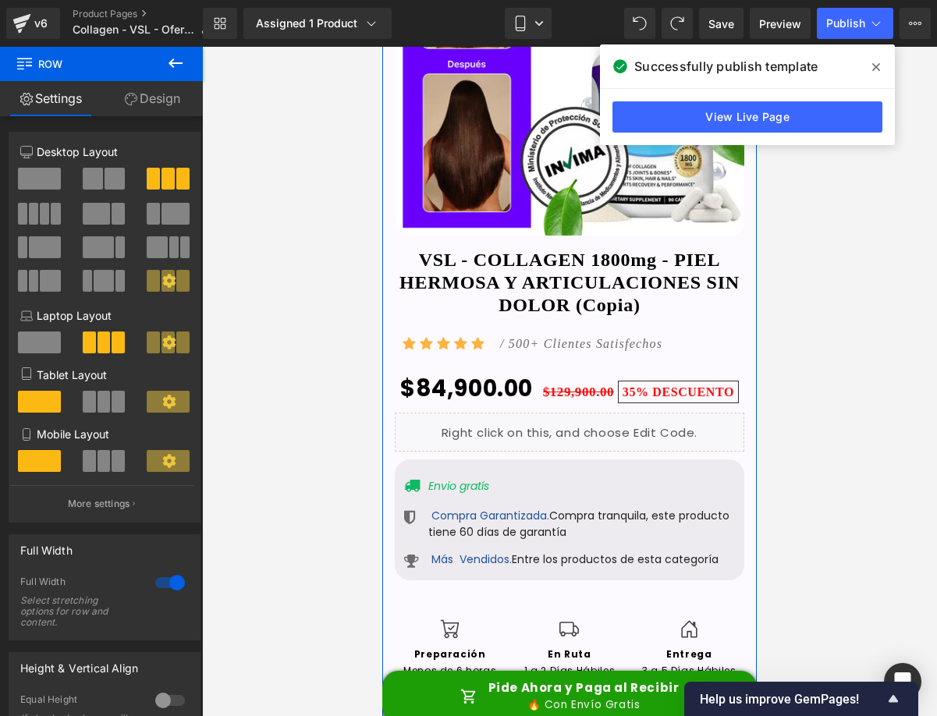
scroll to position [1015, 0]
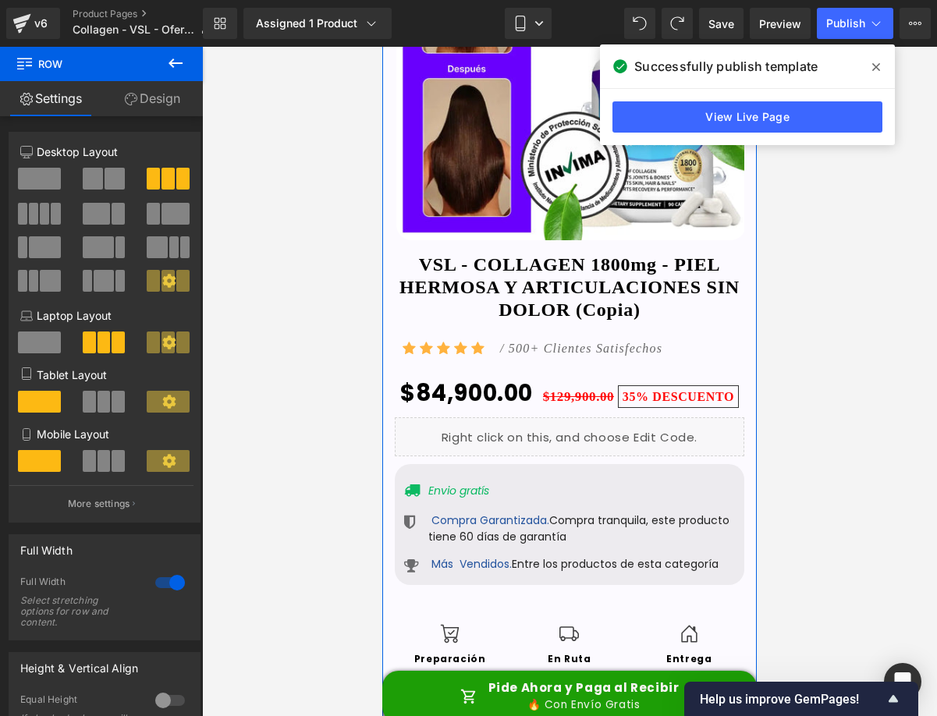
click at [593, 289] on div "VSL - COLLAGEN 1800mg - PIEL HERMOSA Y ARTICULACIONES SIN DOLOR (Copia) (P) Tit…" at bounding box center [570, 290] width 350 height 72
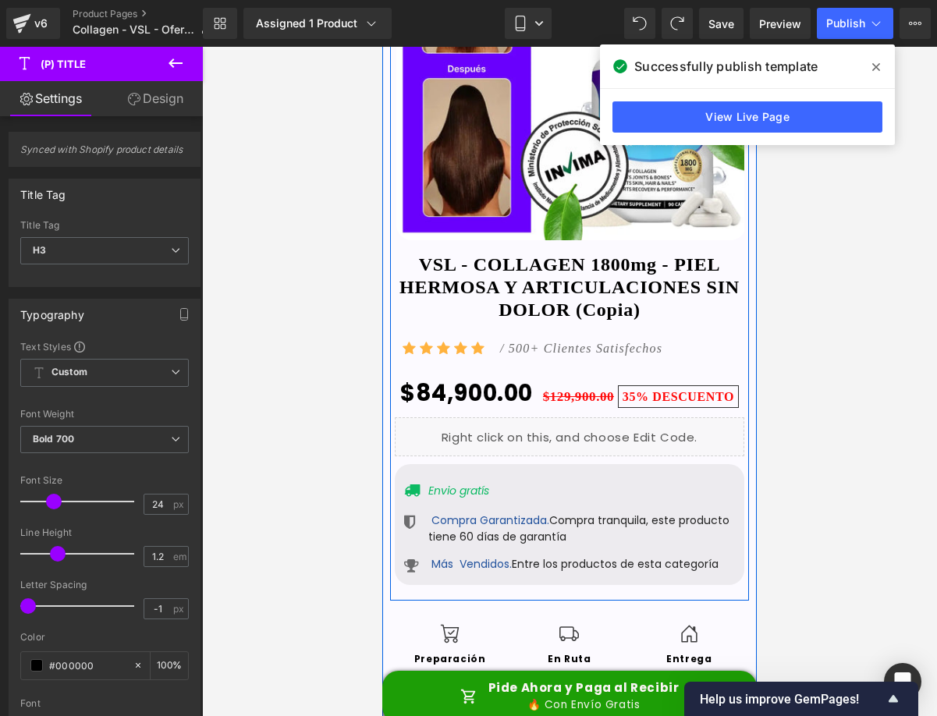
click at [705, 288] on span "VSL - COLLAGEN 1800mg - PIEL HERMOSA Y ARTICULACIONES SIN DOLOR (Copia)" at bounding box center [570, 287] width 350 height 67
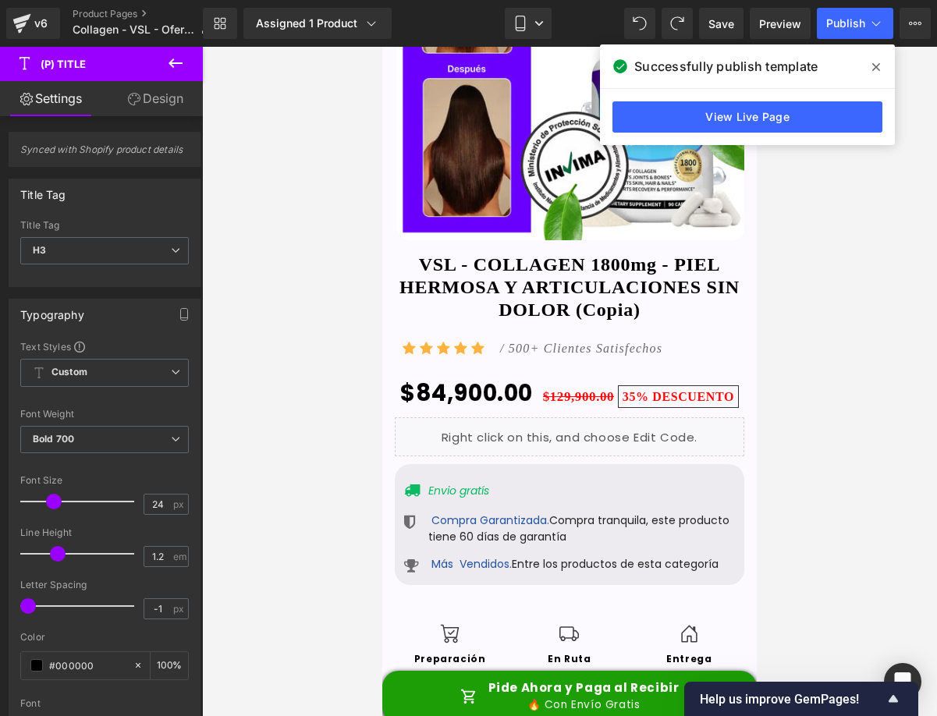
click at [874, 66] on icon at bounding box center [877, 67] width 8 height 12
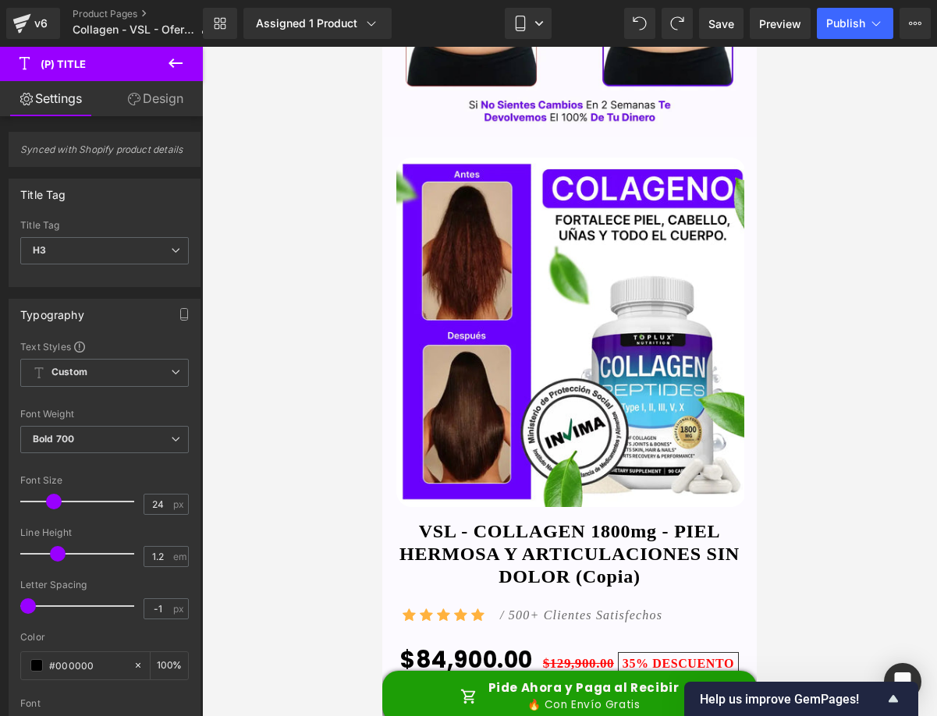
scroll to position [702, 0]
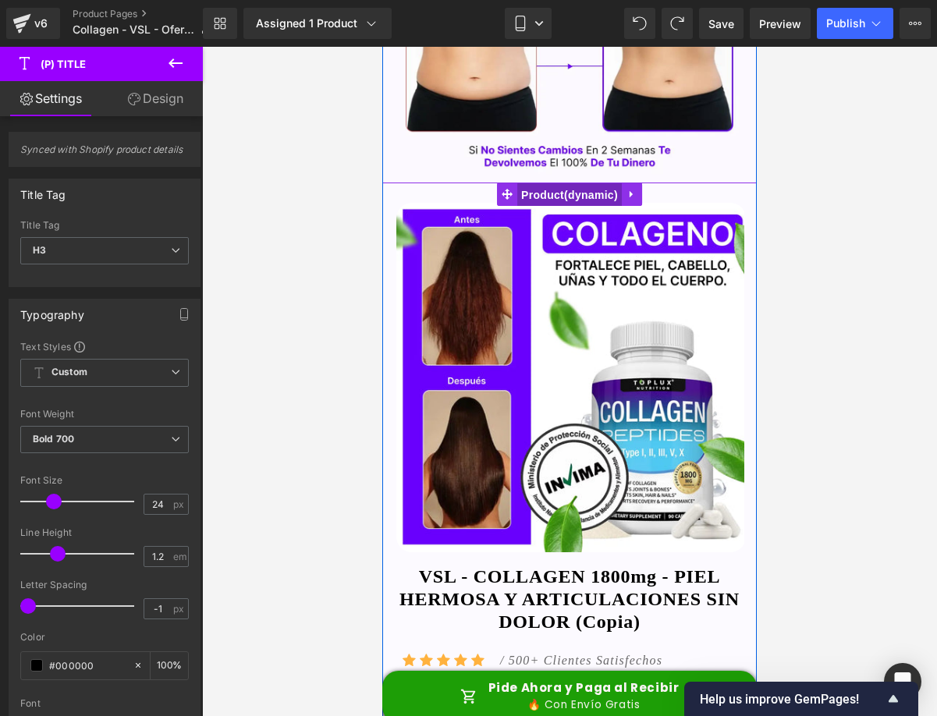
click at [548, 196] on span "Product" at bounding box center [569, 194] width 105 height 23
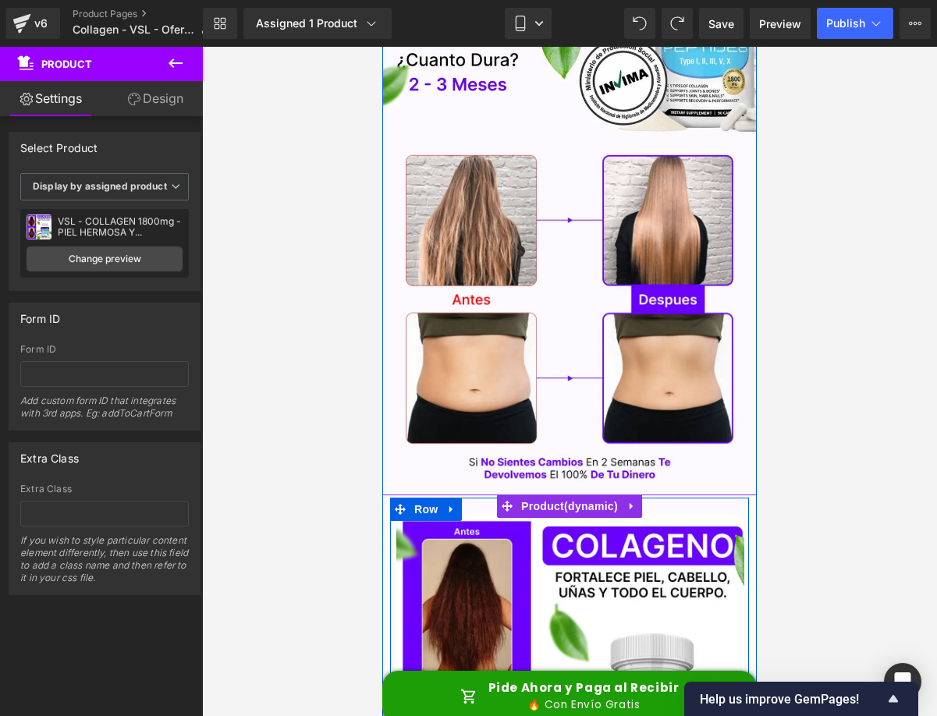
scroll to position [0, 0]
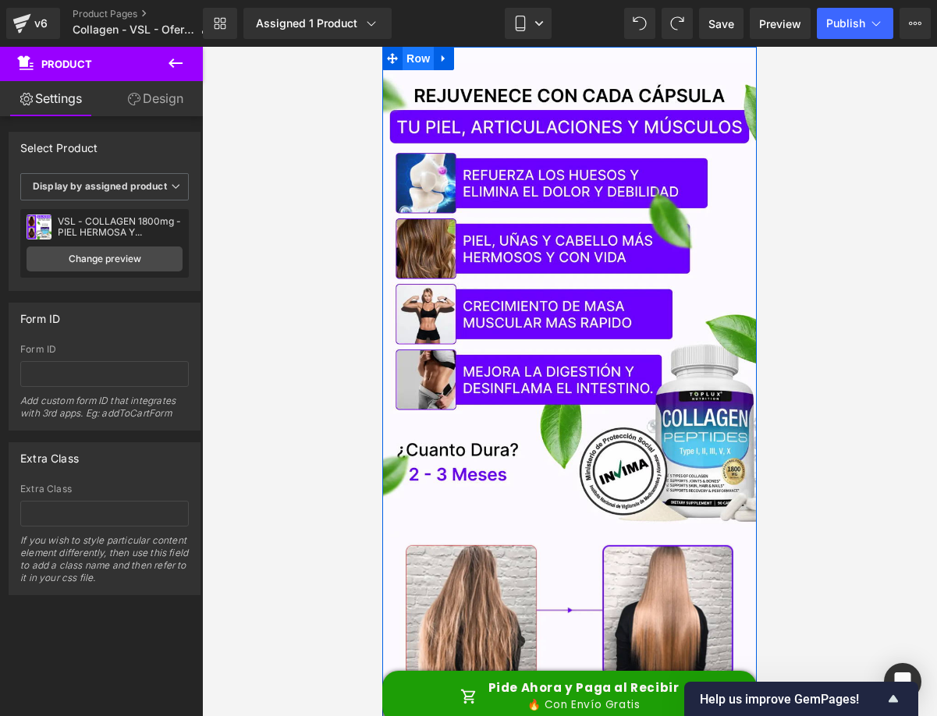
click at [415, 55] on span "Row" at bounding box center [418, 58] width 31 height 23
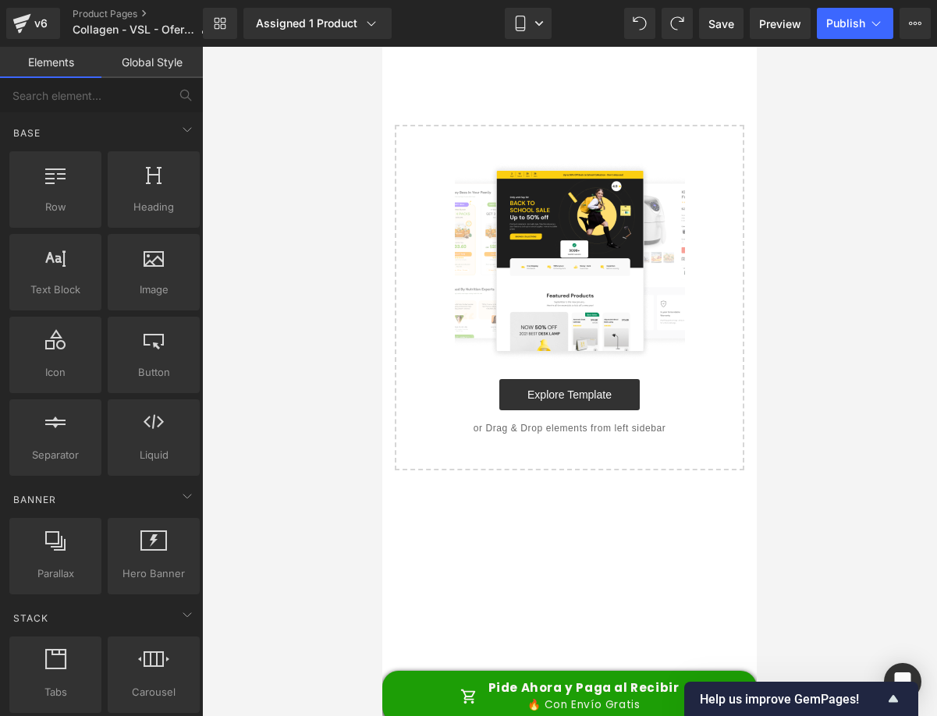
click at [657, 20] on div at bounding box center [658, 23] width 69 height 31
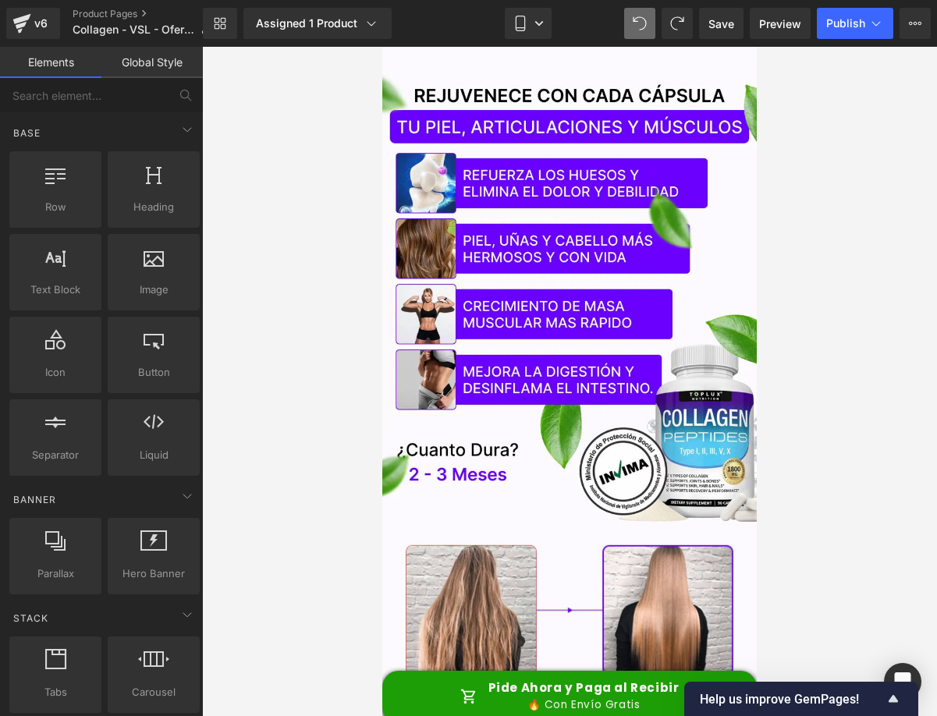
click at [823, 198] on div at bounding box center [569, 382] width 735 height 670
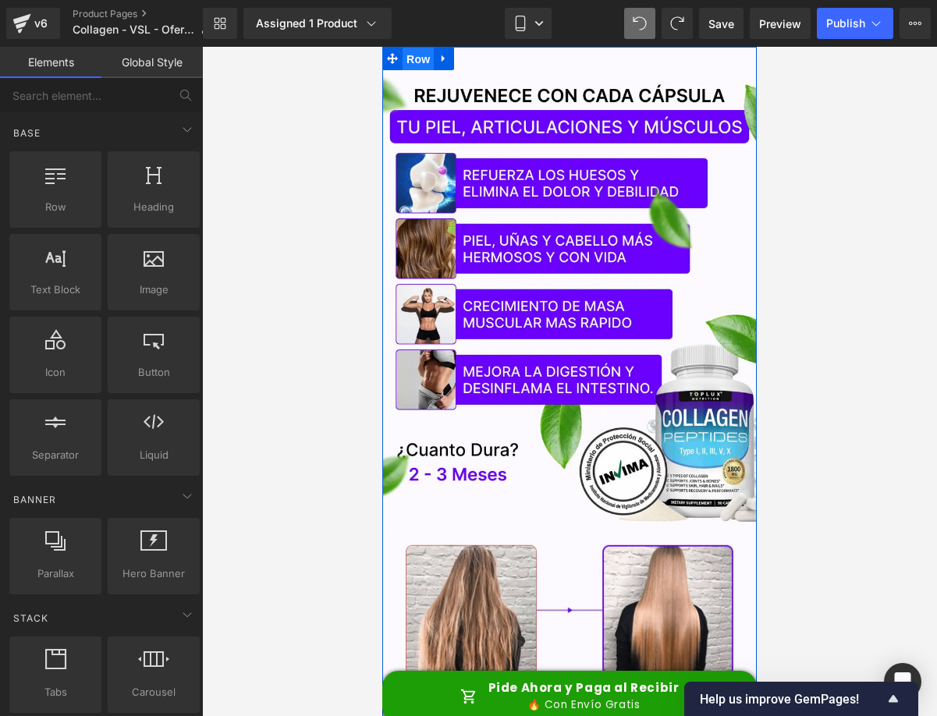
click at [406, 61] on span "Row" at bounding box center [418, 59] width 31 height 23
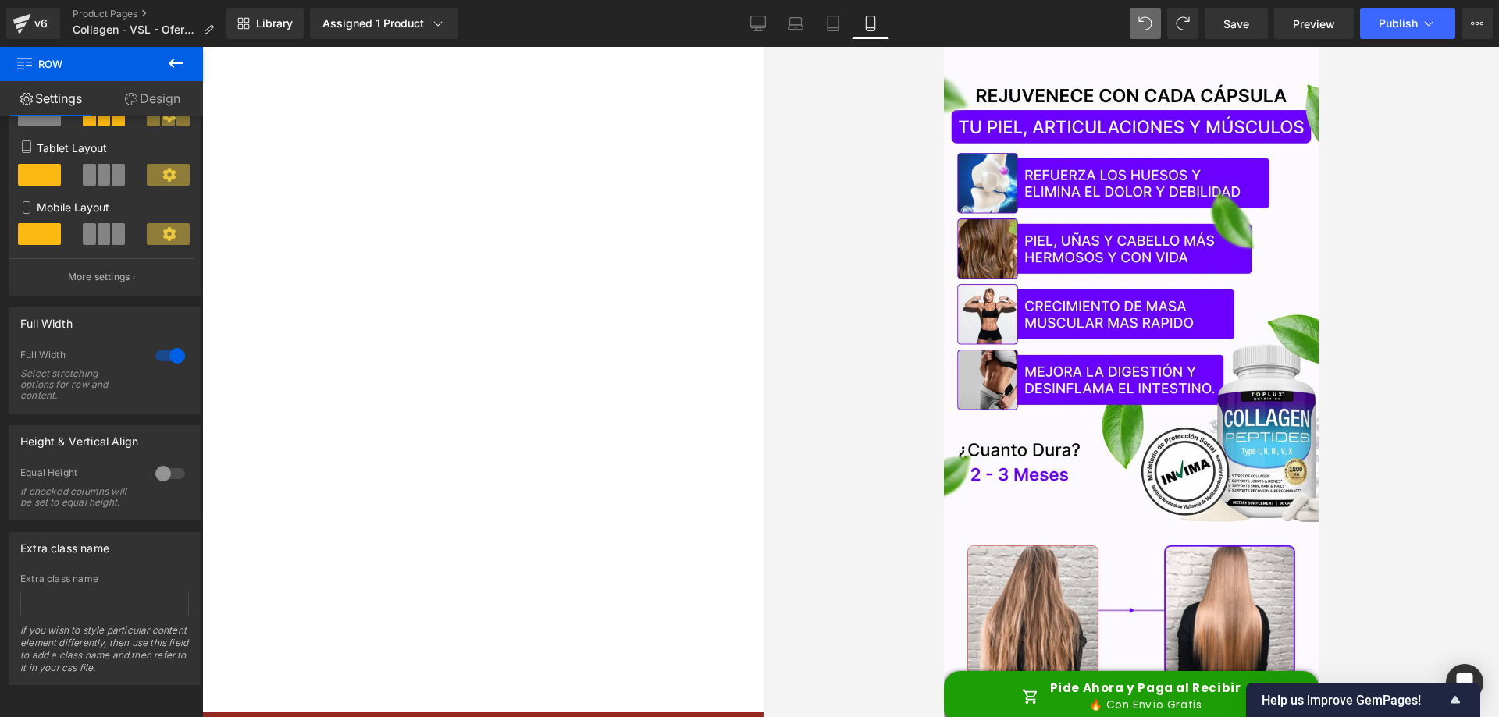
scroll to position [228, 0]
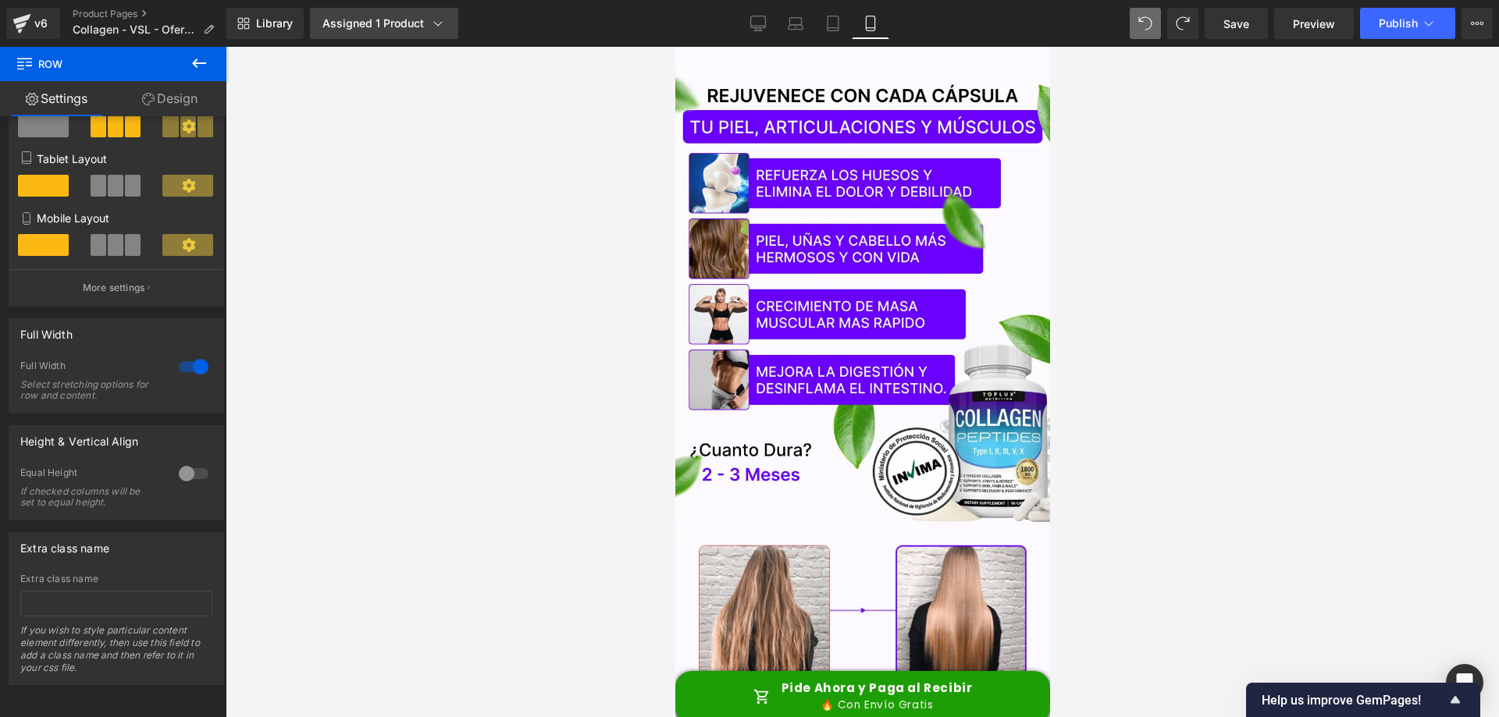
click at [393, 24] on div "Assigned 1 Product" at bounding box center [383, 24] width 123 height 16
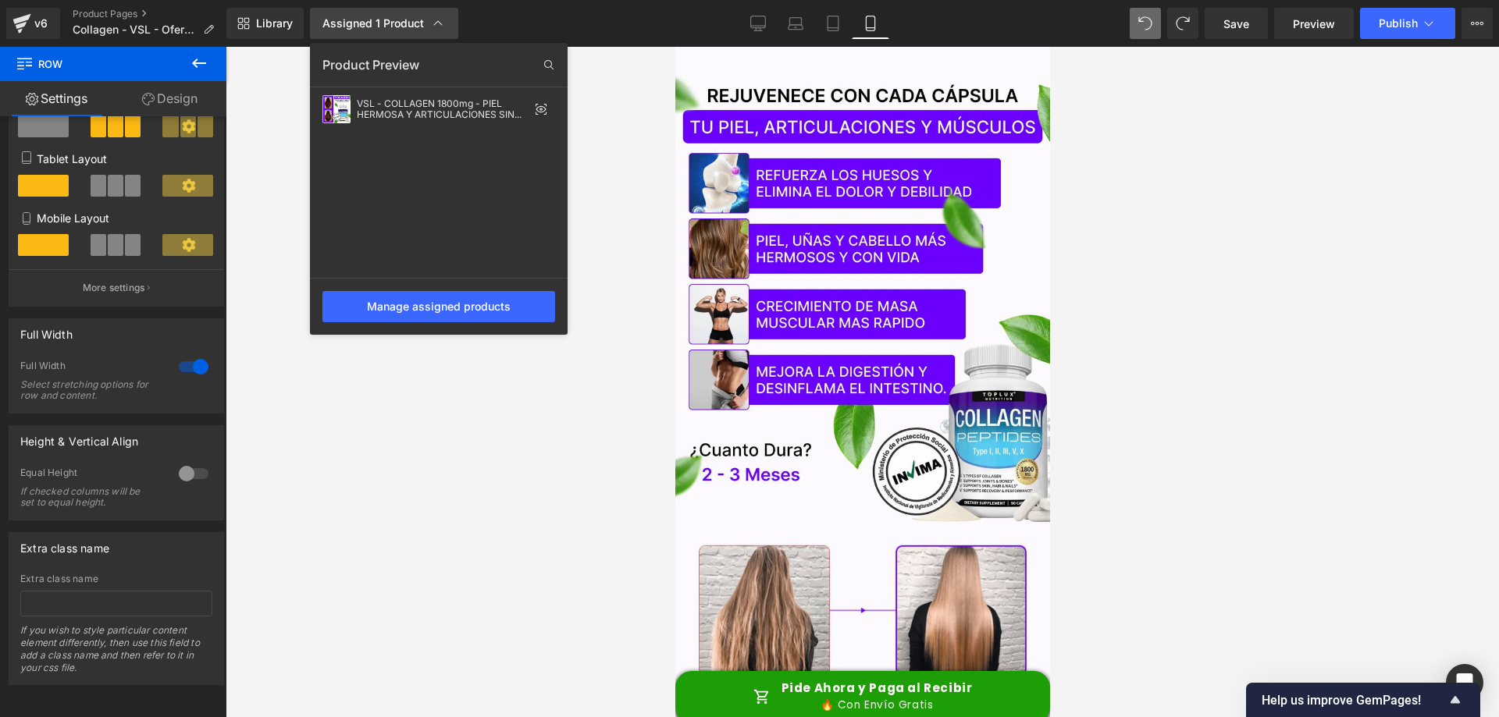
click at [393, 23] on div "Assigned 1 Product" at bounding box center [383, 24] width 123 height 16
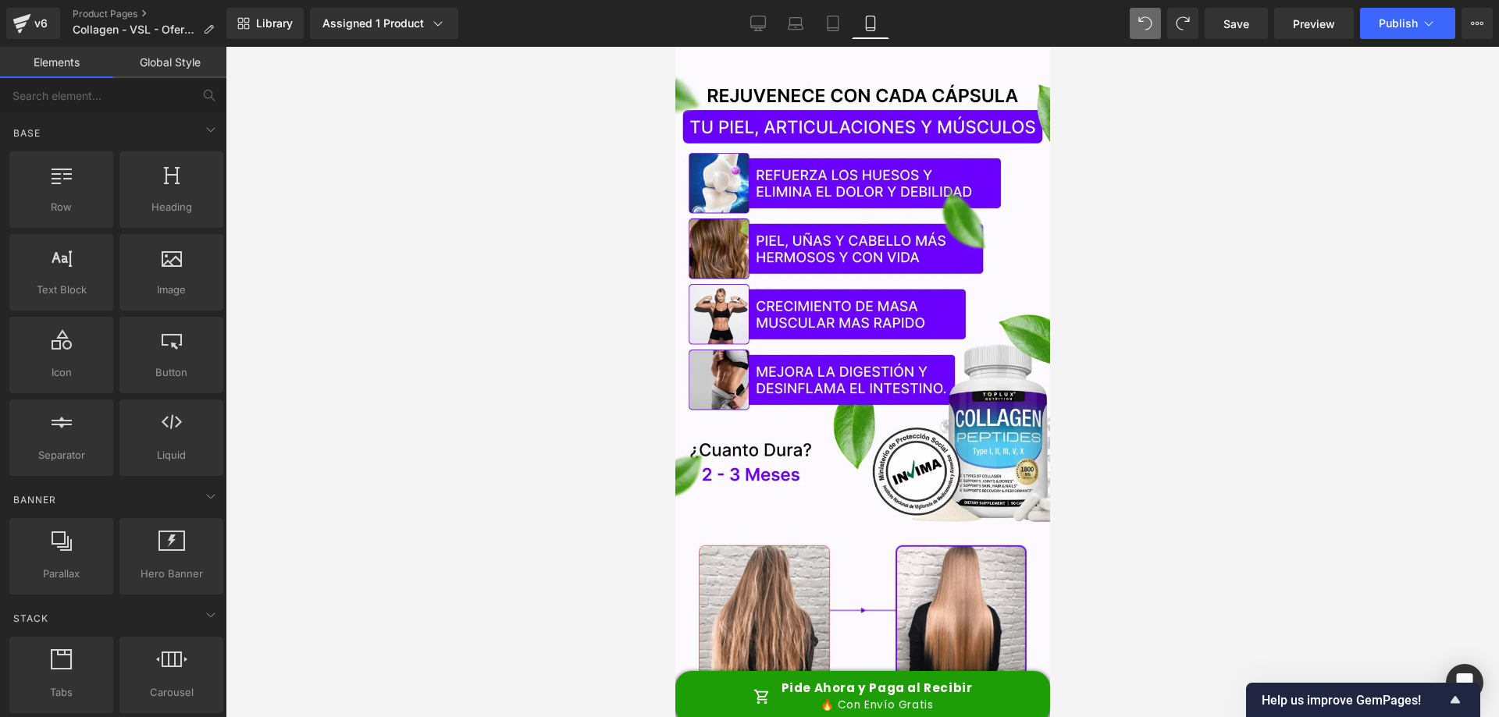
click at [1161, 179] on div at bounding box center [862, 382] width 1273 height 670
click at [1491, 27] on button "View Live Page View with current Template Save Template to Library Schedule Pub…" at bounding box center [1476, 23] width 31 height 31
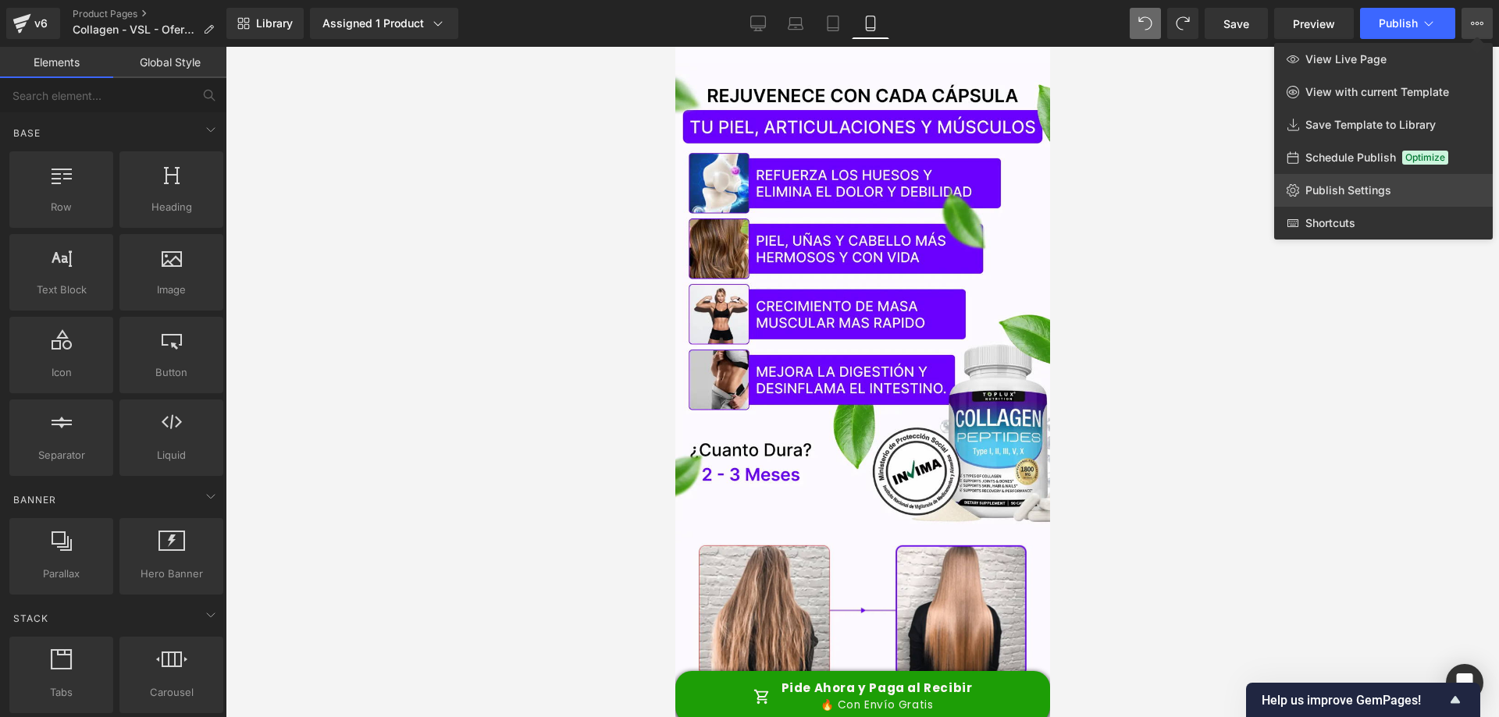
click at [1353, 187] on span "Publish Settings" at bounding box center [1348, 190] width 86 height 14
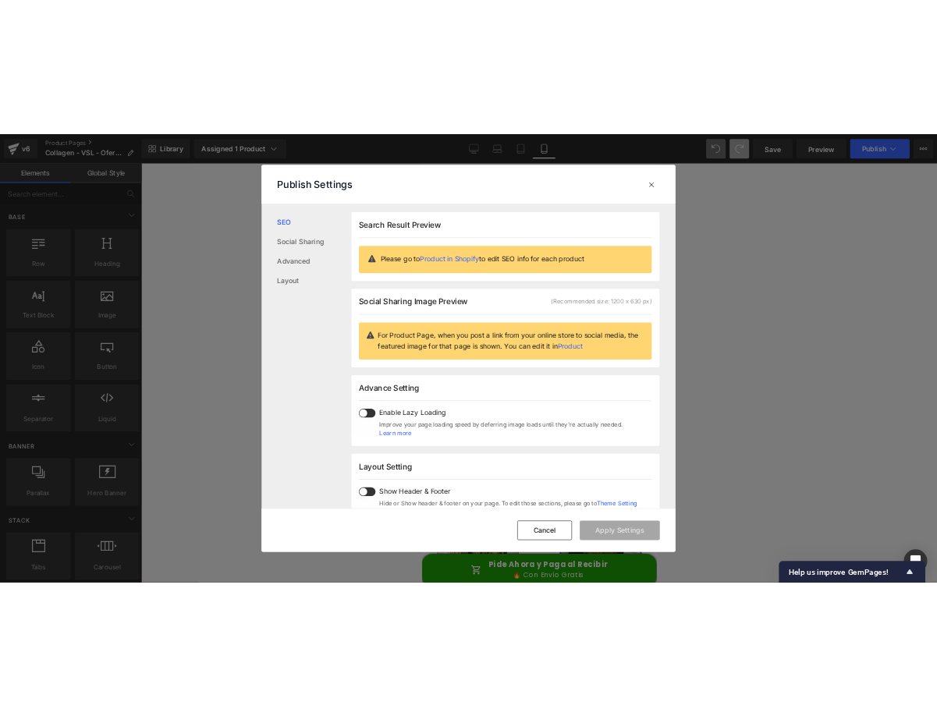
scroll to position [1, 0]
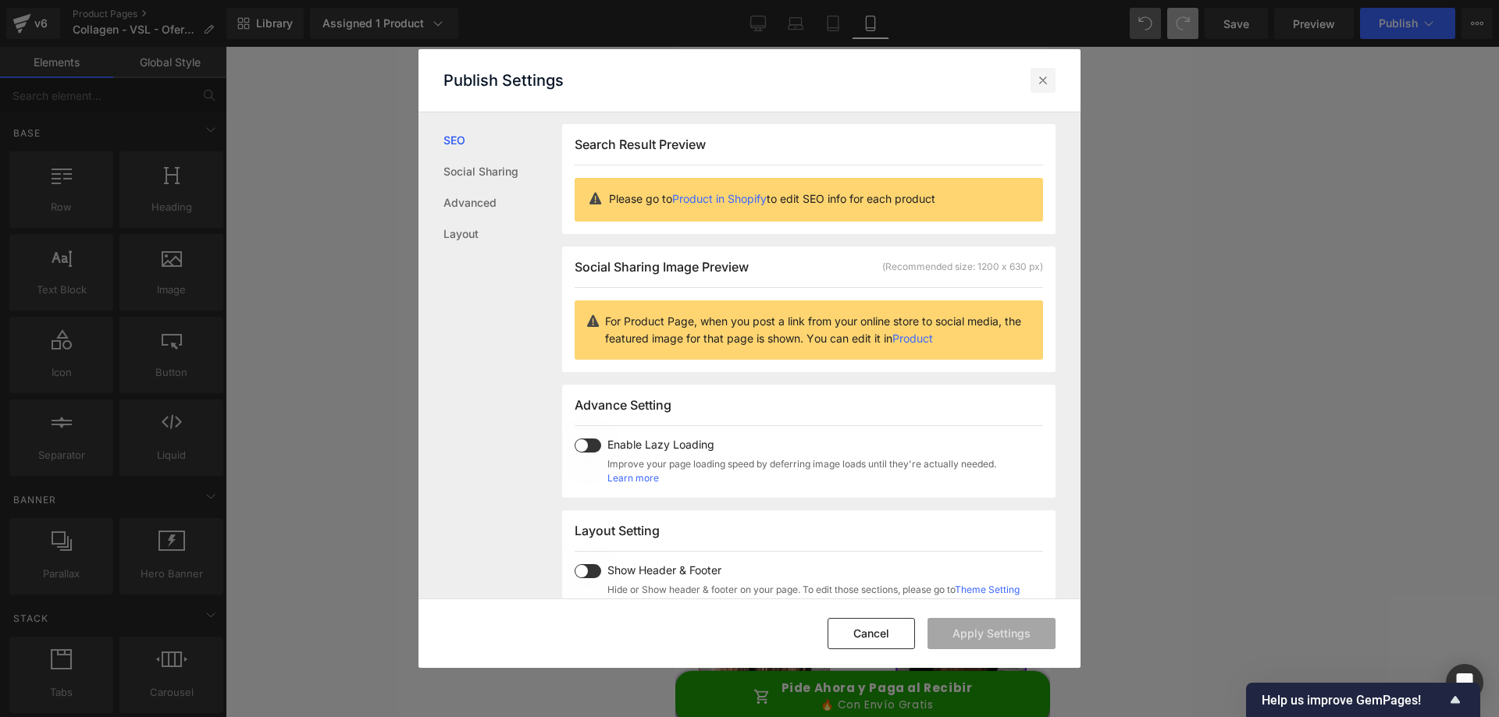
click at [1039, 80] on icon at bounding box center [1043, 81] width 16 height 16
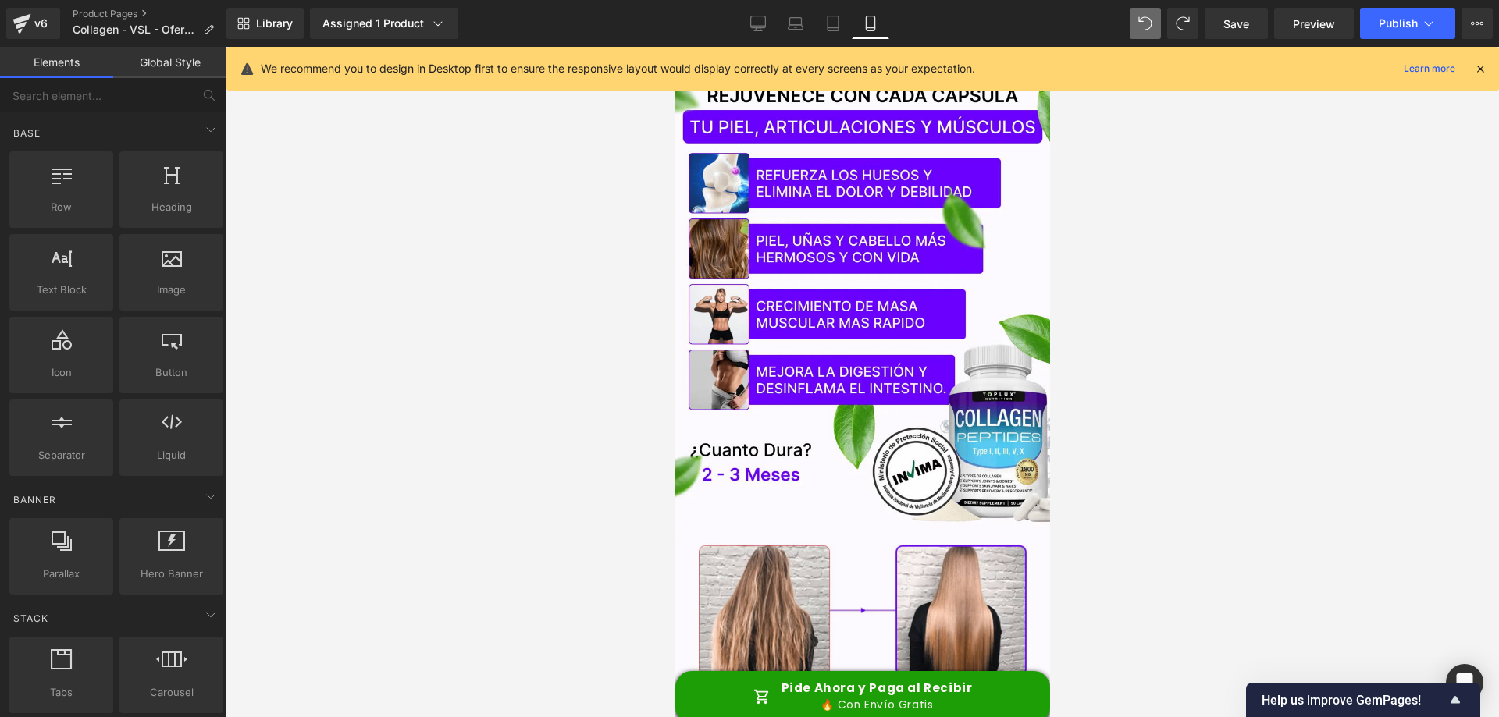
click at [439, 132] on div at bounding box center [862, 382] width 1273 height 670
click at [161, 61] on link "Global Style" at bounding box center [169, 62] width 113 height 31
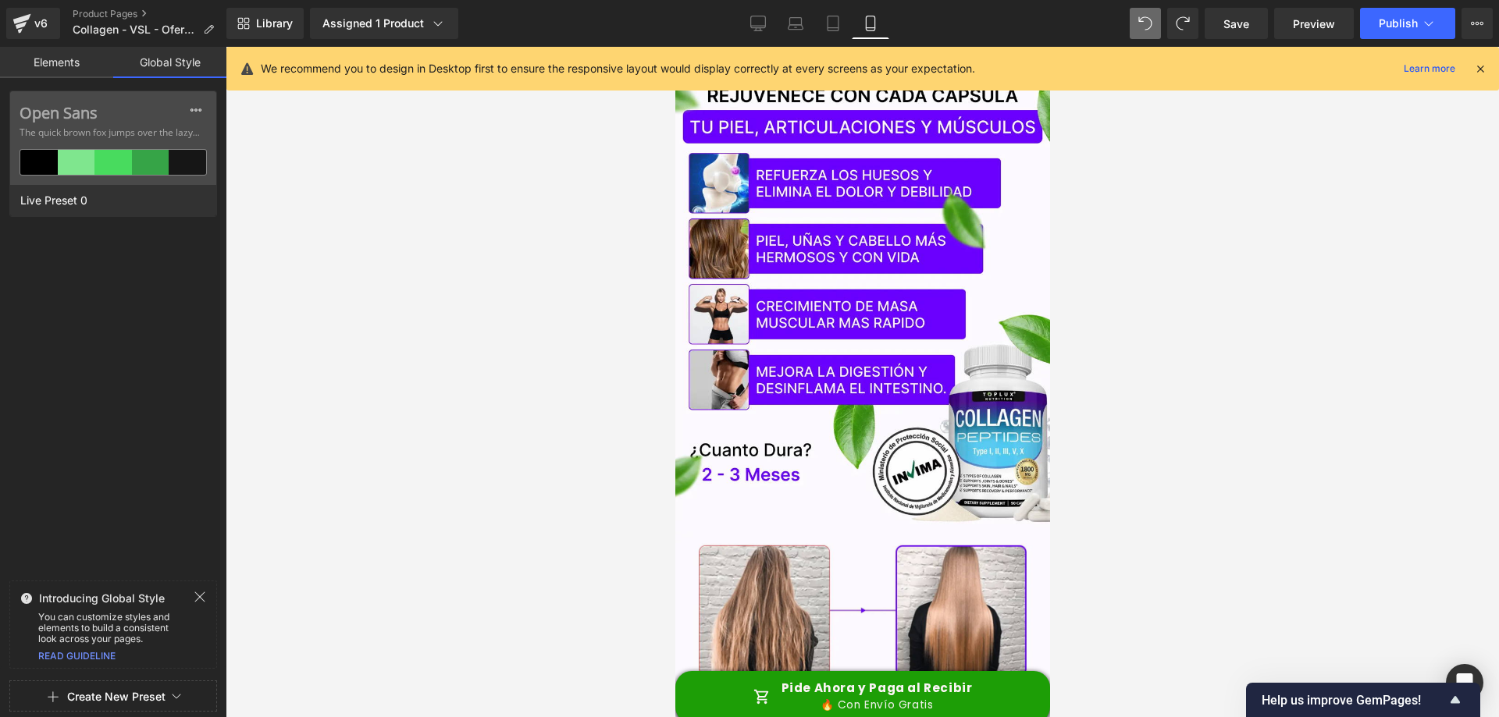
click at [80, 66] on link "Elements" at bounding box center [56, 62] width 113 height 31
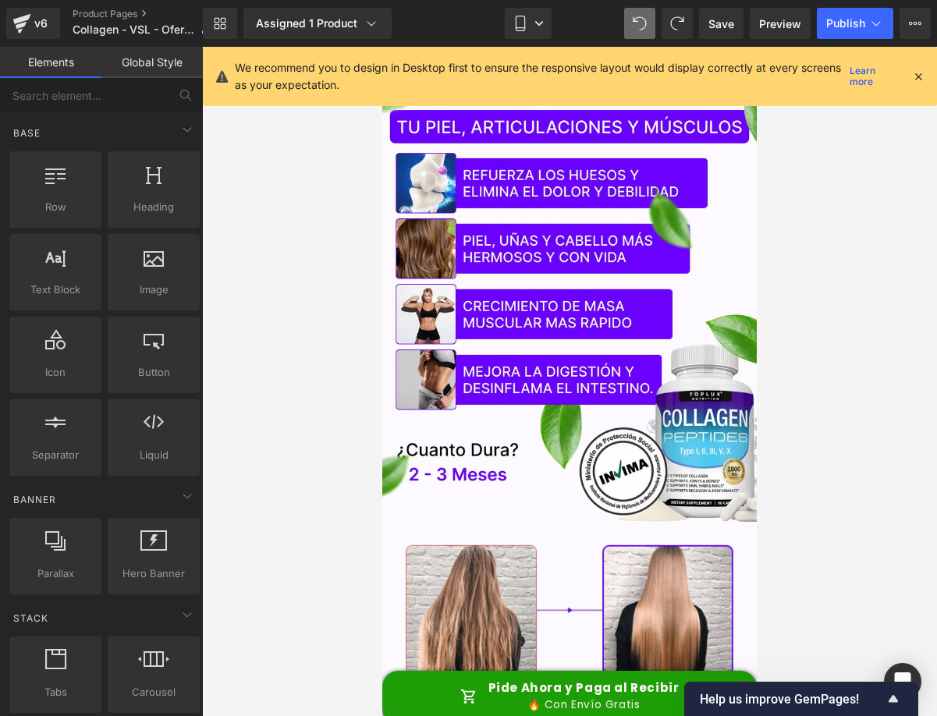
click at [915, 75] on icon at bounding box center [919, 76] width 14 height 14
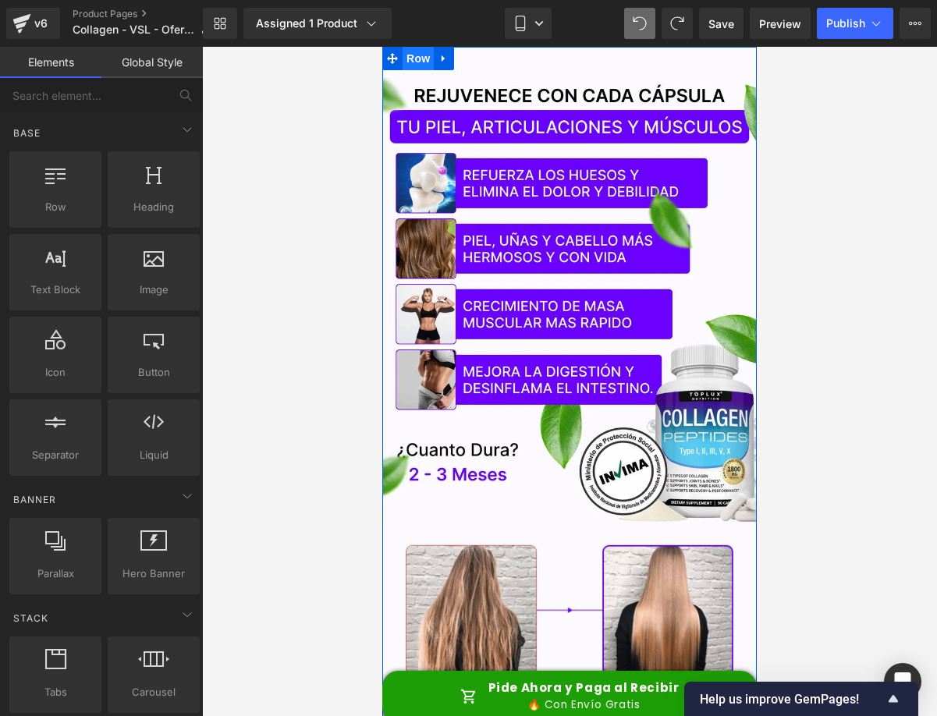
click at [403, 55] on span "Row" at bounding box center [418, 58] width 31 height 23
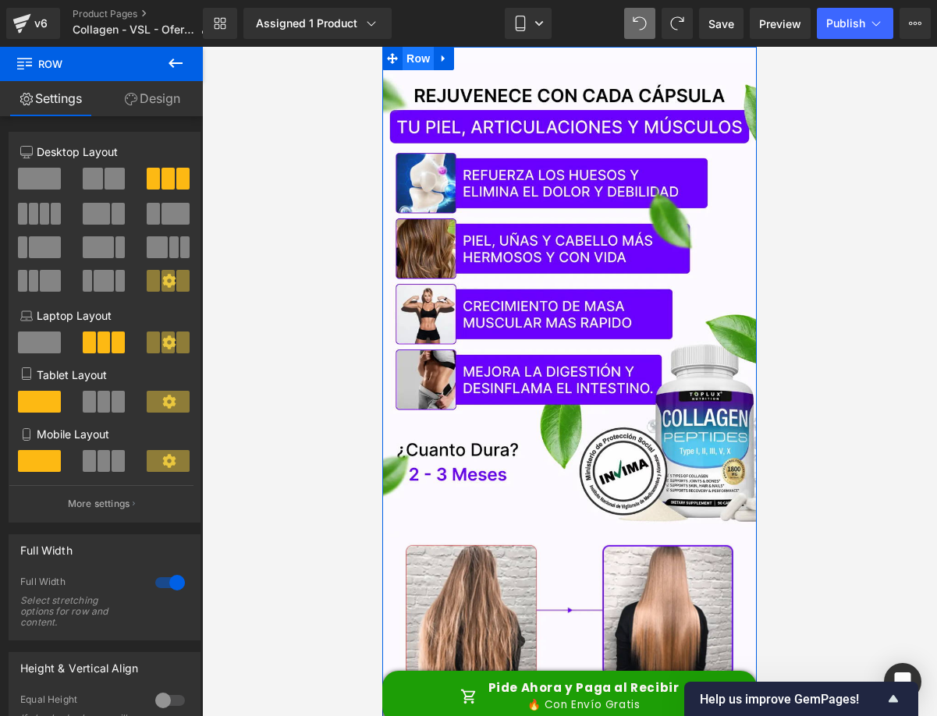
click at [406, 62] on span "Row" at bounding box center [418, 58] width 31 height 23
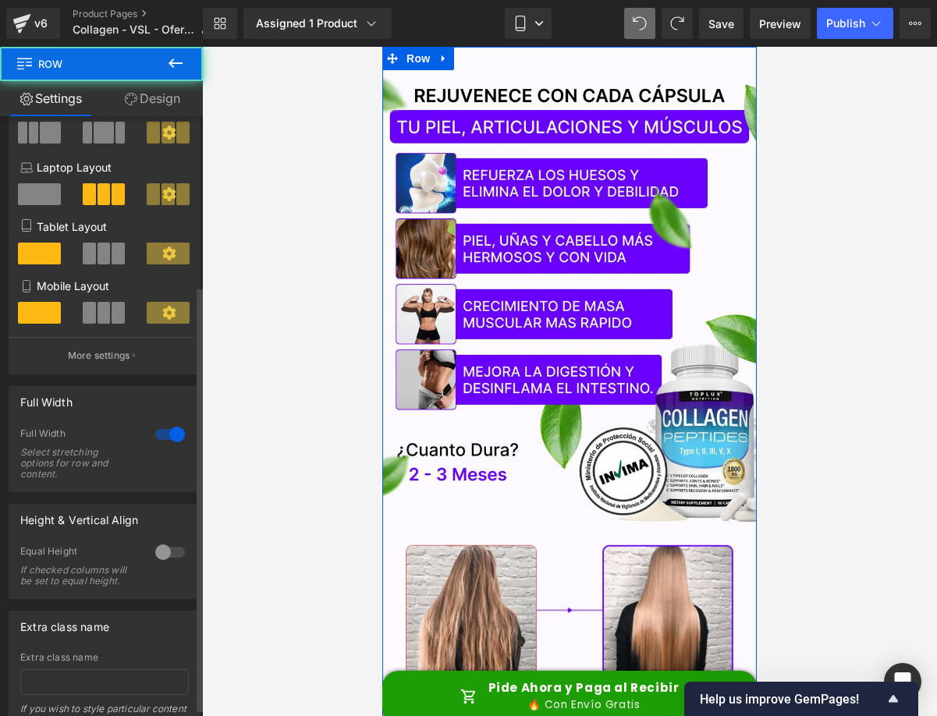
scroll to position [251, 0]
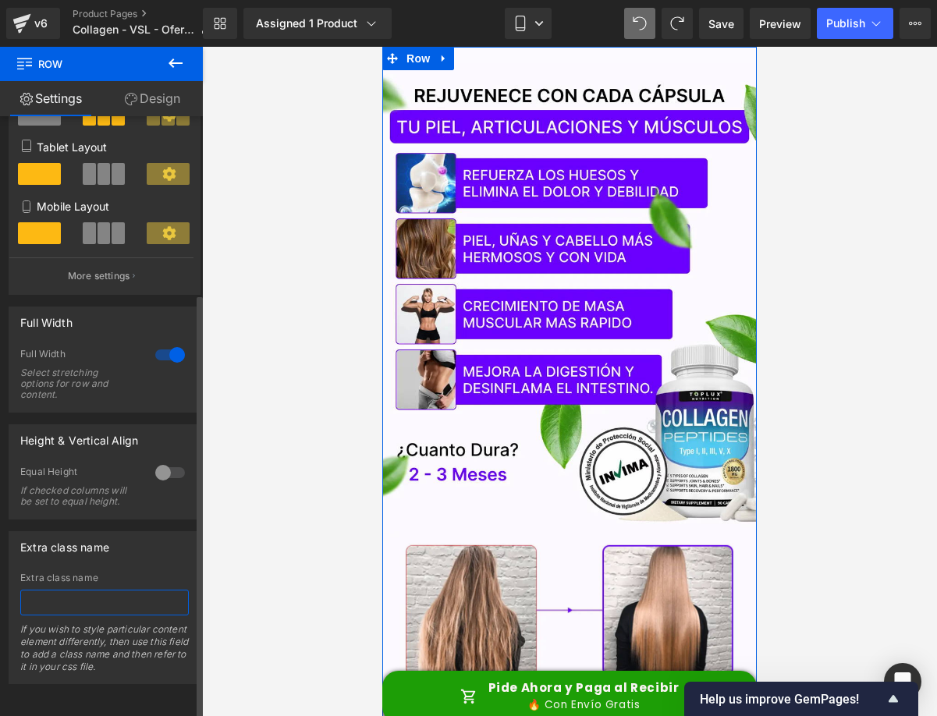
click at [97, 590] on input "text" at bounding box center [104, 603] width 169 height 26
paste input "reveal-after-vsl"
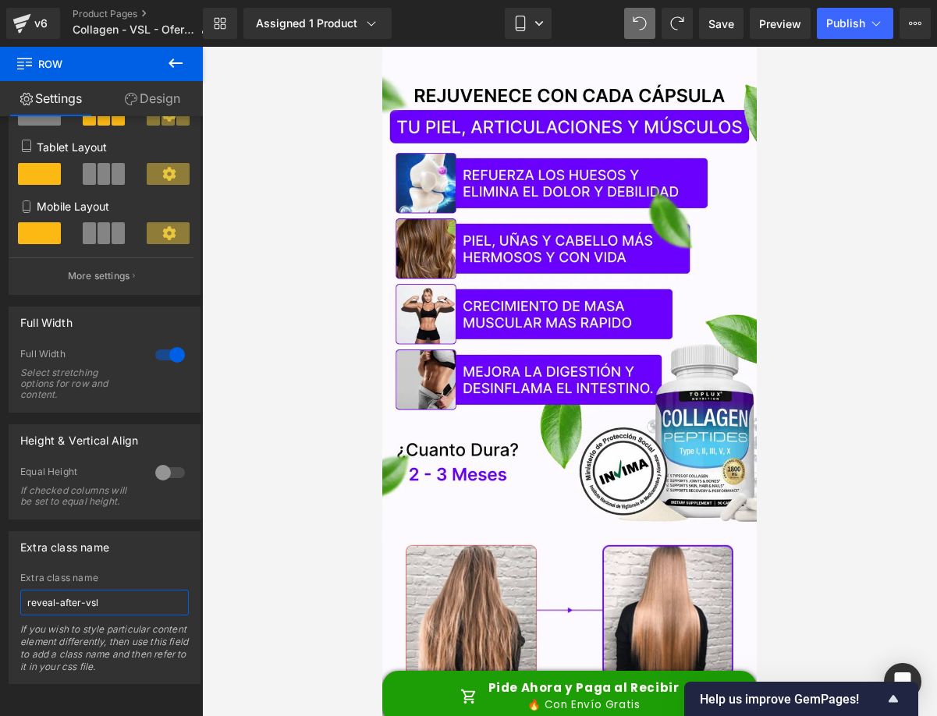
type input "reveal-after-vsl"
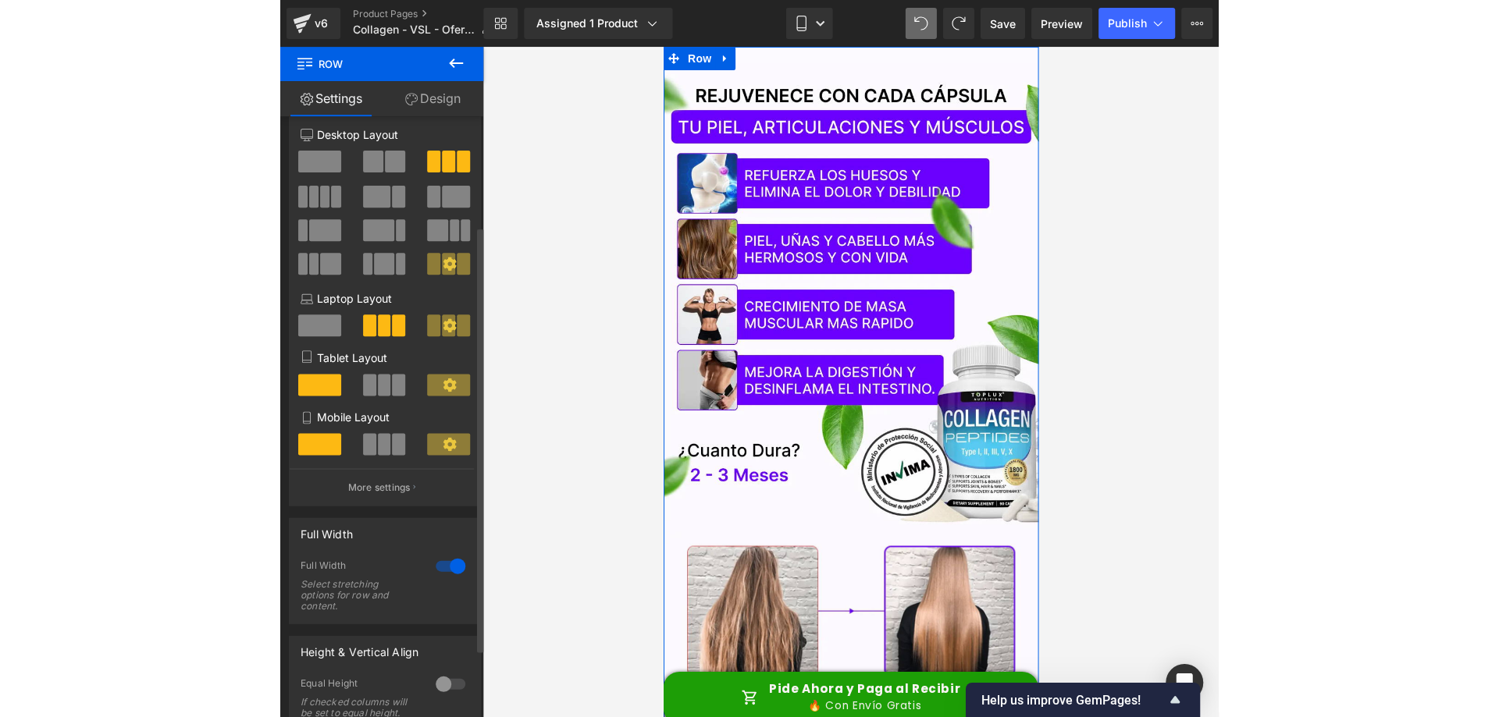
scroll to position [0, 0]
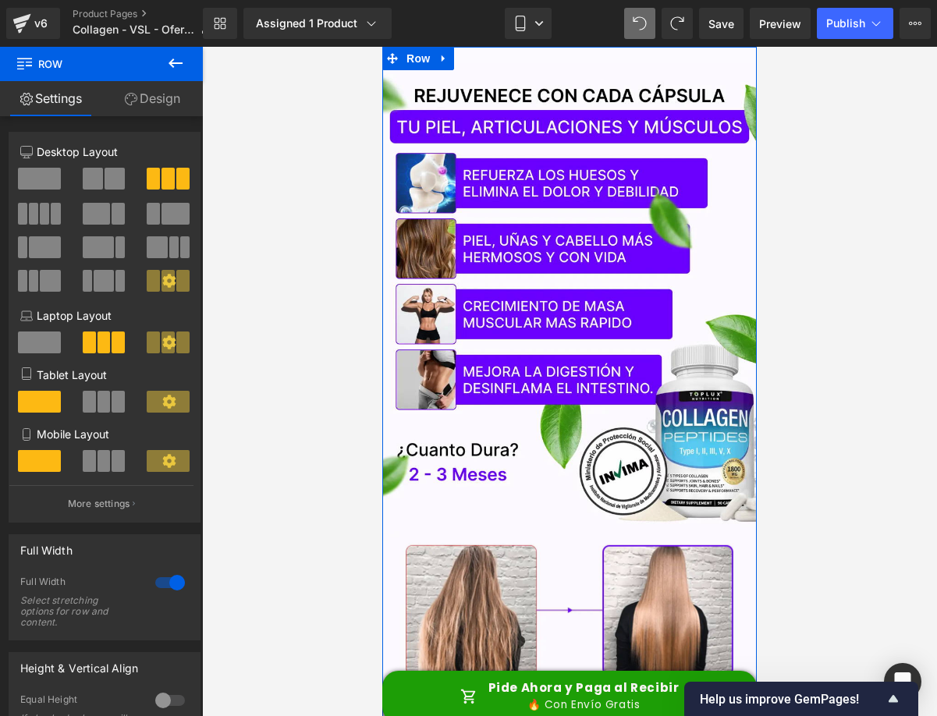
click at [162, 99] on link "Design" at bounding box center [151, 98] width 101 height 35
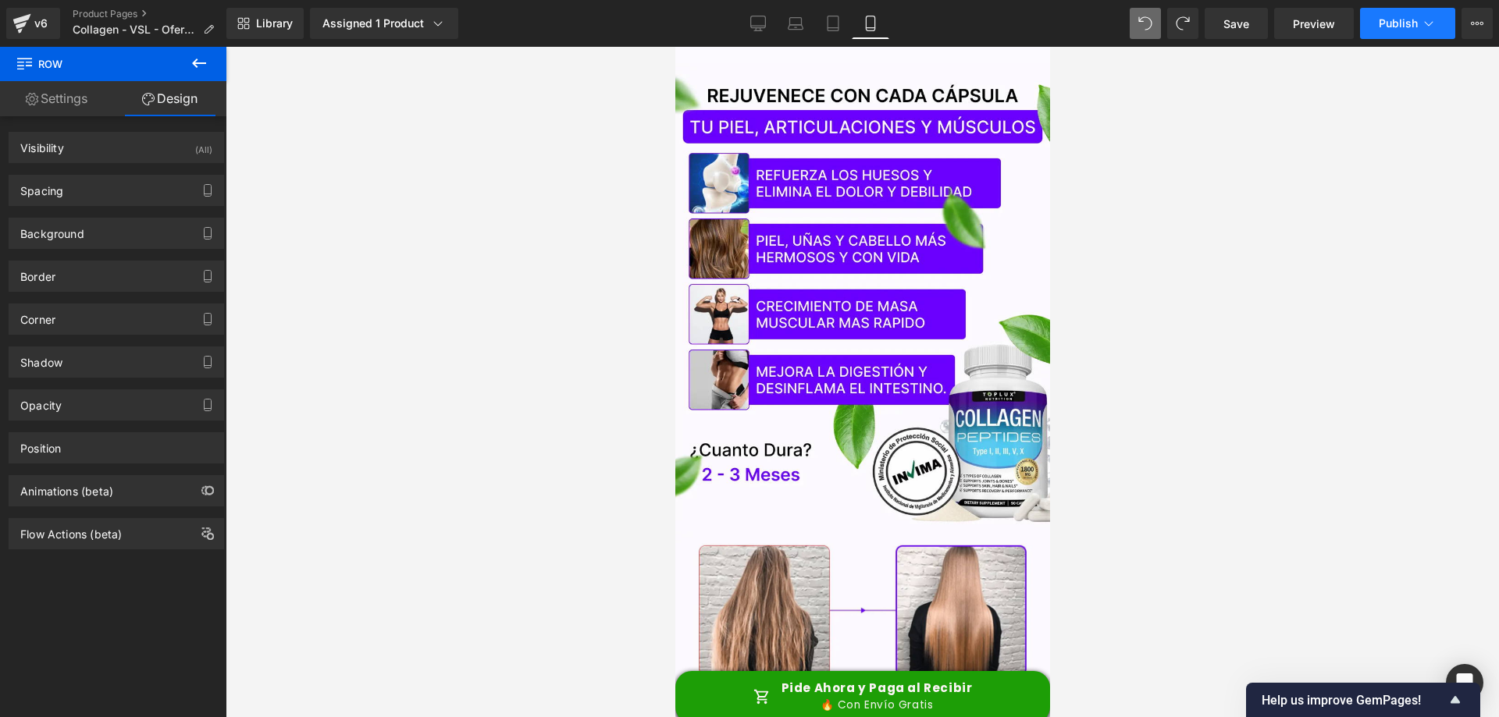
click at [1449, 19] on button "Publish" at bounding box center [1407, 23] width 95 height 31
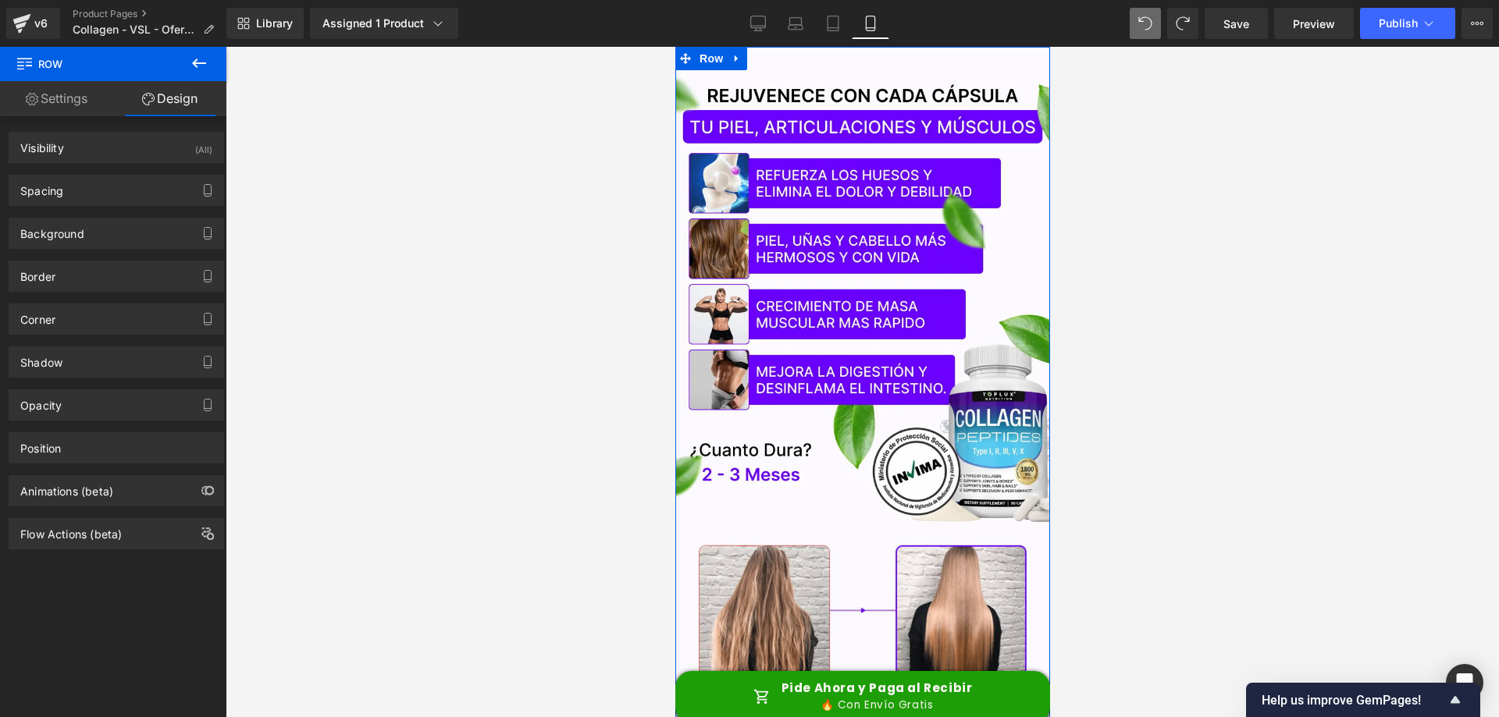
click at [78, 104] on link "Settings" at bounding box center [56, 98] width 113 height 35
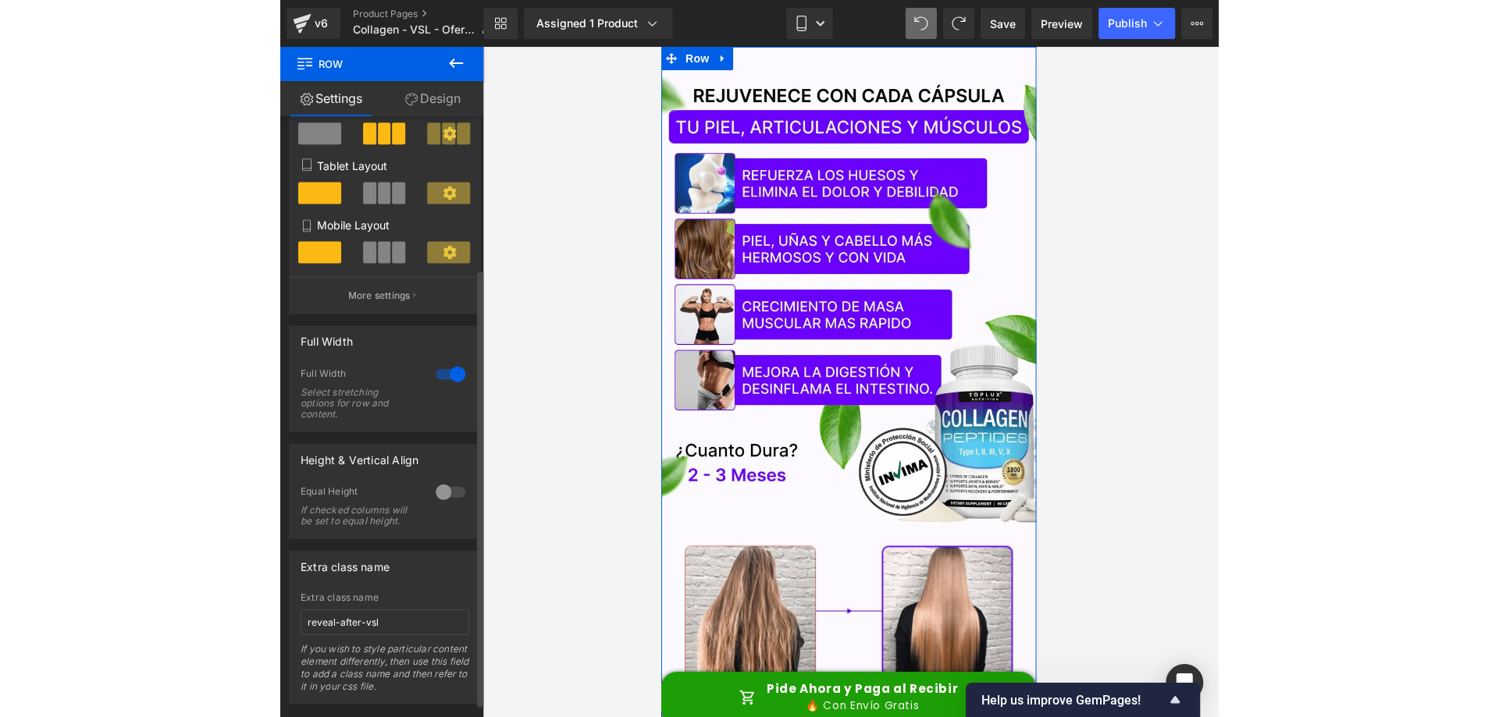
scroll to position [228, 0]
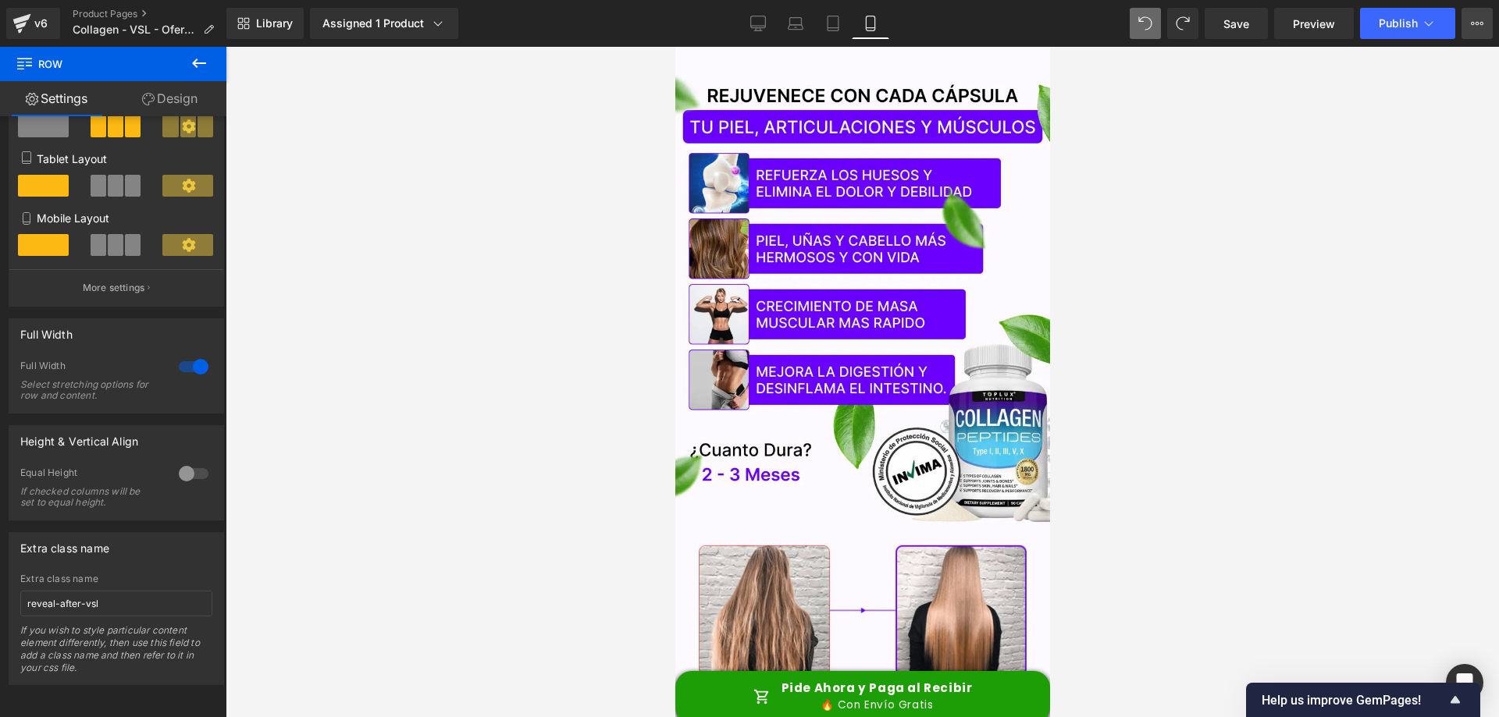
click at [1477, 24] on icon at bounding box center [1476, 23] width 12 height 12
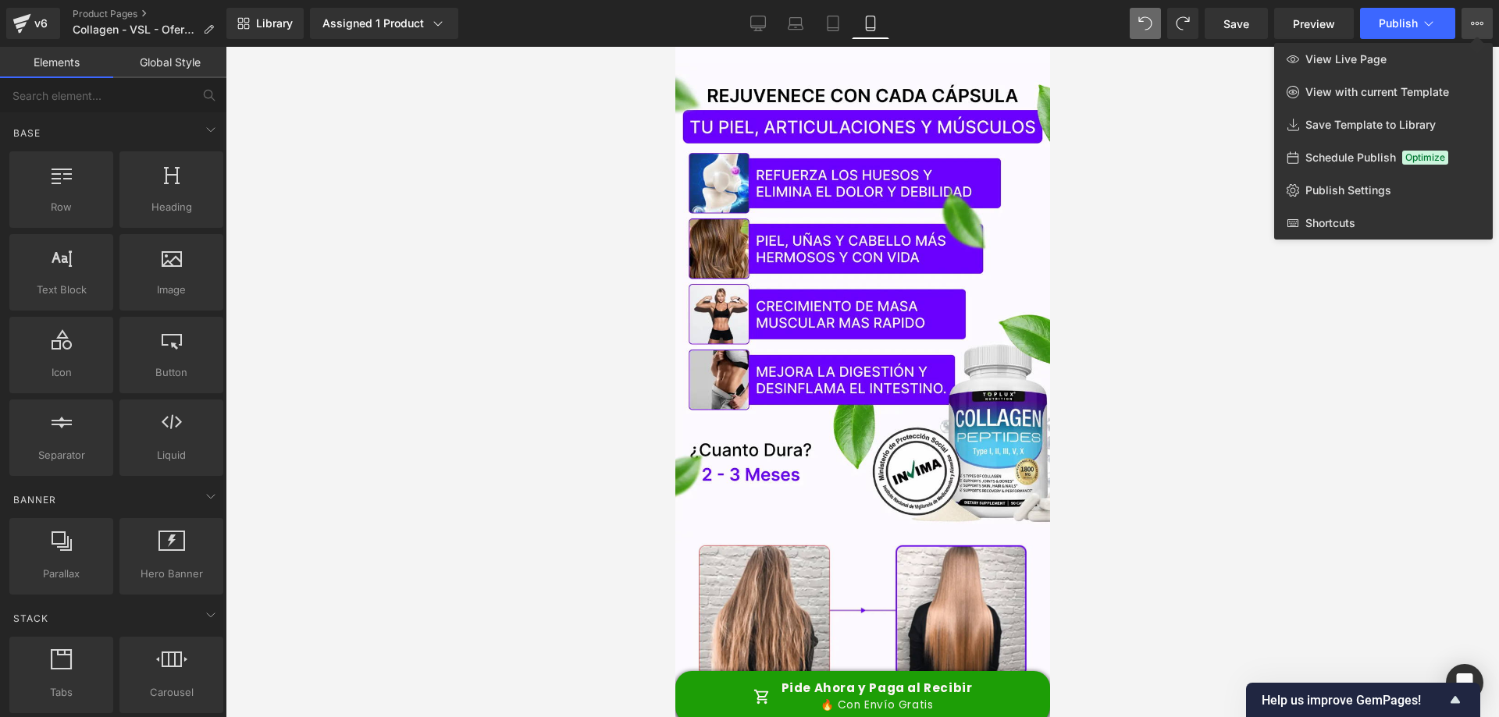
click at [1240, 332] on div at bounding box center [862, 382] width 1273 height 670
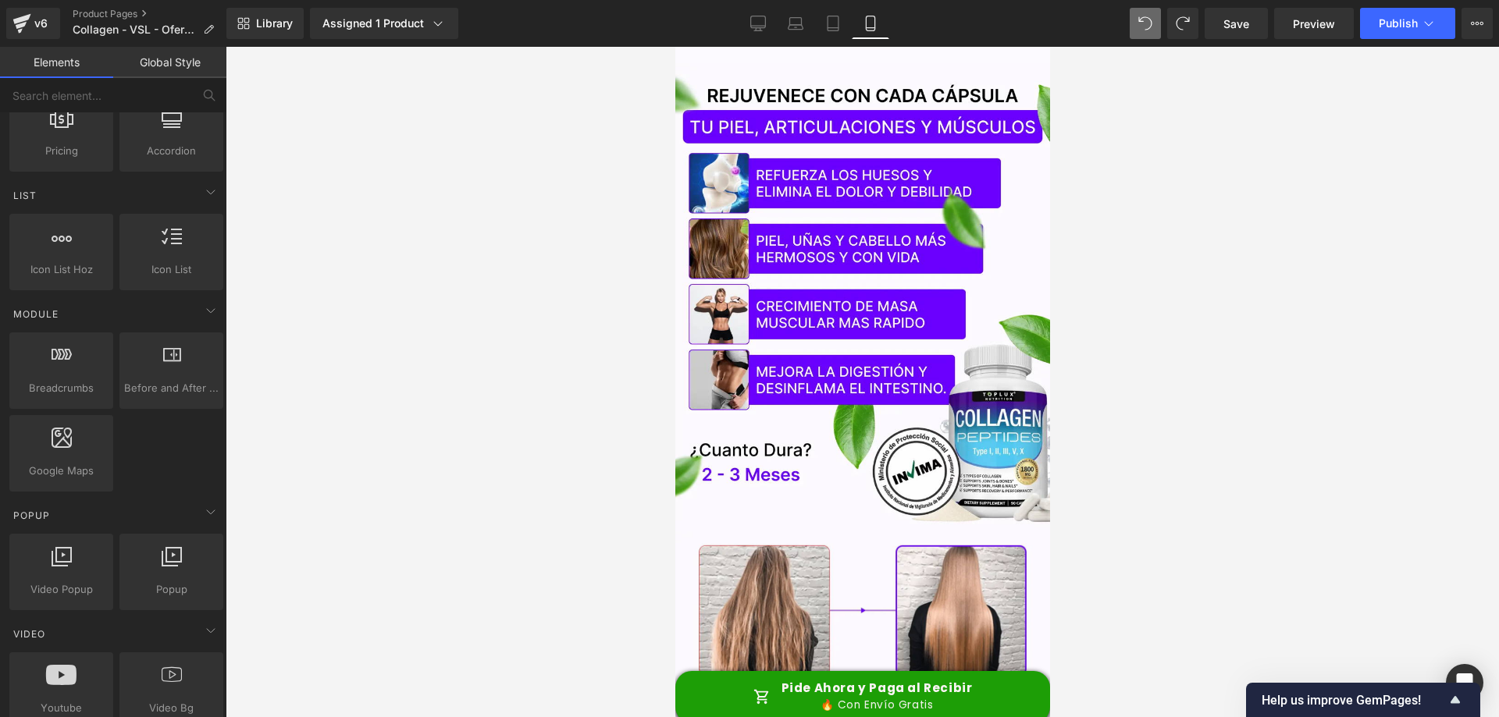
scroll to position [1171, 0]
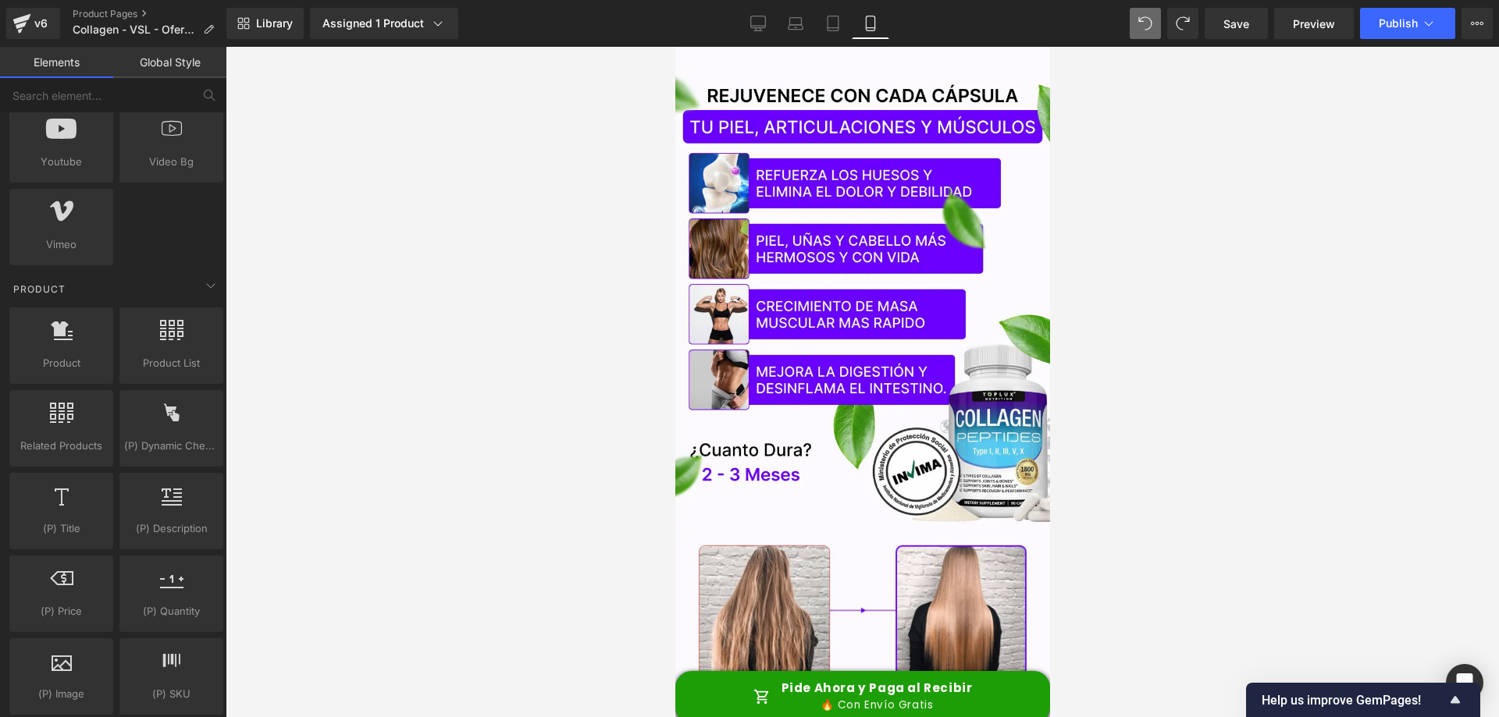
click at [533, 165] on div at bounding box center [862, 382] width 1273 height 670
click at [1425, 25] on icon at bounding box center [1428, 24] width 16 height 16
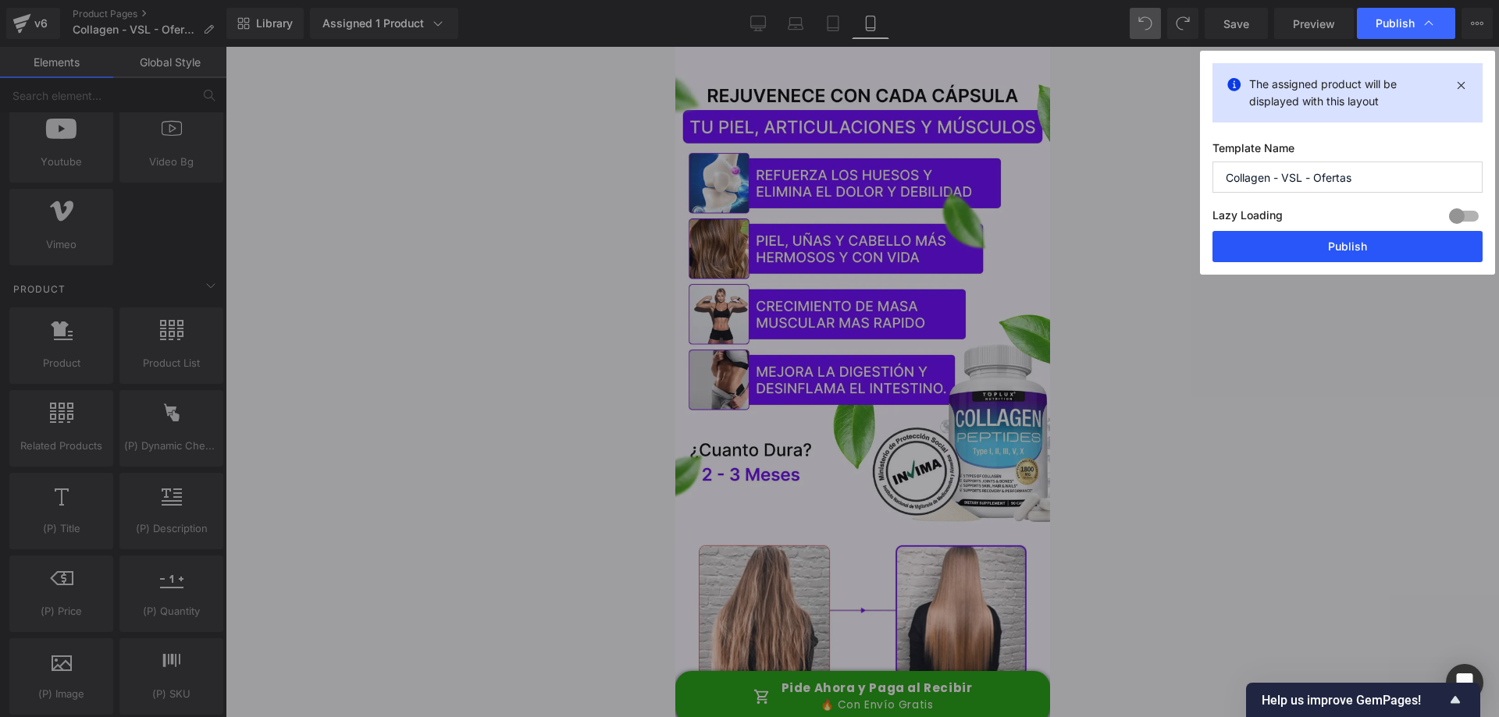
click at [1292, 246] on button "Publish" at bounding box center [1347, 246] width 270 height 31
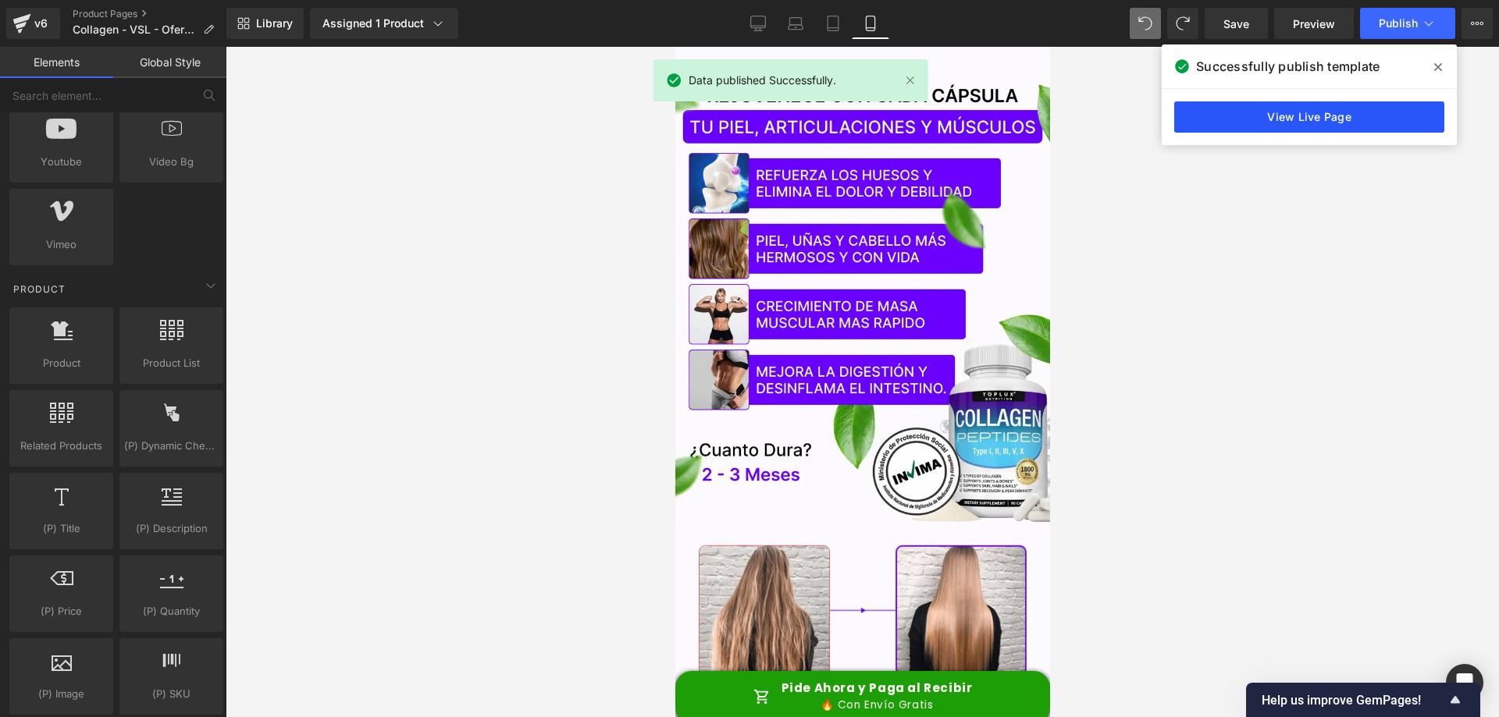
click at [1316, 118] on link "View Live Page" at bounding box center [1309, 116] width 270 height 31
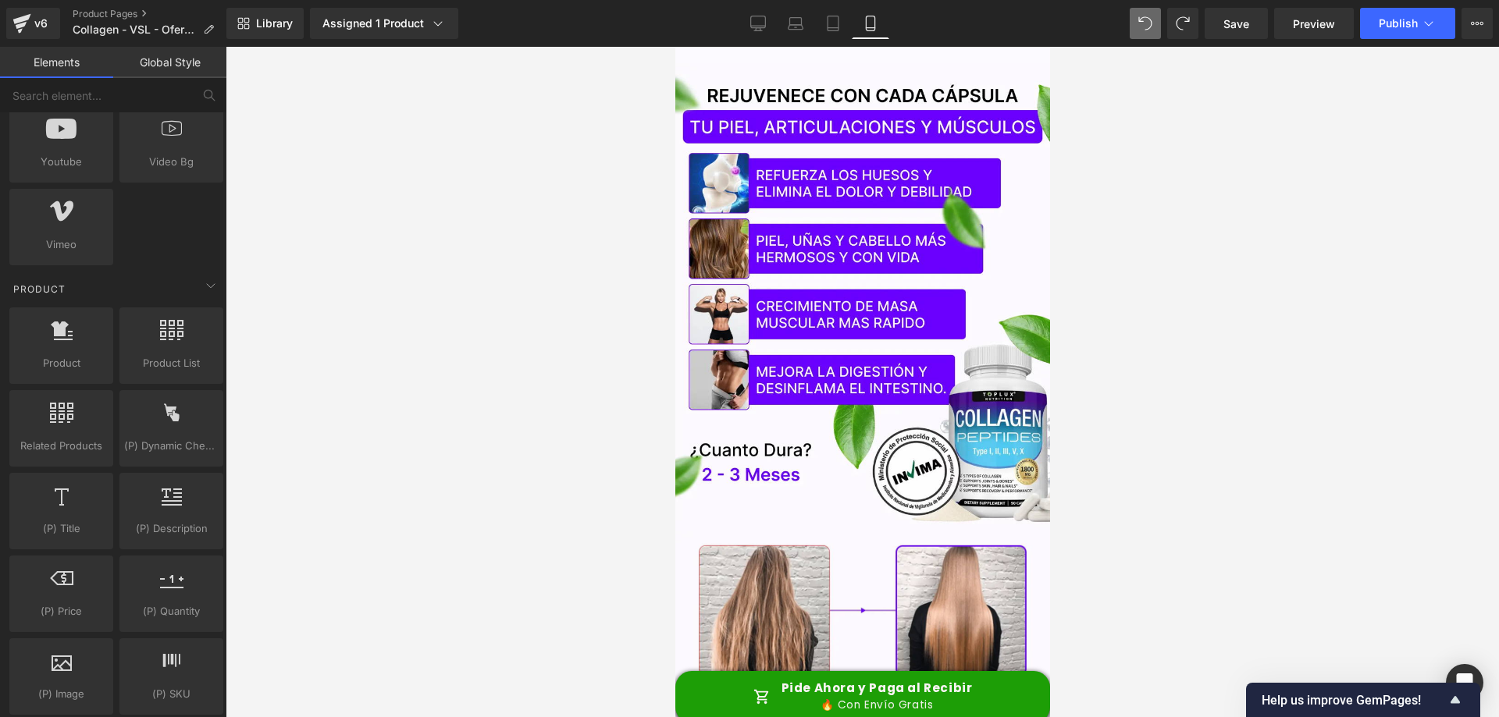
click at [1126, 185] on div at bounding box center [862, 382] width 1273 height 670
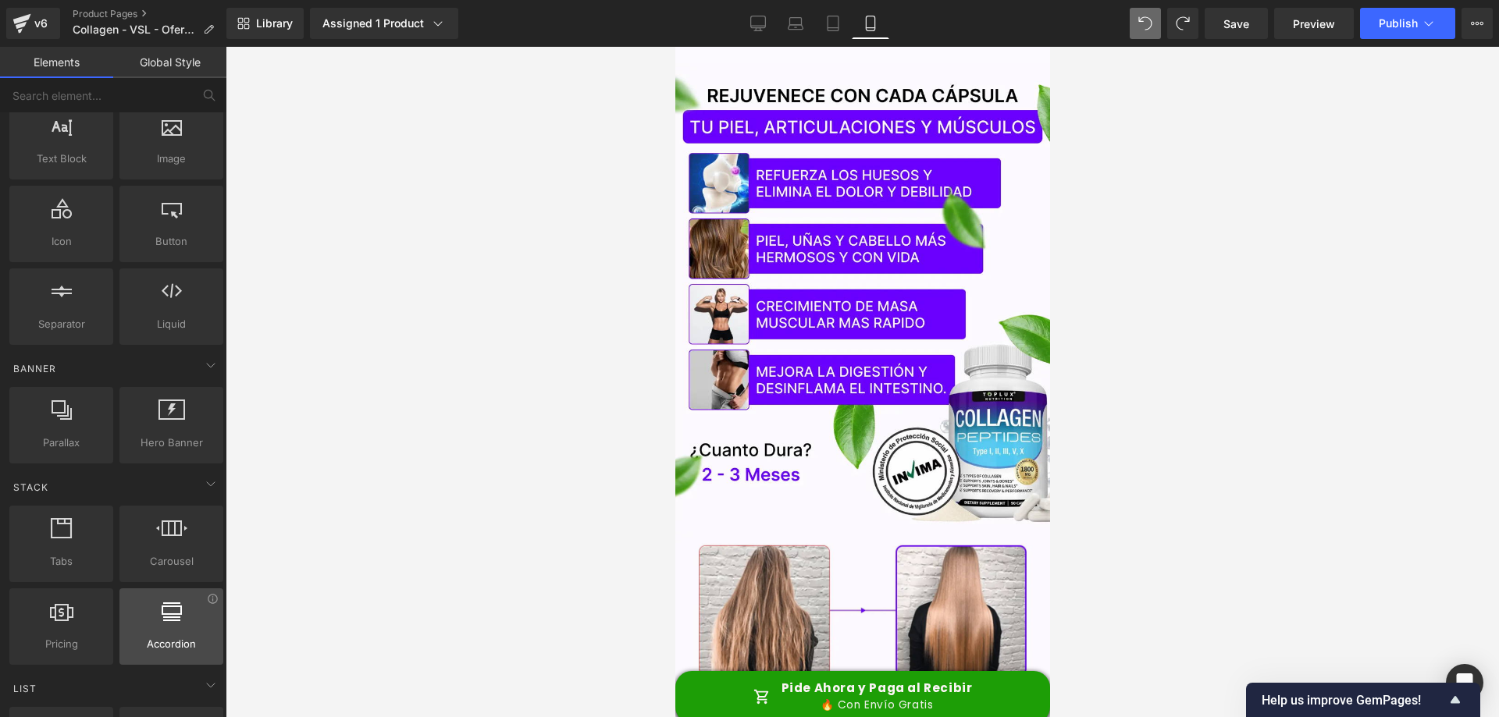
scroll to position [0, 0]
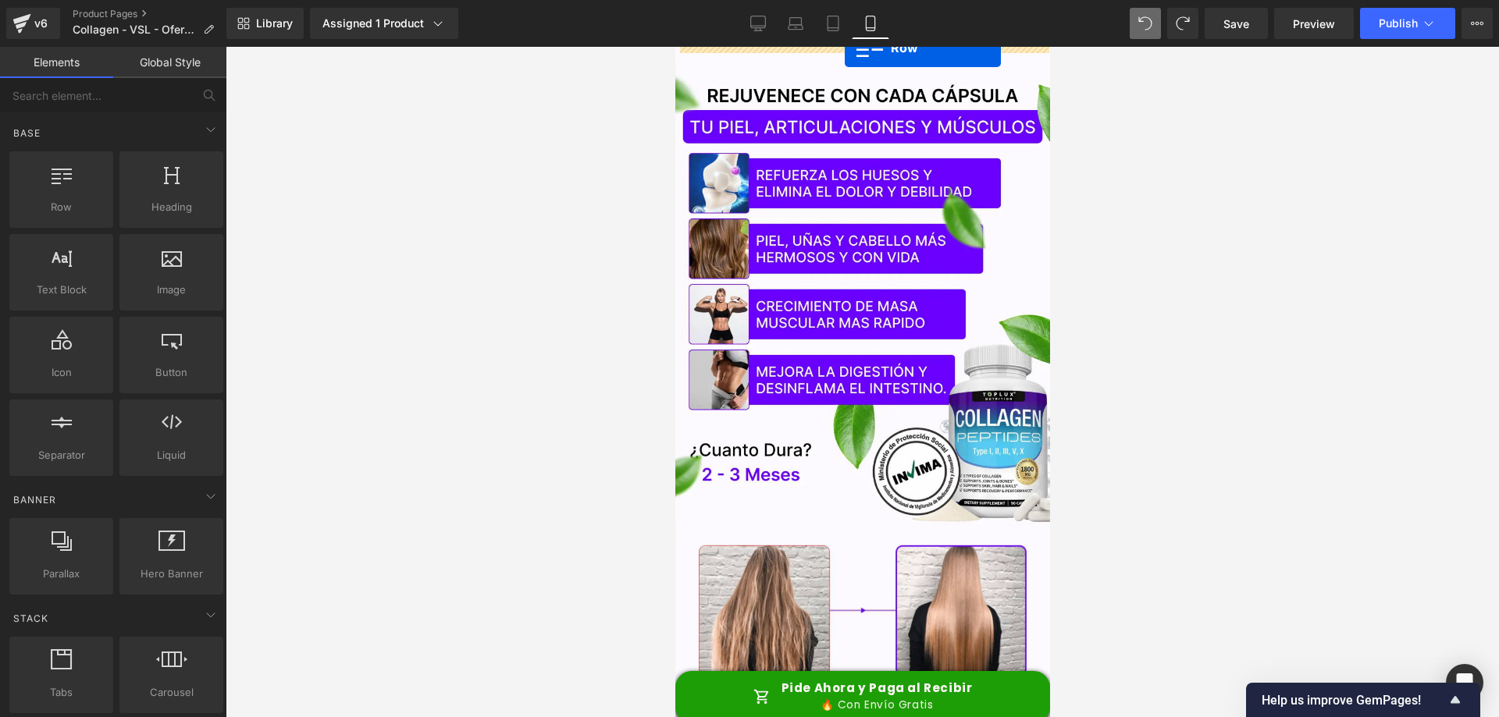
drag, startPoint x: 763, startPoint y: 247, endPoint x: 844, endPoint y: 48, distance: 215.4
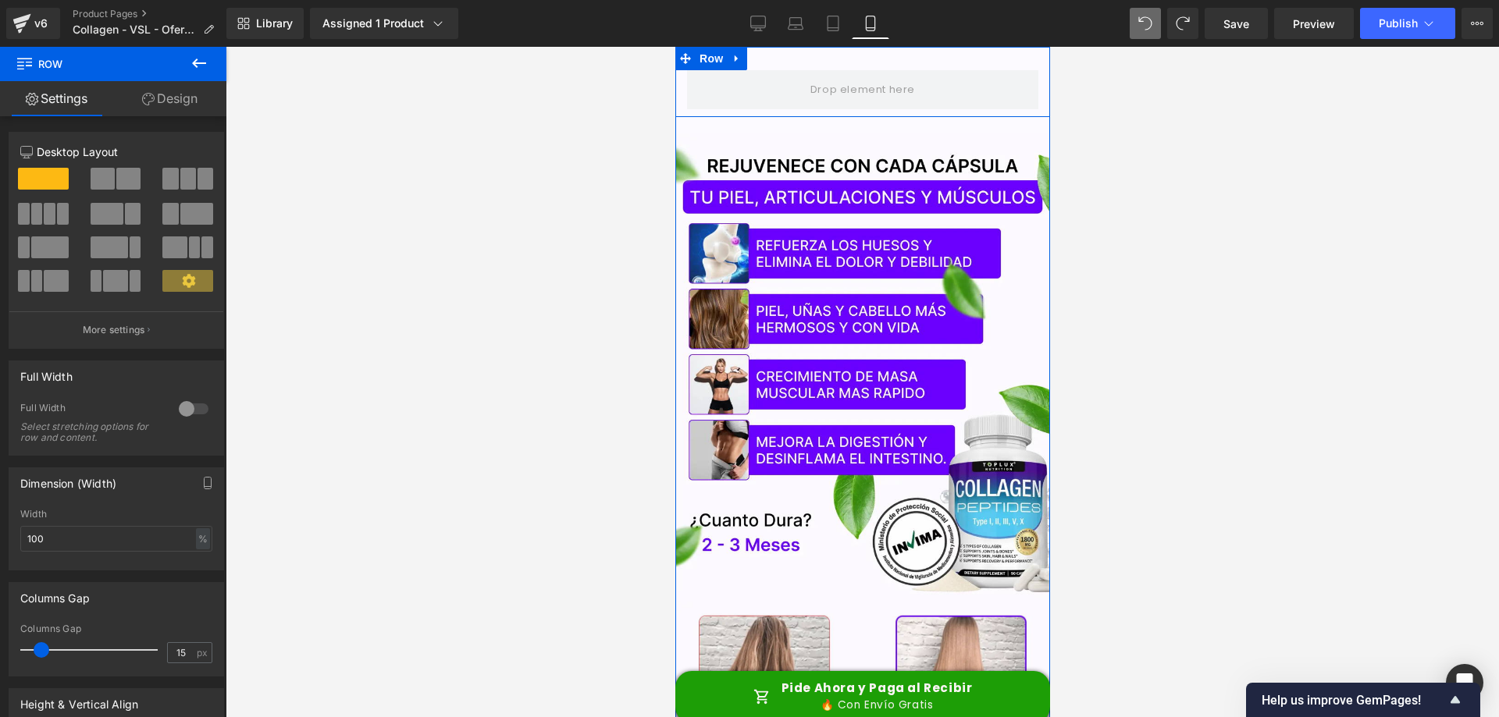
click at [676, 85] on div at bounding box center [861, 89] width 375 height 39
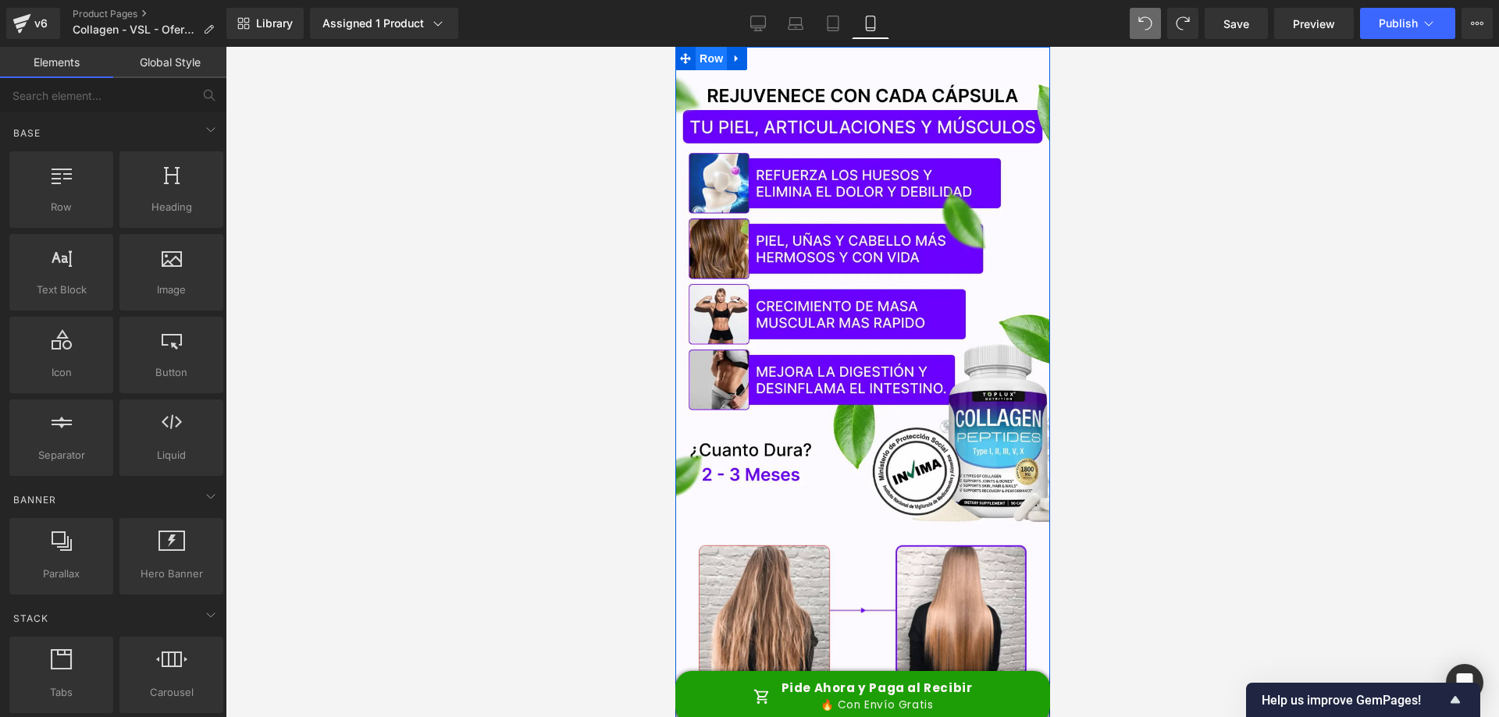
click at [705, 58] on span "Row" at bounding box center [710, 58] width 31 height 23
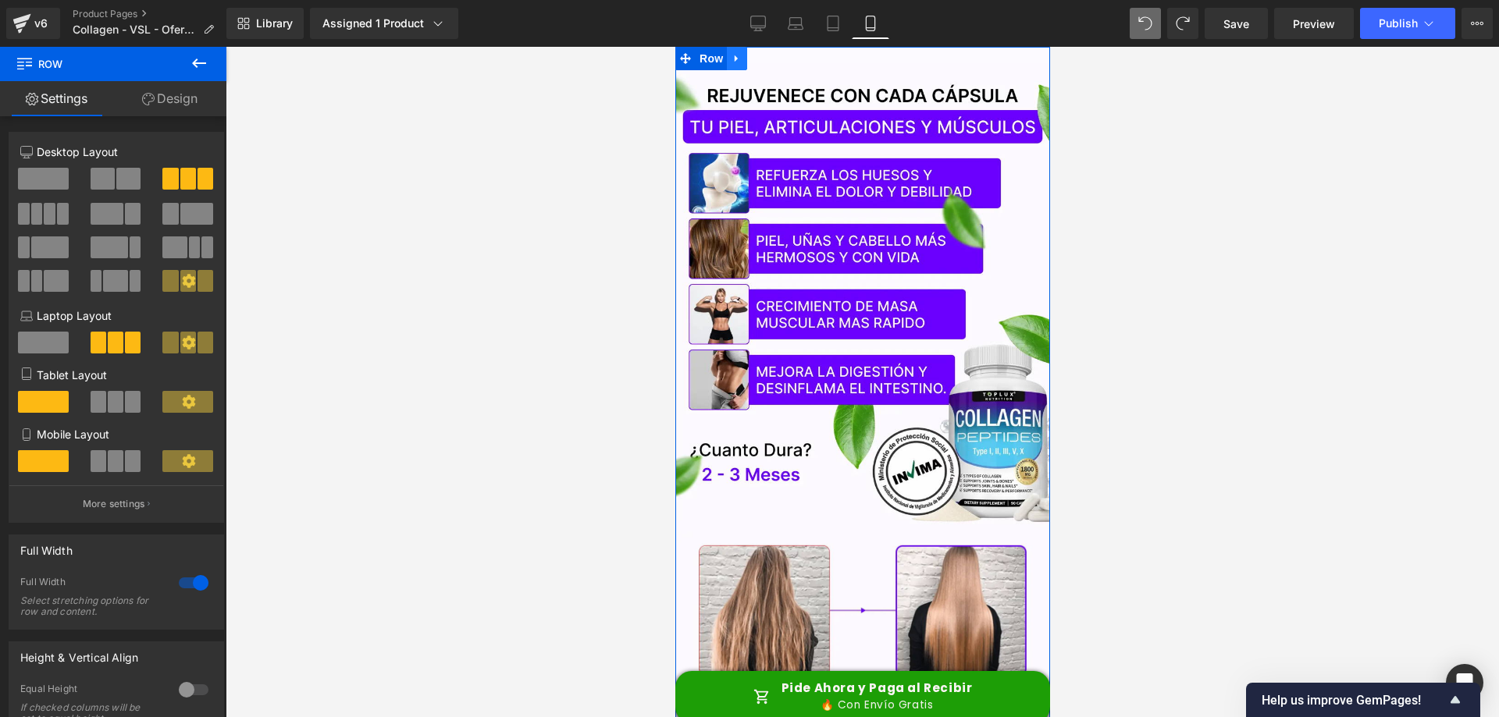
click at [734, 55] on icon at bounding box center [735, 58] width 3 height 7
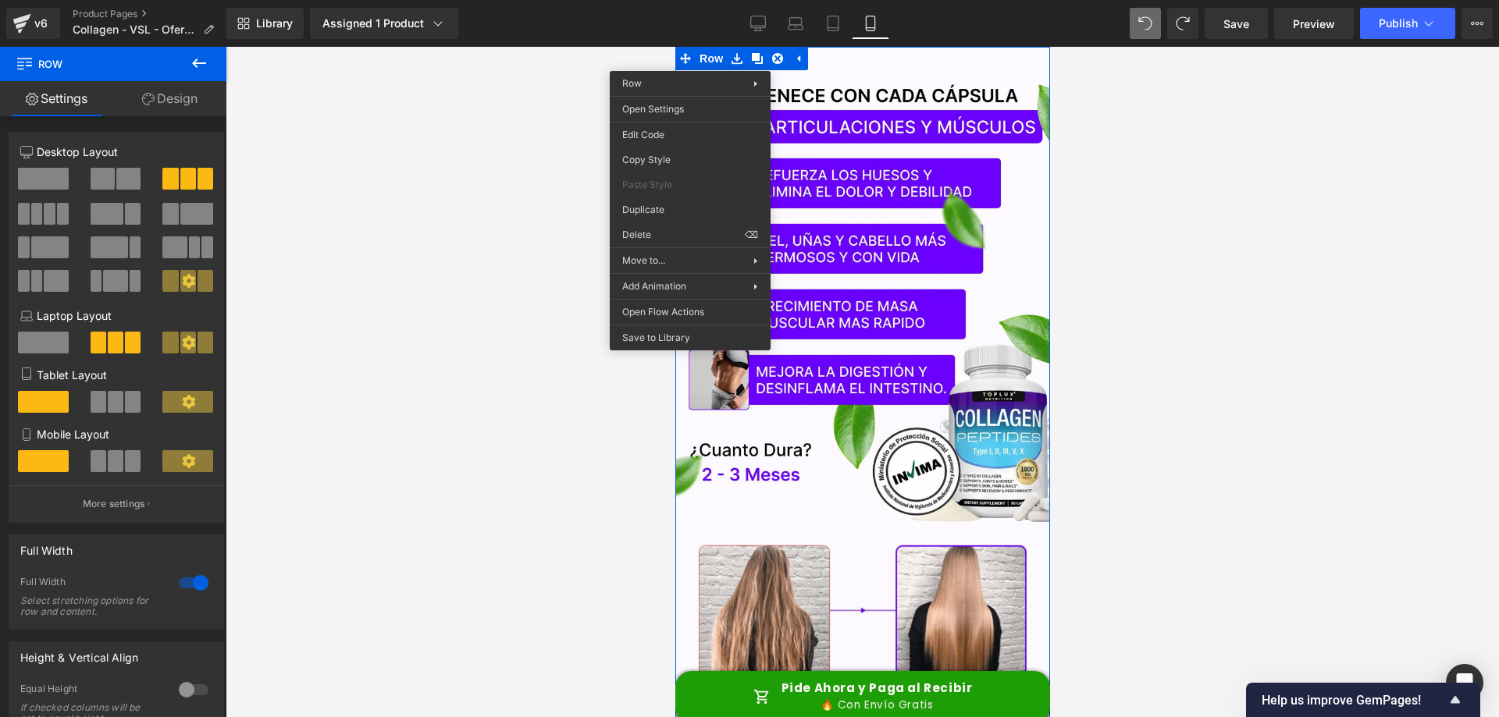
click at [556, 366] on div at bounding box center [862, 382] width 1273 height 670
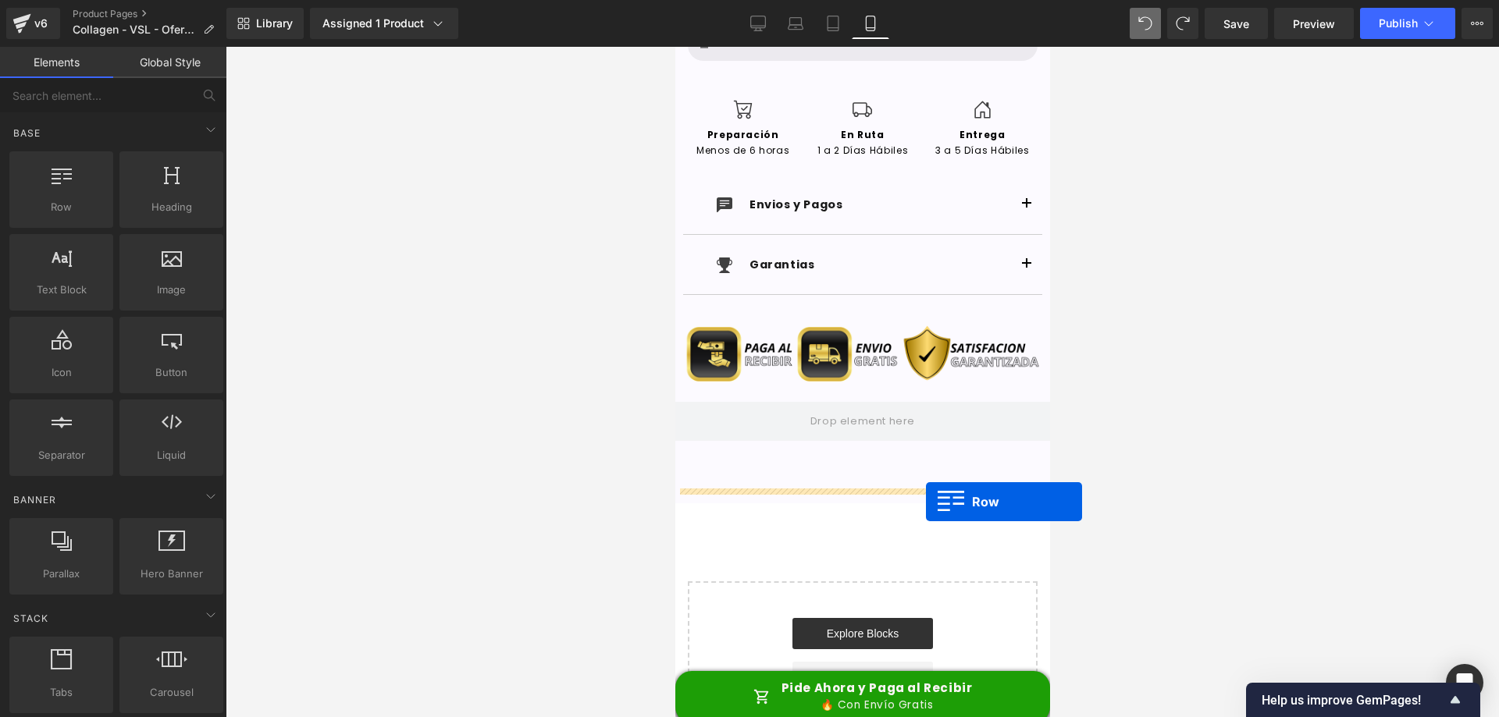
scroll to position [6095, 0]
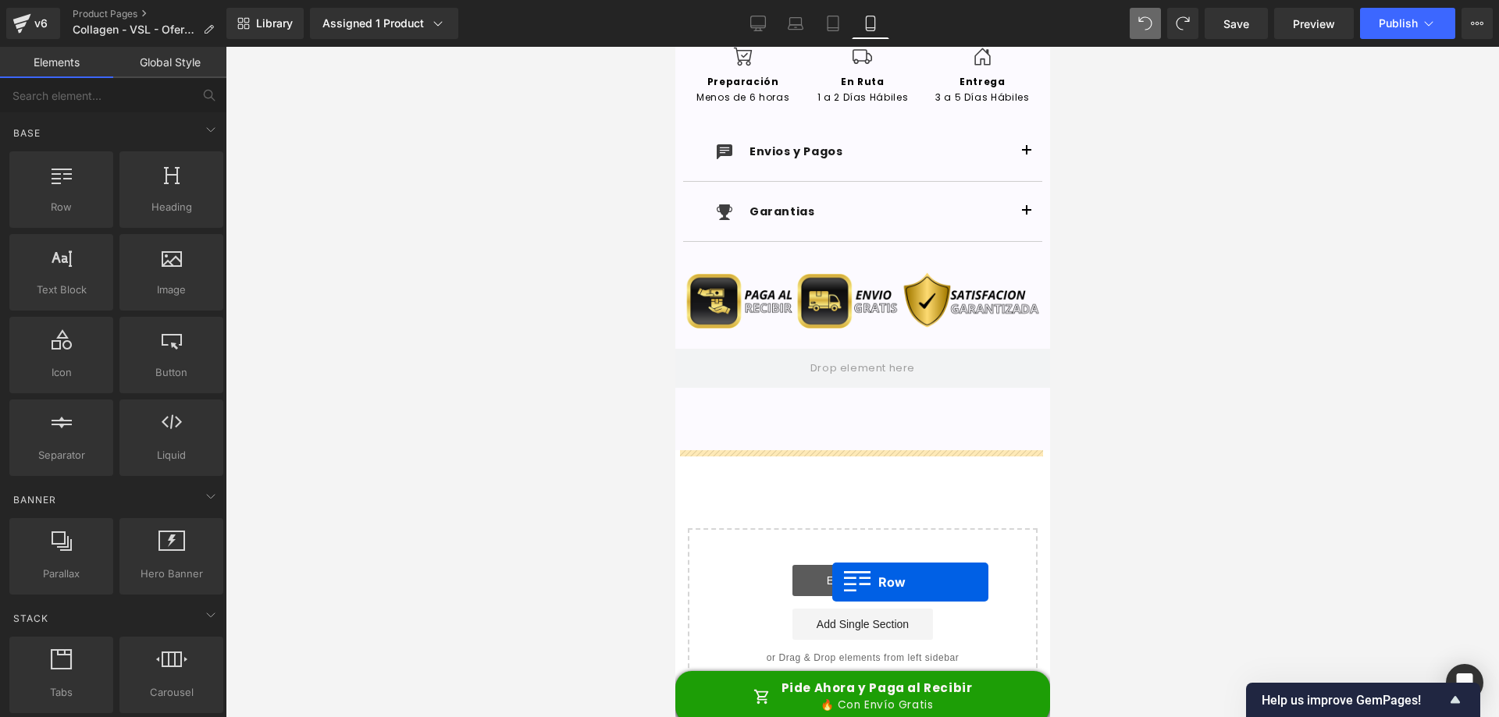
drag, startPoint x: 733, startPoint y: 240, endPoint x: 831, endPoint y: 581, distance: 355.0
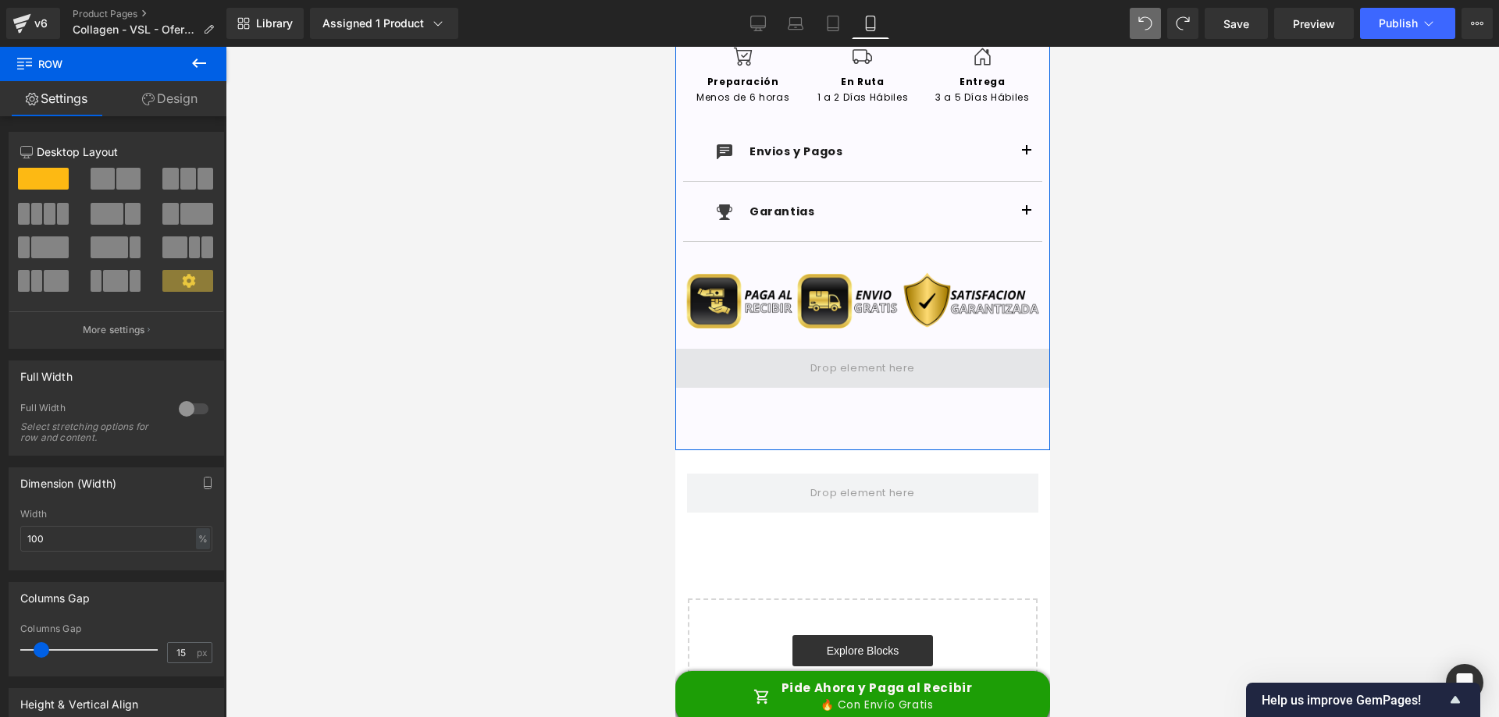
click at [860, 371] on span at bounding box center [862, 369] width 116 height 26
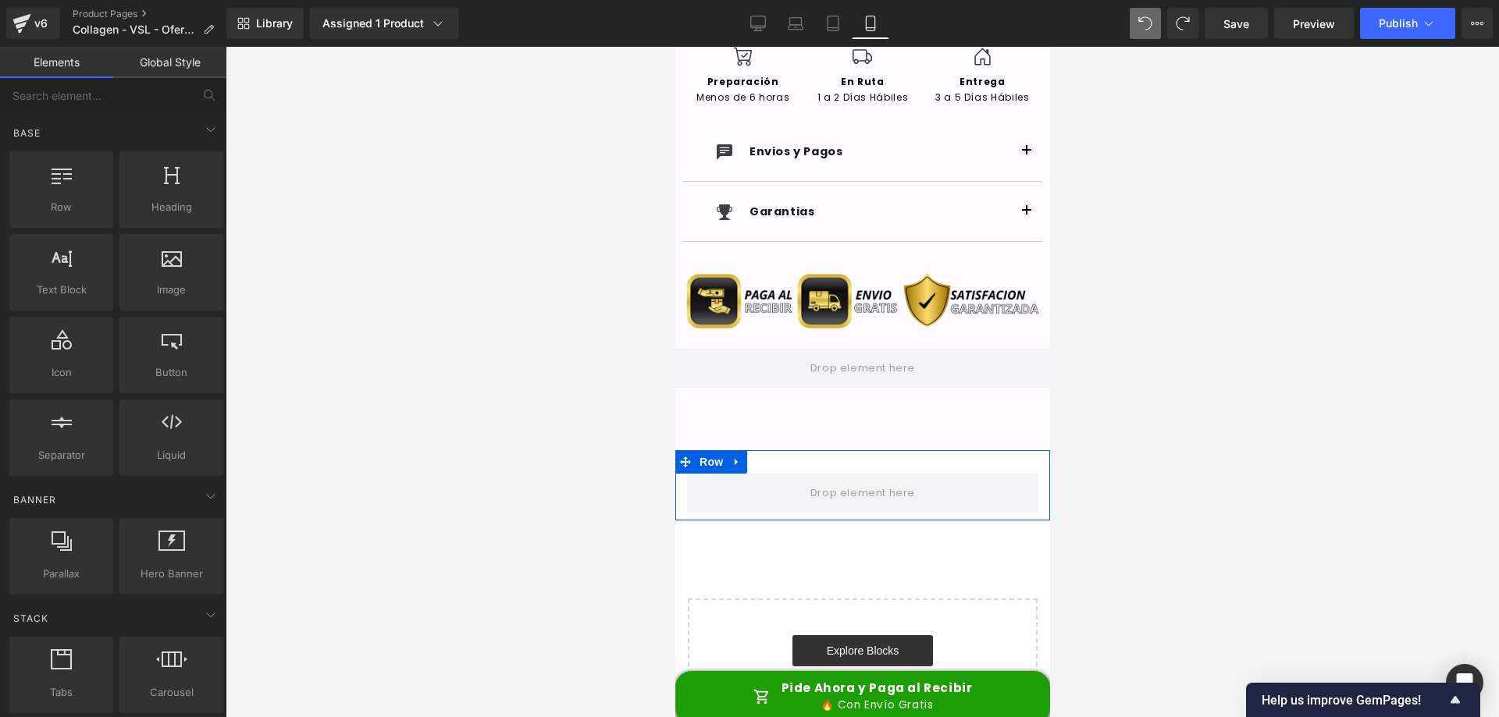
click at [782, 459] on div "Row" at bounding box center [861, 485] width 375 height 70
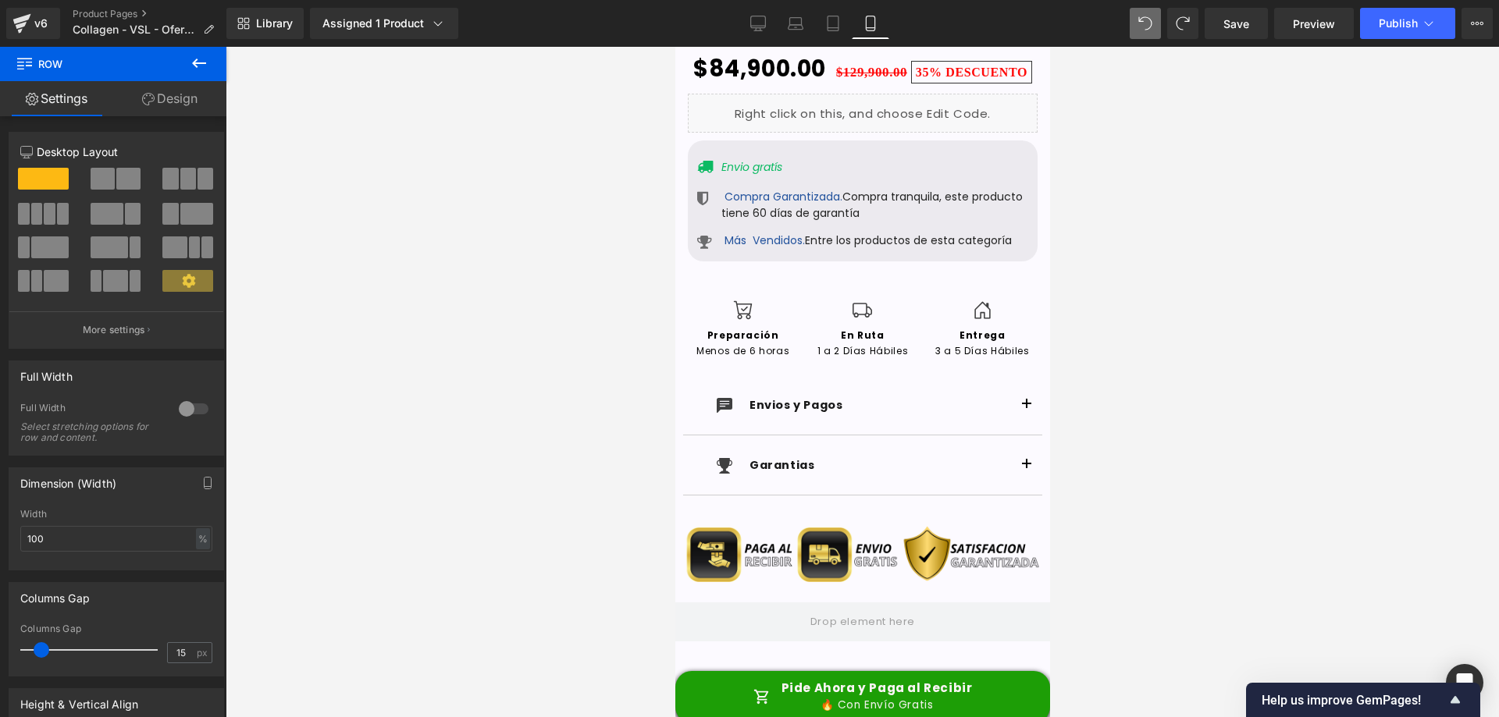
scroll to position [6165, 0]
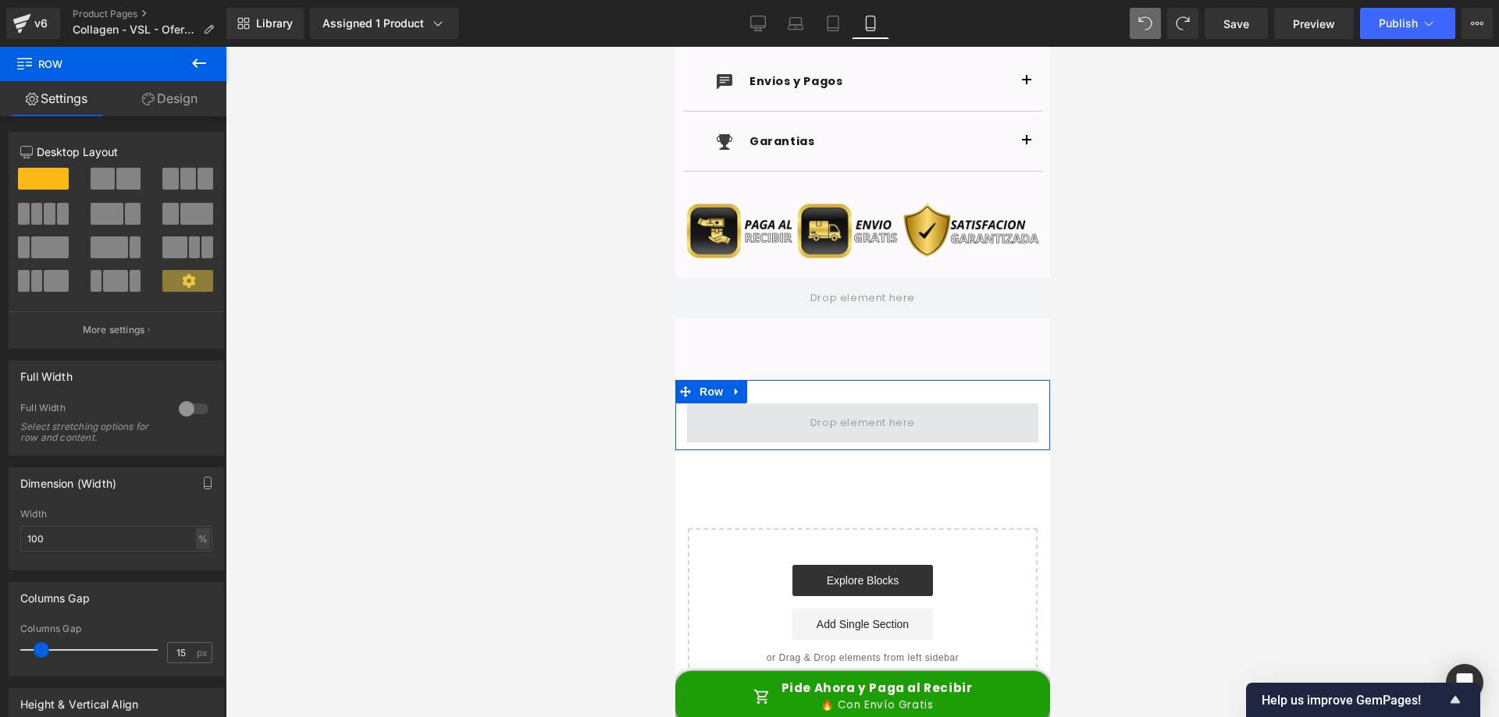
click at [848, 419] on span at bounding box center [862, 424] width 116 height 26
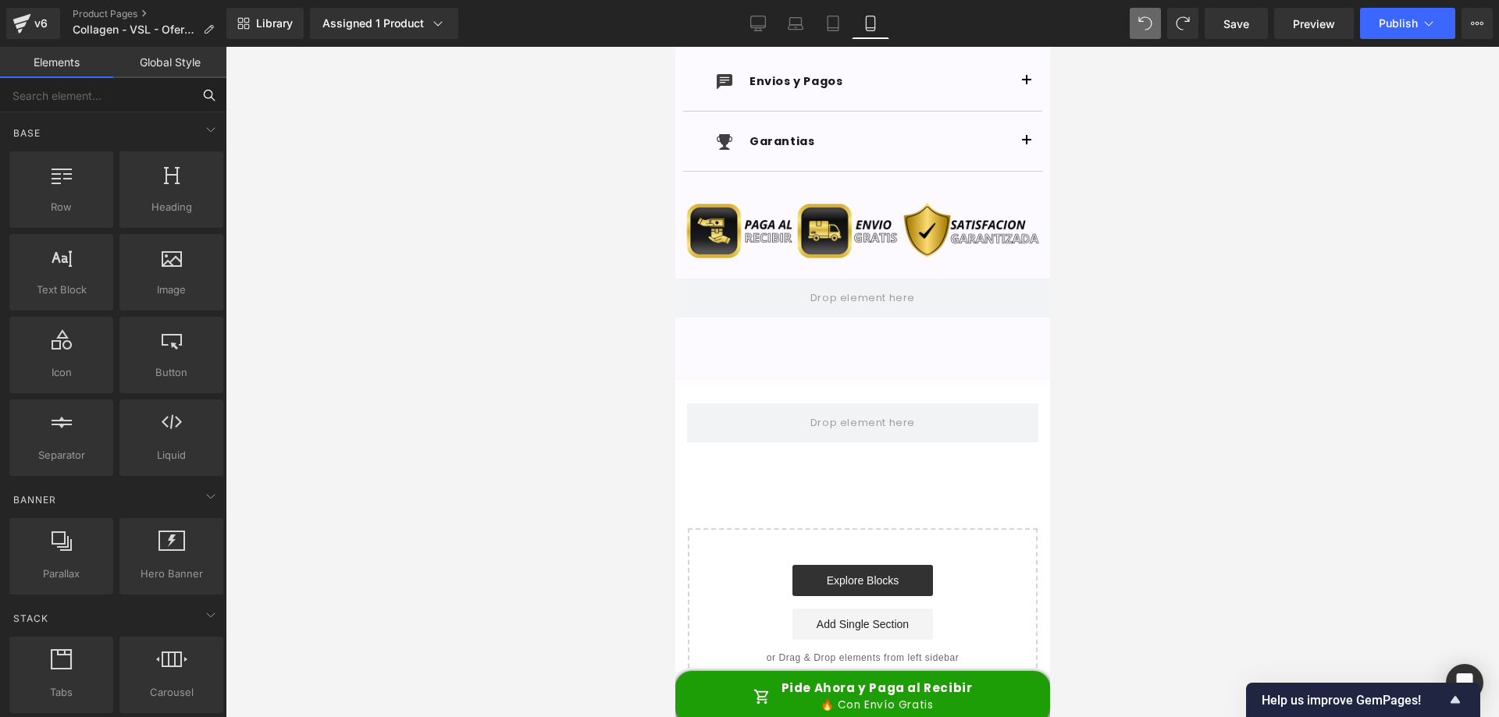
click at [144, 101] on input "text" at bounding box center [96, 95] width 192 height 34
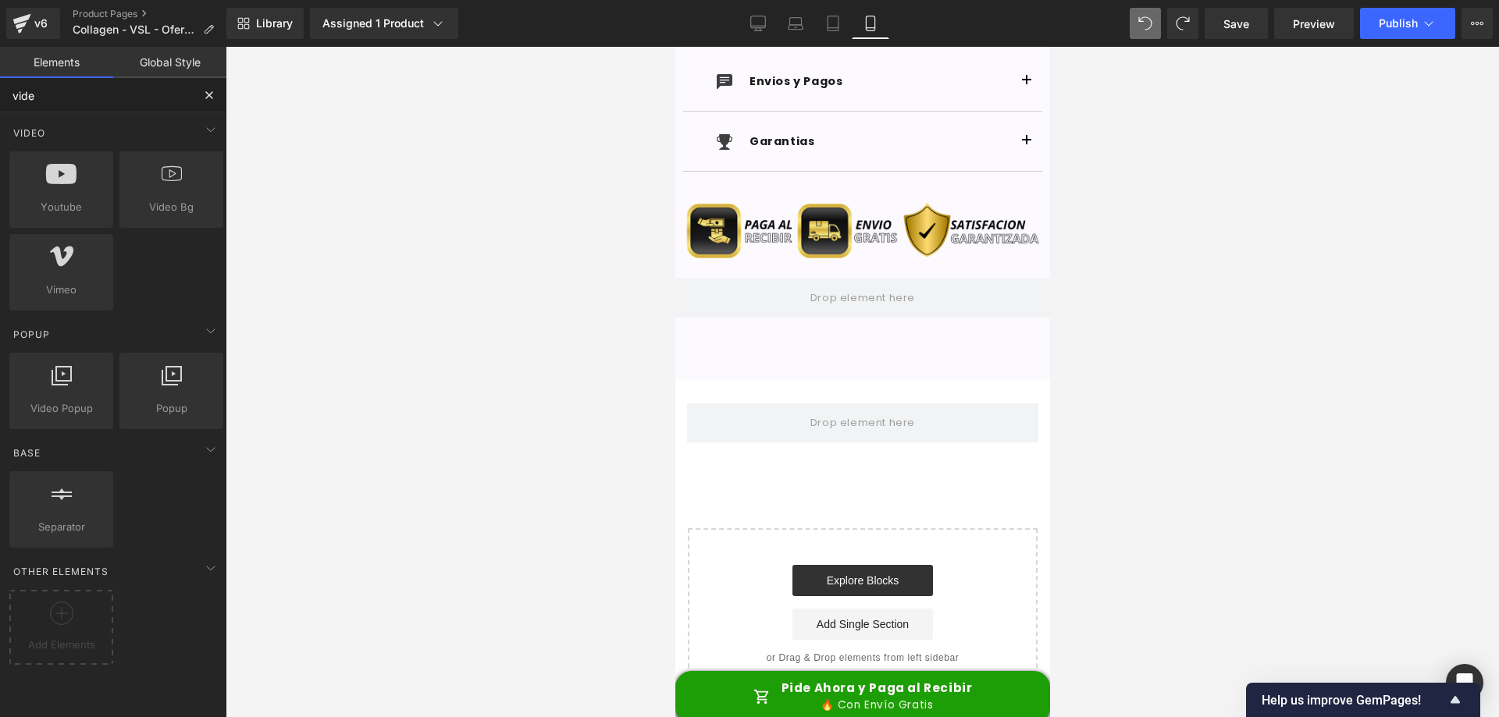
type input "video"
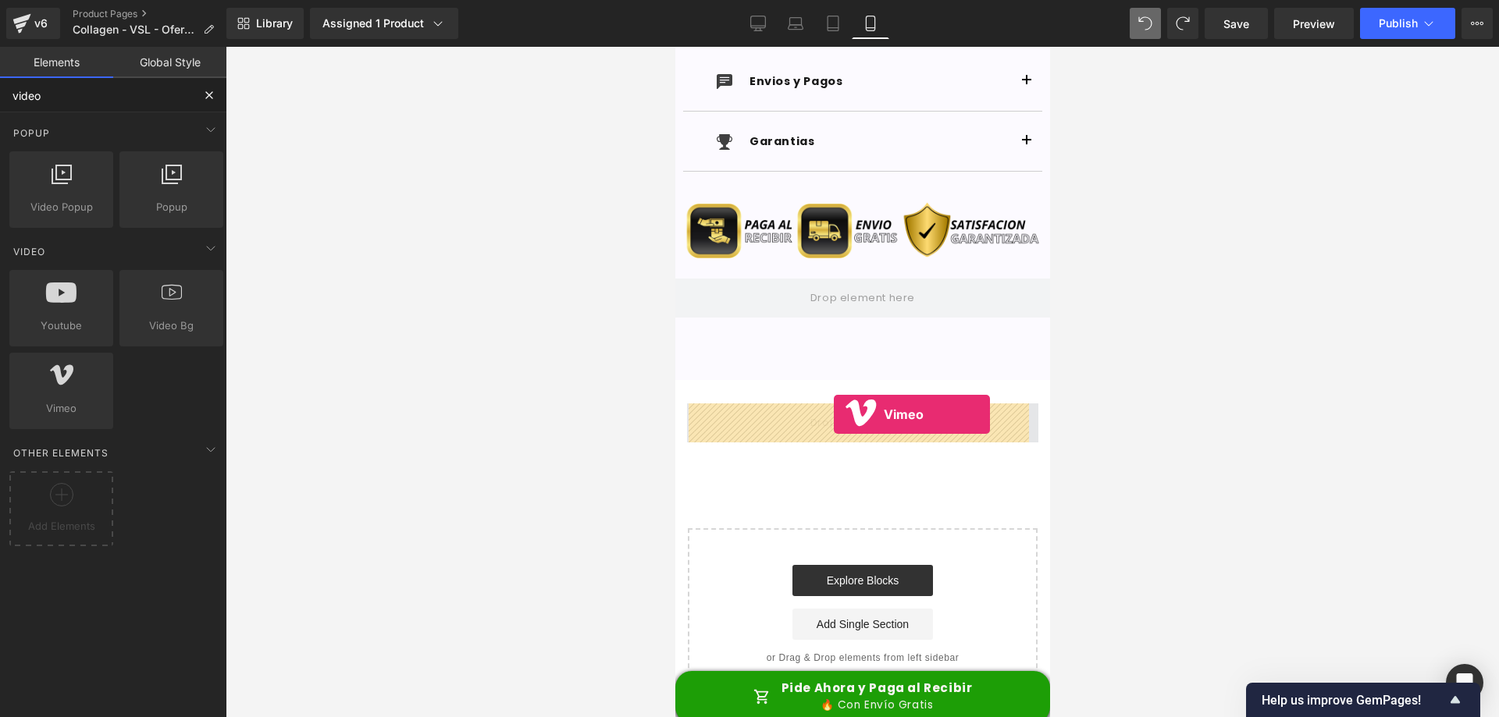
drag, startPoint x: 736, startPoint y: 452, endPoint x: 833, endPoint y: 414, distance: 103.8
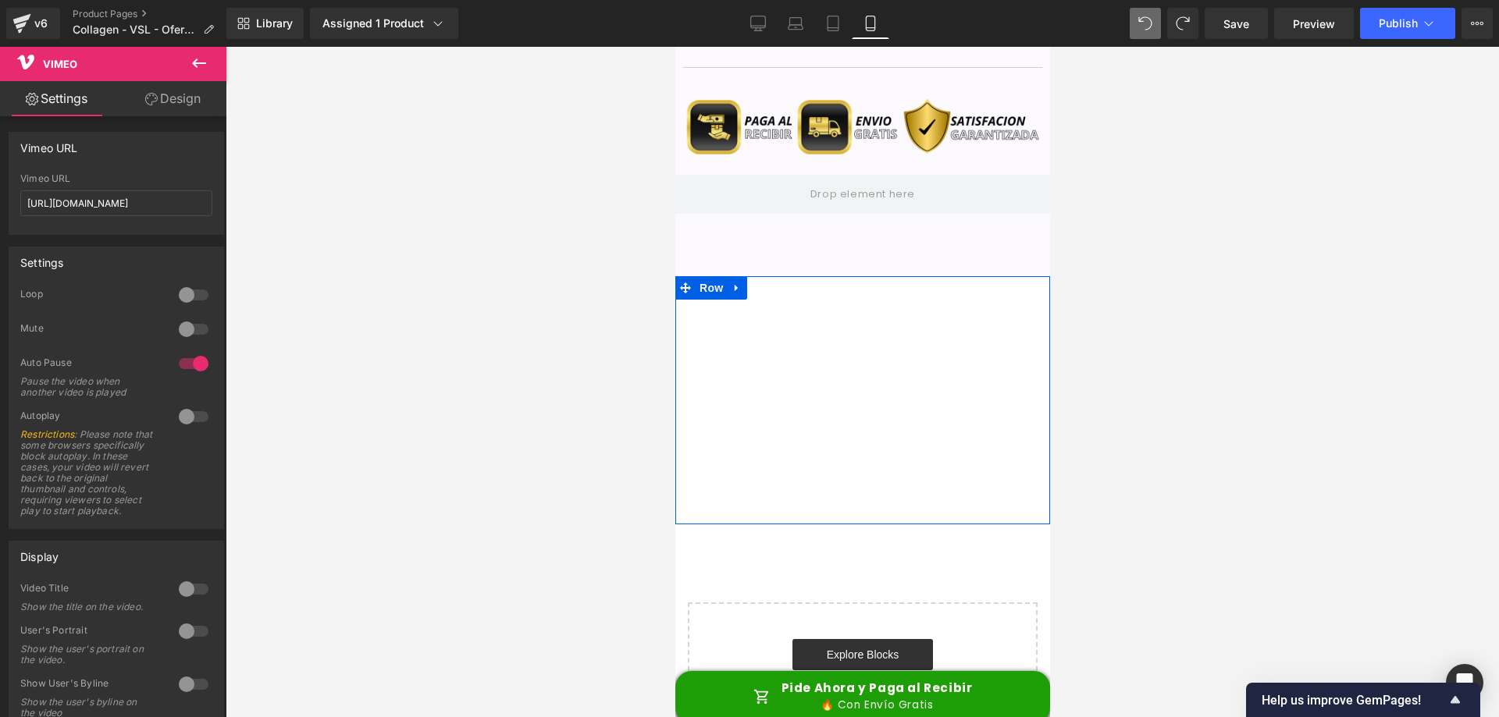
scroll to position [6275, 0]
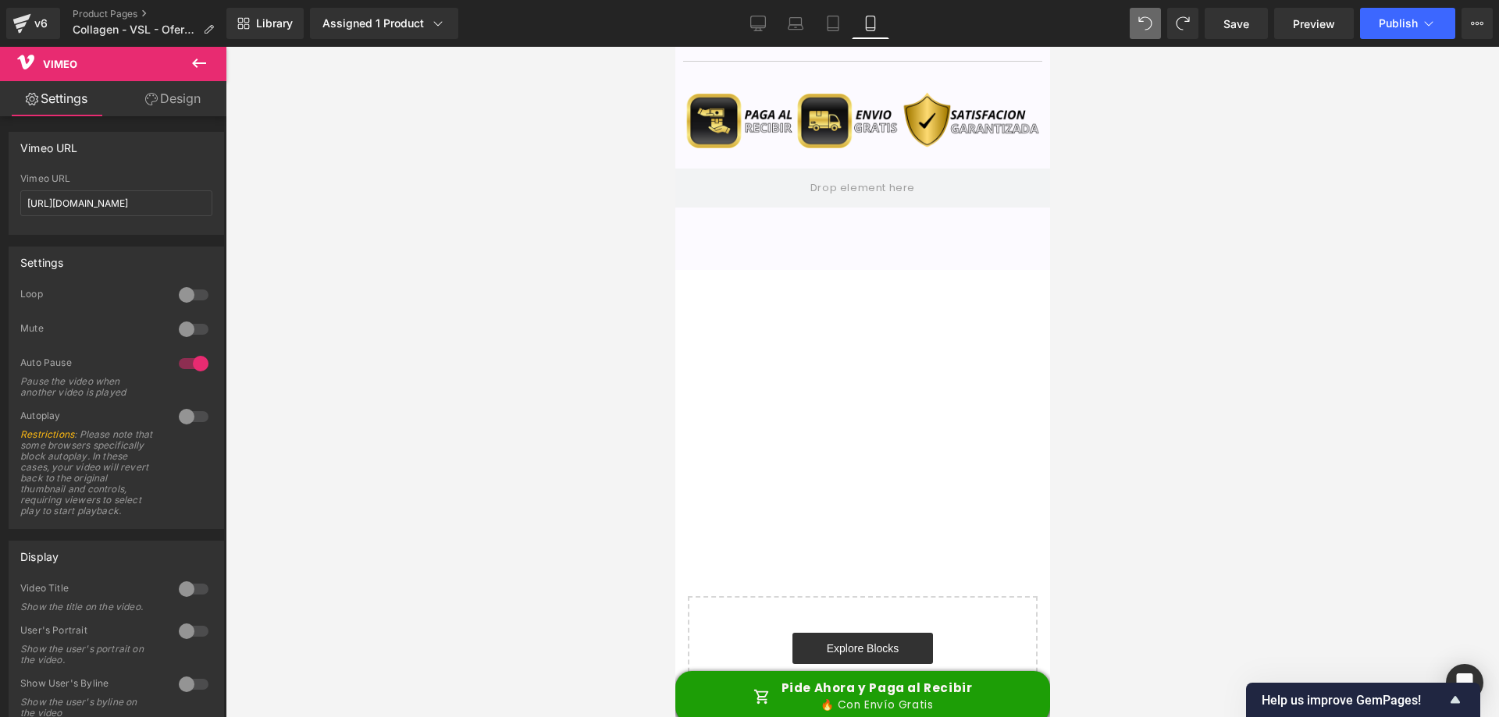
click at [204, 60] on icon at bounding box center [199, 63] width 19 height 19
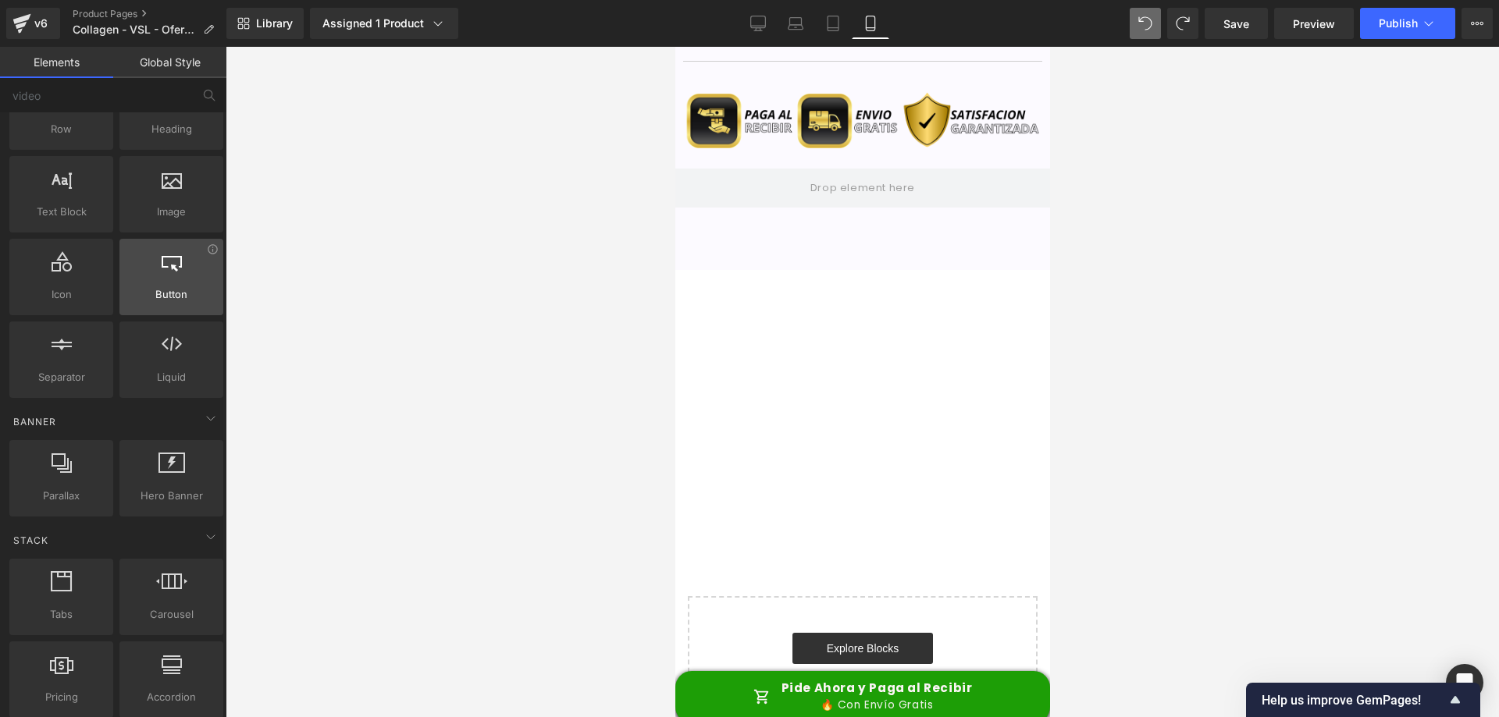
scroll to position [0, 0]
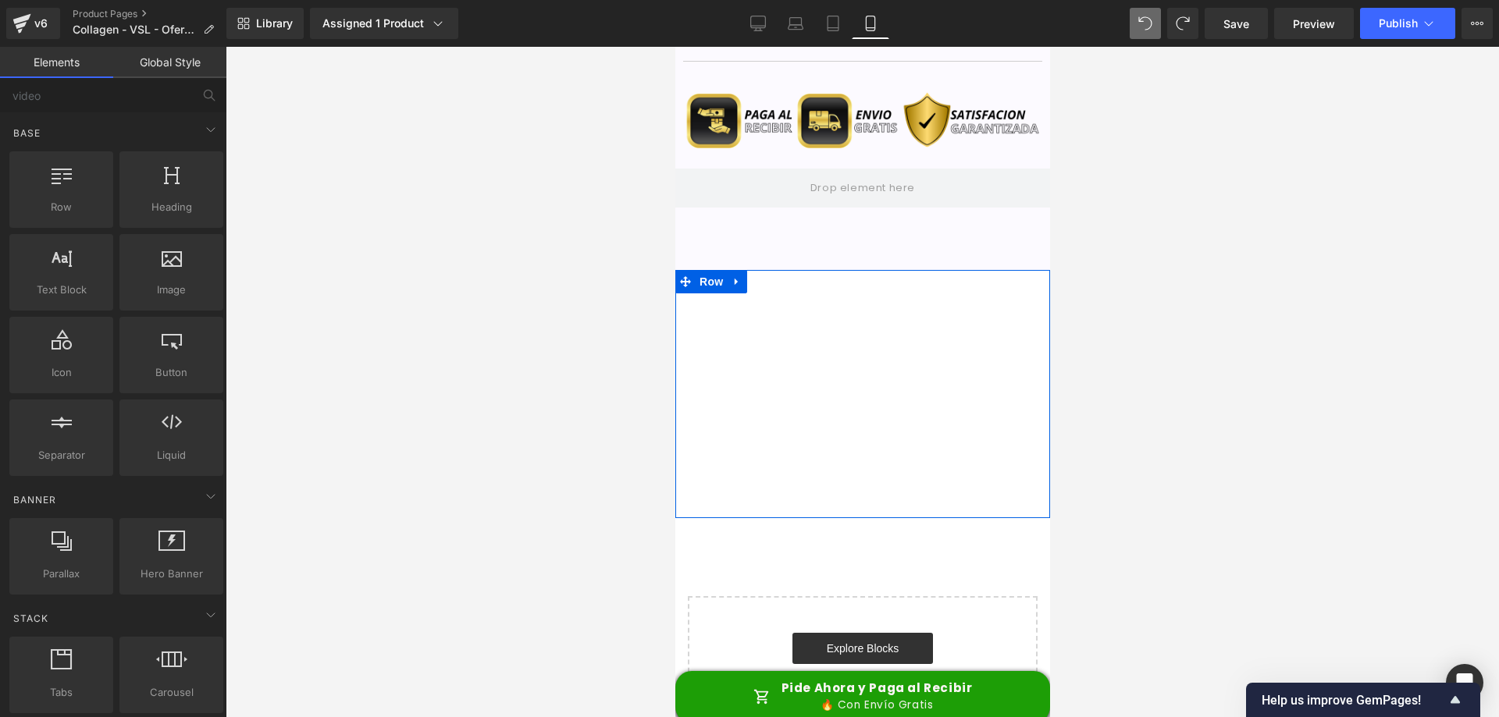
click at [682, 493] on div "Vimeo" at bounding box center [861, 401] width 375 height 217
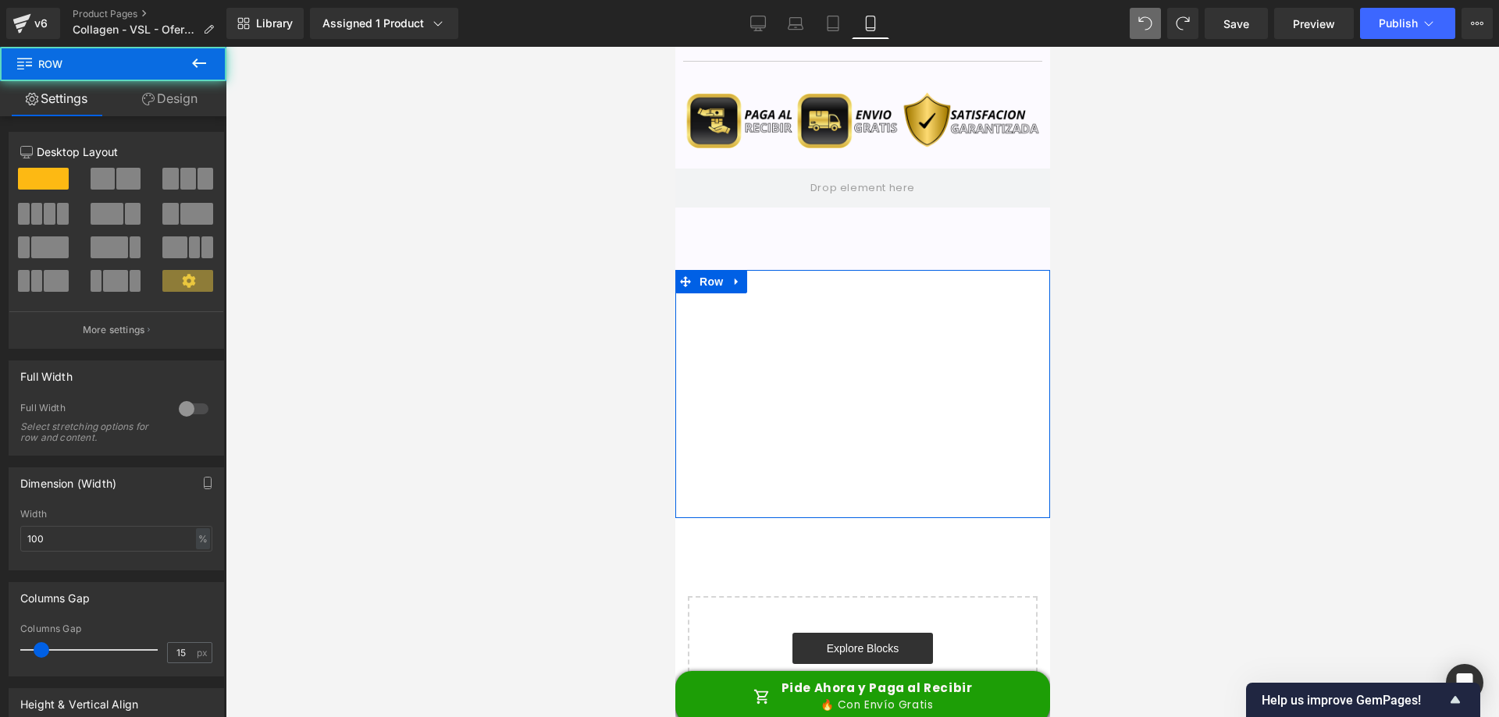
click at [152, 94] on icon at bounding box center [148, 99] width 12 height 12
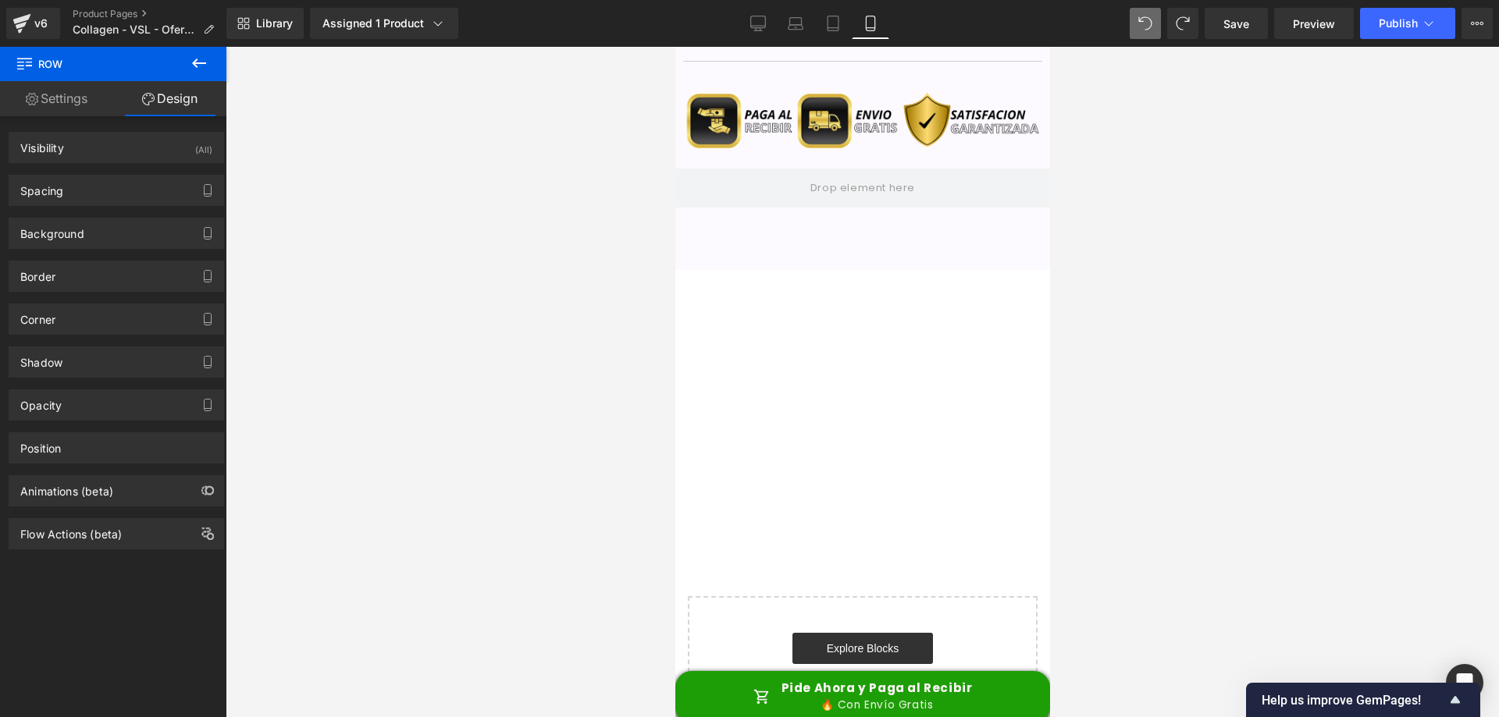
click at [556, 418] on div at bounding box center [862, 382] width 1273 height 670
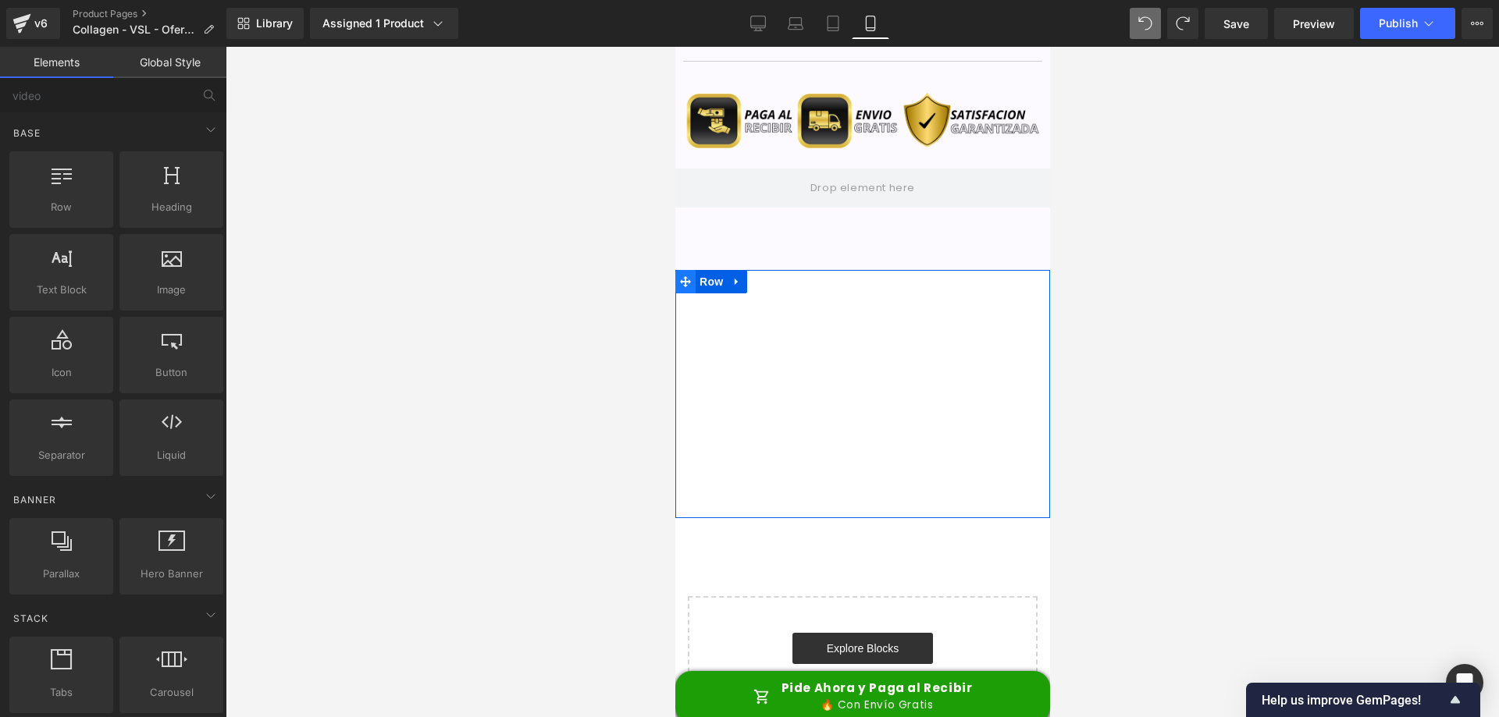
click at [682, 285] on icon at bounding box center [684, 281] width 11 height 11
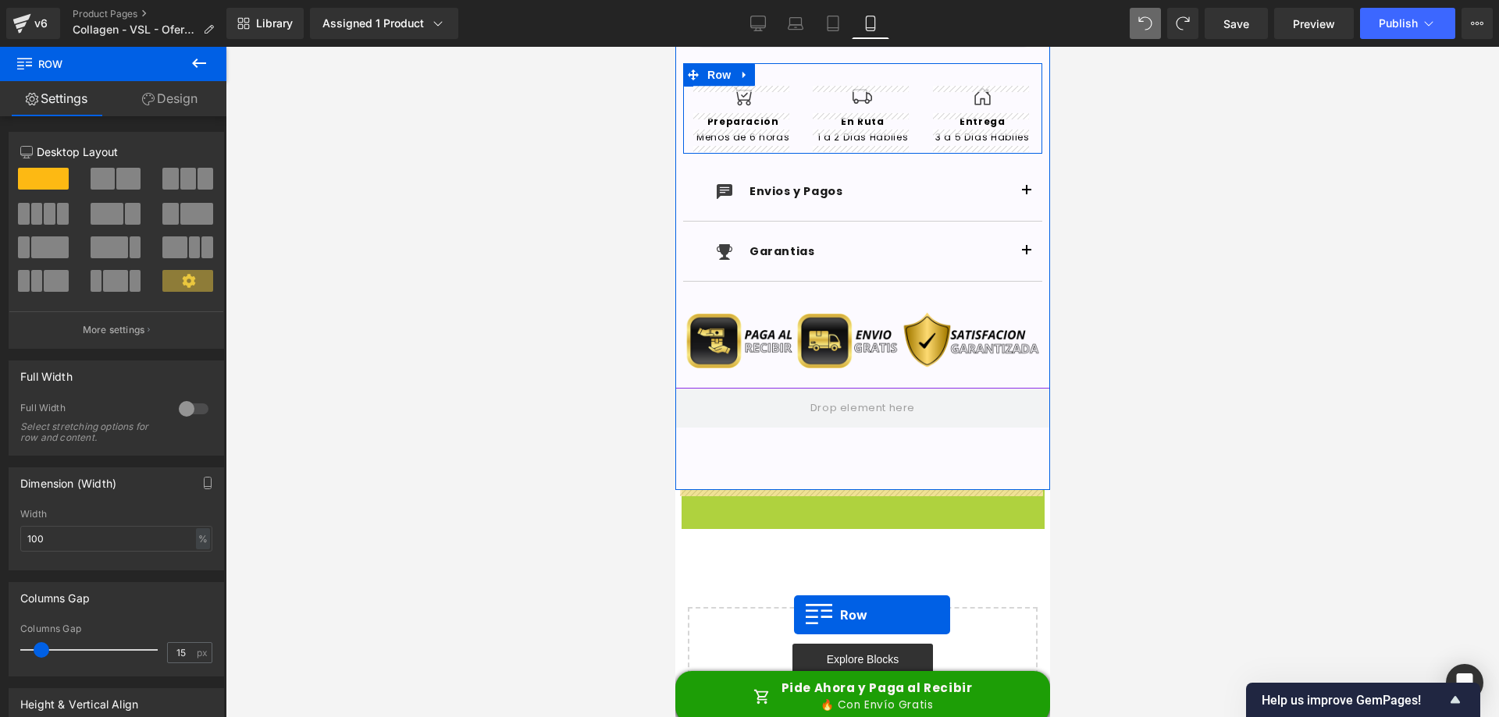
scroll to position [6134, 0]
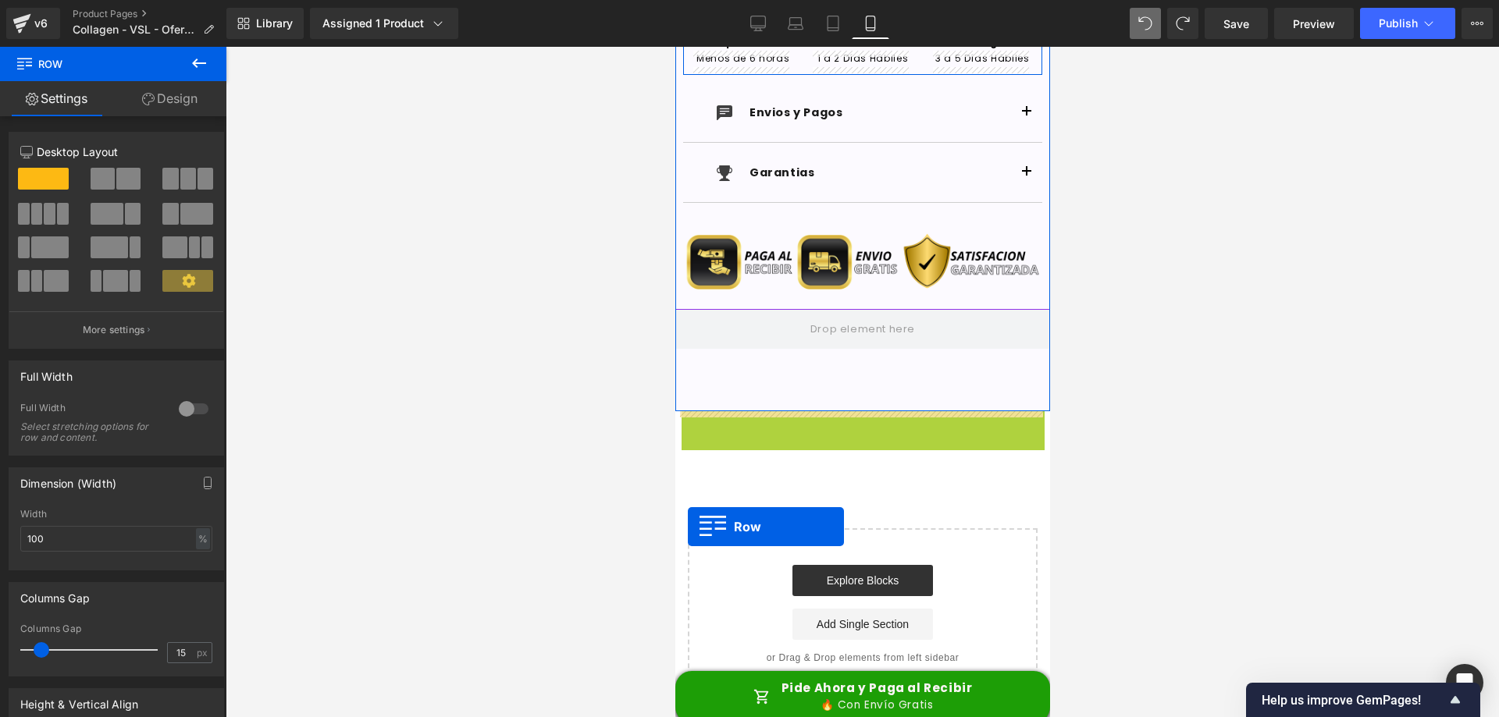
drag, startPoint x: 682, startPoint y: 285, endPoint x: 687, endPoint y: 527, distance: 242.0
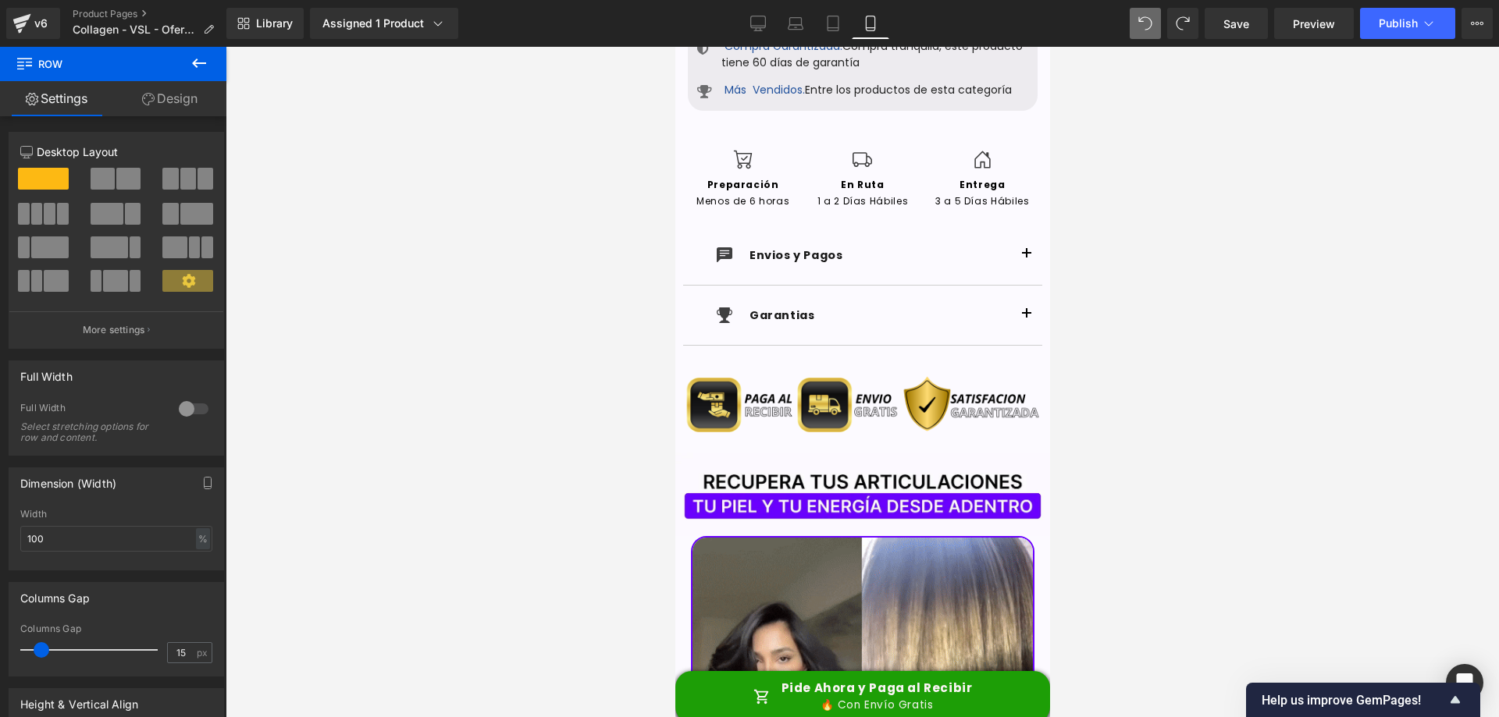
scroll to position [0, 0]
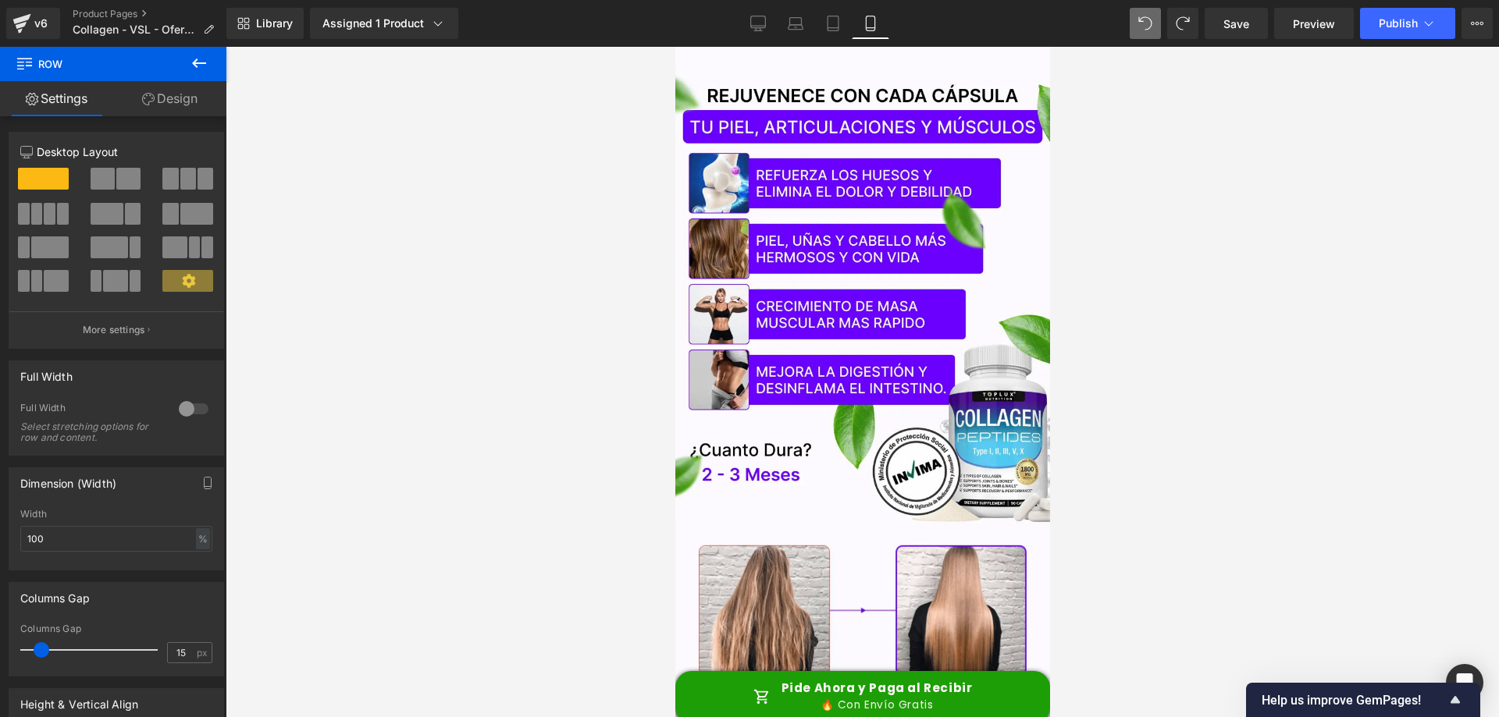
drag, startPoint x: 1043, startPoint y: 602, endPoint x: 1736, endPoint y: 84, distance: 865.4
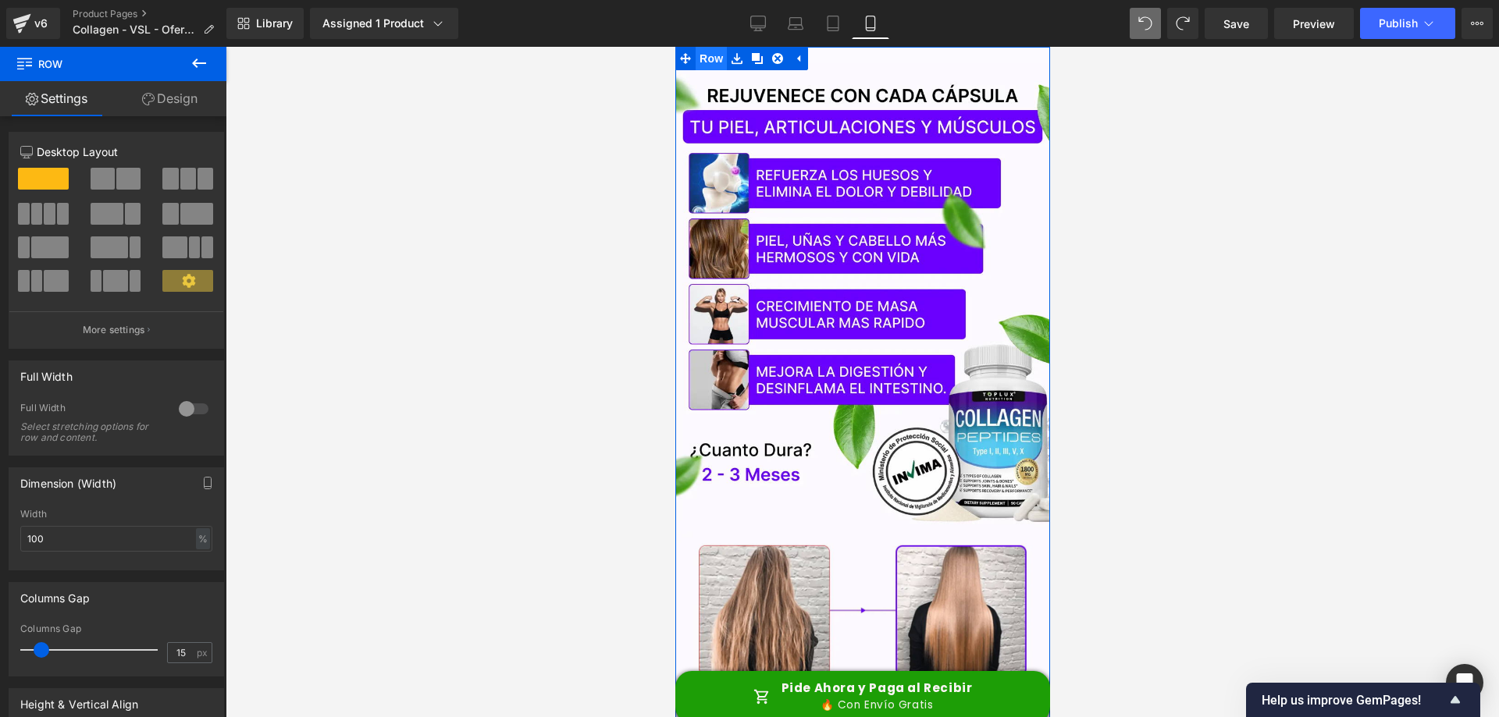
click at [698, 56] on span "Row" at bounding box center [710, 58] width 31 height 23
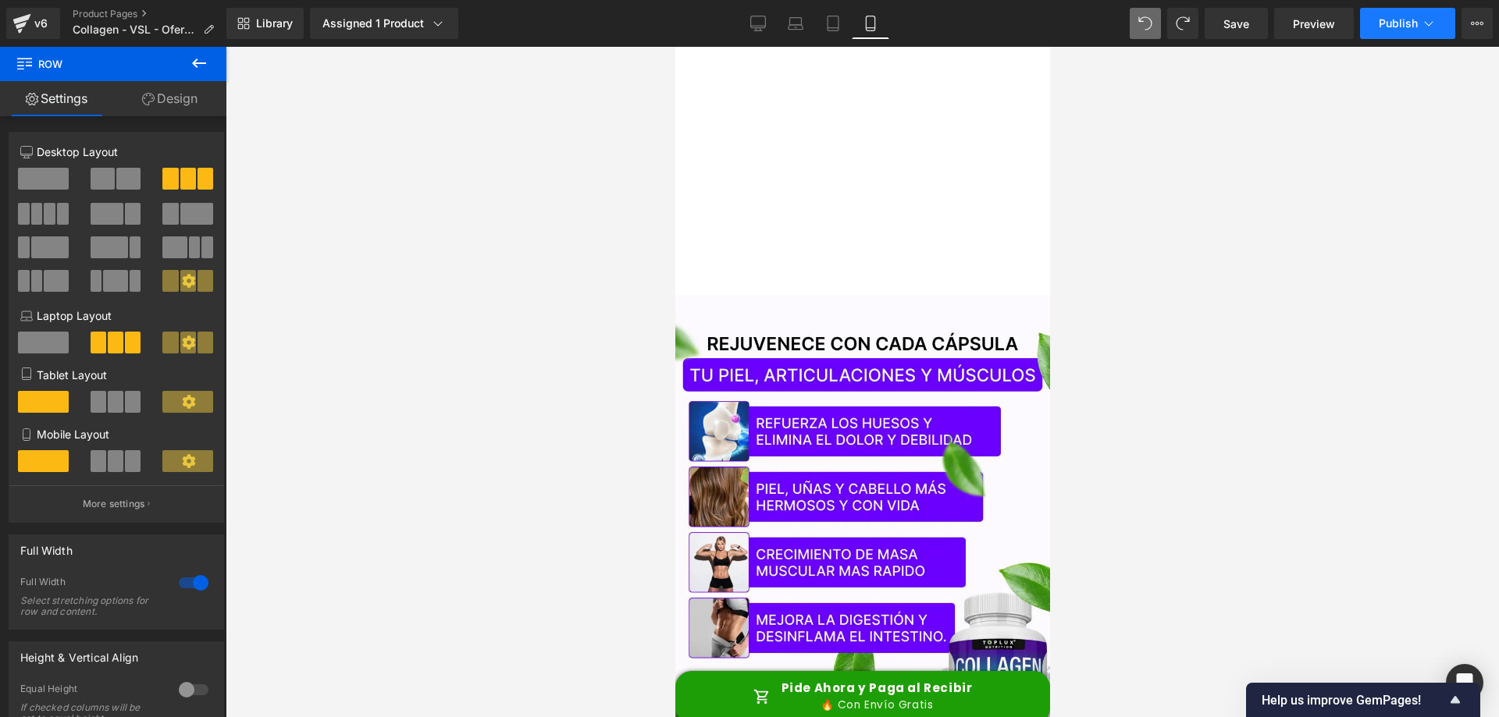
click at [1367, 30] on button "Publish" at bounding box center [1407, 23] width 95 height 31
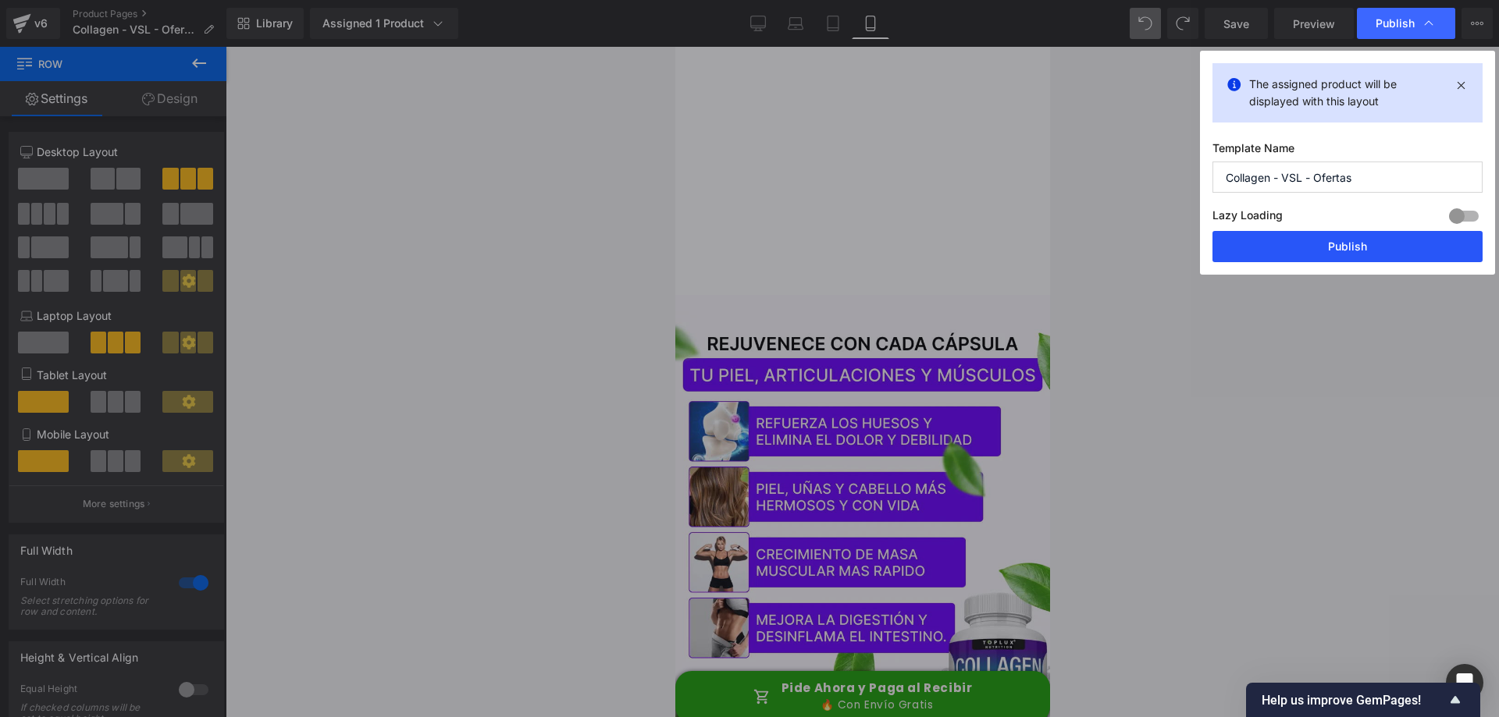
click at [1303, 255] on button "Publish" at bounding box center [1347, 246] width 270 height 31
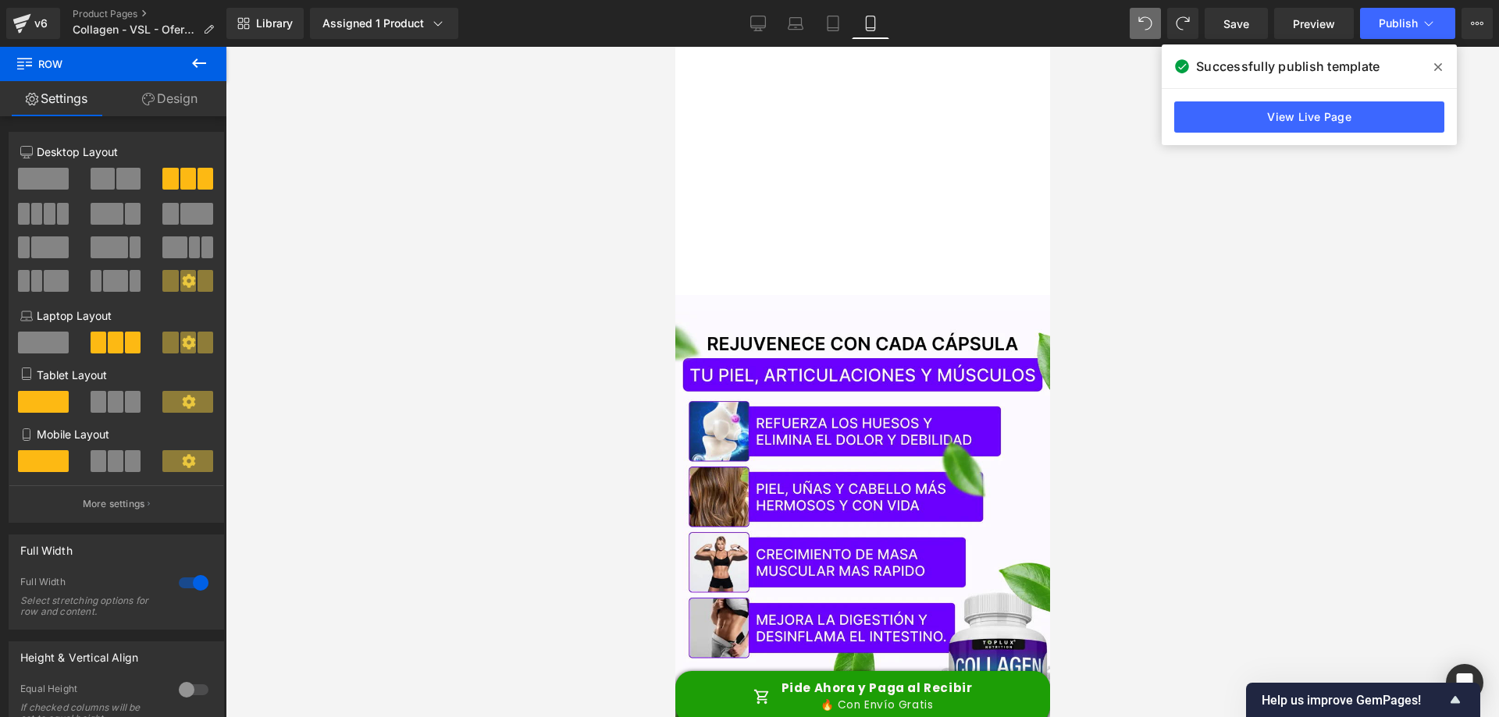
click at [1250, 157] on div at bounding box center [862, 382] width 1273 height 670
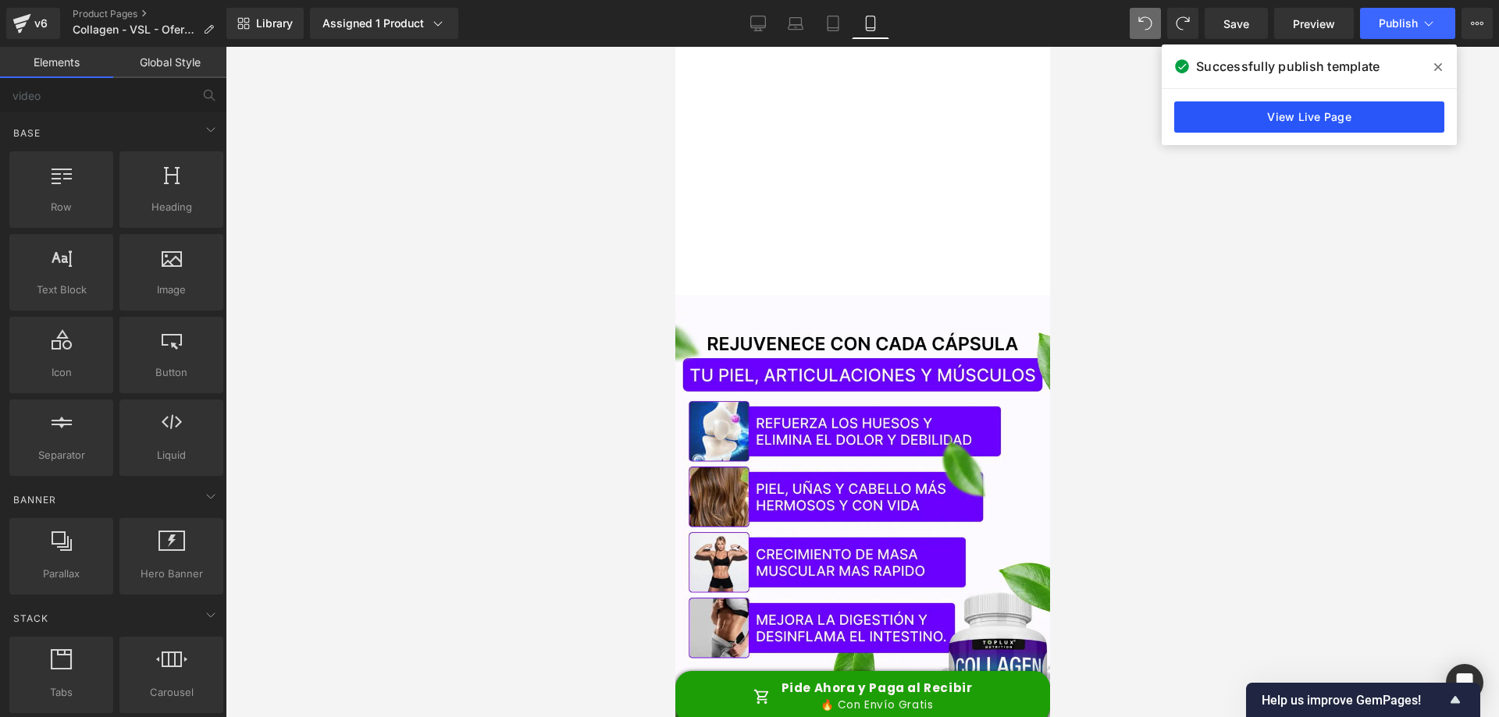
click at [1287, 119] on link "View Live Page" at bounding box center [1309, 116] width 270 height 31
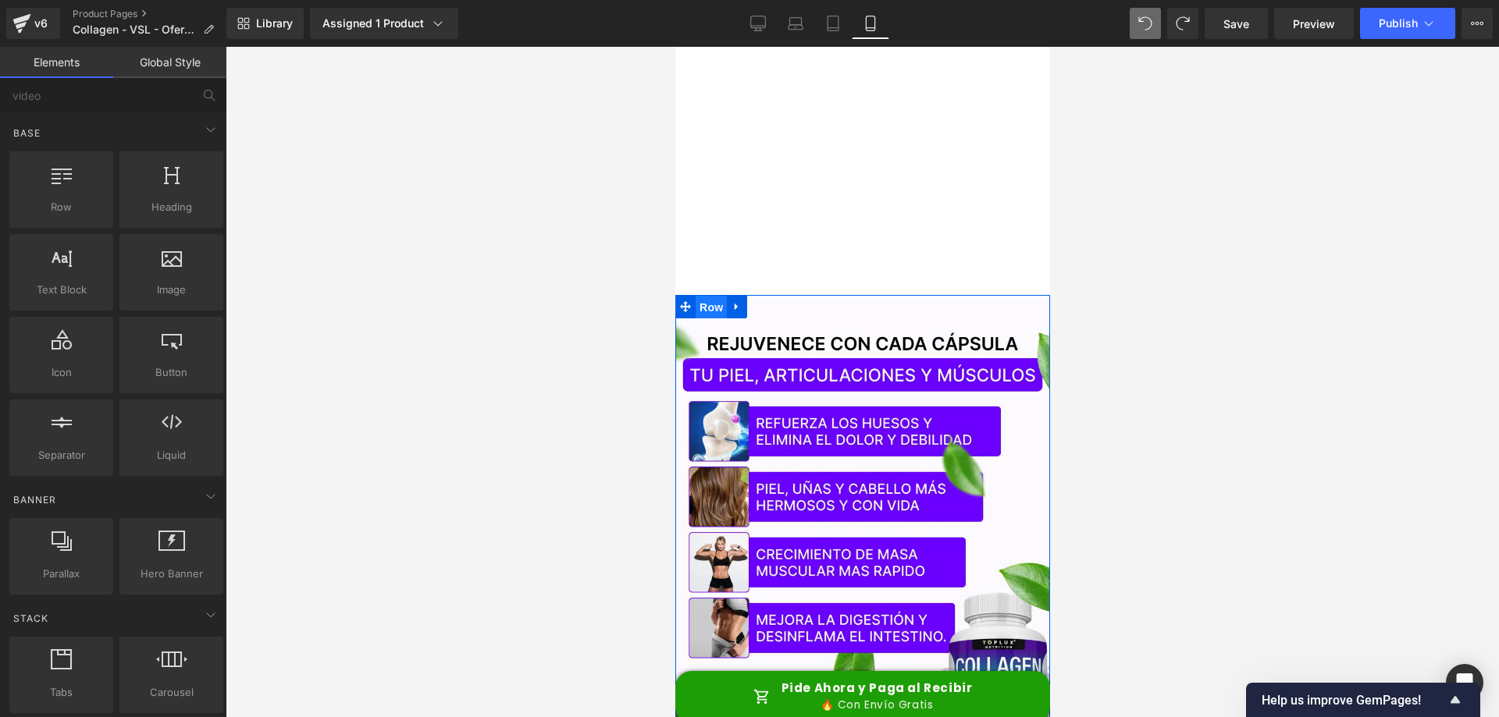
click at [702, 300] on span "Row" at bounding box center [710, 307] width 31 height 23
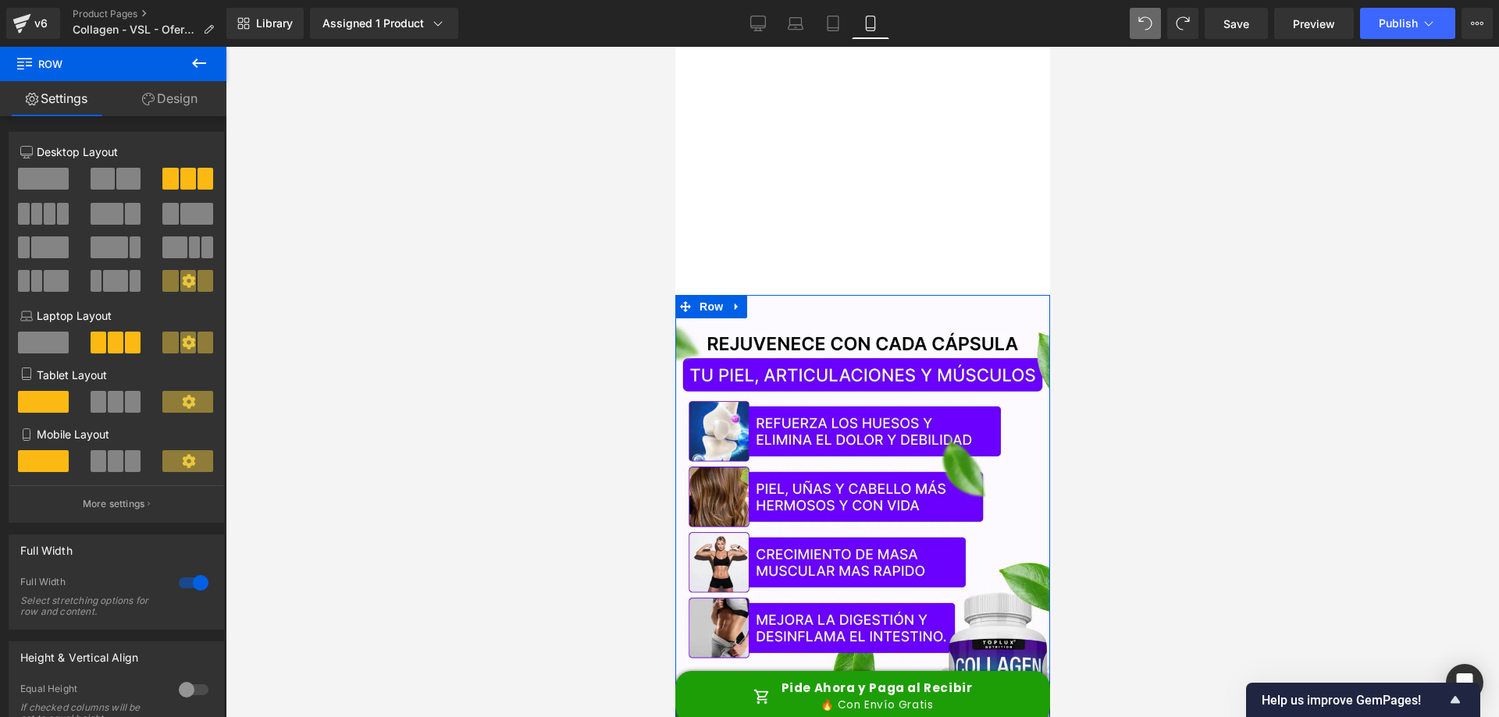
click at [150, 81] on link "Design" at bounding box center [169, 98] width 113 height 35
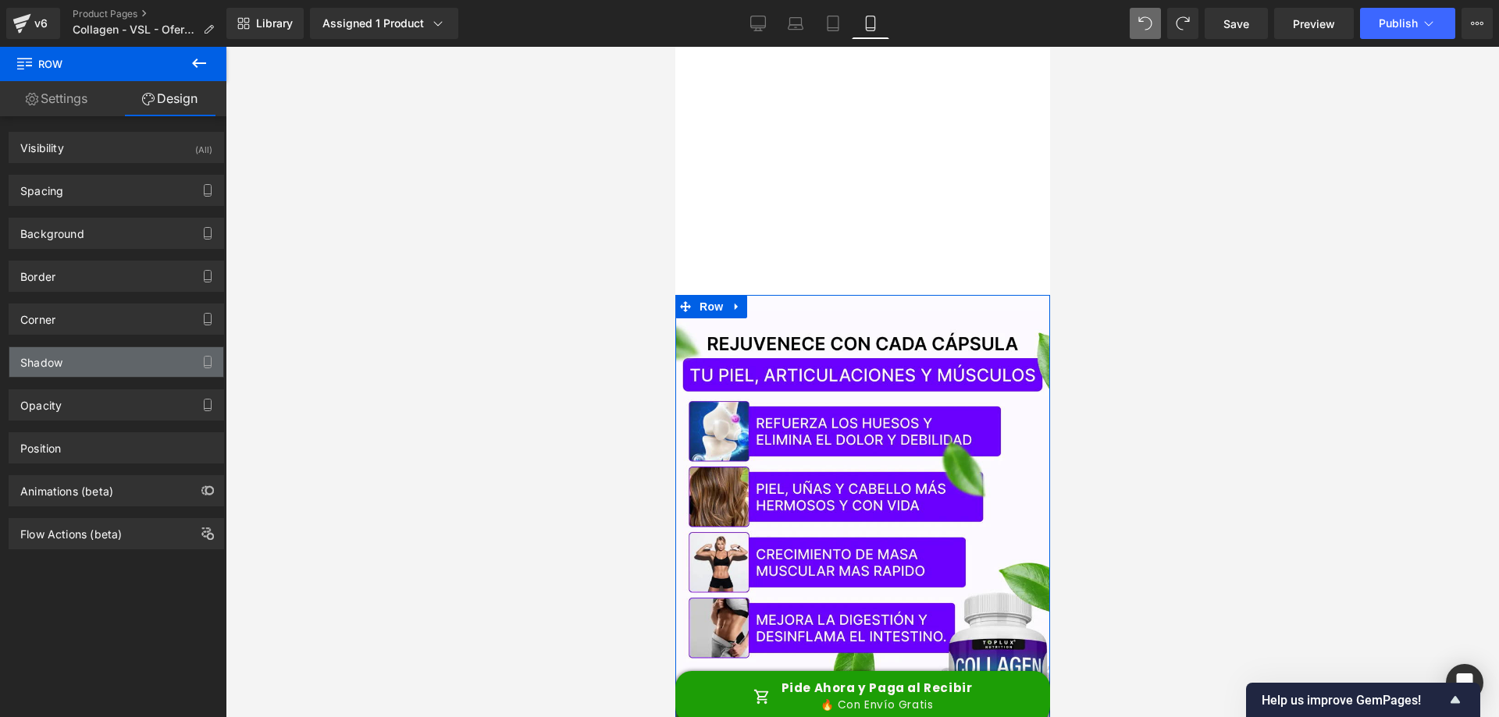
click at [76, 365] on div "Shadow" at bounding box center [116, 362] width 214 height 30
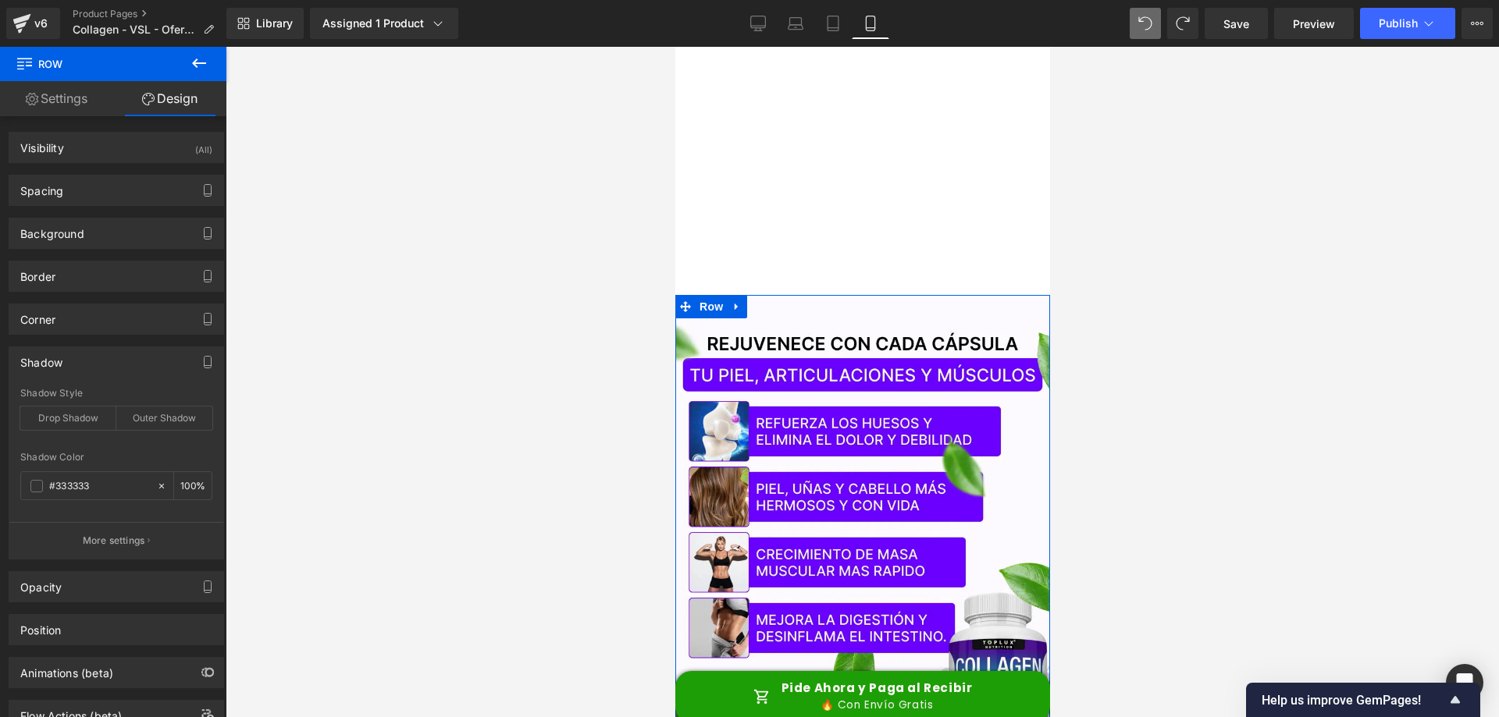
click at [76, 365] on div "Shadow" at bounding box center [116, 362] width 214 height 30
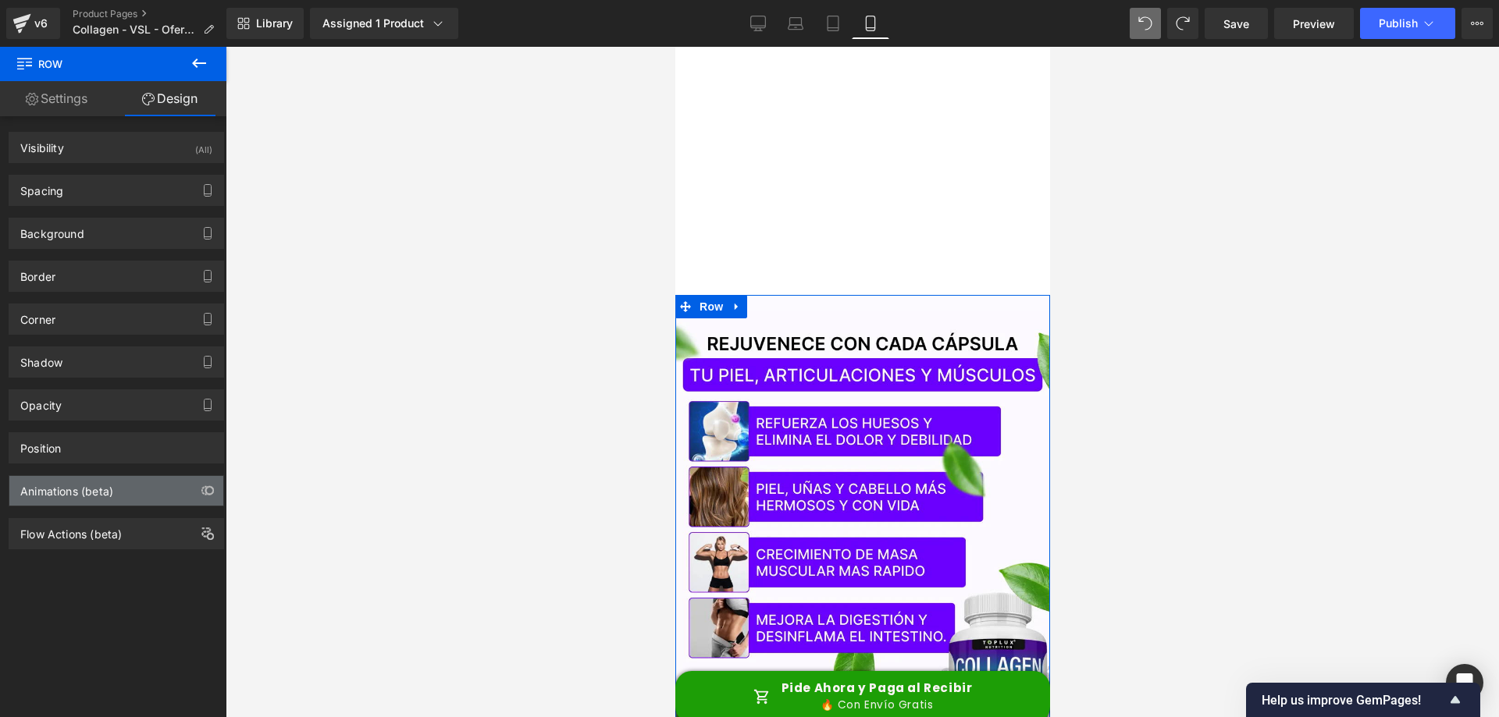
click at [92, 493] on div "Animations (beta)" at bounding box center [66, 487] width 93 height 22
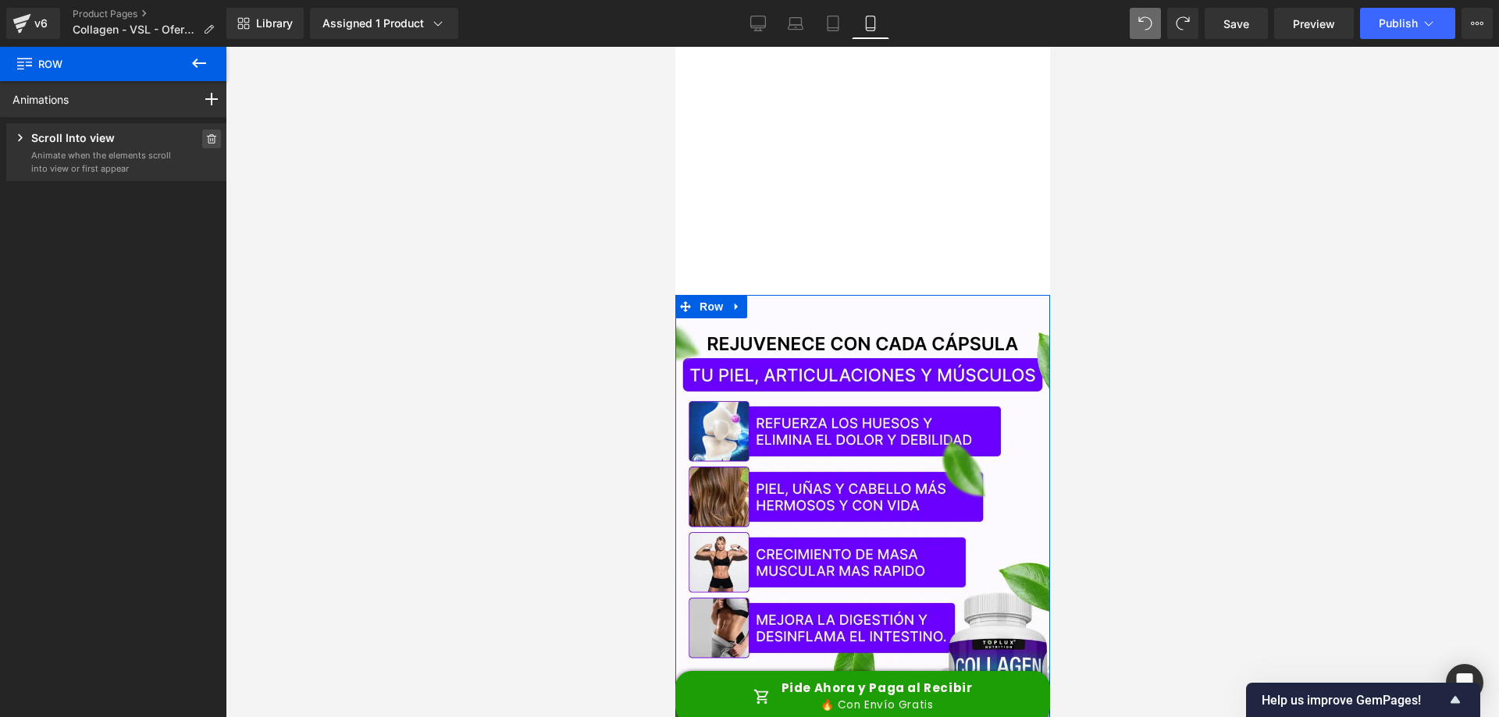
click at [202, 138] on span at bounding box center [211, 139] width 19 height 19
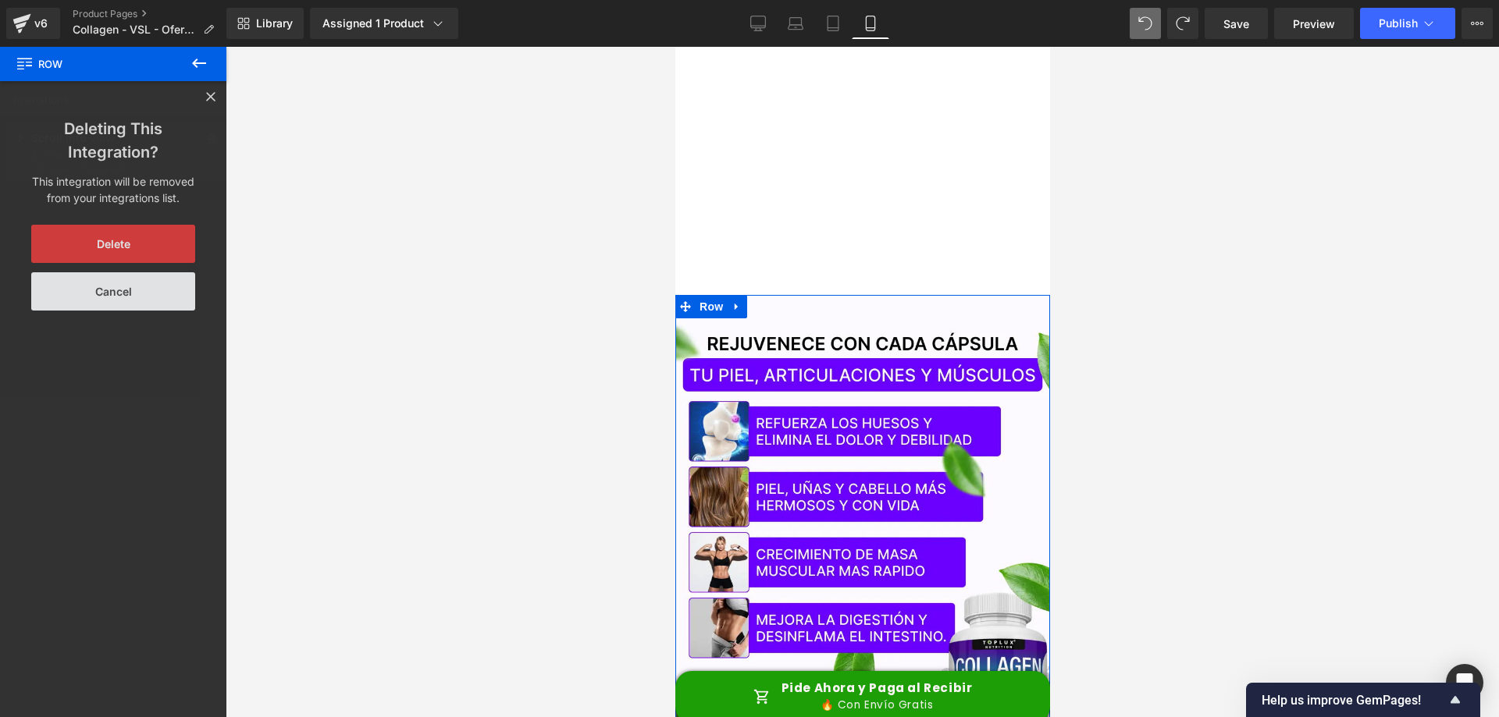
click at [144, 249] on button "Delete" at bounding box center [113, 244] width 164 height 38
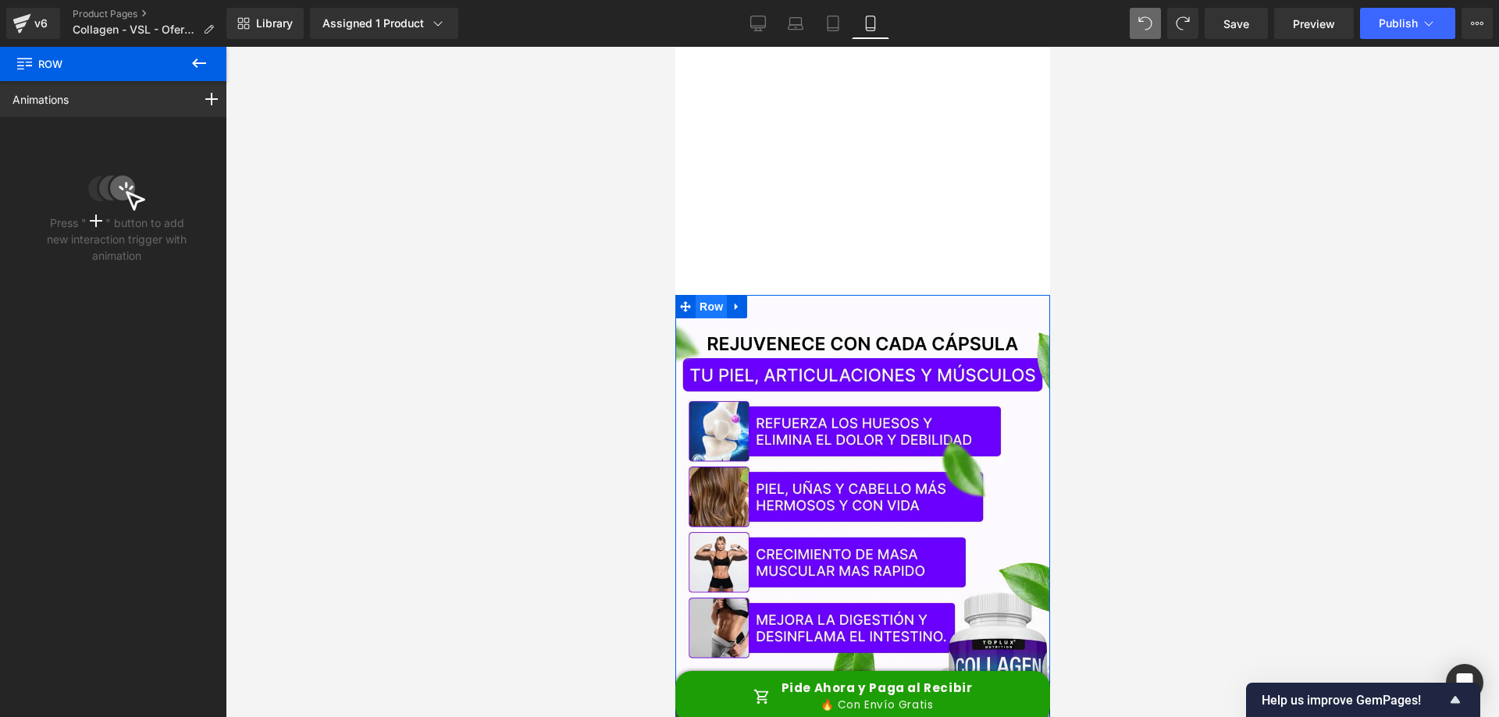
click at [702, 297] on span "Row" at bounding box center [710, 306] width 31 height 23
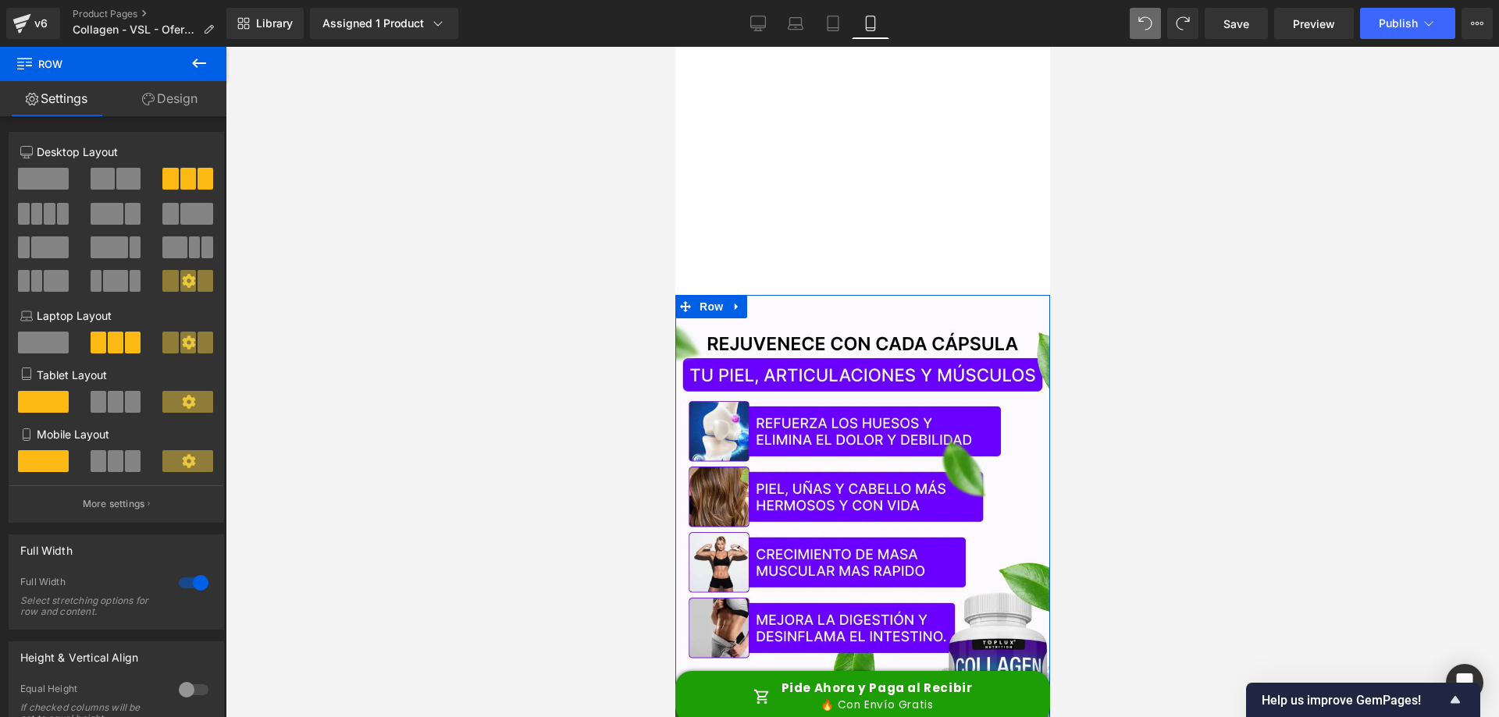
click at [176, 99] on link "Design" at bounding box center [169, 98] width 113 height 35
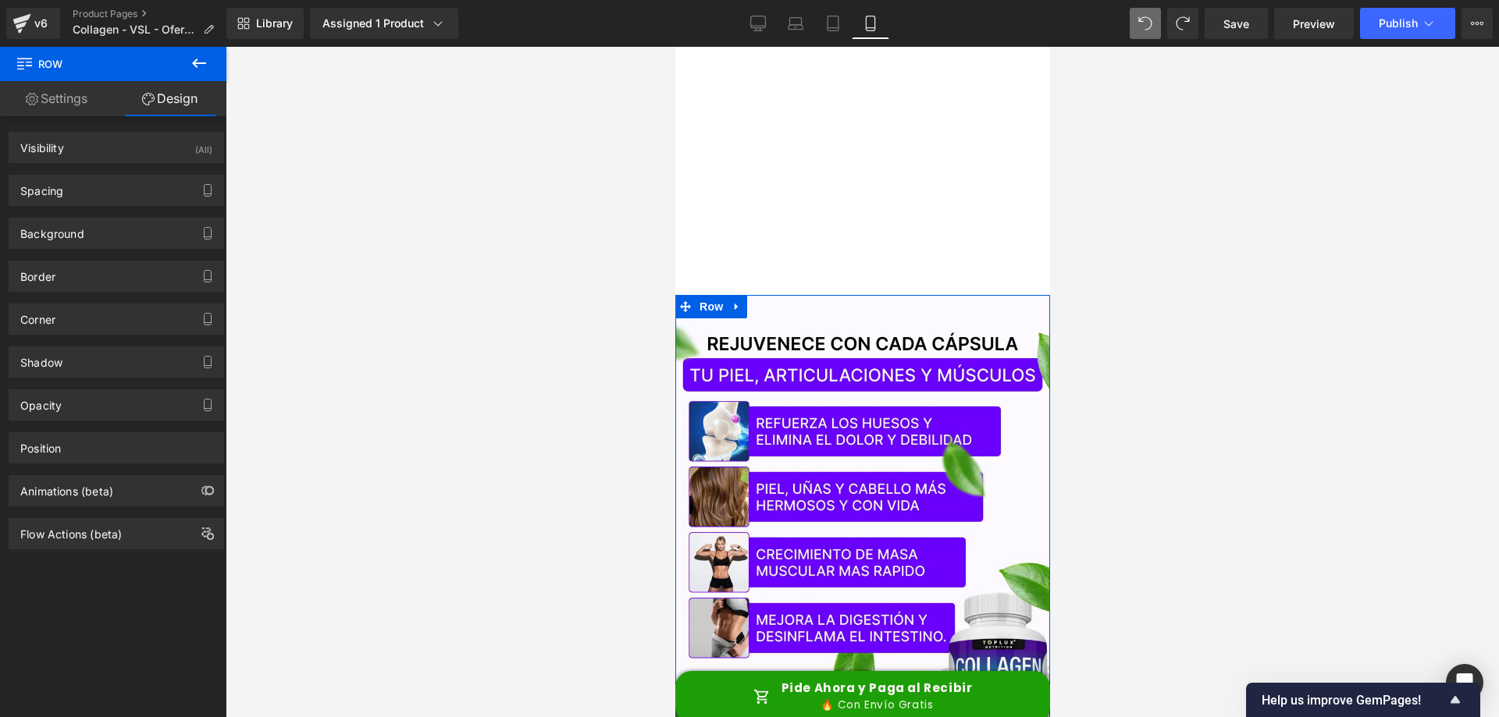
drag, startPoint x: 108, startPoint y: 194, endPoint x: 98, endPoint y: 218, distance: 26.2
click at [108, 194] on div "Spacing" at bounding box center [116, 191] width 214 height 30
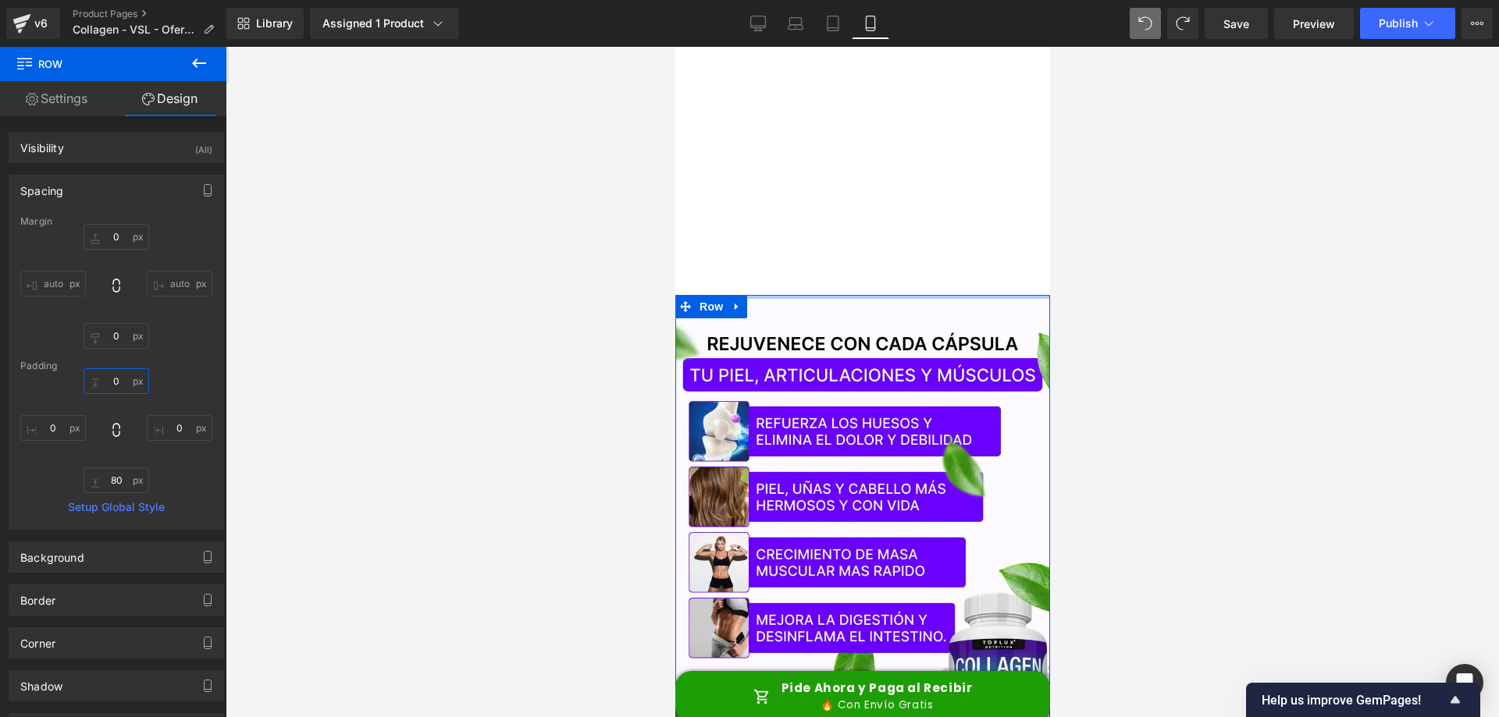
click at [120, 386] on input "0" at bounding box center [117, 381] width 66 height 26
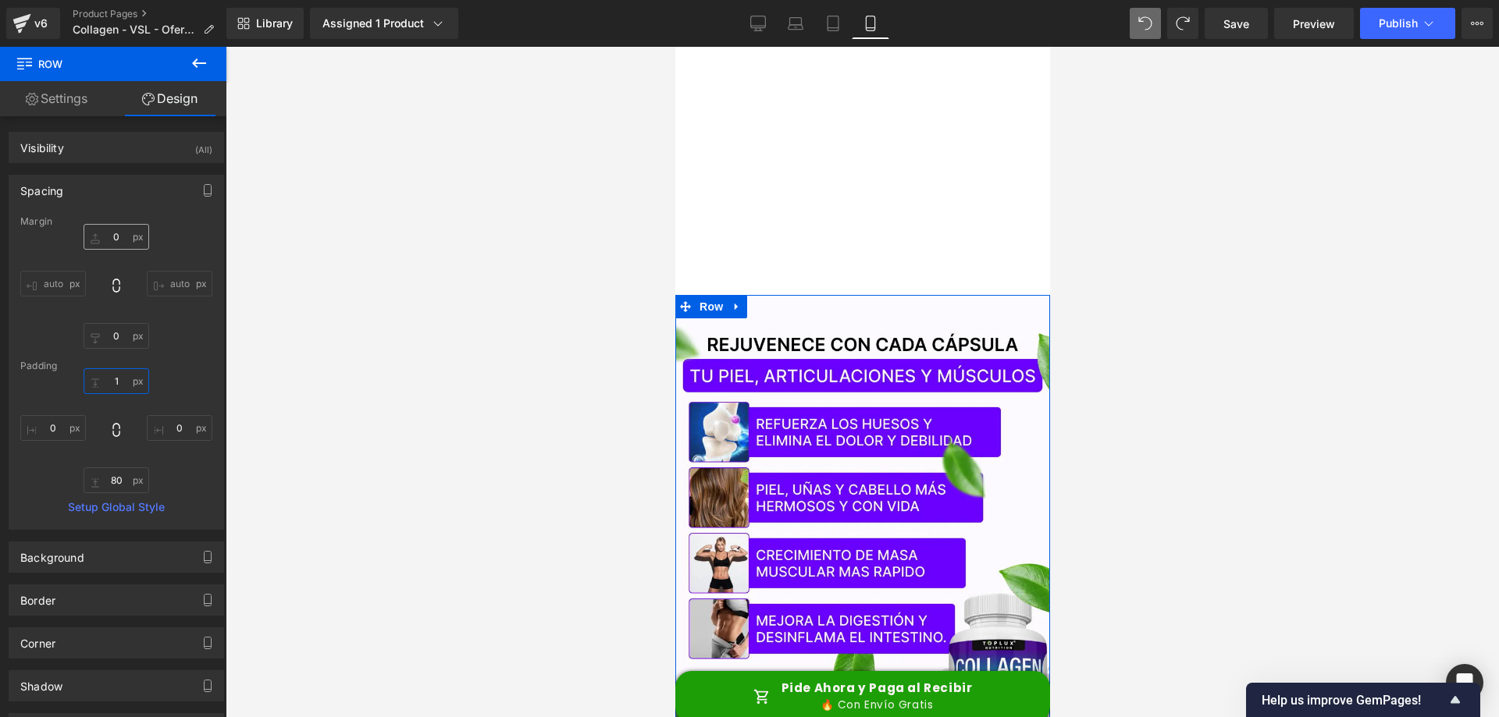
type input "0"
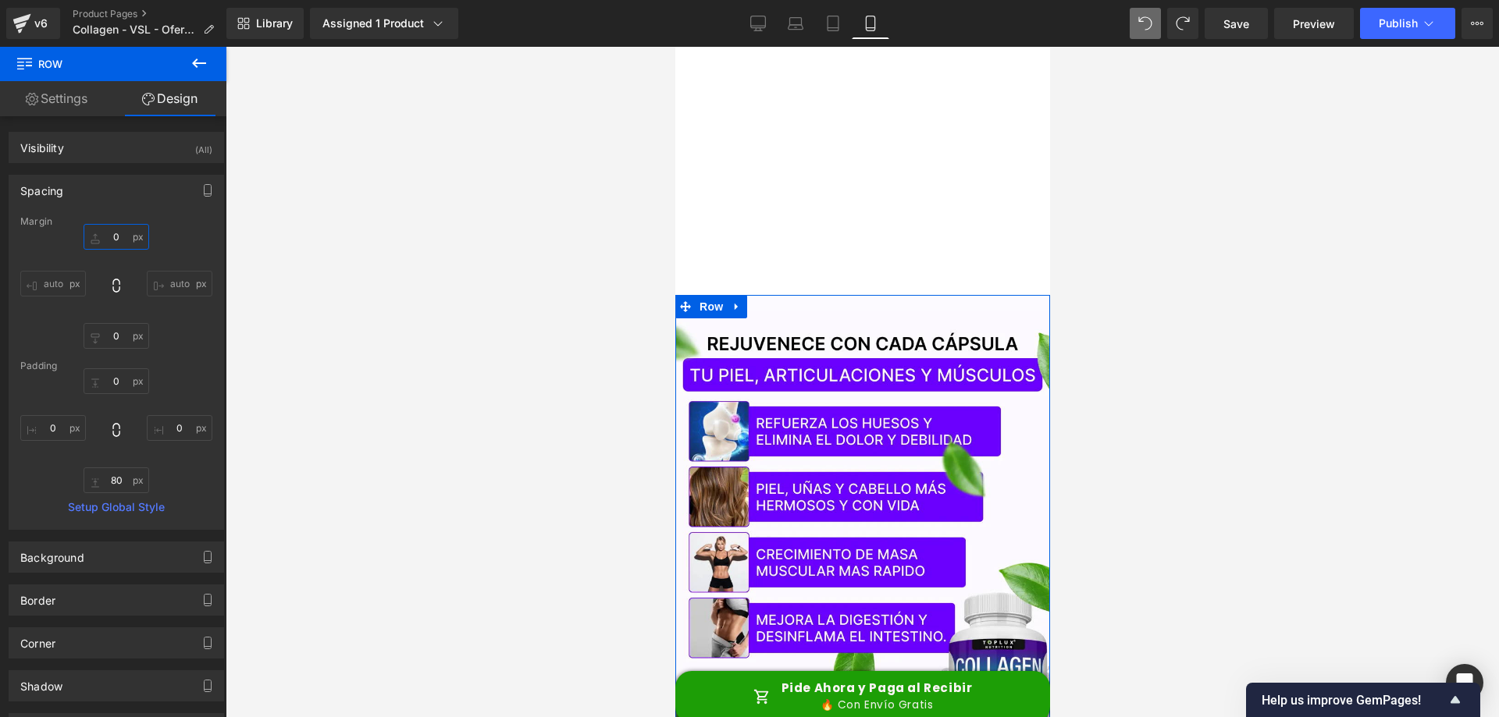
click at [113, 233] on input "0" at bounding box center [117, 237] width 66 height 26
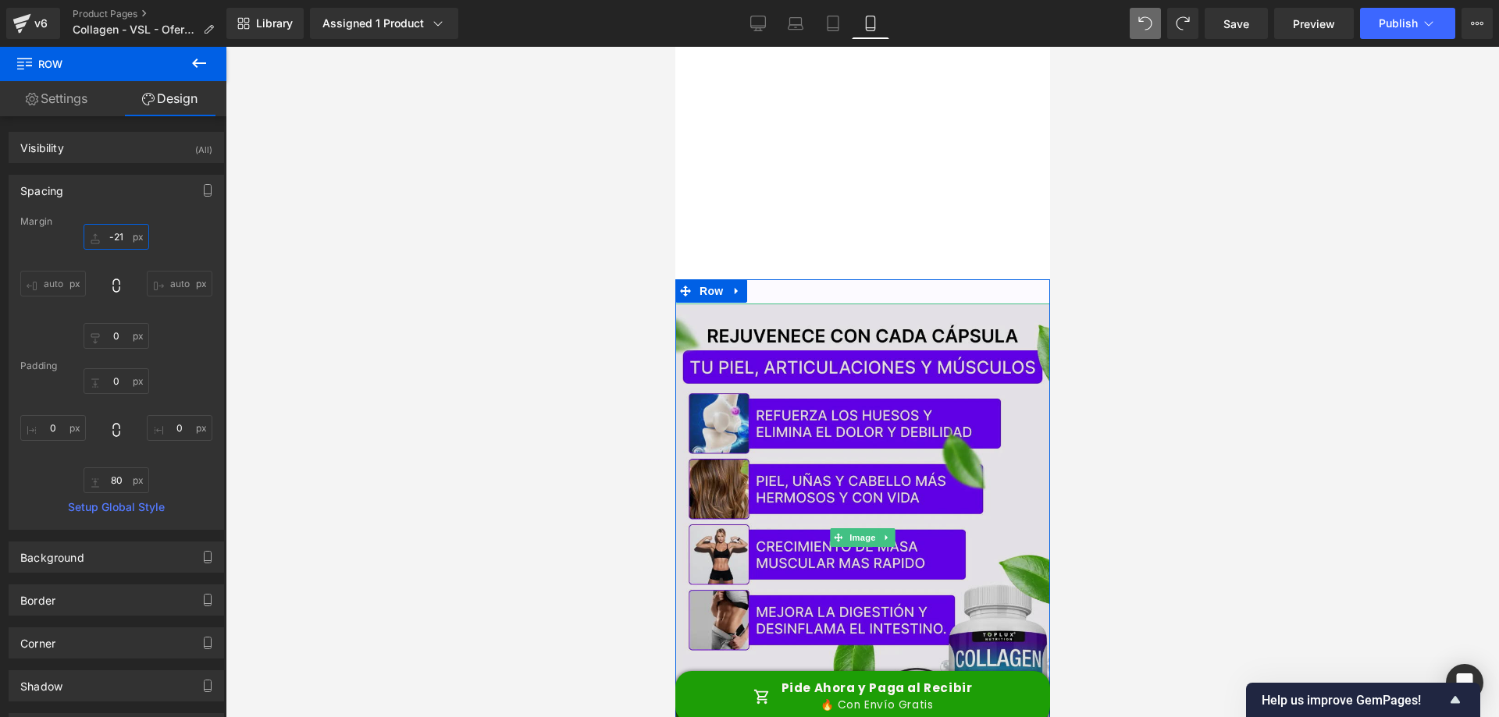
type input "-20"
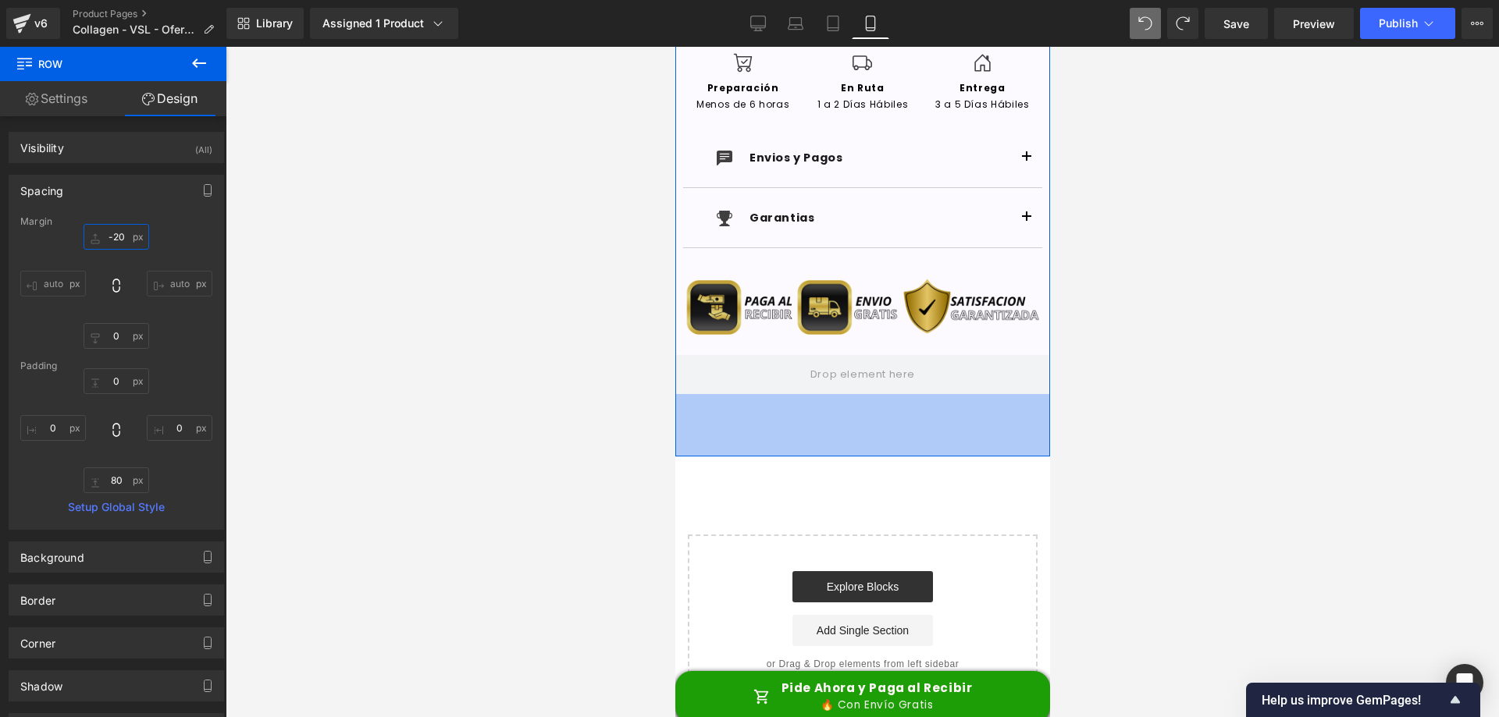
scroll to position [6266, 0]
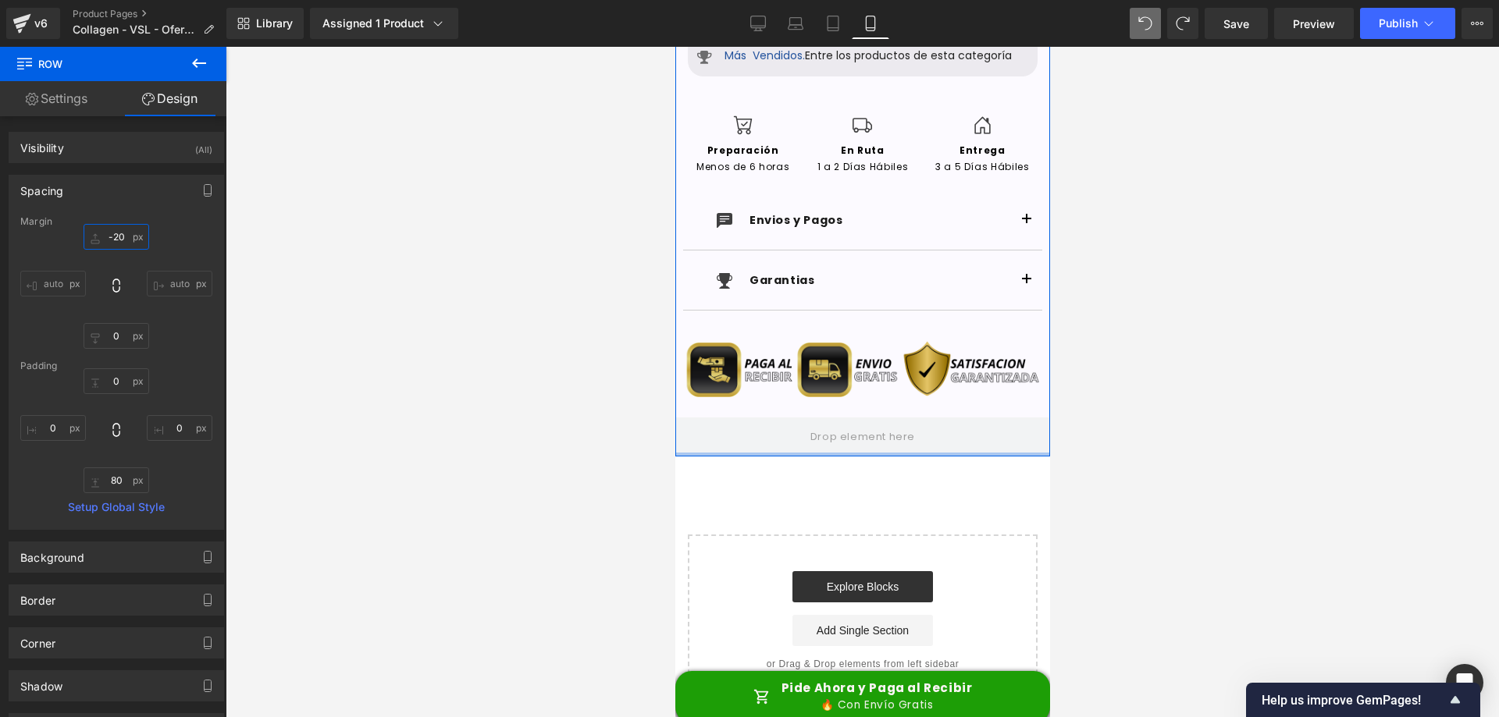
drag, startPoint x: 856, startPoint y: 427, endPoint x: 872, endPoint y: 364, distance: 64.4
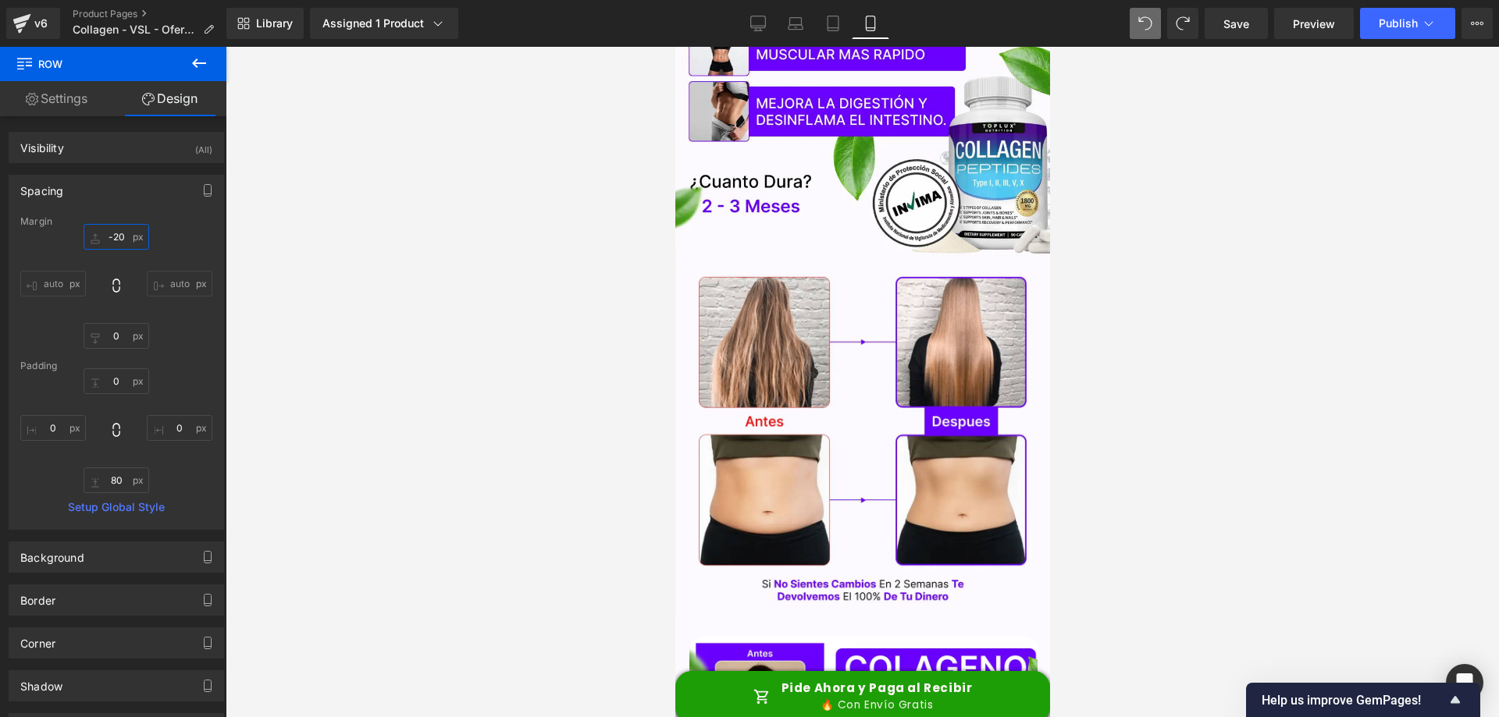
scroll to position [0, 0]
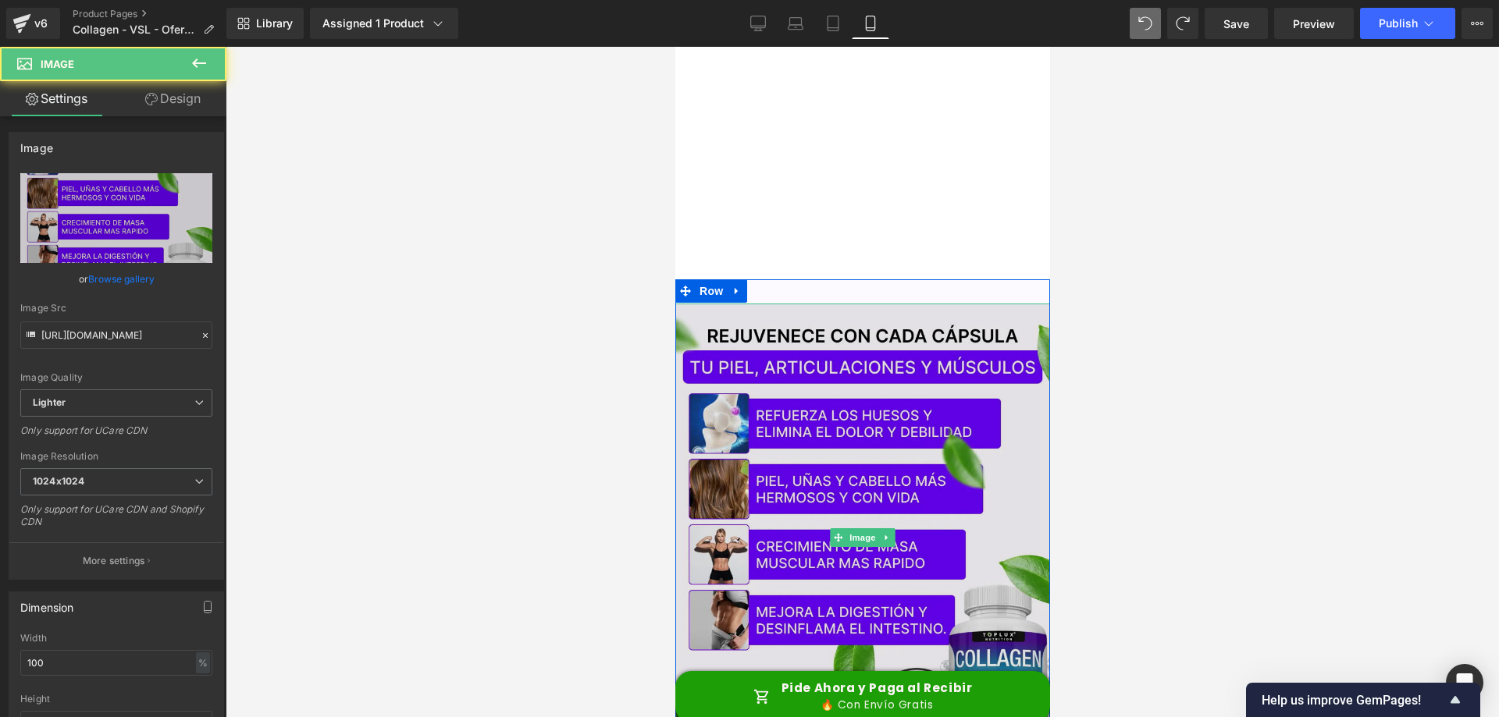
click at [791, 329] on img at bounding box center [861, 538] width 375 height 468
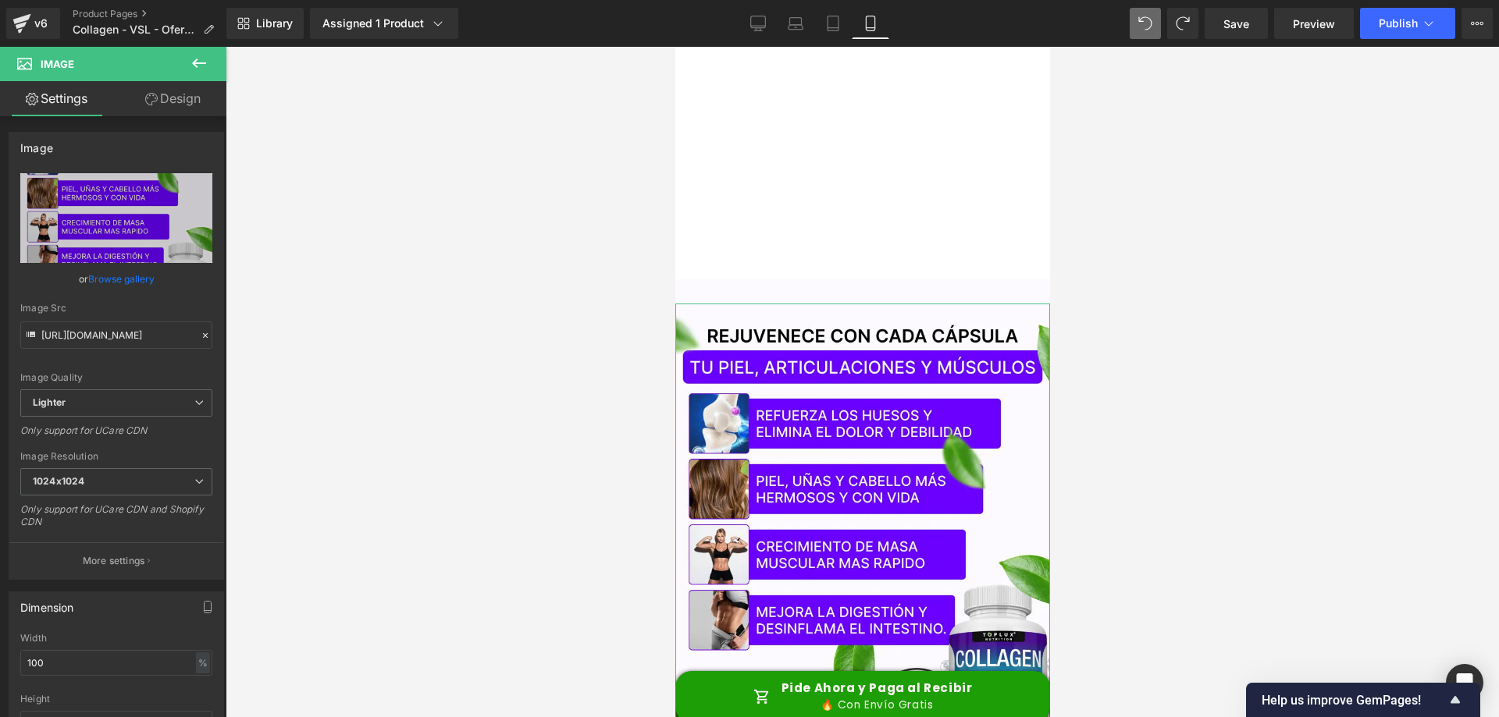
click at [200, 91] on link "Design" at bounding box center [172, 98] width 113 height 35
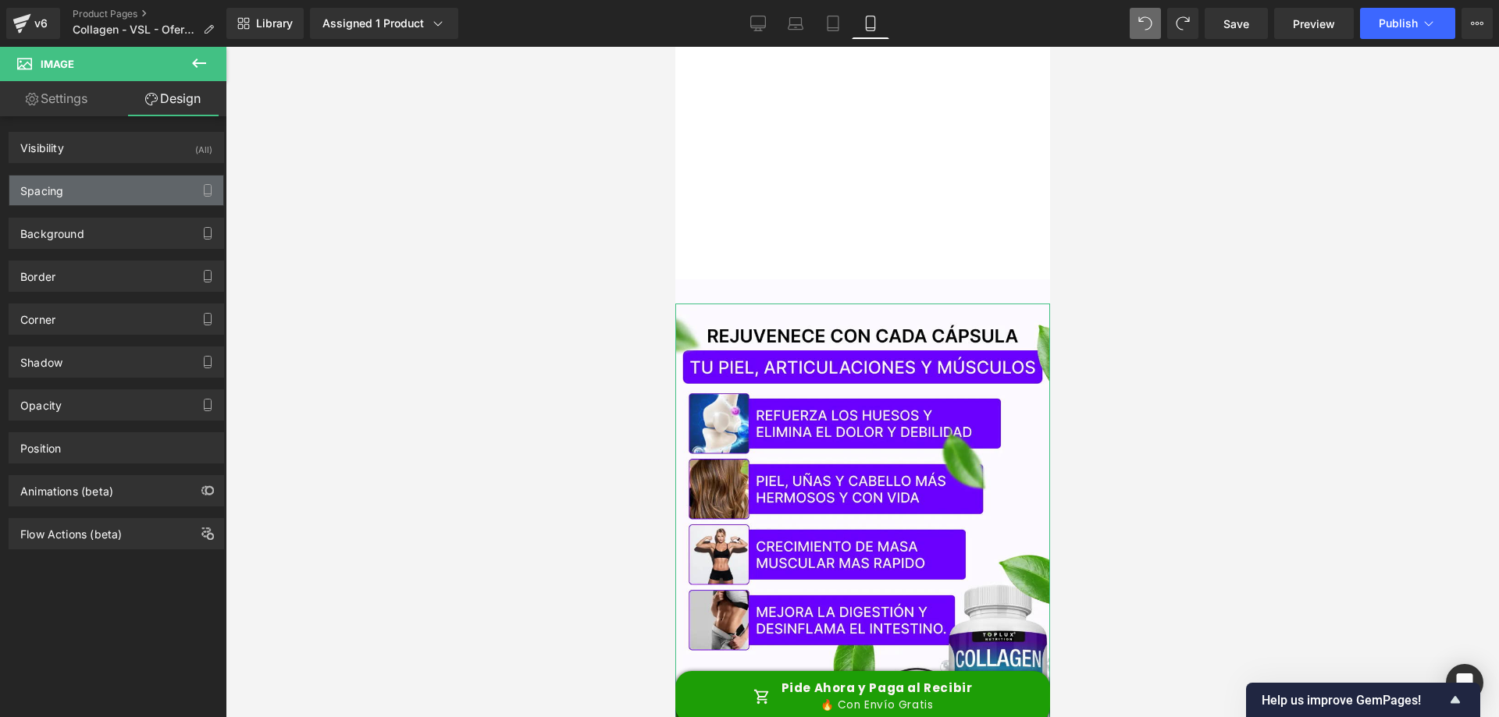
click at [106, 183] on div "Spacing" at bounding box center [116, 191] width 214 height 30
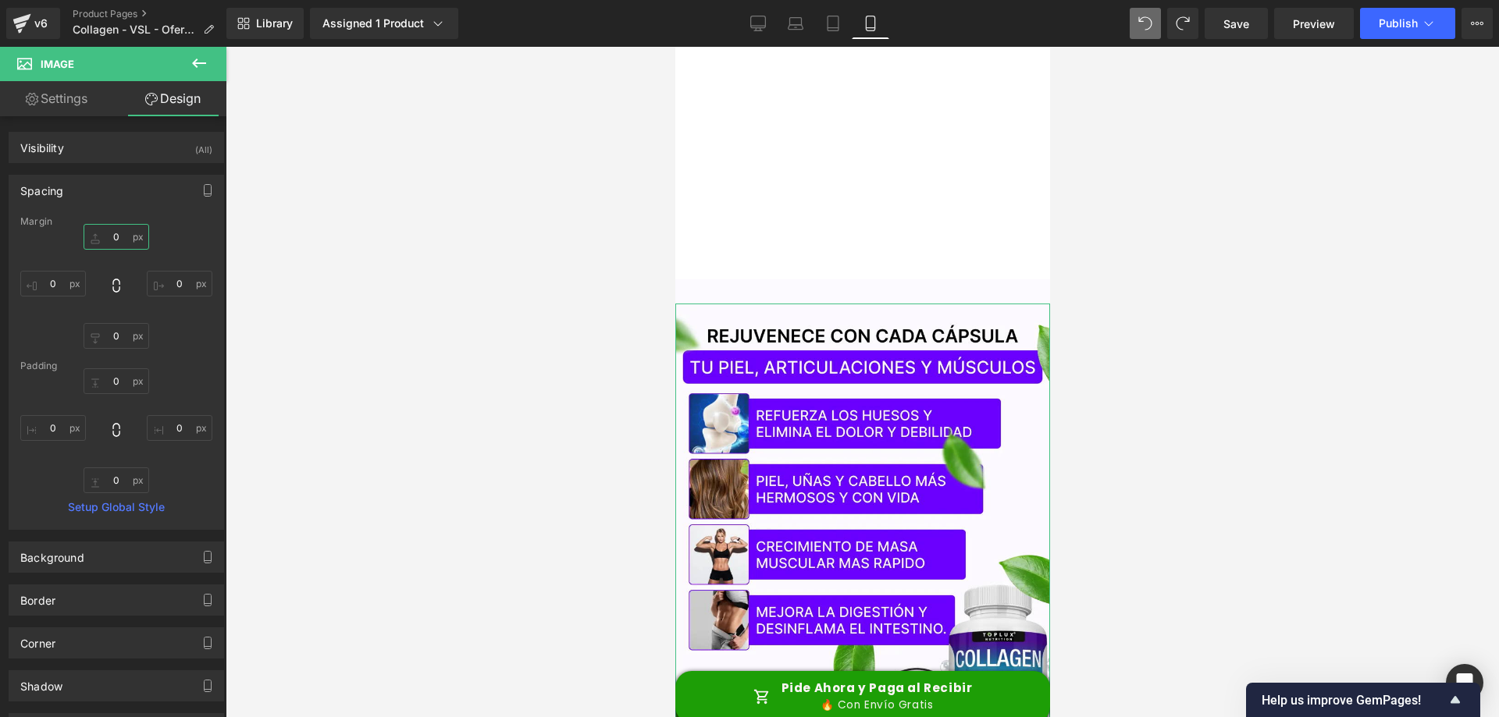
click at [111, 233] on input "0" at bounding box center [117, 237] width 66 height 26
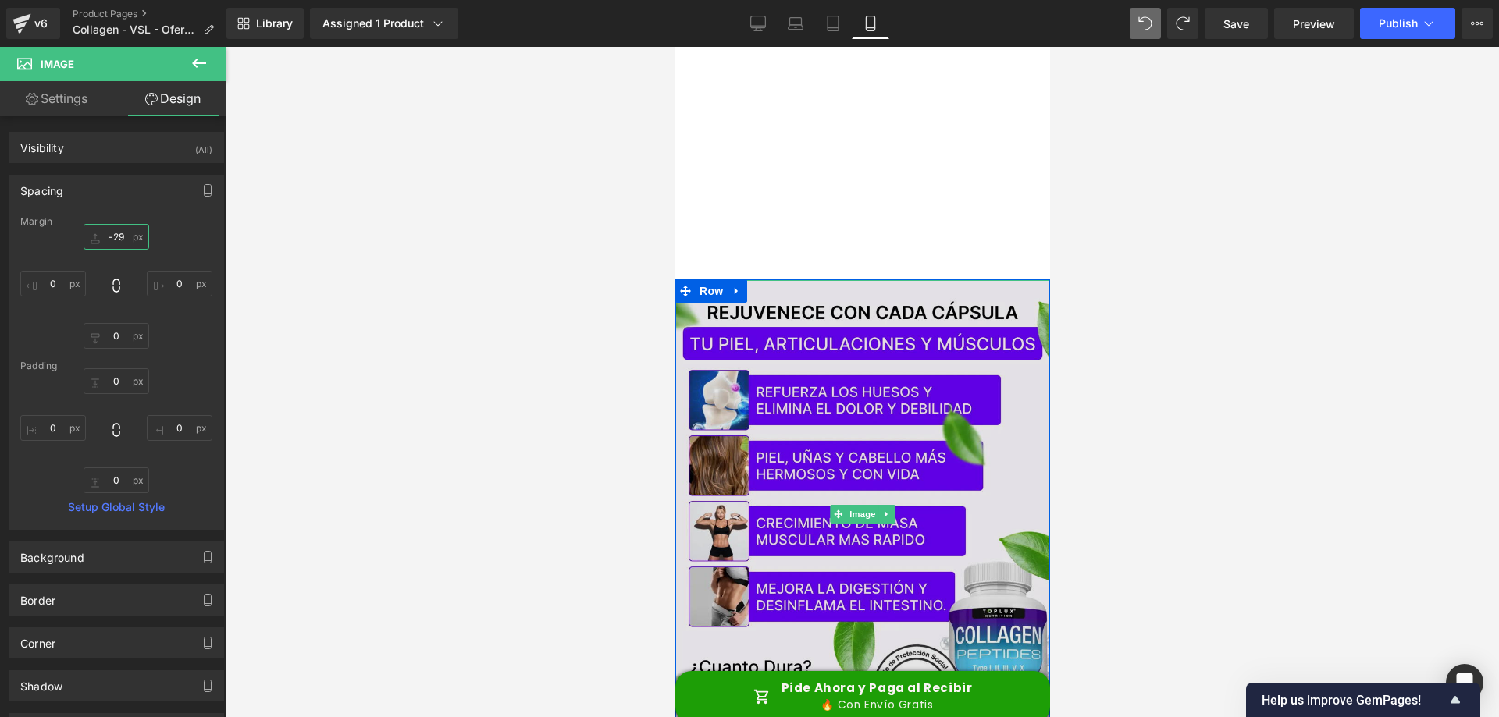
type input "-30"
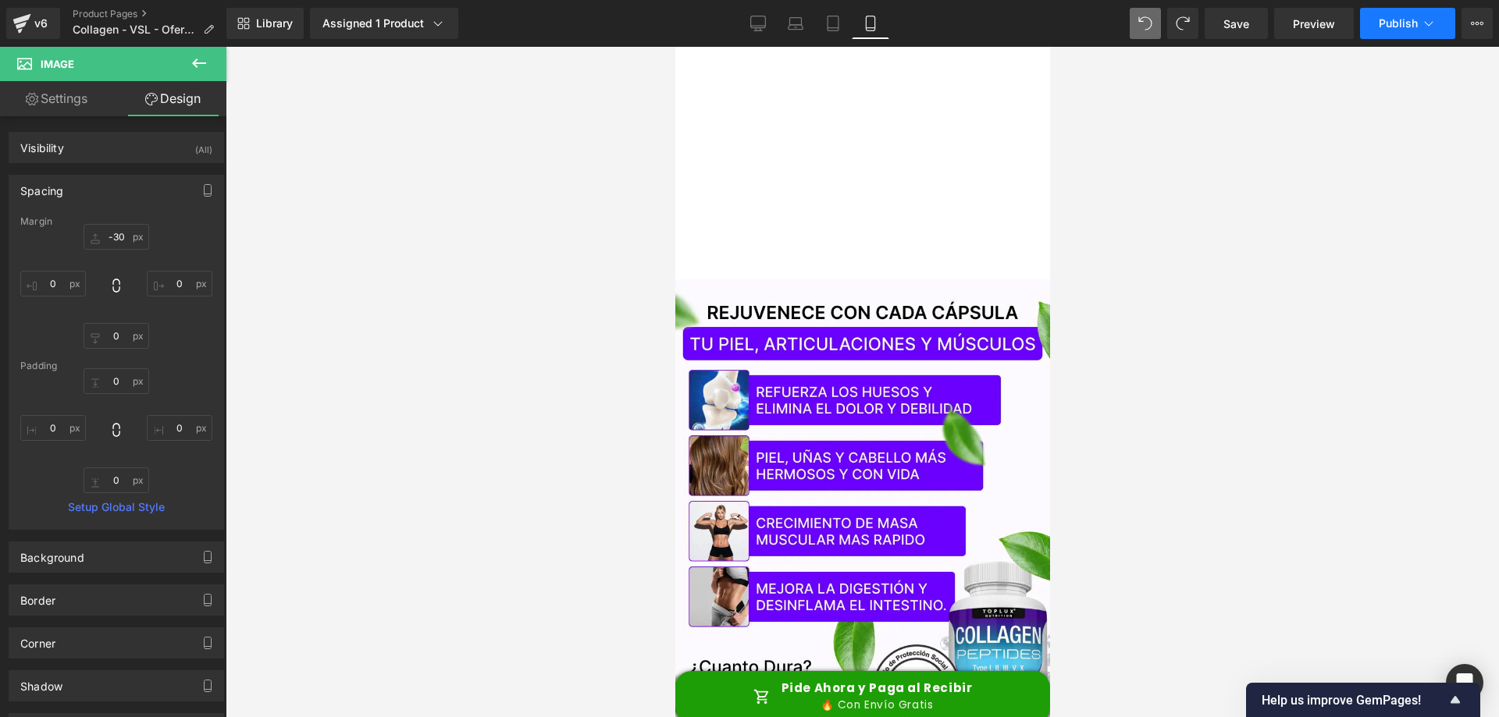
click at [1401, 25] on span "Publish" at bounding box center [1397, 23] width 39 height 12
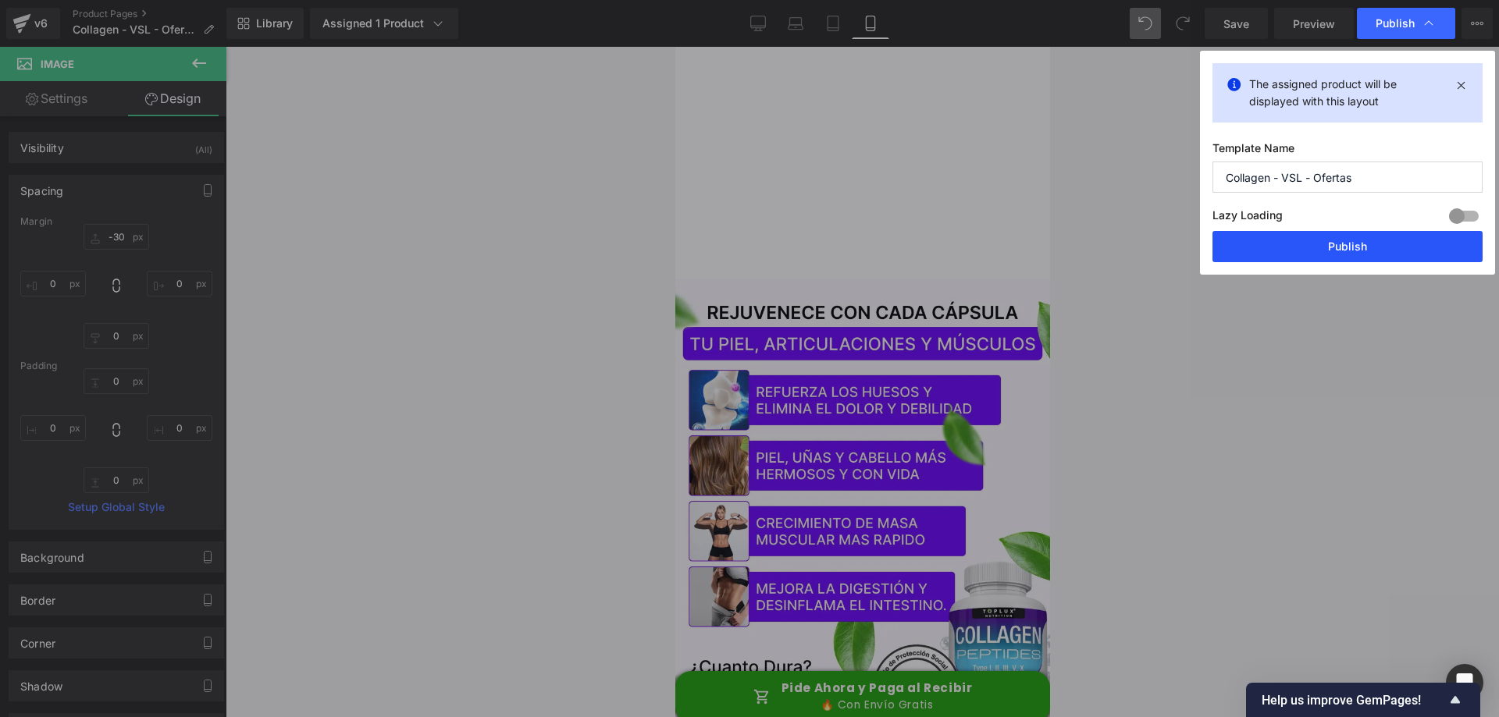
click at [1275, 245] on button "Publish" at bounding box center [1347, 246] width 270 height 31
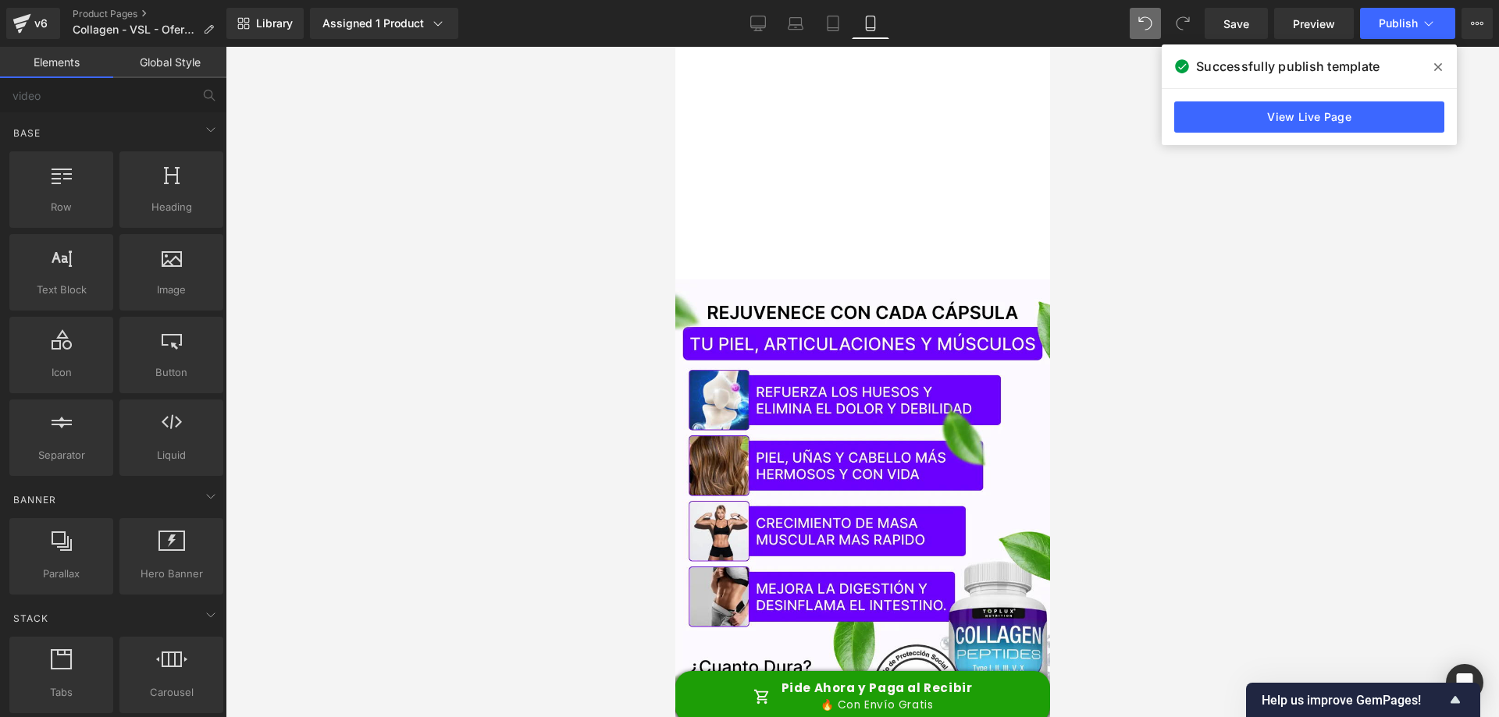
click at [1201, 220] on div at bounding box center [862, 382] width 1273 height 670
click at [1438, 65] on icon at bounding box center [1438, 67] width 8 height 12
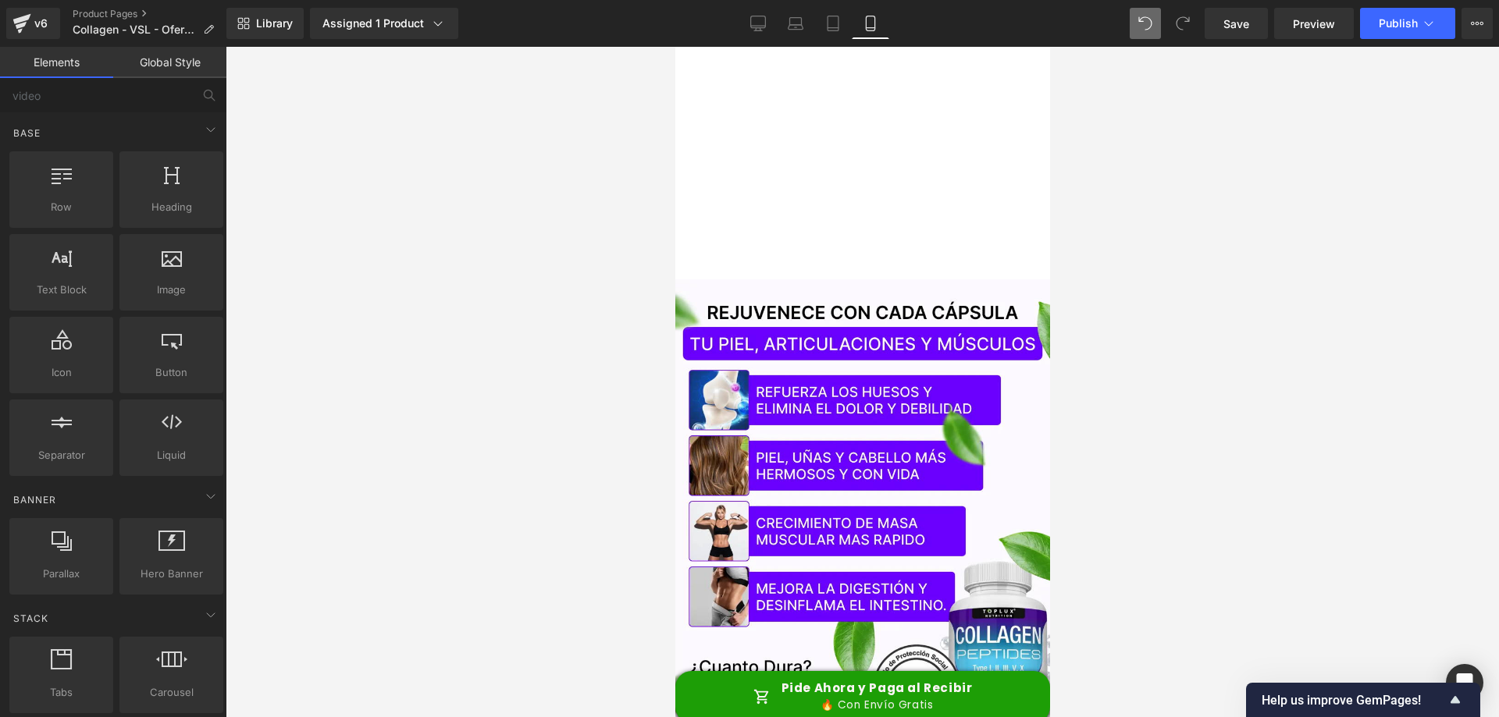
click at [1333, 351] on div at bounding box center [862, 382] width 1273 height 670
click at [778, 173] on div at bounding box center [861, 178] width 351 height 217
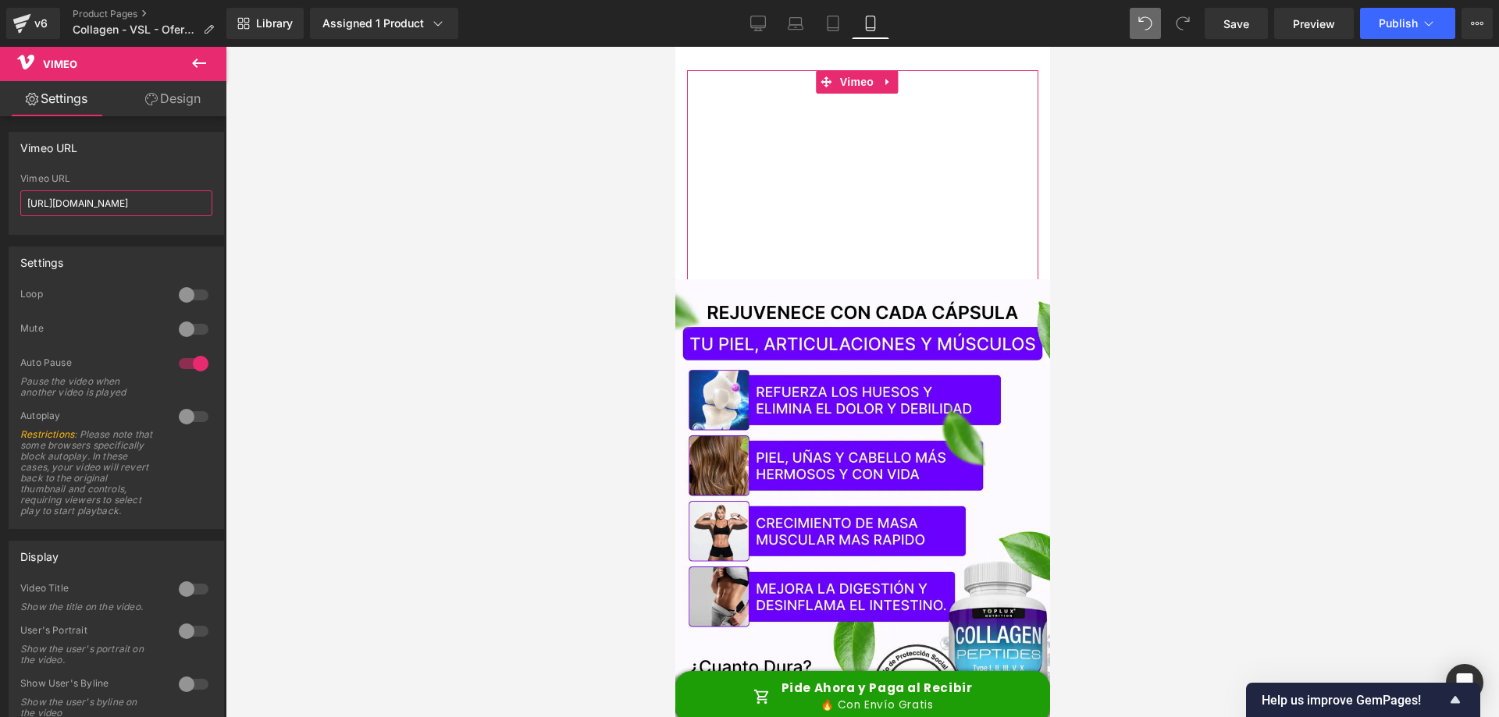
drag, startPoint x: 168, startPoint y: 204, endPoint x: 10, endPoint y: 205, distance: 157.7
click at [10, 205] on div "[URL][DOMAIN_NAME] Vimeo URL [URL][DOMAIN_NAME]" at bounding box center [116, 203] width 214 height 61
paste input "1124501243?share=copy"
type input "[URL][DOMAIN_NAME]"
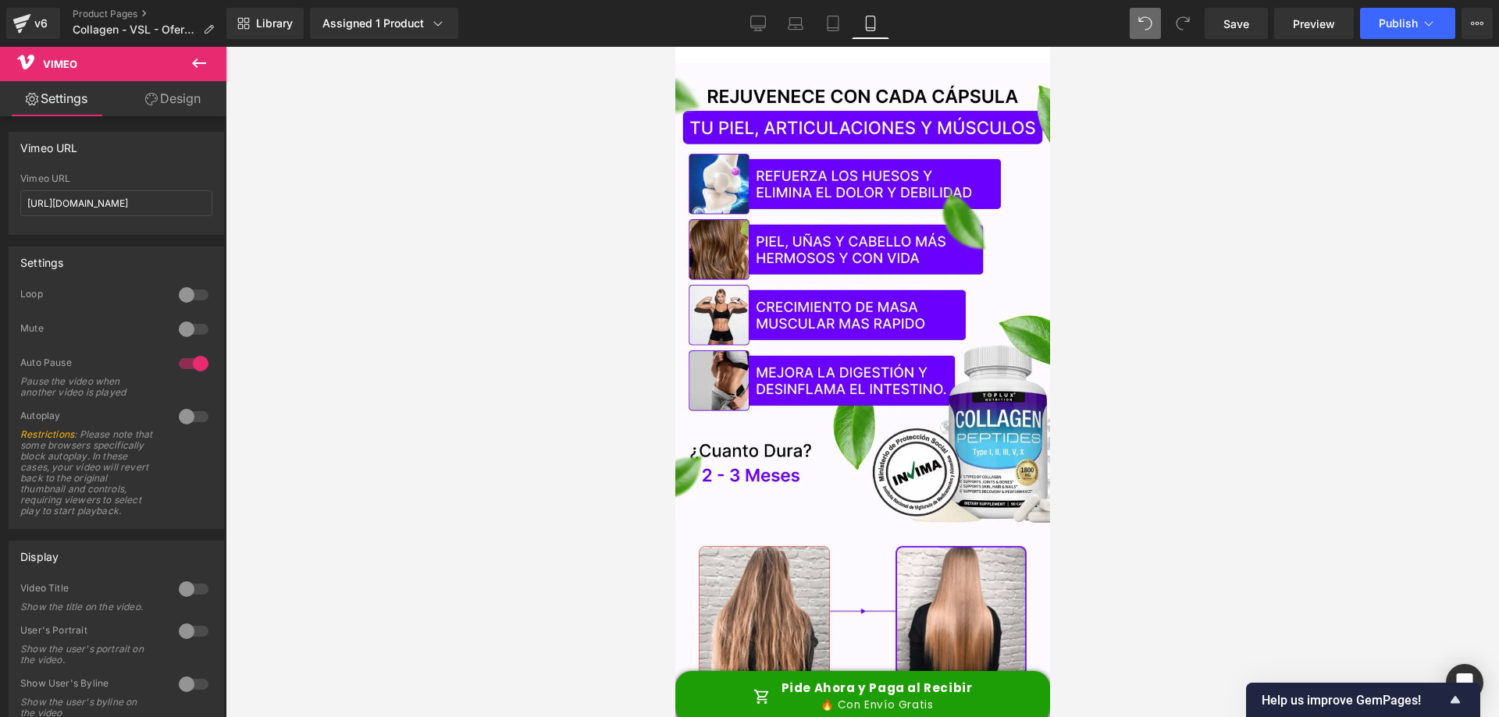
click at [1176, 293] on div at bounding box center [862, 382] width 1273 height 670
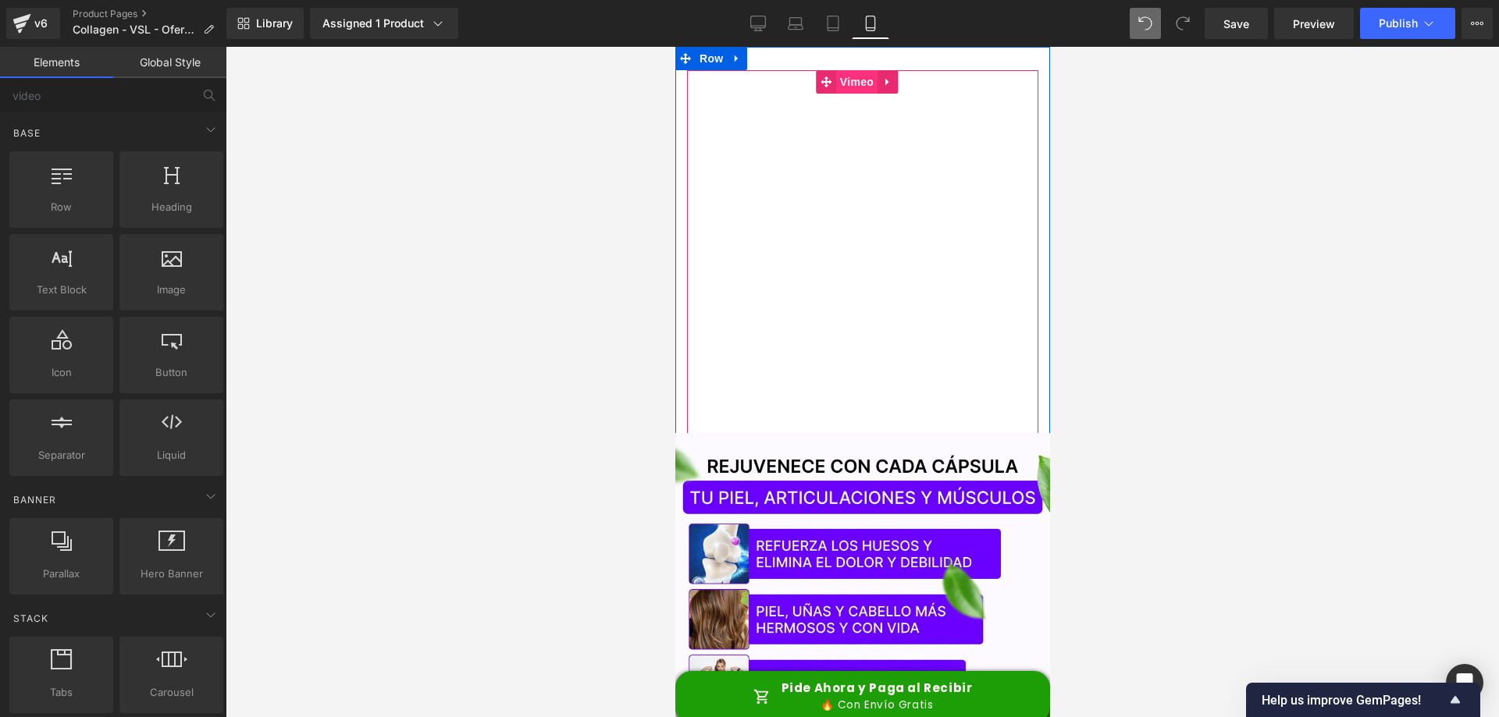
click at [851, 73] on span "Vimeo" at bounding box center [855, 81] width 41 height 23
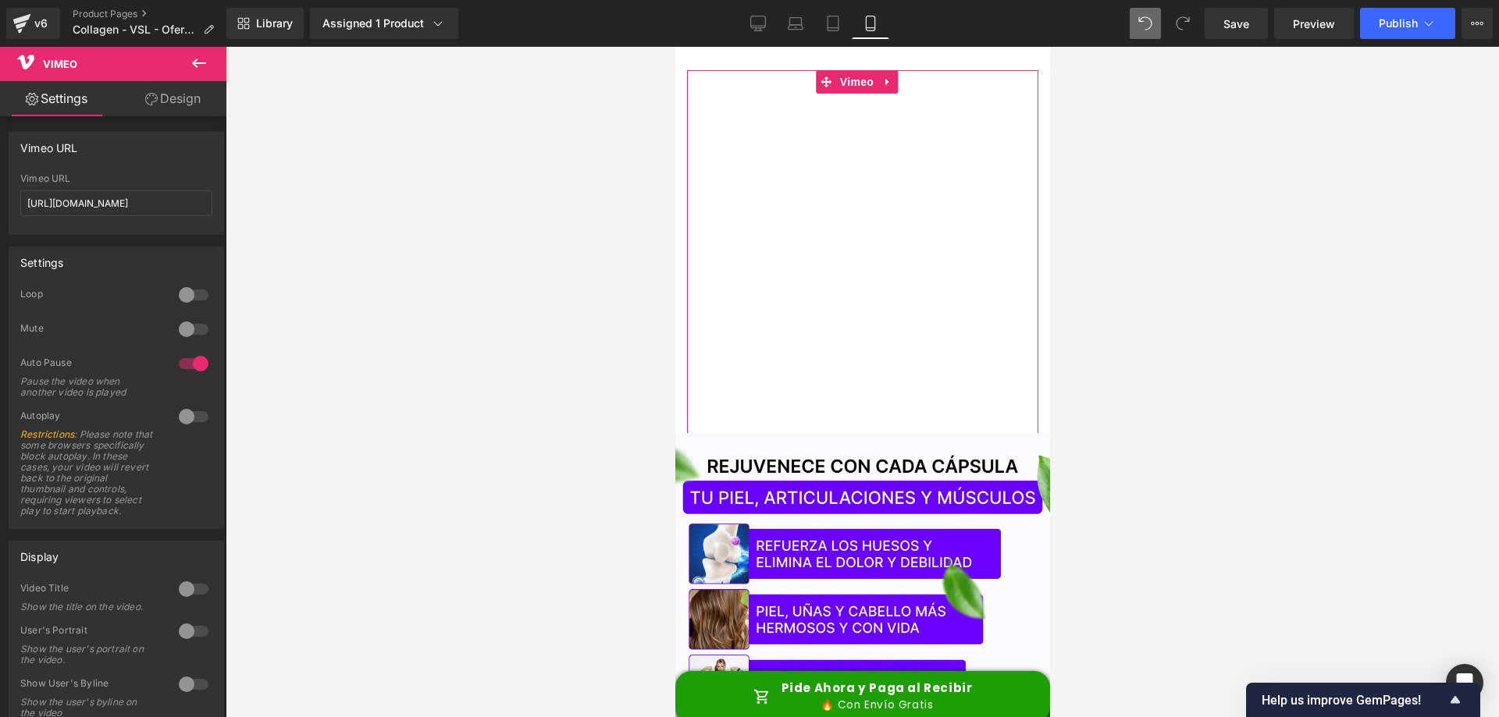
click at [196, 362] on div at bounding box center [193, 363] width 37 height 25
click at [180, 416] on div at bounding box center [193, 416] width 37 height 25
